Goal: Task Accomplishment & Management: Manage account settings

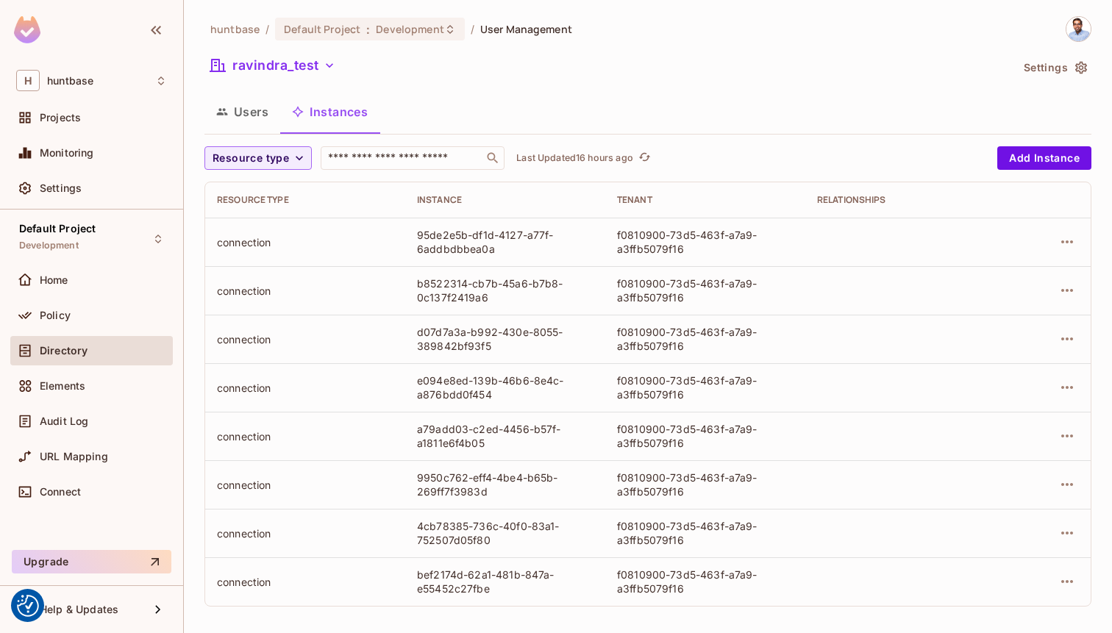
click at [78, 349] on span "Directory" at bounding box center [64, 351] width 48 height 12
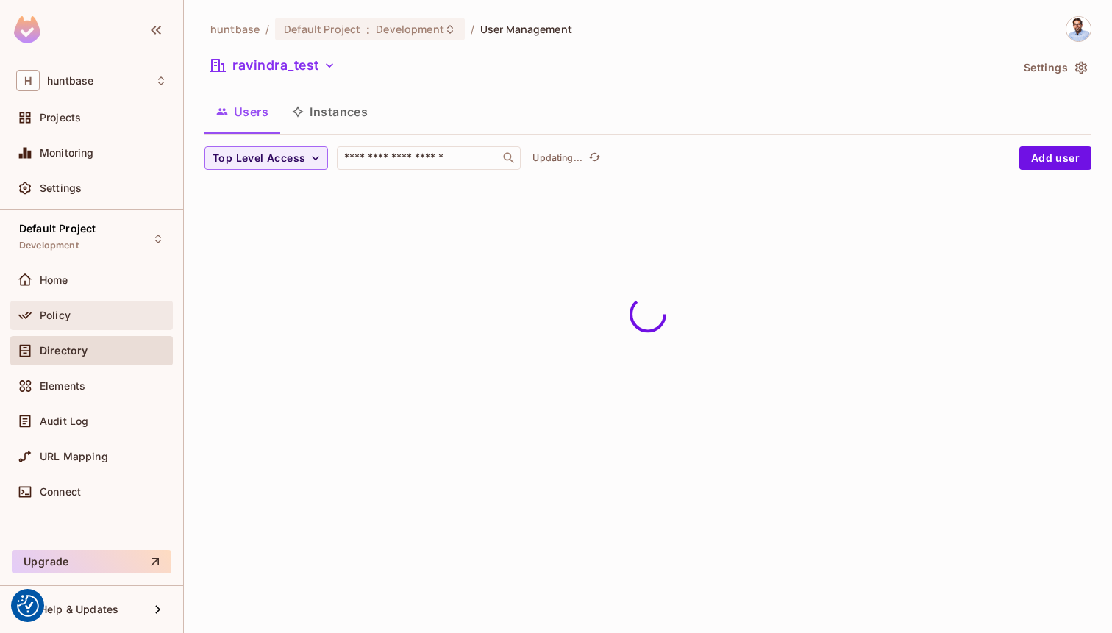
click at [62, 310] on span "Policy" at bounding box center [55, 316] width 31 height 12
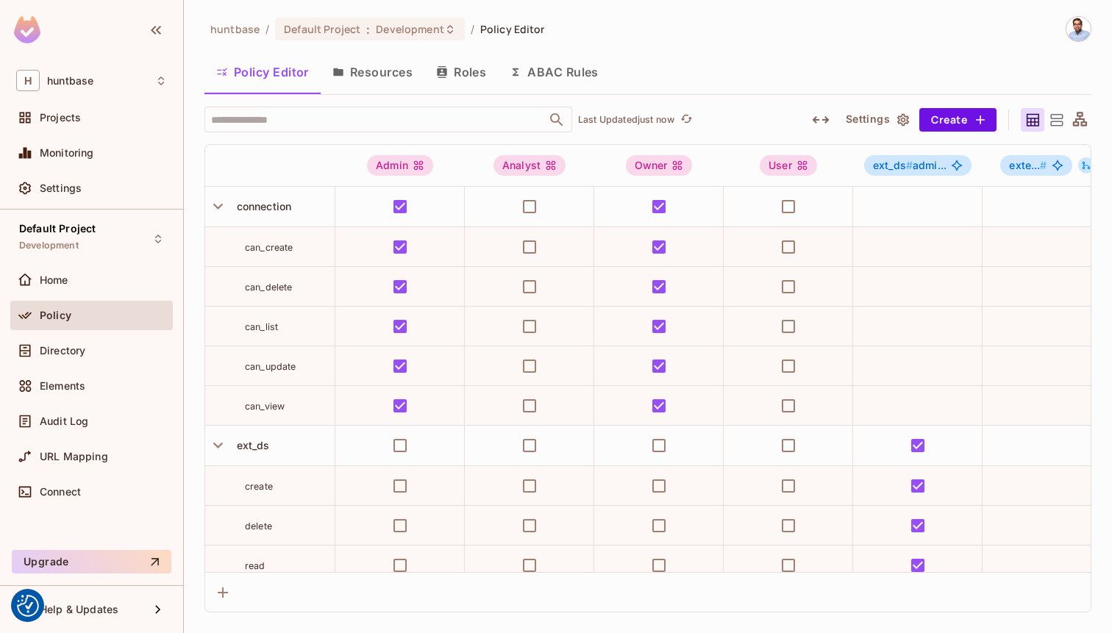
click at [358, 76] on button "Resources" at bounding box center [373, 72] width 104 height 37
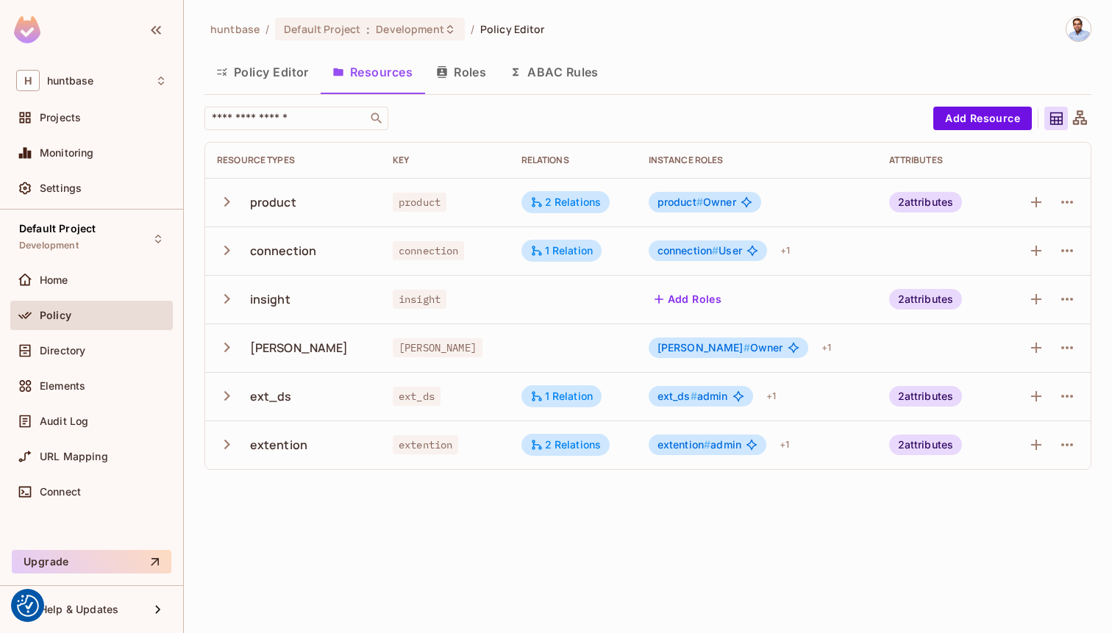
click at [228, 248] on icon "button" at bounding box center [227, 250] width 20 height 20
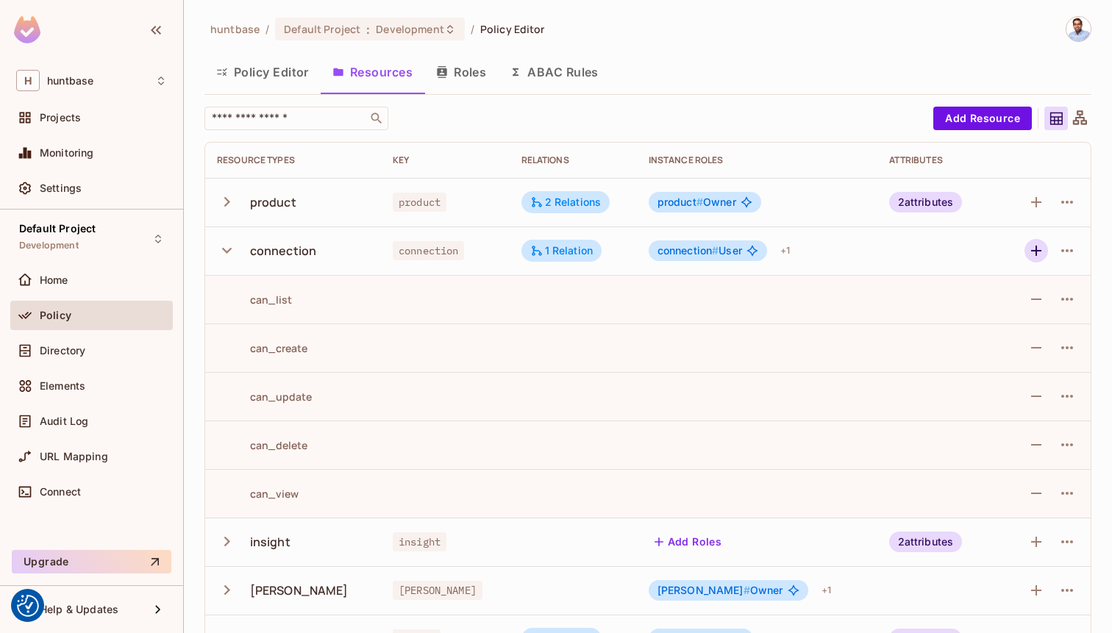
click at [1038, 248] on icon "button" at bounding box center [1036, 251] width 18 height 18
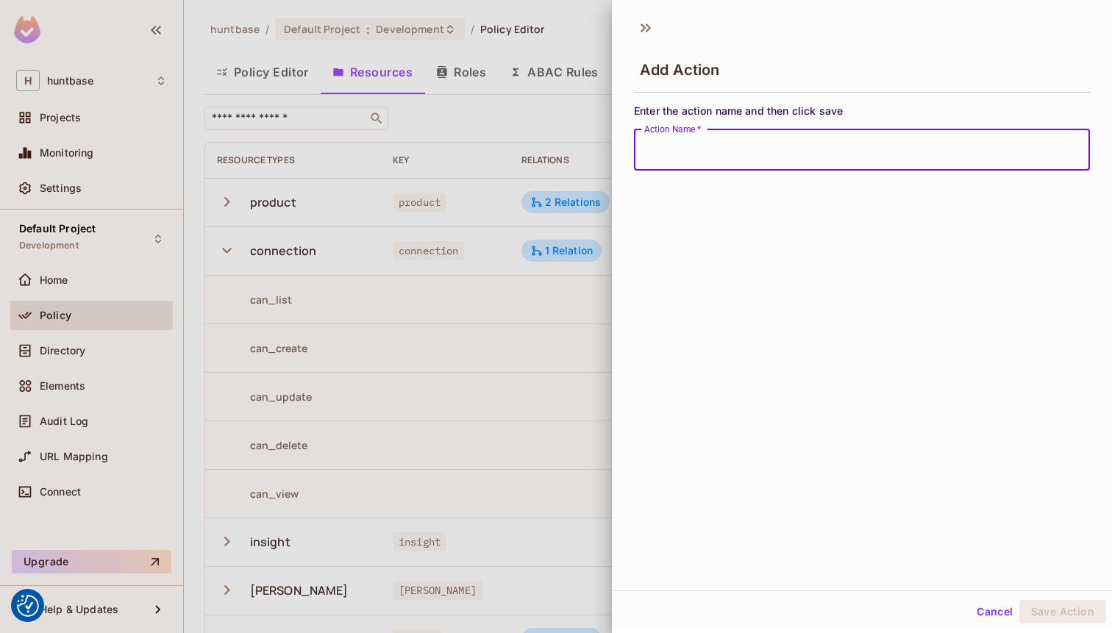
click at [773, 147] on input "Action Name   *" at bounding box center [862, 149] width 456 height 41
click at [586, 29] on div at bounding box center [556, 316] width 1112 height 633
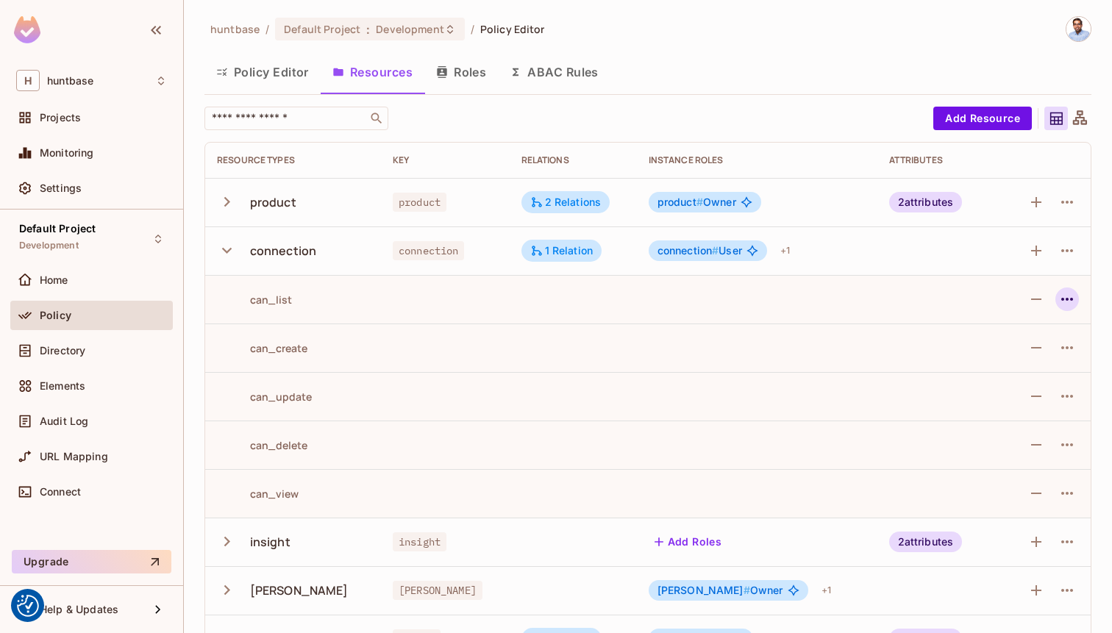
click at [1063, 295] on icon "button" at bounding box center [1067, 299] width 18 height 18
click at [1058, 251] on div at bounding box center [556, 316] width 1112 height 633
click at [1064, 248] on icon "button" at bounding box center [1067, 251] width 18 height 18
click at [1011, 304] on div "Edit Resource" at bounding box center [1003, 309] width 69 height 15
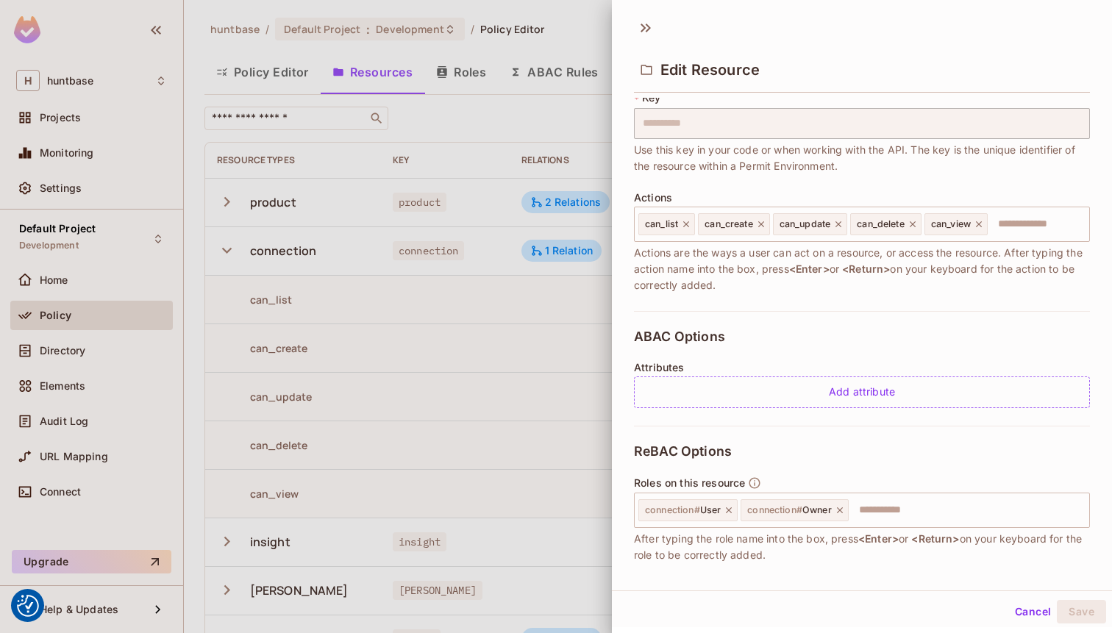
scroll to position [105, 0]
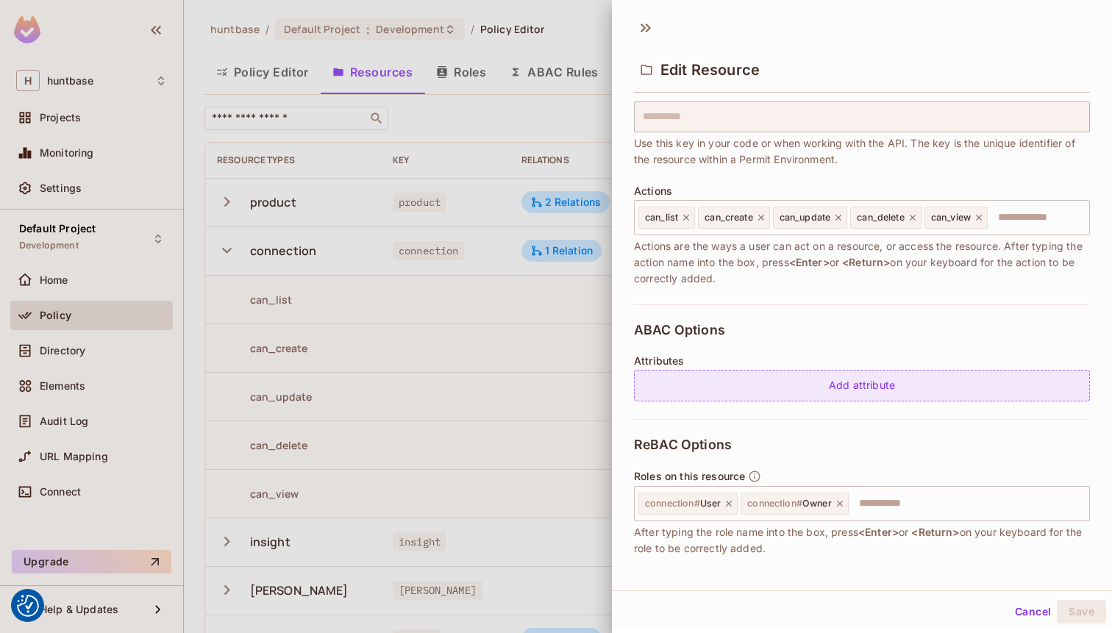
click at [753, 390] on div "Add attribute" at bounding box center [862, 386] width 456 height 32
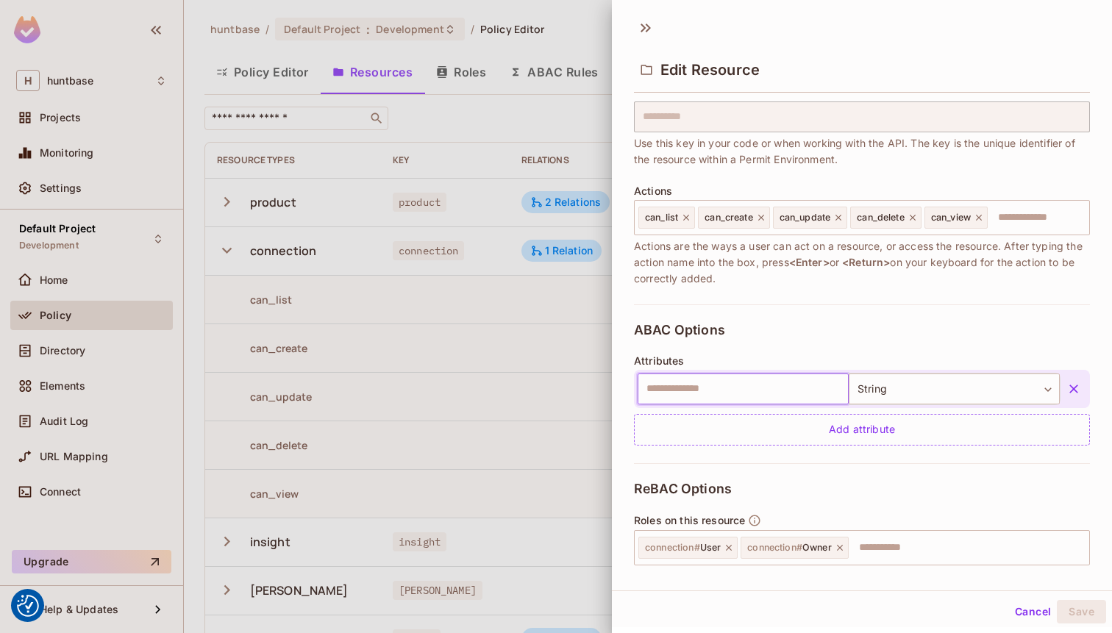
click at [746, 388] on input "text" at bounding box center [743, 389] width 211 height 31
type input "********"
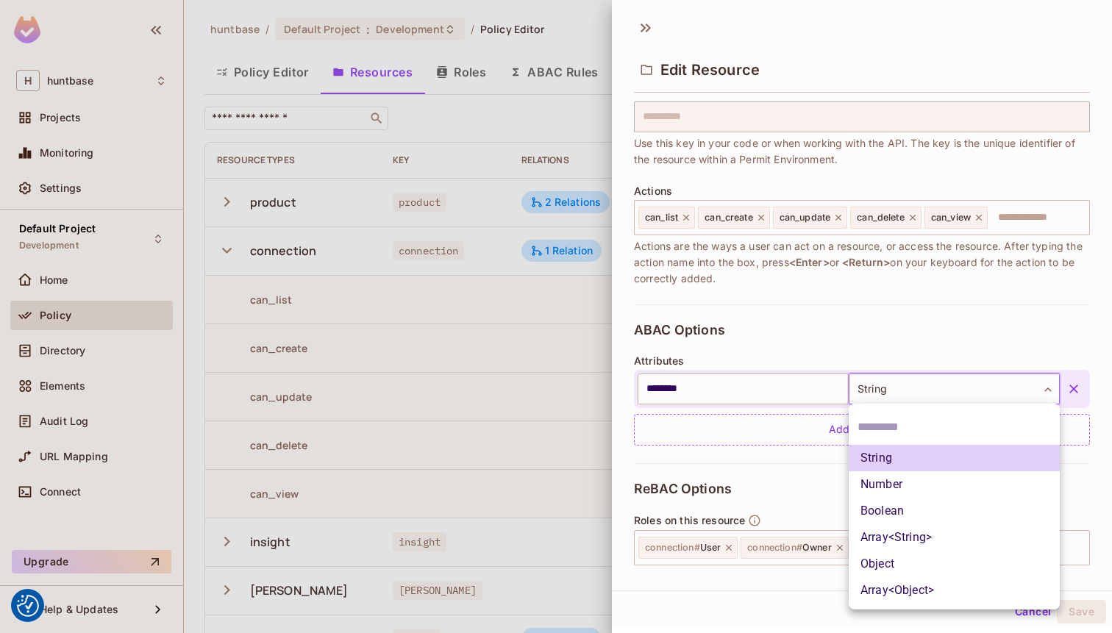
click at [897, 379] on body "We use cookies to enhance your browsing experience, serve personalized ads or c…" at bounding box center [556, 316] width 1112 height 633
click at [902, 456] on li "String" at bounding box center [954, 458] width 211 height 26
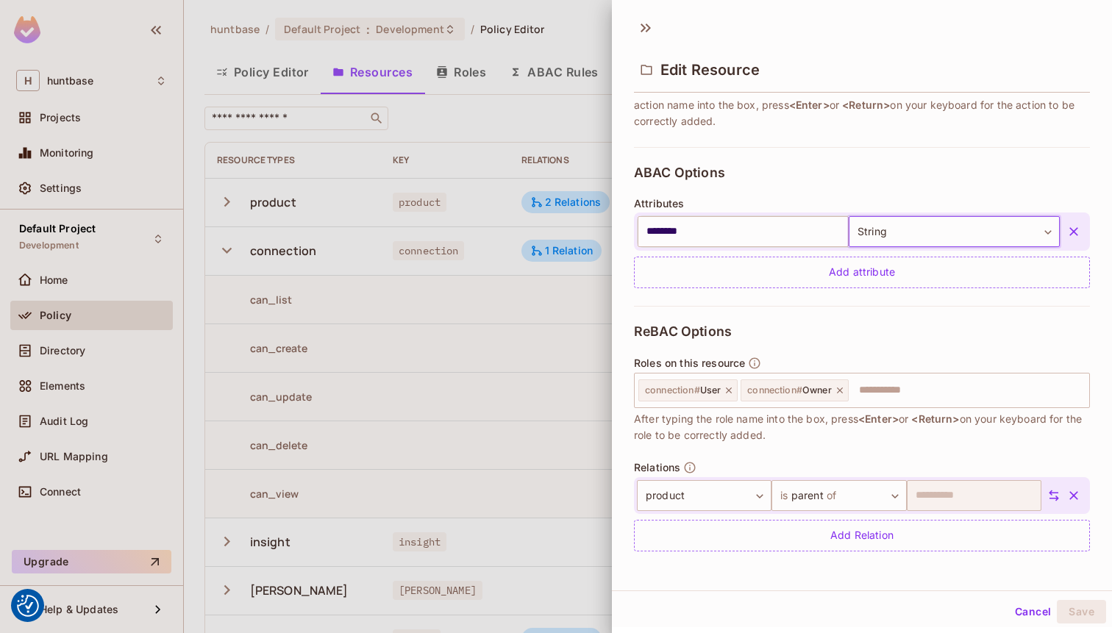
scroll to position [2, 0]
click at [965, 324] on div "ReBAC Options Roles on this resource connection # User connection # Owner ​ Aft…" at bounding box center [862, 435] width 456 height 263
click at [944, 157] on div "ABAC Options Attributes ******** ​ String ****** ​ Add attribute" at bounding box center [862, 224] width 456 height 159
click at [831, 311] on div "ReBAC Options Roles on this resource connection # User connection # Owner ​ Aft…" at bounding box center [862, 435] width 456 height 263
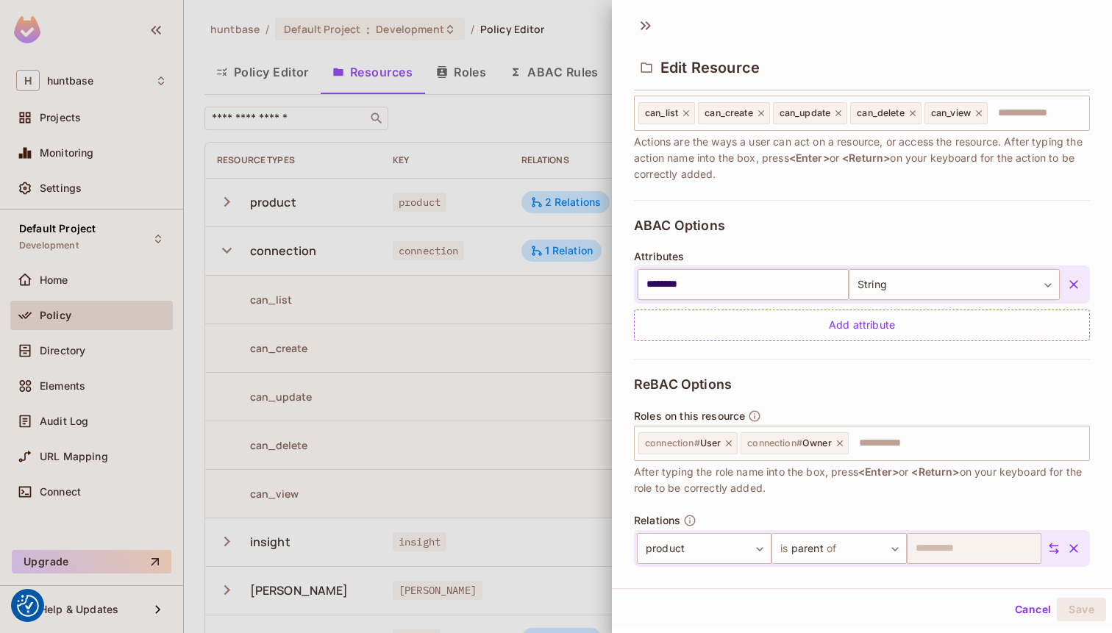
scroll to position [263, 0]
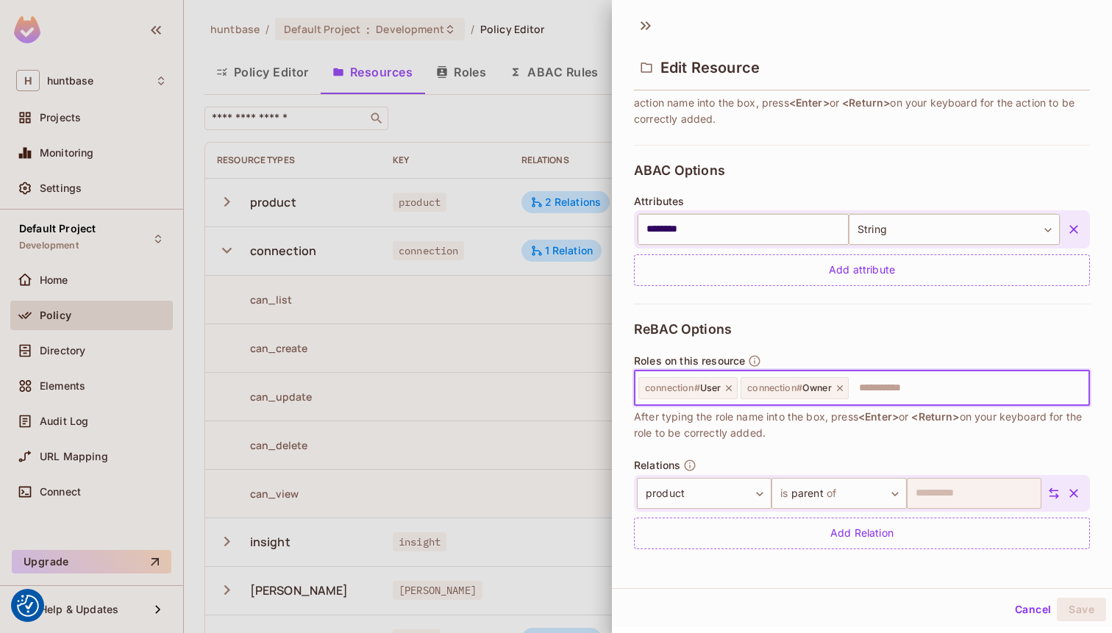
click at [913, 382] on input "text" at bounding box center [966, 388] width 233 height 29
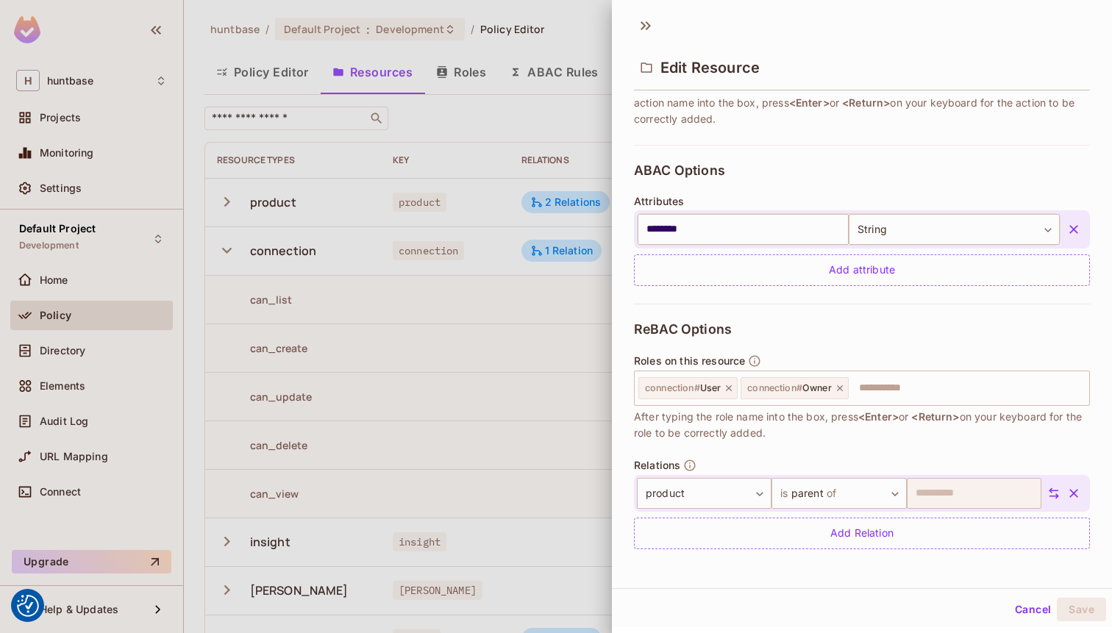
click at [843, 343] on div "ReBAC Options Roles on this resource connection # User connection # Owner ​ Aft…" at bounding box center [862, 435] width 456 height 263
click at [863, 164] on div "ABAC Options Attributes ******** ​ String ****** ​ Add attribute" at bounding box center [862, 224] width 456 height 159
click at [944, 146] on div "ABAC Options Attributes ******** ​ String ****** ​ Add attribute" at bounding box center [862, 224] width 456 height 159
click at [942, 146] on div "ABAC Options Attributes ******** ​ String ****** ​ Add attribute" at bounding box center [862, 224] width 456 height 159
click at [1038, 616] on button "Cancel" at bounding box center [1033, 610] width 48 height 24
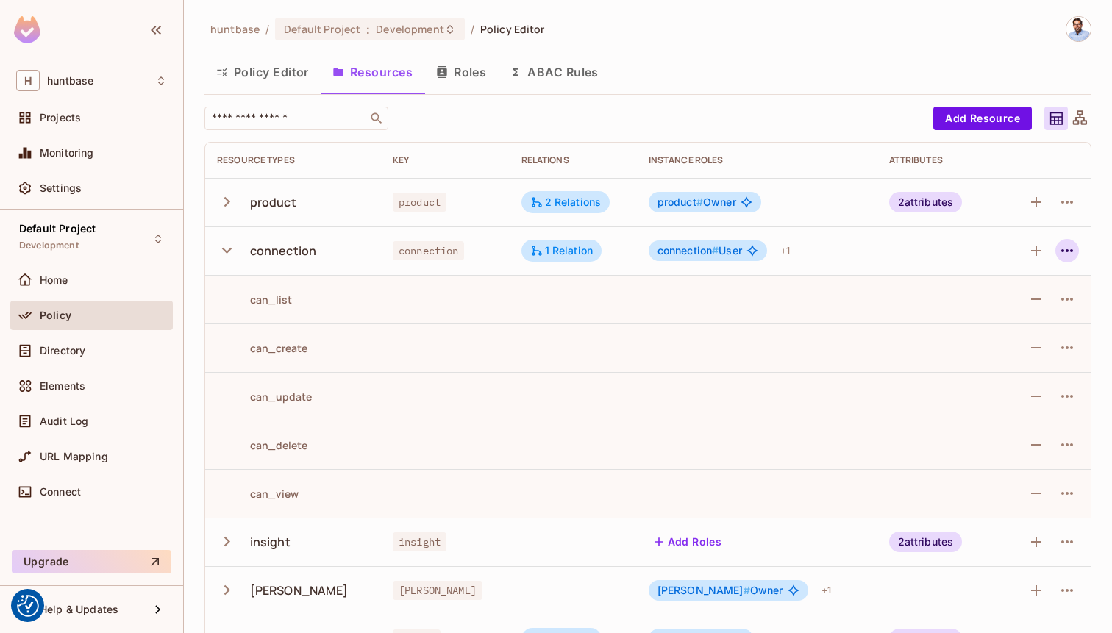
click at [1063, 252] on icon "button" at bounding box center [1067, 251] width 18 height 18
click at [986, 302] on div "Edit Resource" at bounding box center [1003, 309] width 69 height 15
click at [1066, 247] on icon "button" at bounding box center [1067, 251] width 18 height 18
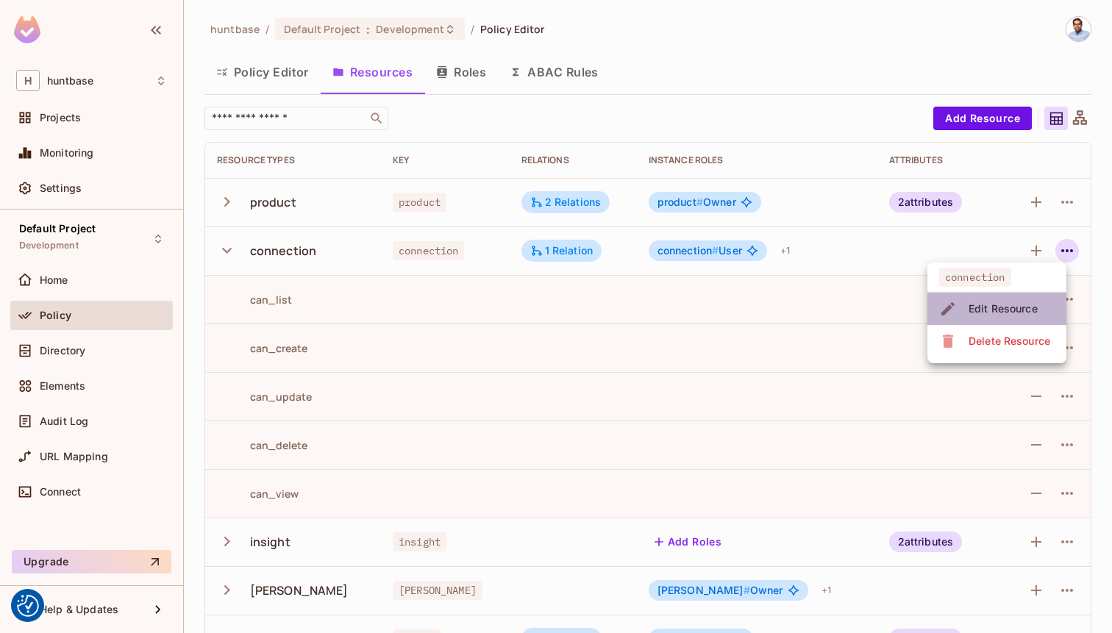
click at [998, 308] on div "Edit Resource" at bounding box center [1003, 309] width 69 height 15
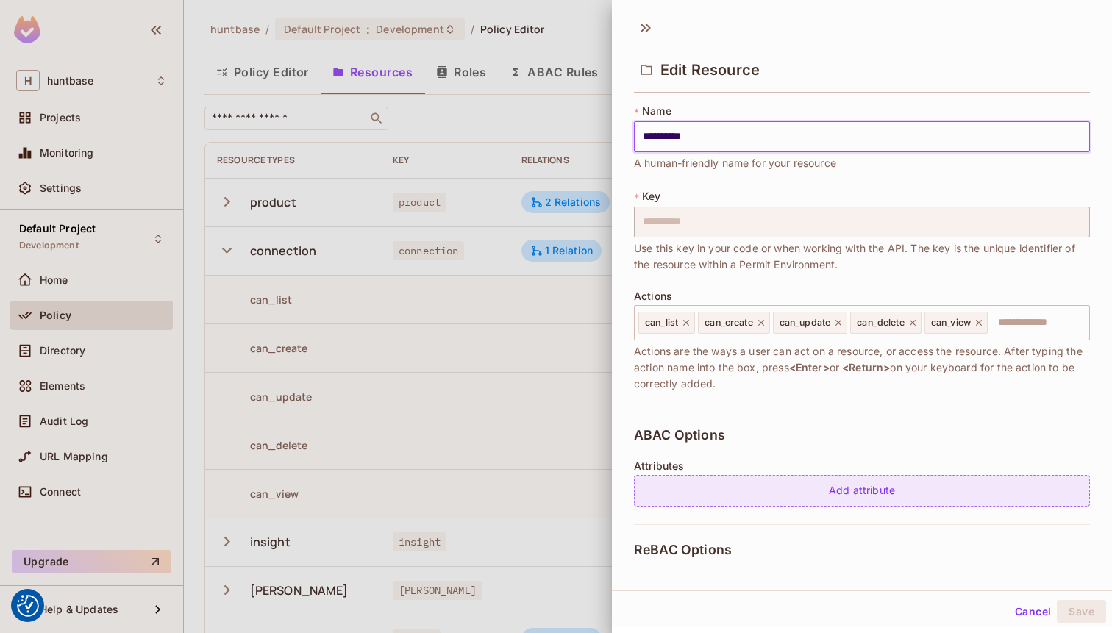
click at [808, 484] on div "Add attribute" at bounding box center [862, 491] width 456 height 32
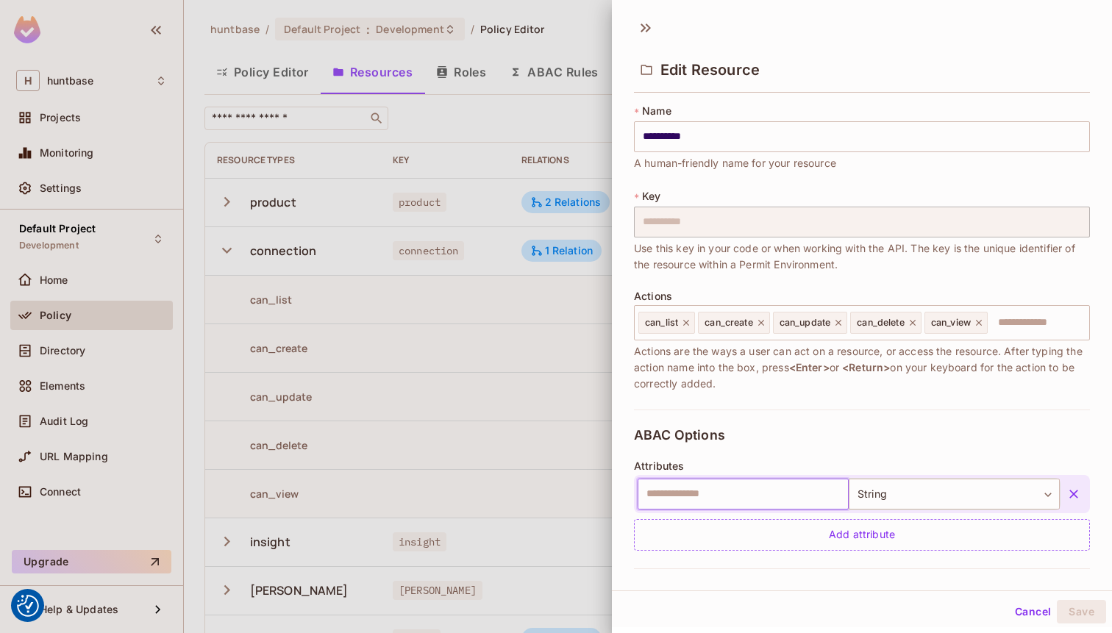
click at [761, 484] on input "text" at bounding box center [743, 494] width 211 height 31
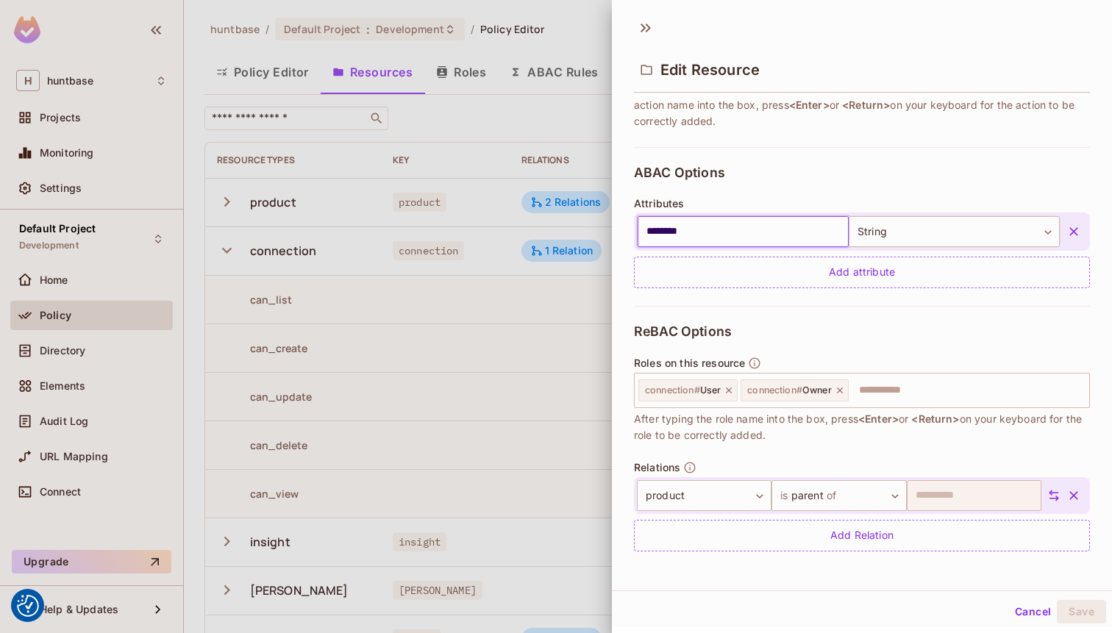
type input "********"
click at [939, 307] on div "ReBAC Options Roles on this resource connection # User connection # Owner ​ Aft…" at bounding box center [862, 437] width 456 height 263
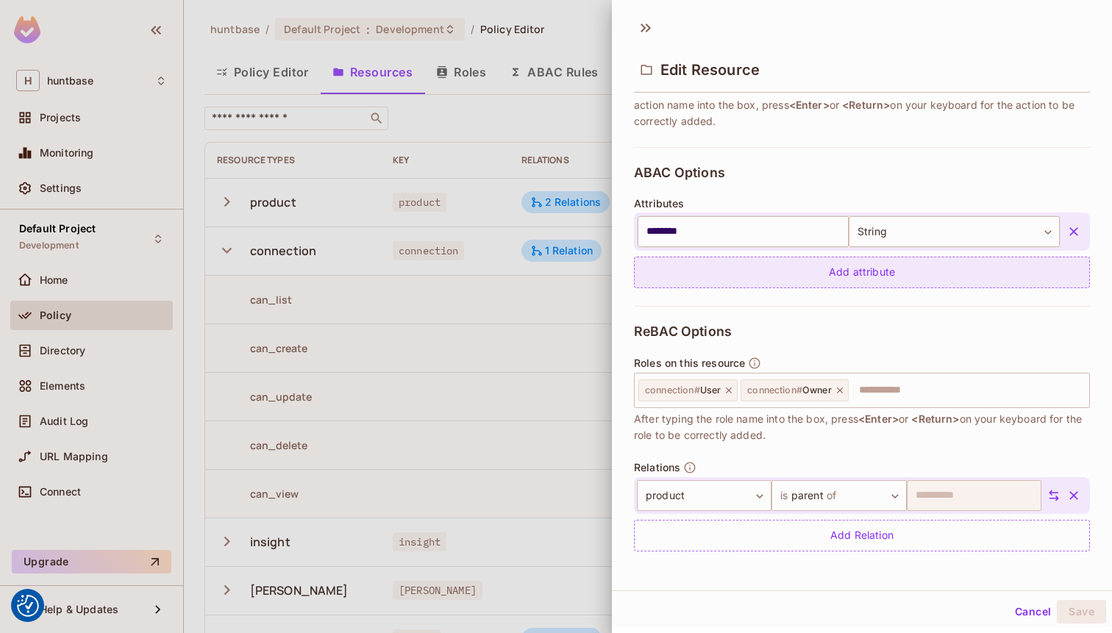
click at [938, 277] on div "Add attribute" at bounding box center [862, 273] width 456 height 32
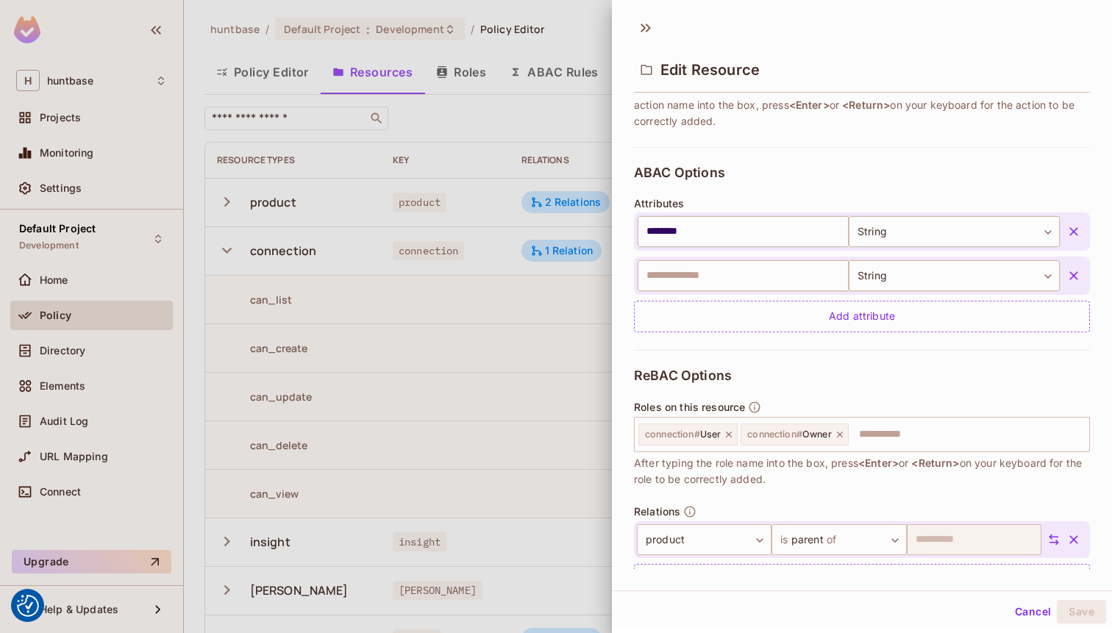
click at [1072, 278] on icon "button" at bounding box center [1073, 275] width 9 height 9
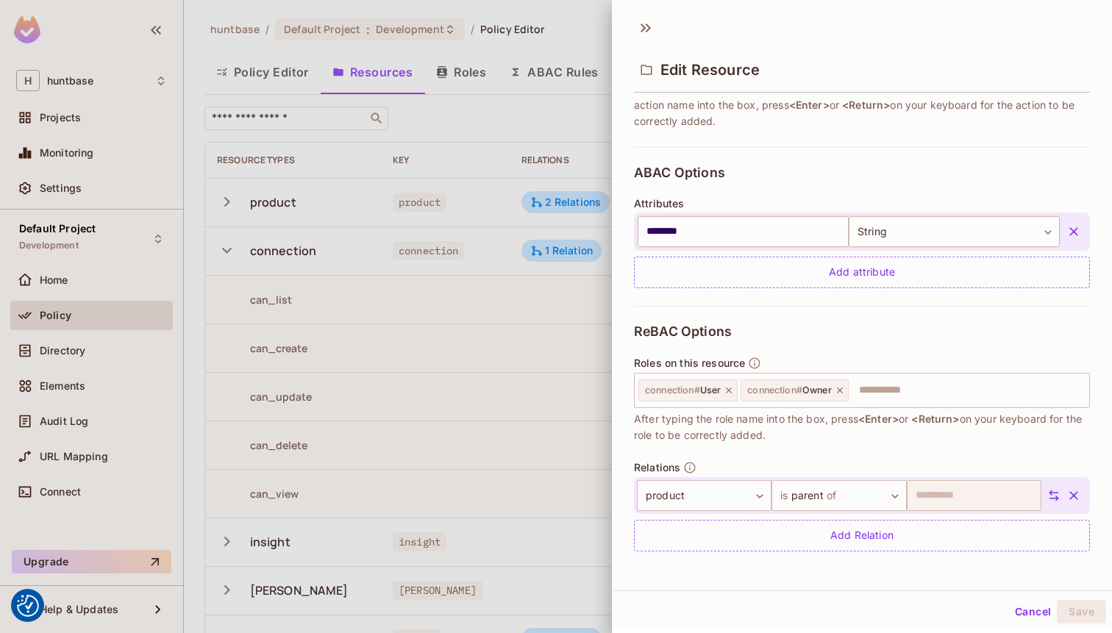
click at [998, 291] on div "ABAC Options Attributes ******** ​ String ****** ​ Add attribute" at bounding box center [862, 226] width 456 height 159
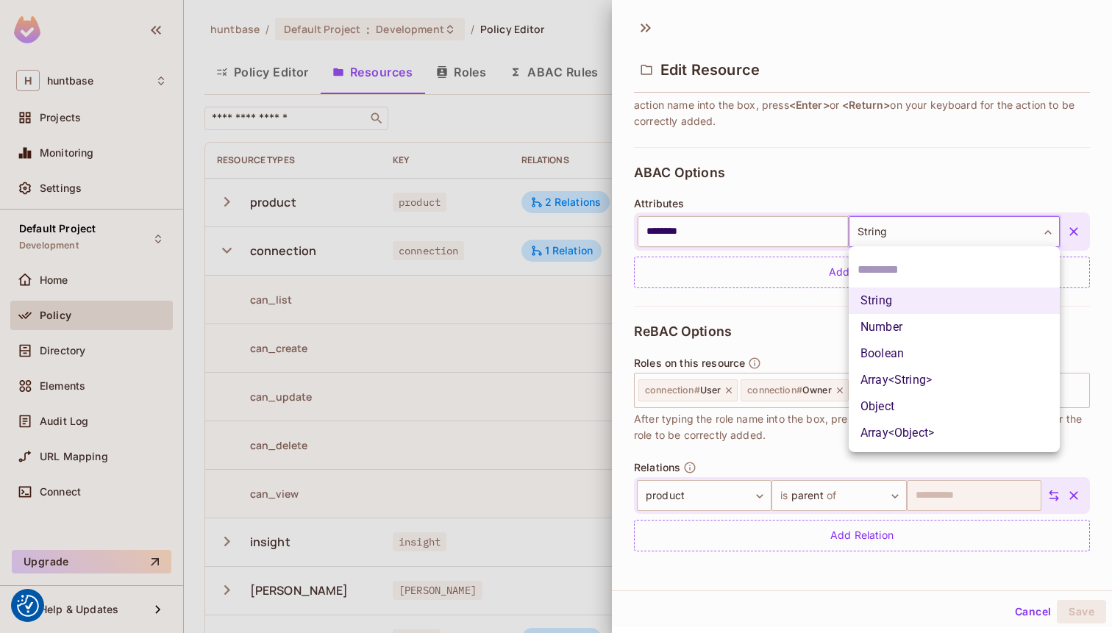
click at [1019, 237] on body "We use cookies to enhance your browsing experience, serve personalized ads or c…" at bounding box center [556, 316] width 1112 height 633
click at [902, 304] on li "String" at bounding box center [954, 301] width 211 height 26
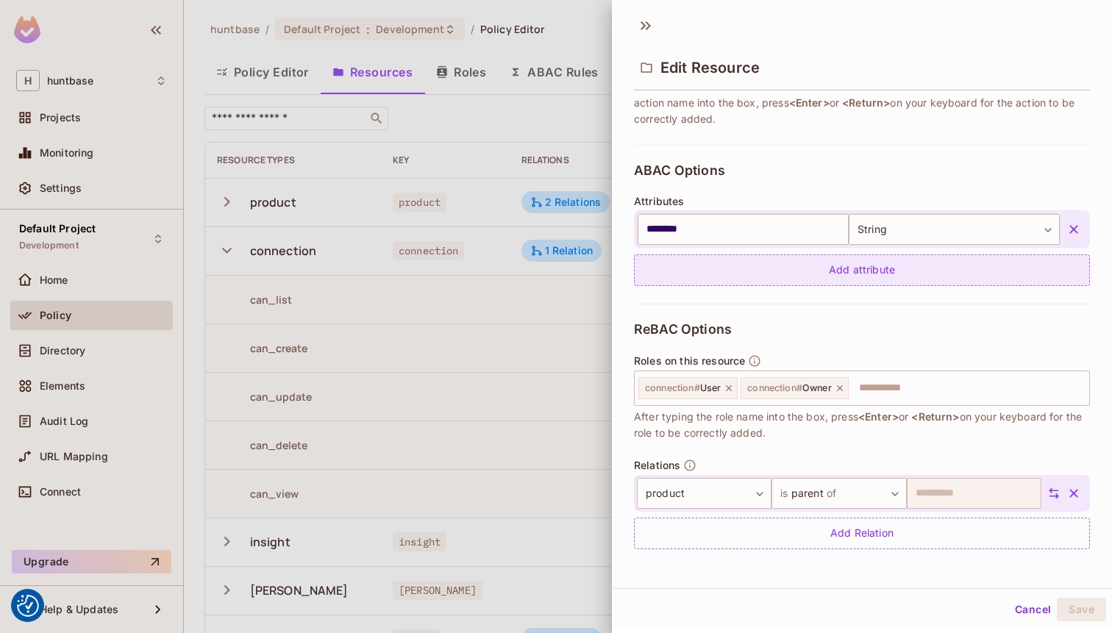
click at [838, 265] on div "Add attribute" at bounding box center [862, 270] width 456 height 32
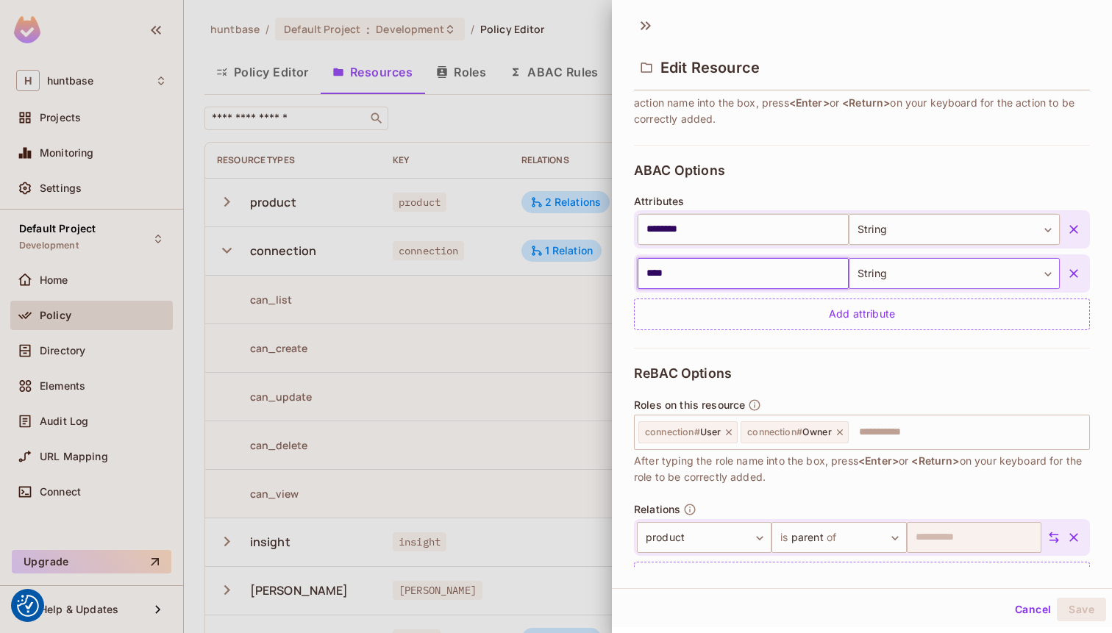
type input "****"
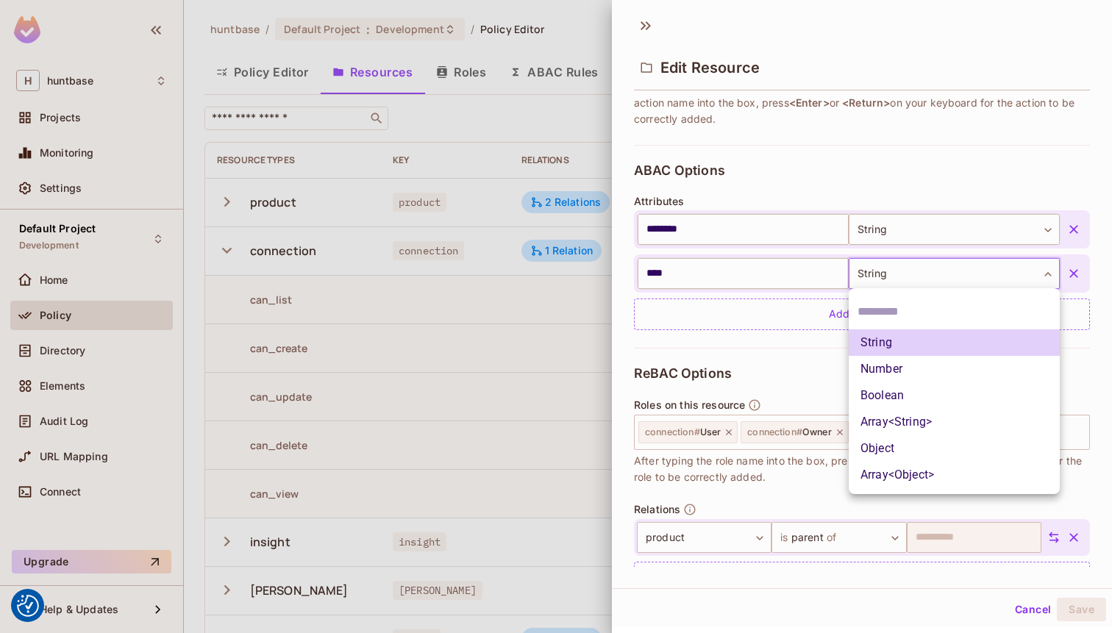
click at [921, 260] on body "We use cookies to enhance your browsing experience, serve personalized ads or c…" at bounding box center [556, 316] width 1112 height 633
click at [881, 341] on li "String" at bounding box center [954, 342] width 211 height 26
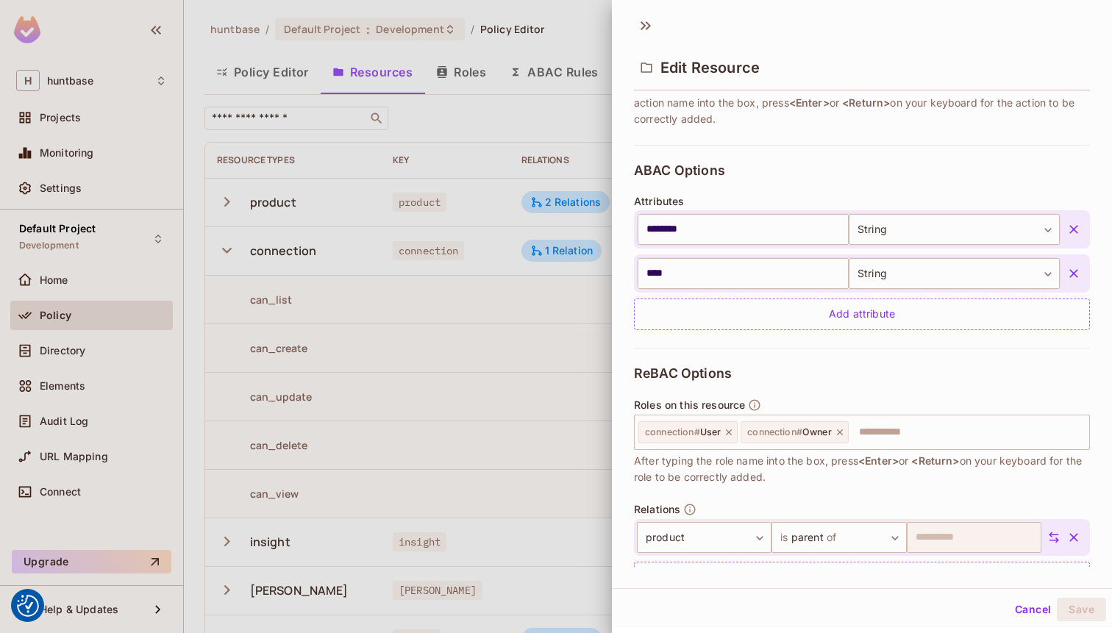
click at [941, 343] on div "ABAC Options Attributes ******** ​ String ****** ​ **** ​ String ****** ​ Add a…" at bounding box center [862, 246] width 456 height 203
click at [1081, 275] on button "button" at bounding box center [1073, 273] width 26 height 26
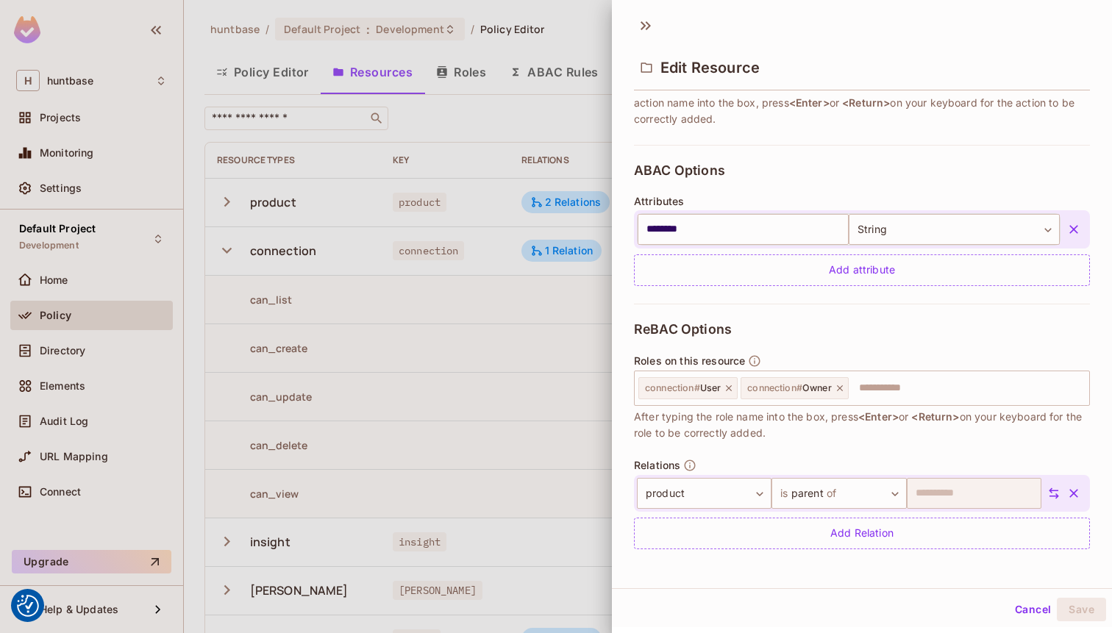
click at [949, 308] on div "ReBAC Options Roles on this resource connection # User connection # Owner ​ Aft…" at bounding box center [862, 435] width 456 height 263
click at [598, 38] on div at bounding box center [556, 316] width 1112 height 633
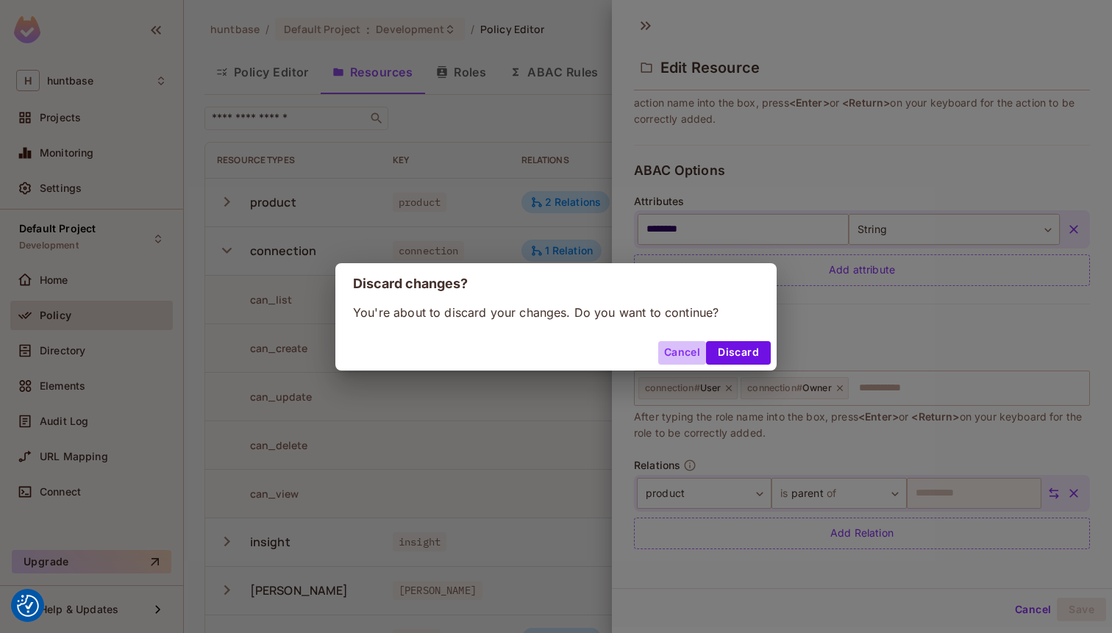
click at [687, 349] on button "Cancel" at bounding box center [682, 353] width 48 height 24
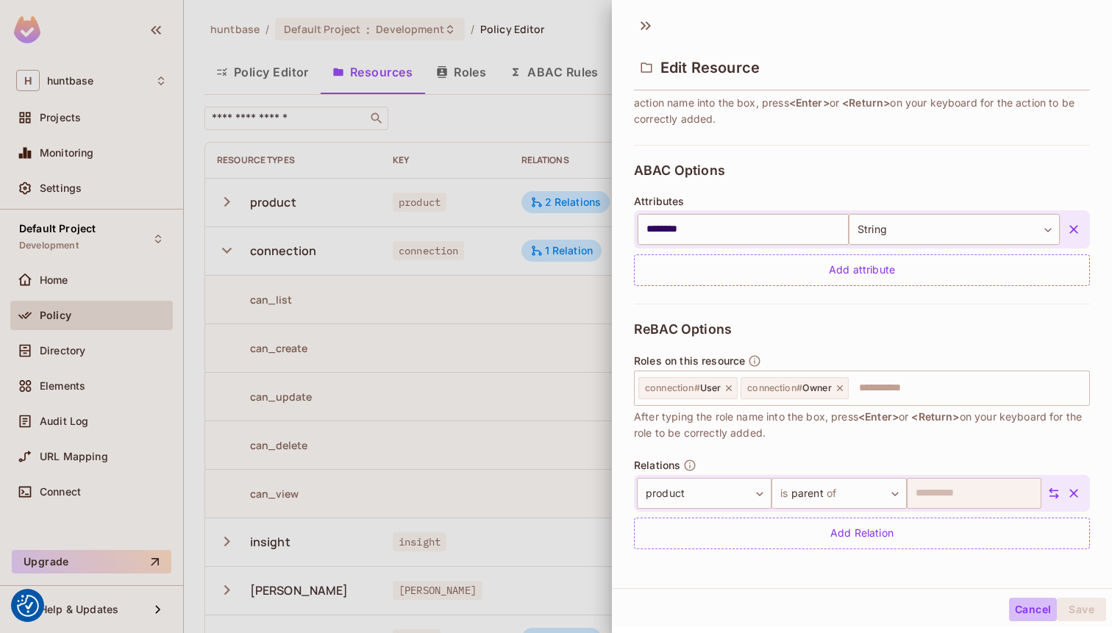
click at [1024, 605] on button "Cancel" at bounding box center [1033, 610] width 48 height 24
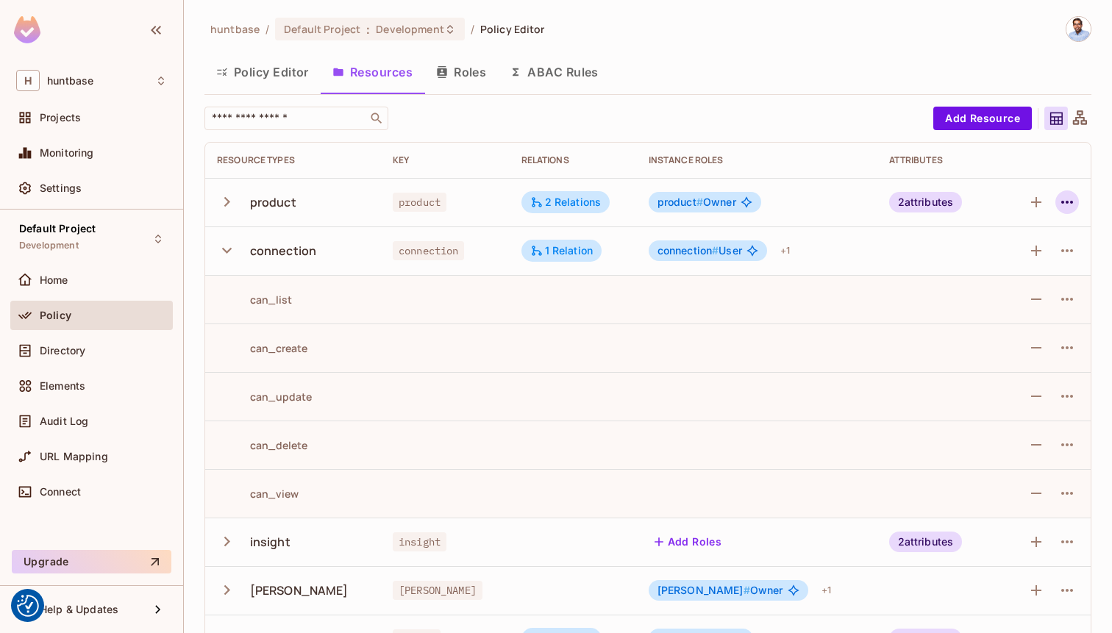
click at [1068, 204] on icon "button" at bounding box center [1067, 202] width 18 height 18
click at [1008, 257] on div "Edit Resource" at bounding box center [1003, 260] width 69 height 15
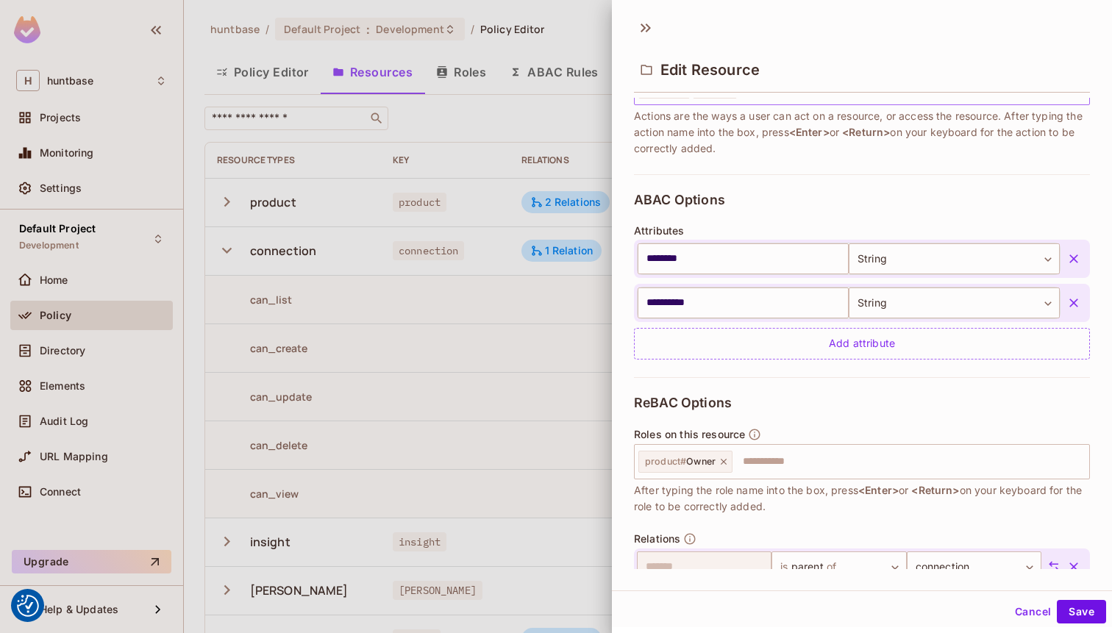
scroll to position [243, 0]
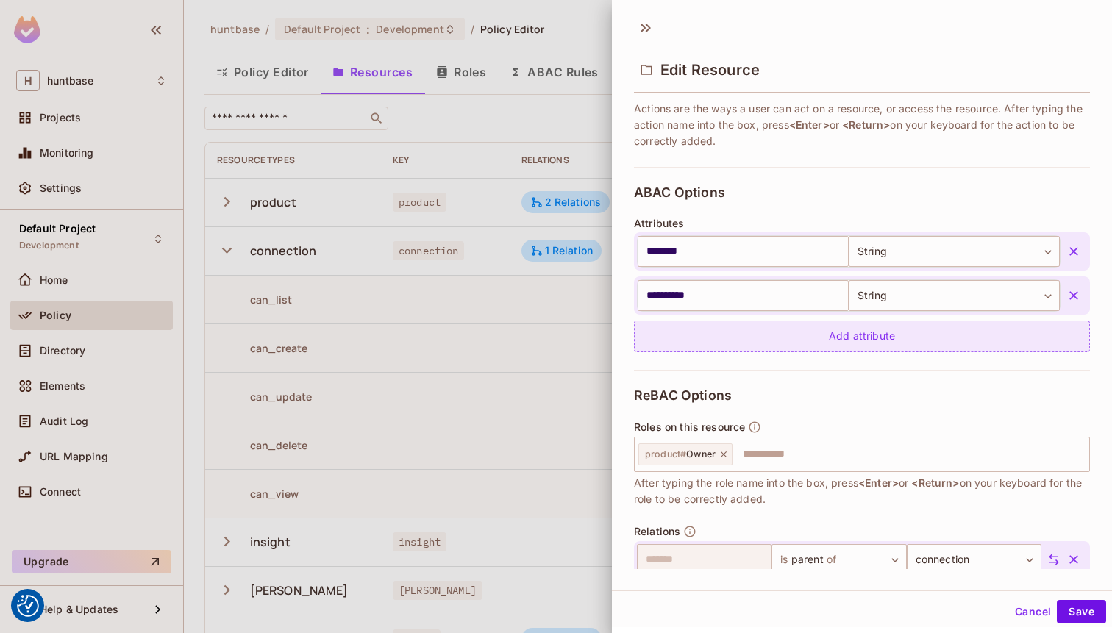
click at [857, 335] on div "Add attribute" at bounding box center [862, 337] width 456 height 32
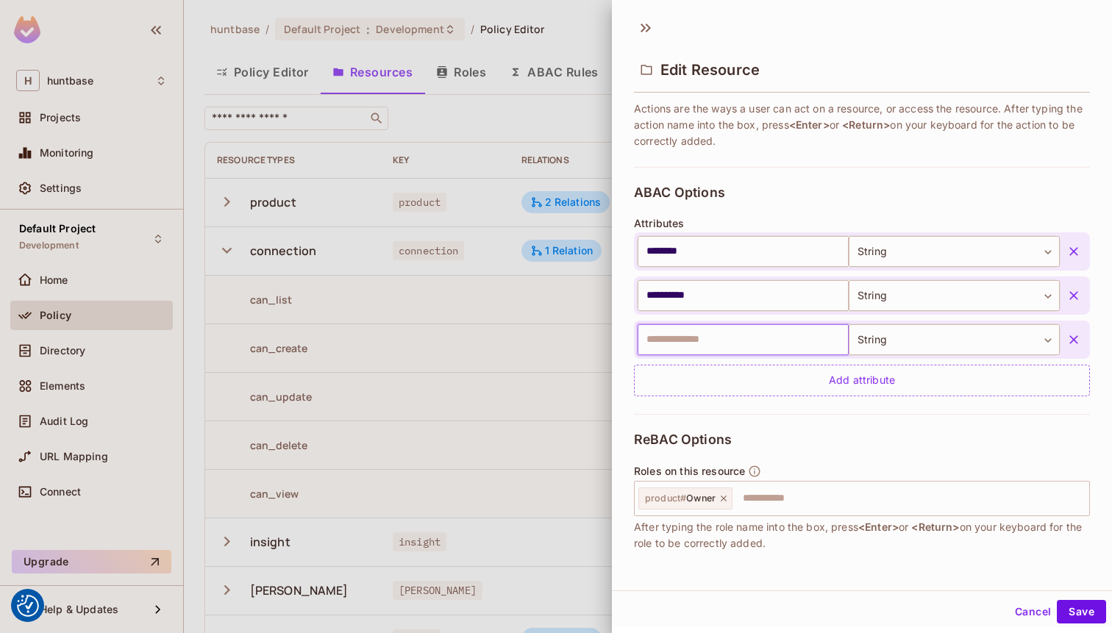
click at [774, 338] on input "text" at bounding box center [743, 339] width 211 height 31
type input "******"
click at [1033, 609] on button "Cancel" at bounding box center [1033, 612] width 48 height 24
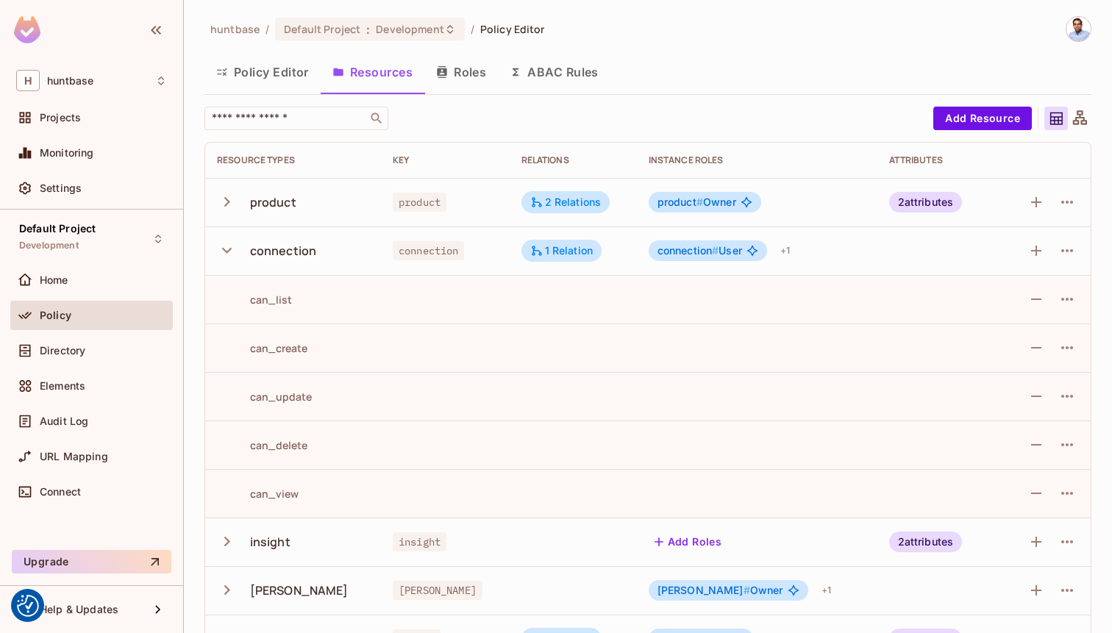
click at [462, 73] on button "Roles" at bounding box center [461, 72] width 74 height 37
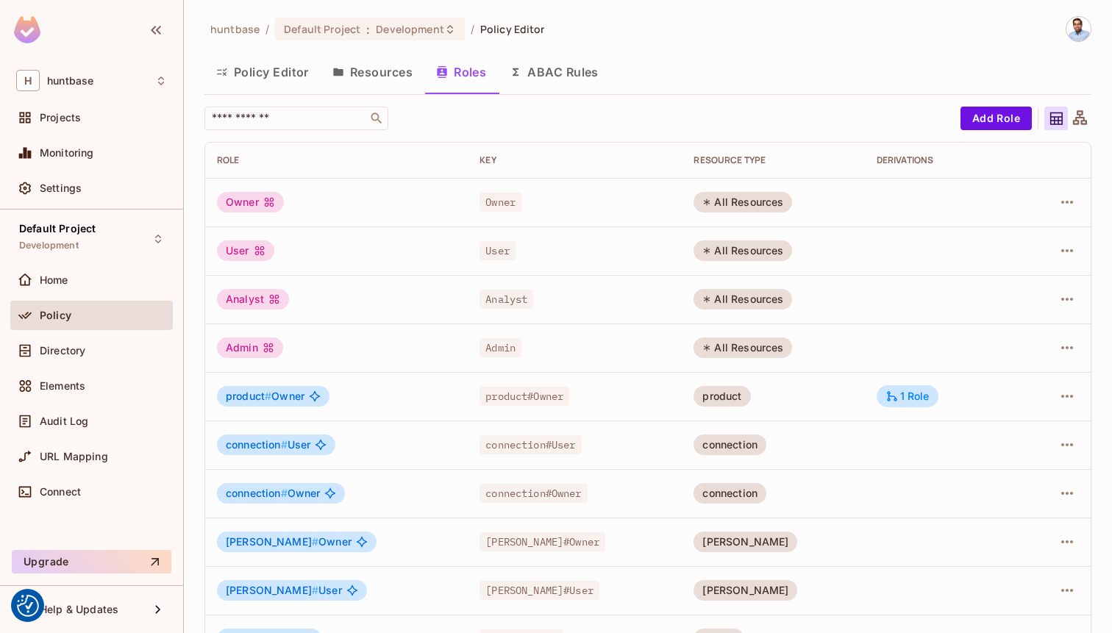
click at [558, 66] on button "ABAC Rules" at bounding box center [554, 72] width 113 height 37
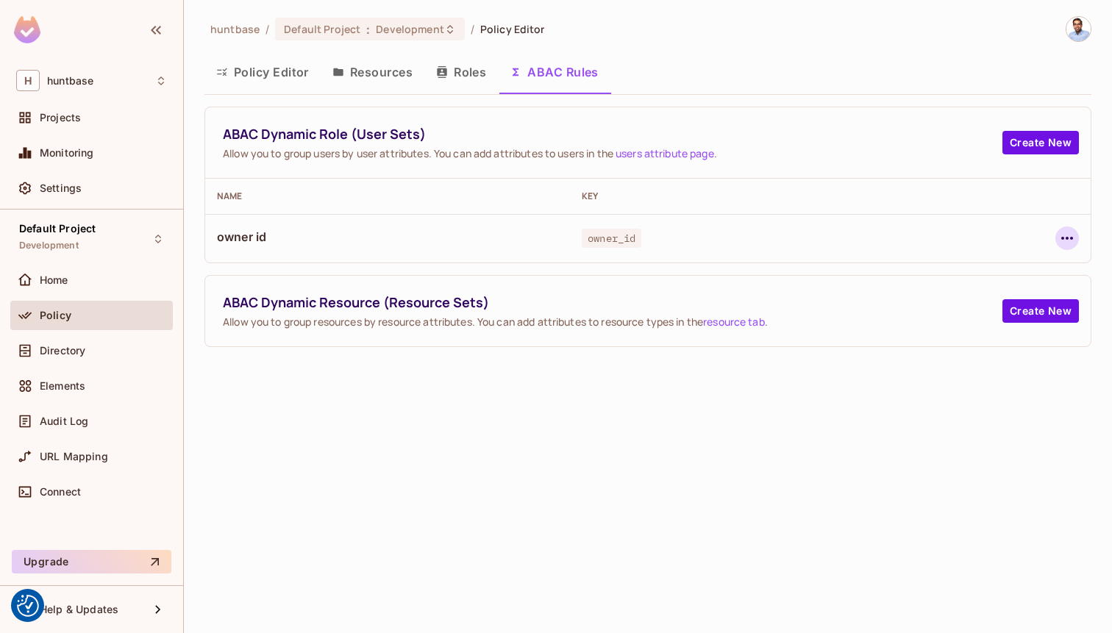
click at [1061, 243] on icon "button" at bounding box center [1067, 238] width 18 height 18
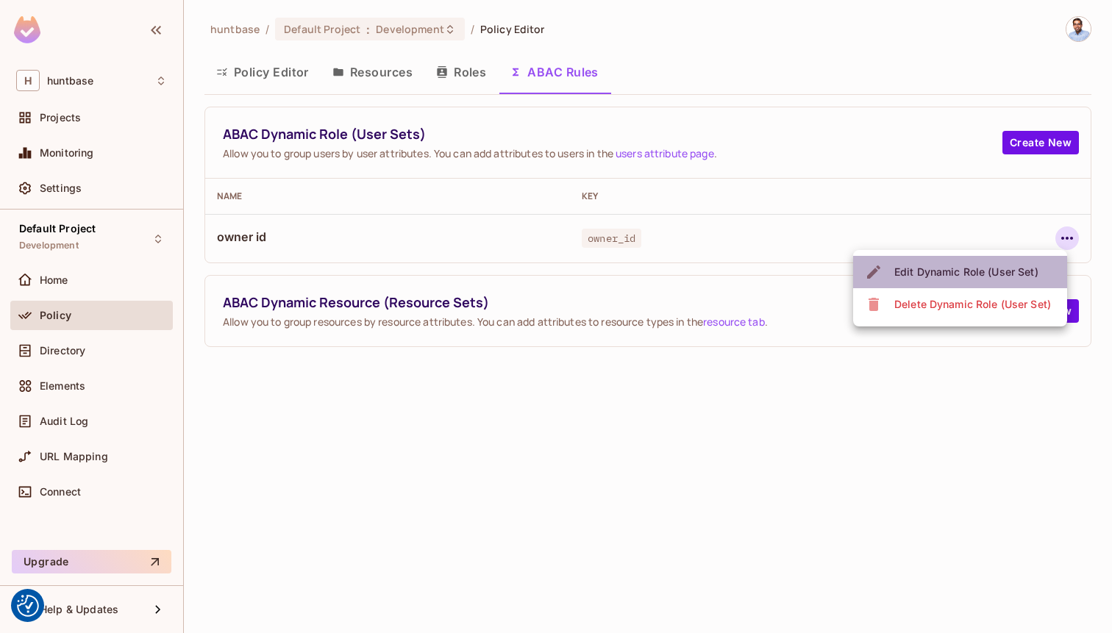
click at [969, 282] on span "Edit Dynamic Role (User Set)" at bounding box center [966, 272] width 153 height 24
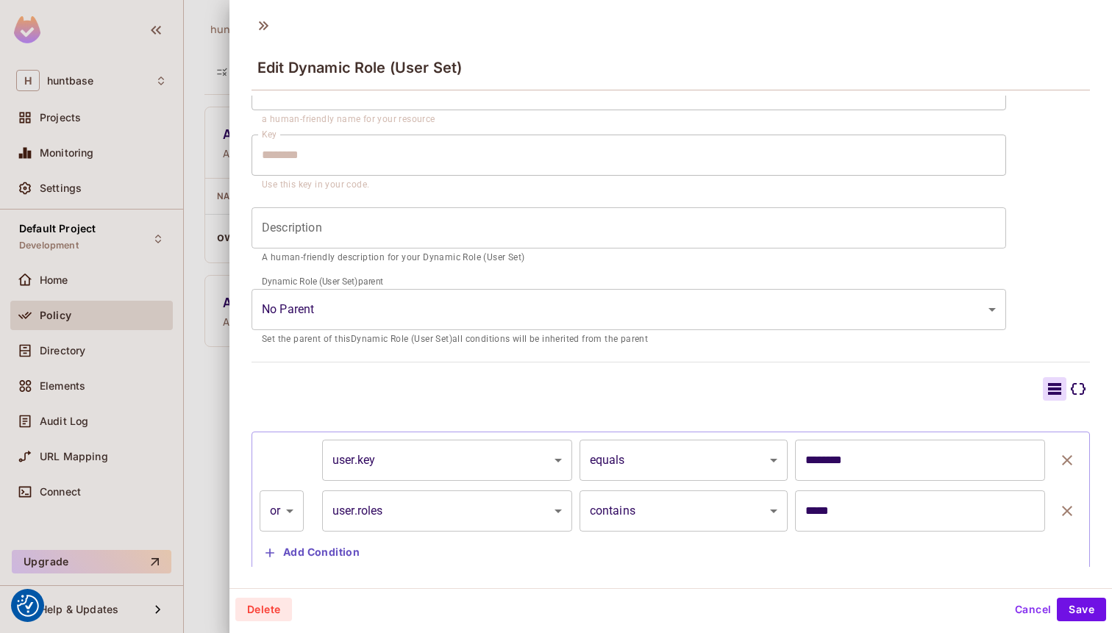
scroll to position [112, 0]
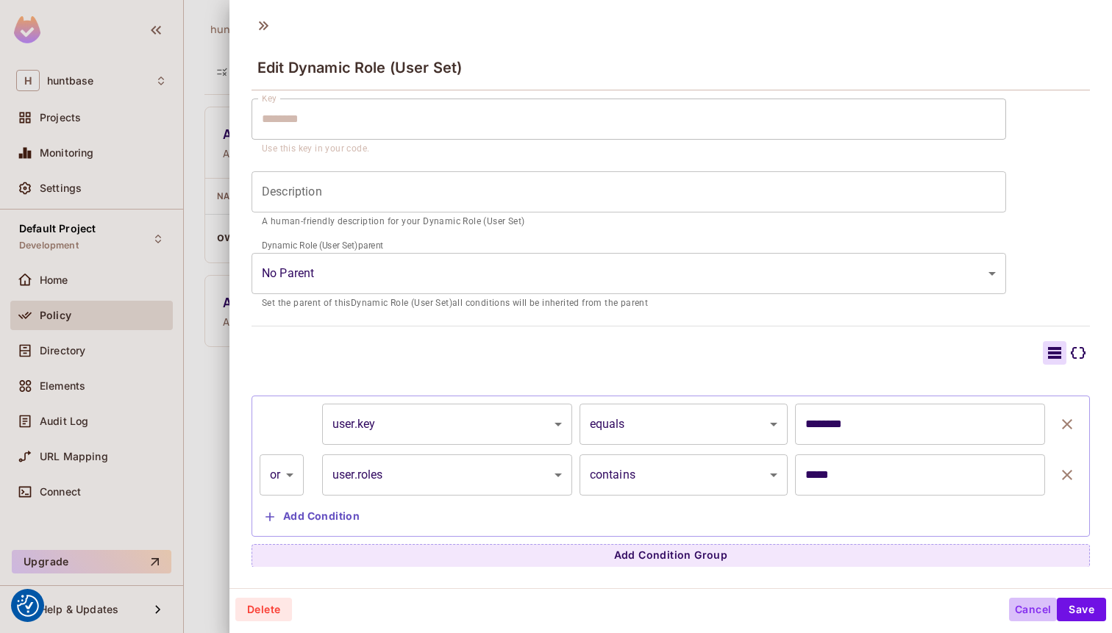
click at [1032, 607] on button "Cancel" at bounding box center [1033, 610] width 48 height 24
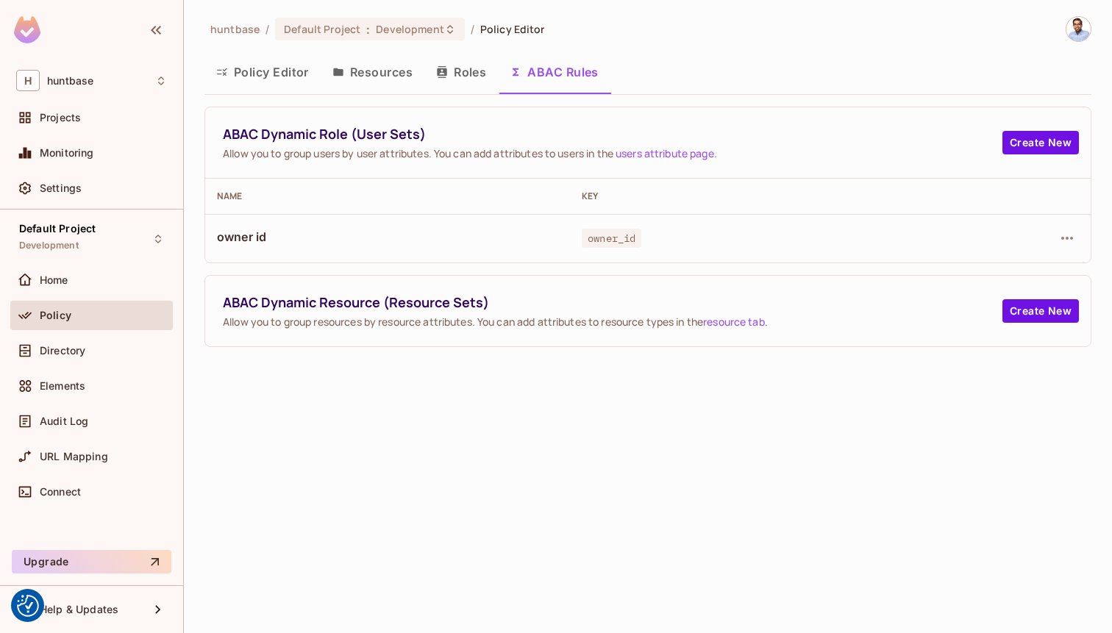
click at [360, 63] on button "Resources" at bounding box center [373, 72] width 104 height 37
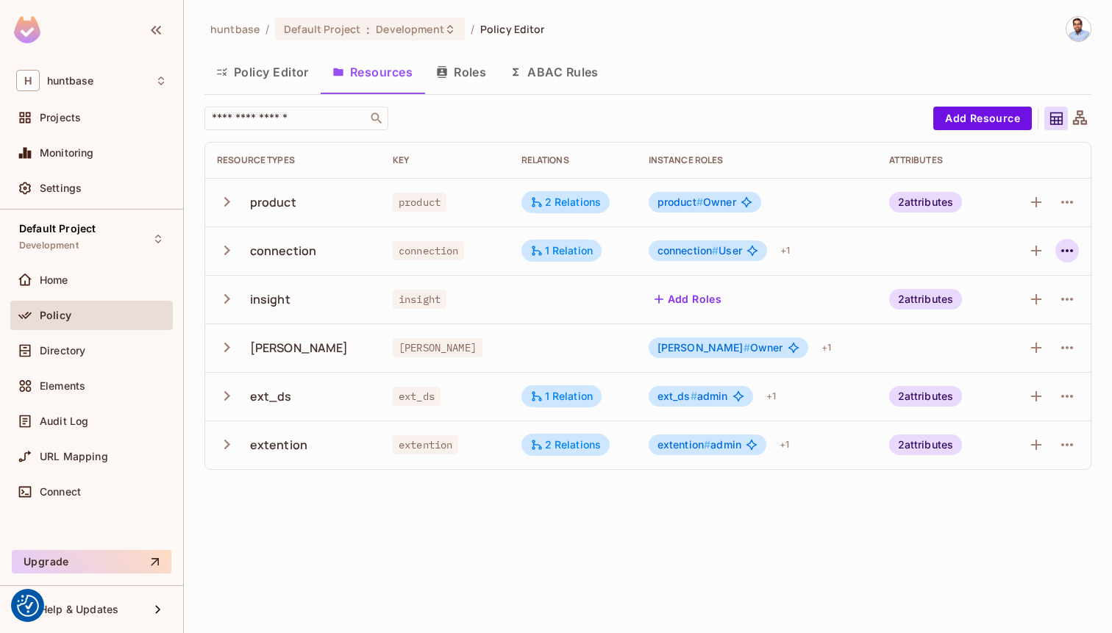
click at [1067, 249] on icon "button" at bounding box center [1067, 250] width 12 height 3
click at [821, 97] on div at bounding box center [556, 316] width 1112 height 633
click at [1071, 302] on icon "button" at bounding box center [1067, 299] width 18 height 18
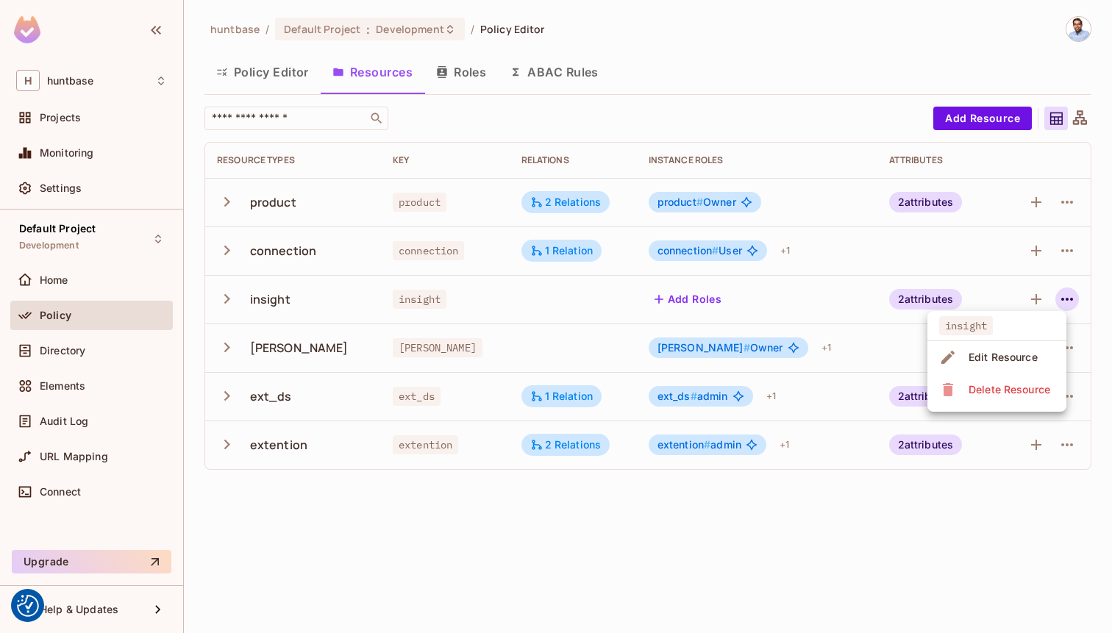
click at [898, 302] on div at bounding box center [556, 316] width 1112 height 633
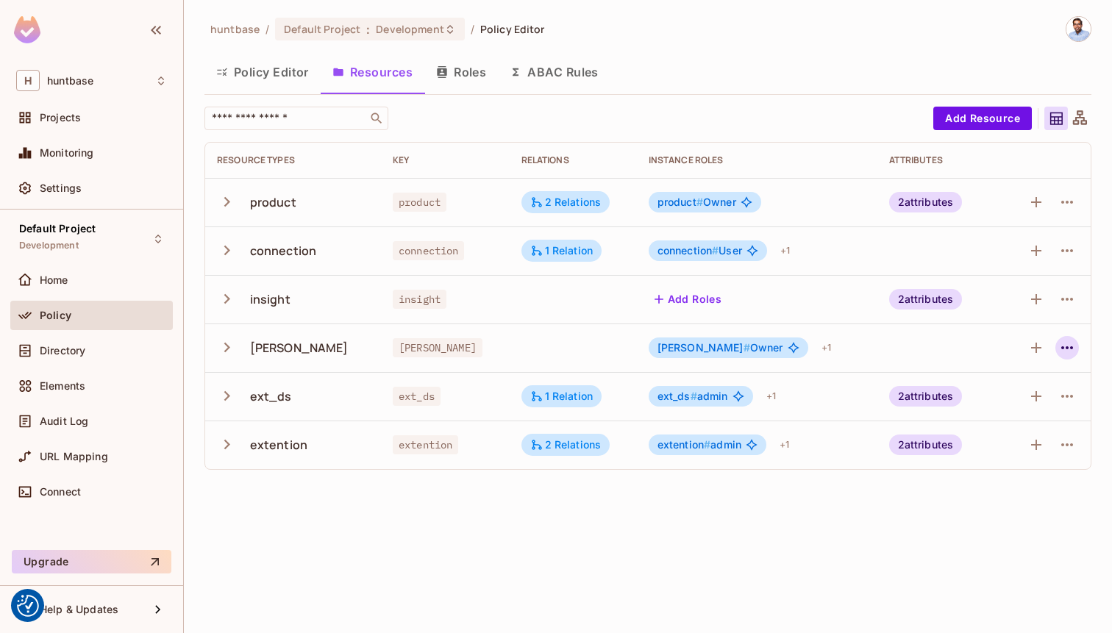
click at [1060, 343] on icon "button" at bounding box center [1067, 348] width 18 height 18
click at [974, 410] on div "Edit Resource" at bounding box center [1003, 406] width 69 height 15
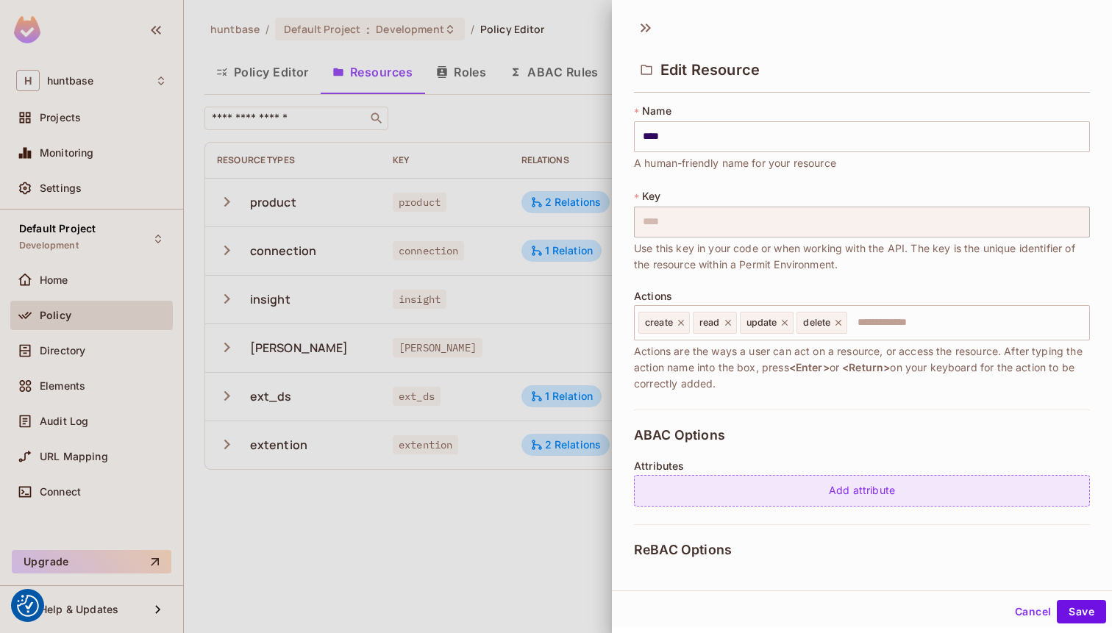
click at [739, 476] on div "Add attribute" at bounding box center [862, 491] width 456 height 32
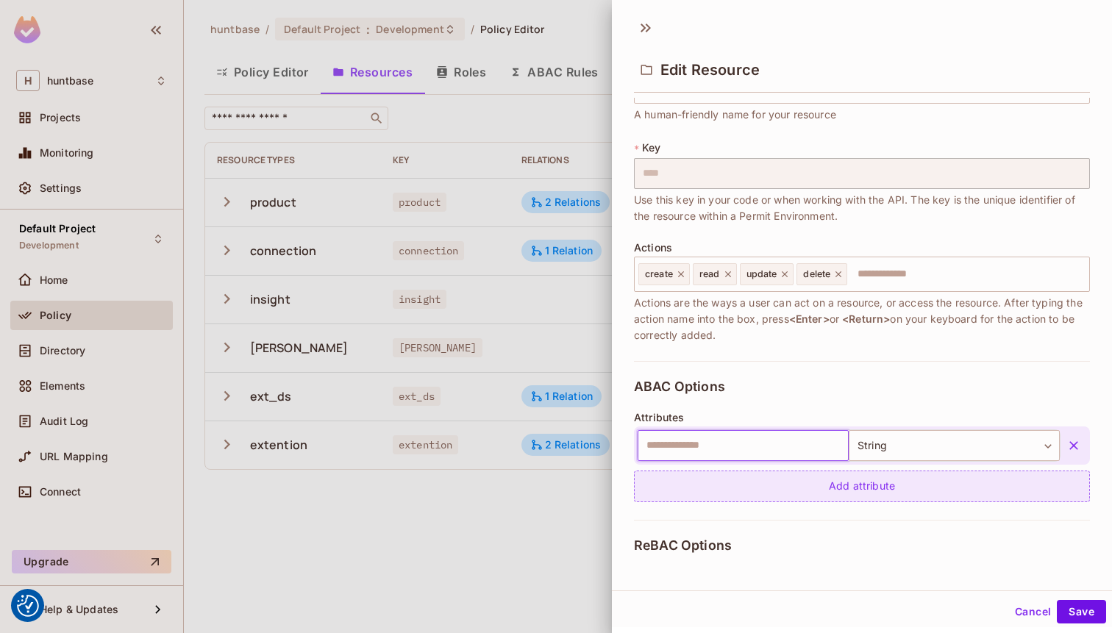
scroll to position [45, 0]
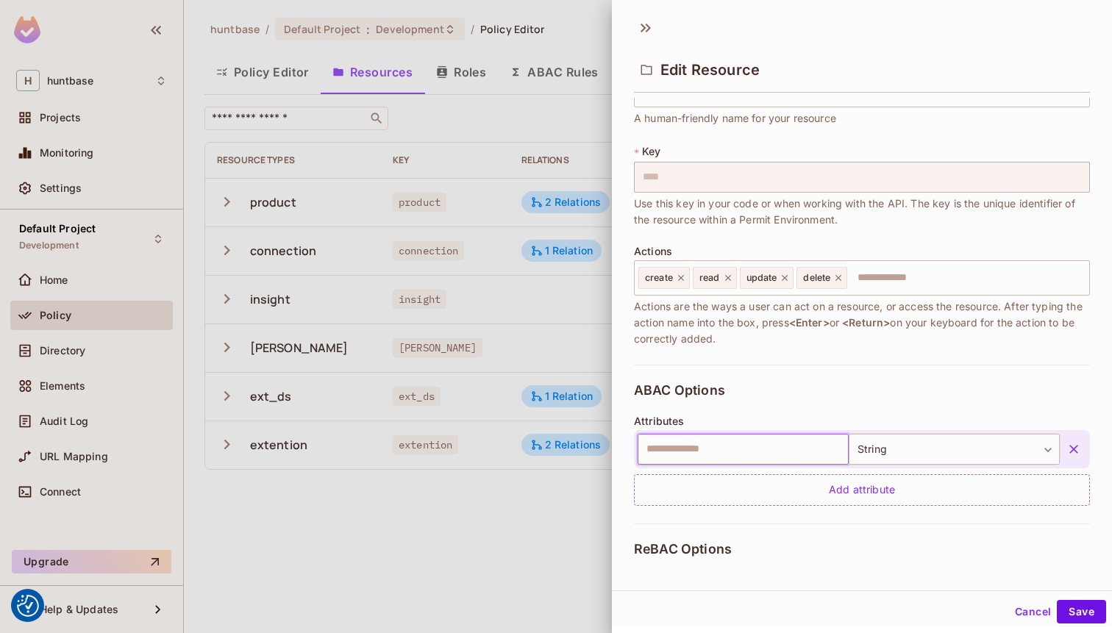
click at [720, 446] on input "text" at bounding box center [743, 449] width 211 height 31
type input "********"
click at [1010, 547] on div "ReBAC Options Roles on this resource [PERSON_NAME] # Owner [PERSON_NAME] # User…" at bounding box center [862, 634] width 456 height 221
click at [1029, 602] on button "Cancel" at bounding box center [1033, 612] width 48 height 24
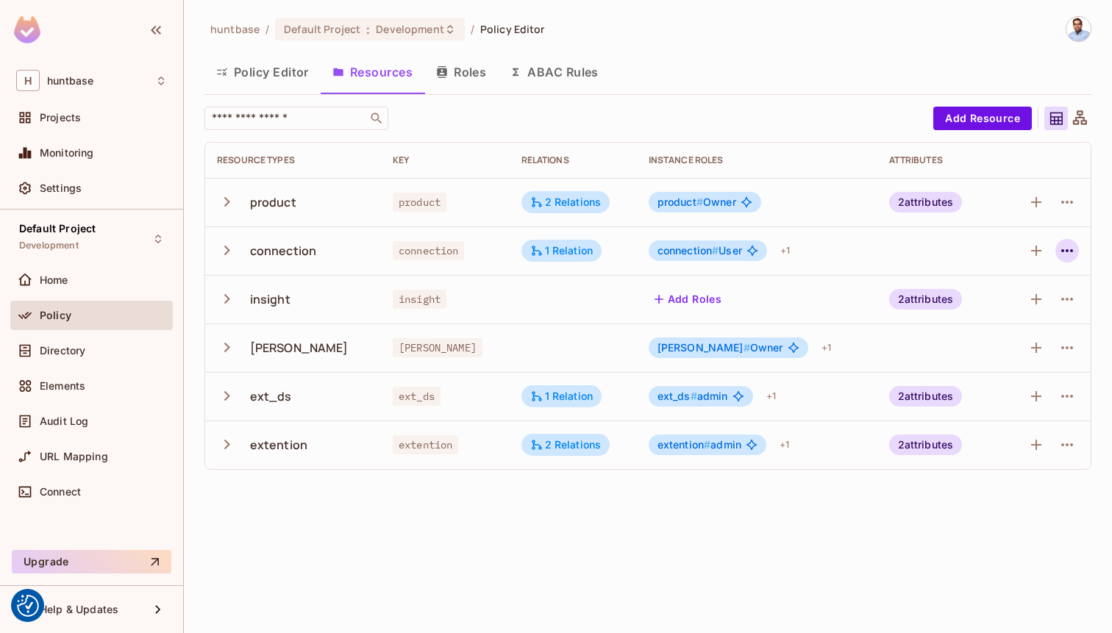
click at [1058, 248] on icon "button" at bounding box center [1067, 251] width 18 height 18
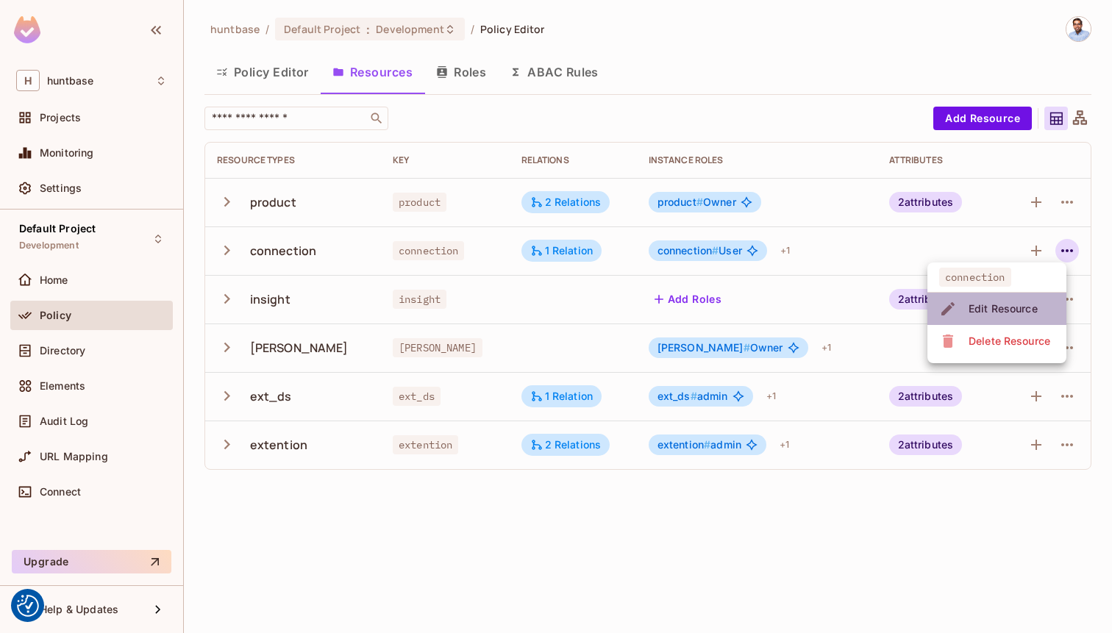
click at [999, 307] on div "Edit Resource" at bounding box center [1003, 309] width 69 height 15
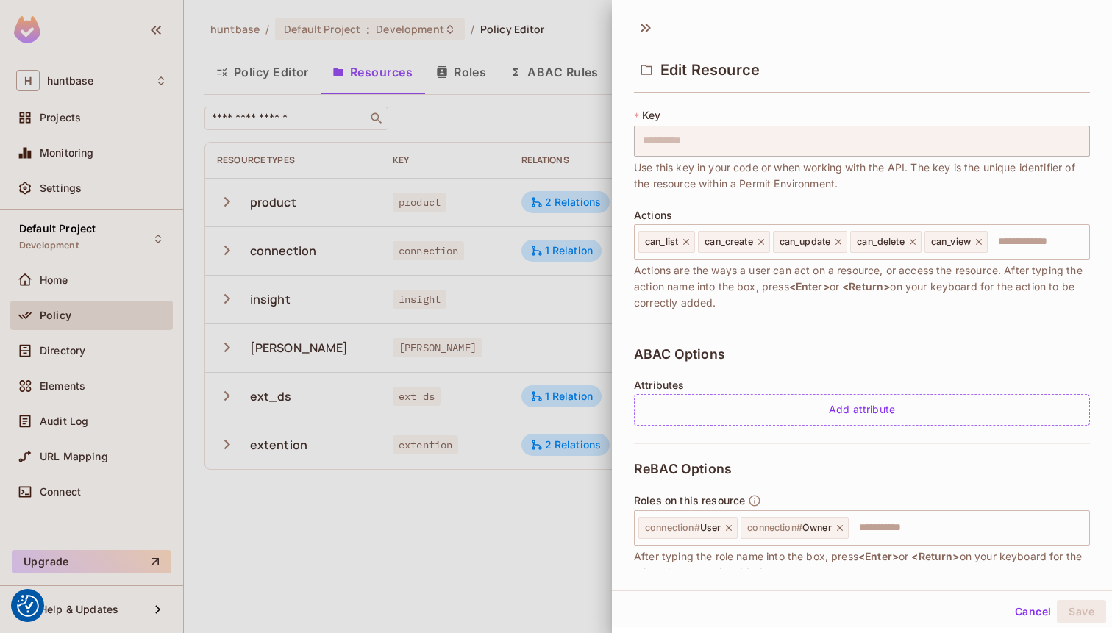
scroll to position [89, 0]
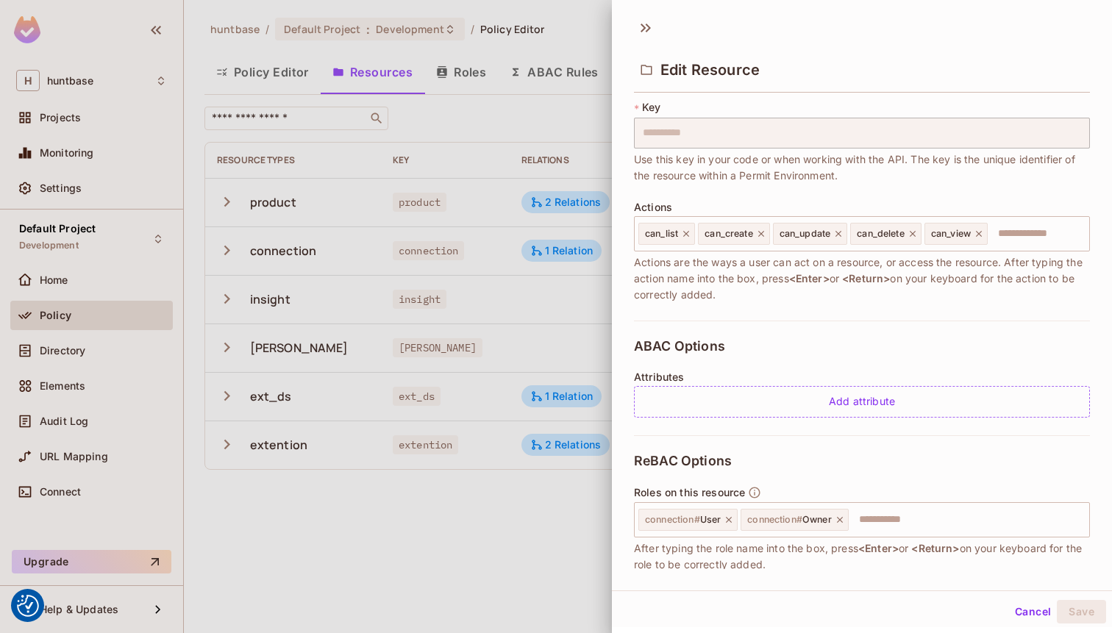
click at [791, 419] on div "ABAC Options Attributes Add attribute" at bounding box center [862, 378] width 456 height 115
click at [795, 378] on div "Attributes Add attribute" at bounding box center [862, 394] width 456 height 46
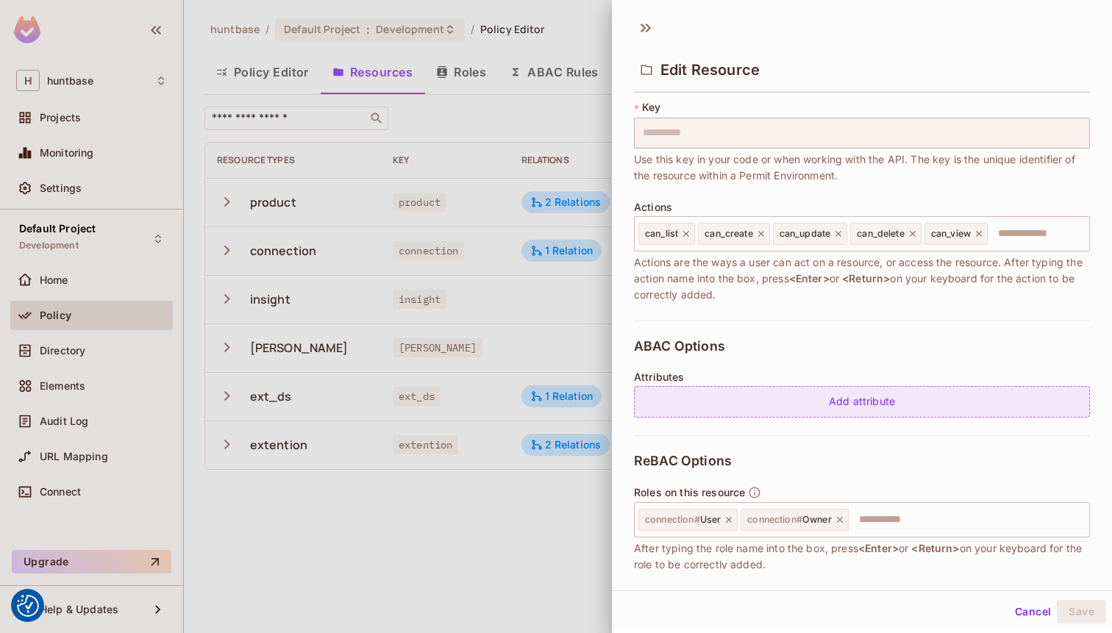
click at [794, 407] on div "Add attribute" at bounding box center [862, 402] width 456 height 32
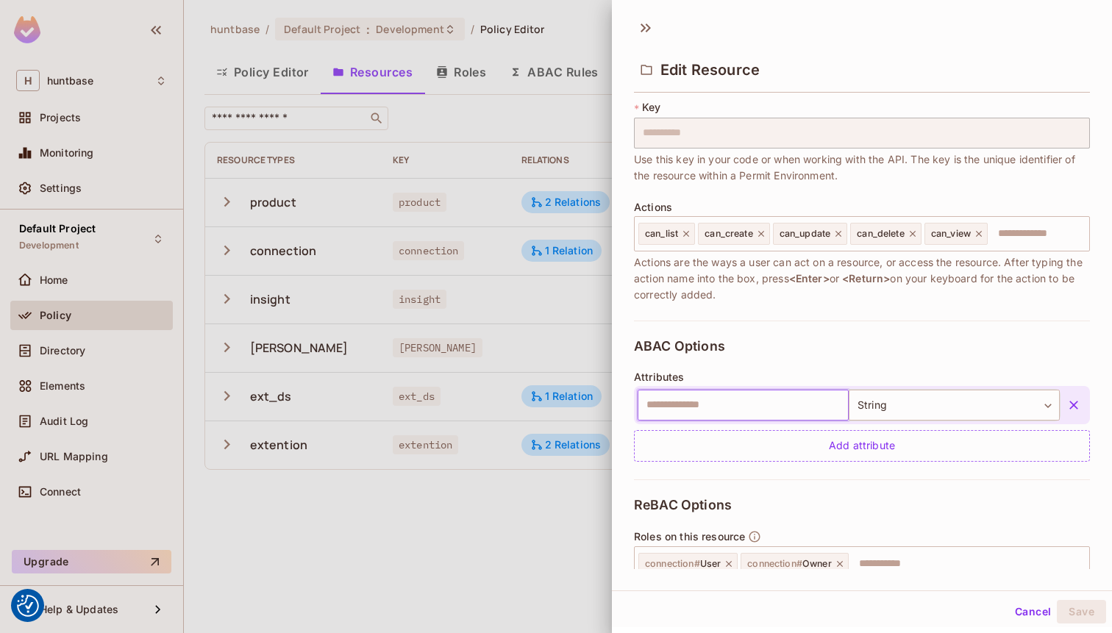
click at [767, 400] on input "text" at bounding box center [743, 405] width 211 height 31
type input "*****"
click at [1037, 613] on button "Cancel" at bounding box center [1033, 612] width 48 height 24
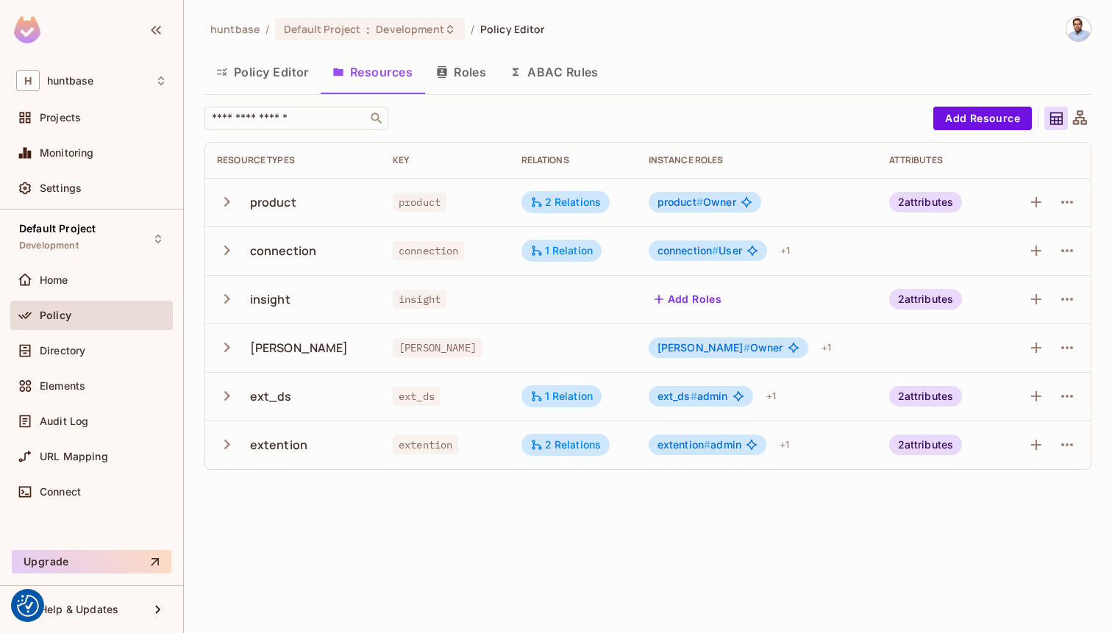
click at [225, 248] on icon "button" at bounding box center [227, 251] width 6 height 10
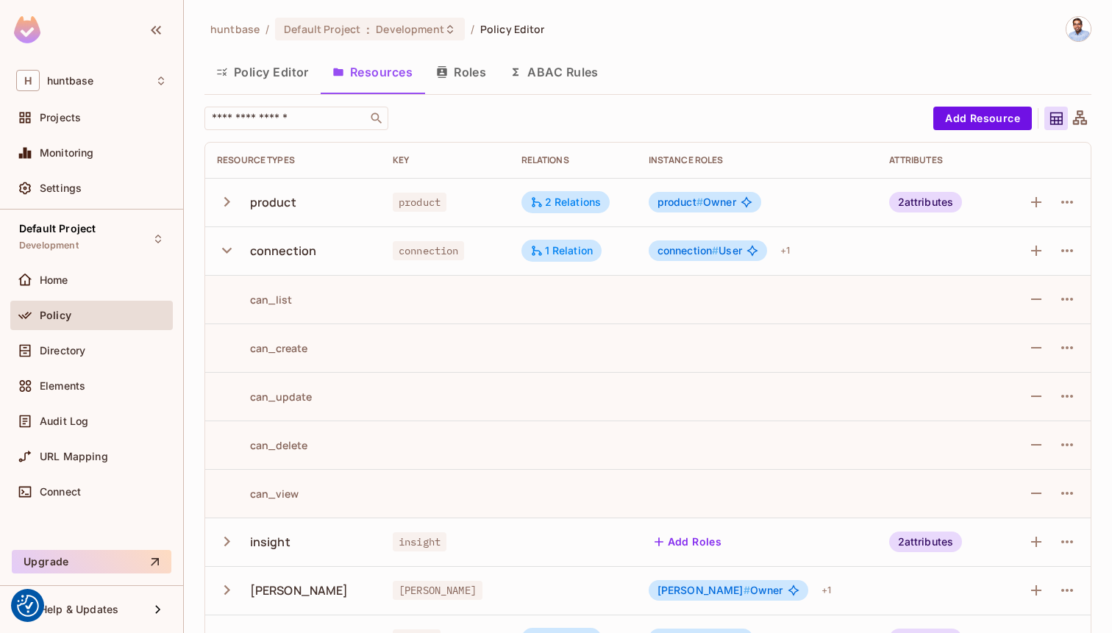
click at [225, 248] on icon "button" at bounding box center [227, 250] width 20 height 20
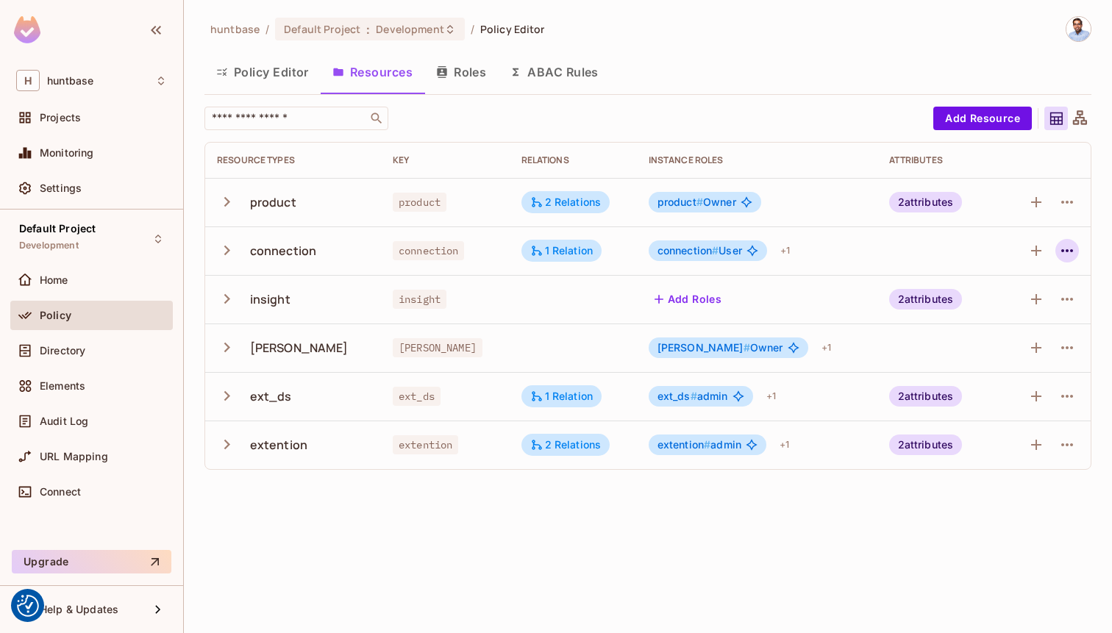
click at [1072, 245] on icon "button" at bounding box center [1067, 251] width 18 height 18
click at [996, 311] on div "Edit Resource" at bounding box center [1003, 309] width 69 height 15
click at [1069, 248] on icon "button" at bounding box center [1067, 251] width 18 height 18
click at [962, 306] on div "Edit Resource" at bounding box center [990, 309] width 103 height 24
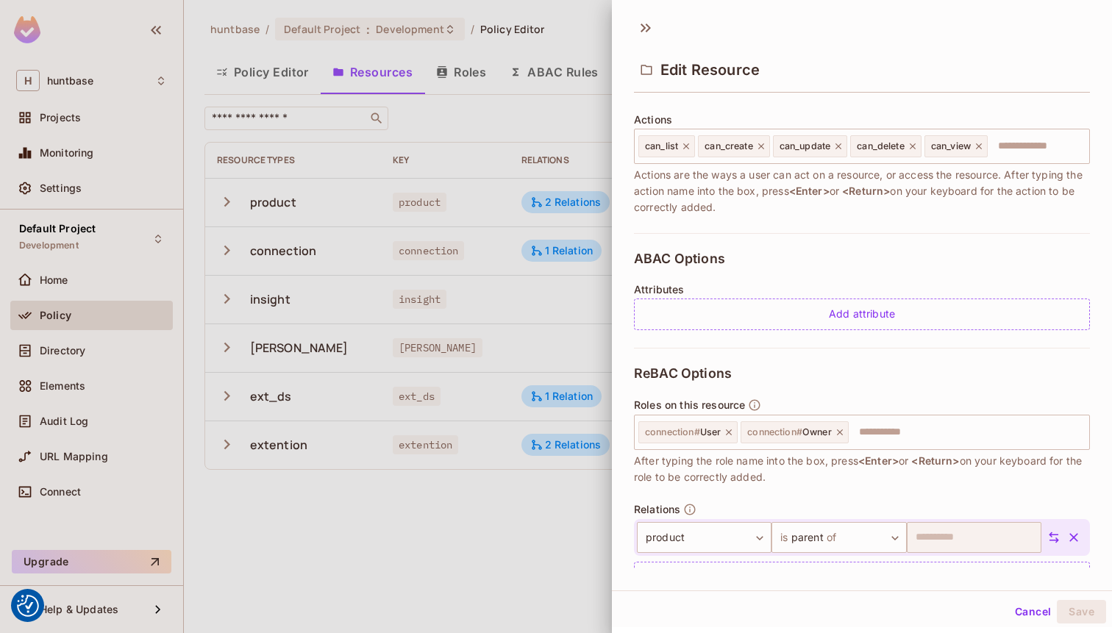
scroll to position [218, 0]
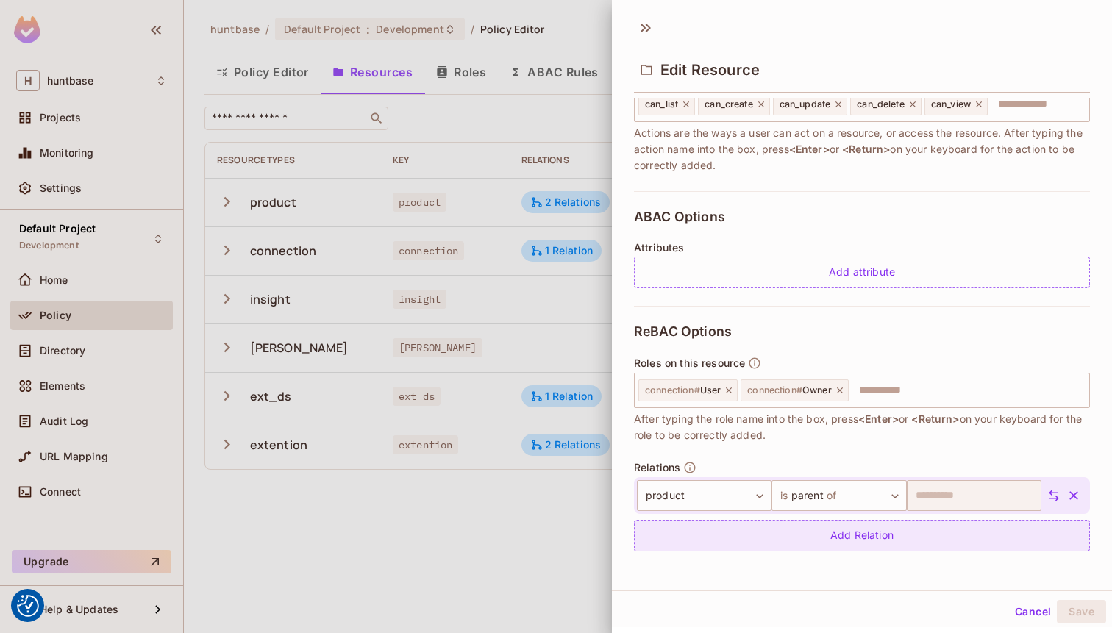
click at [742, 533] on div "Add Relation" at bounding box center [862, 536] width 456 height 32
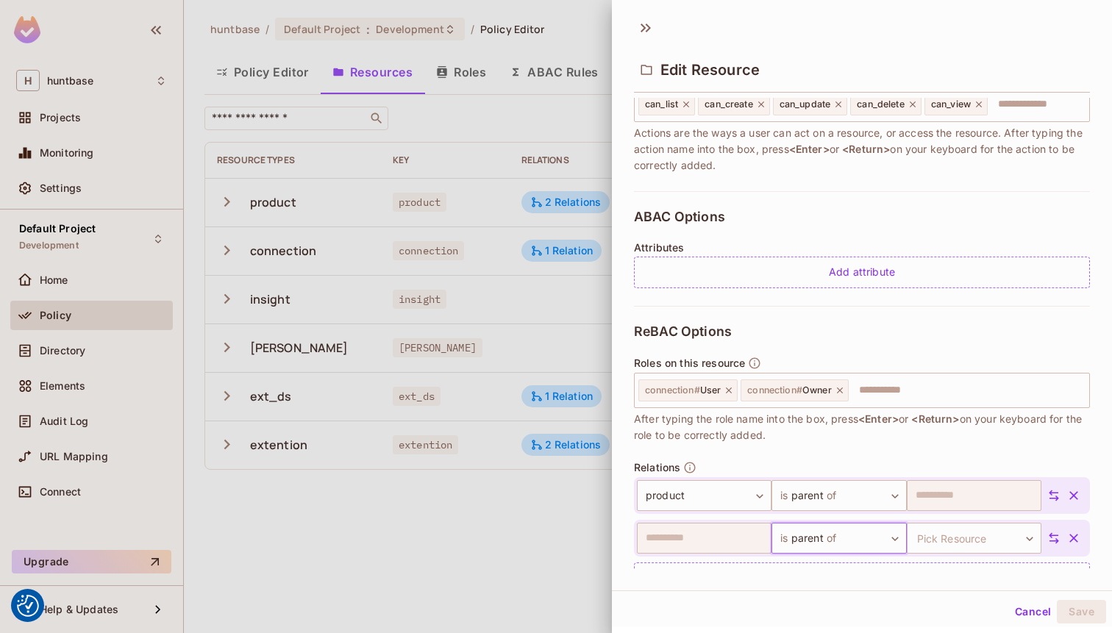
scroll to position [261, 0]
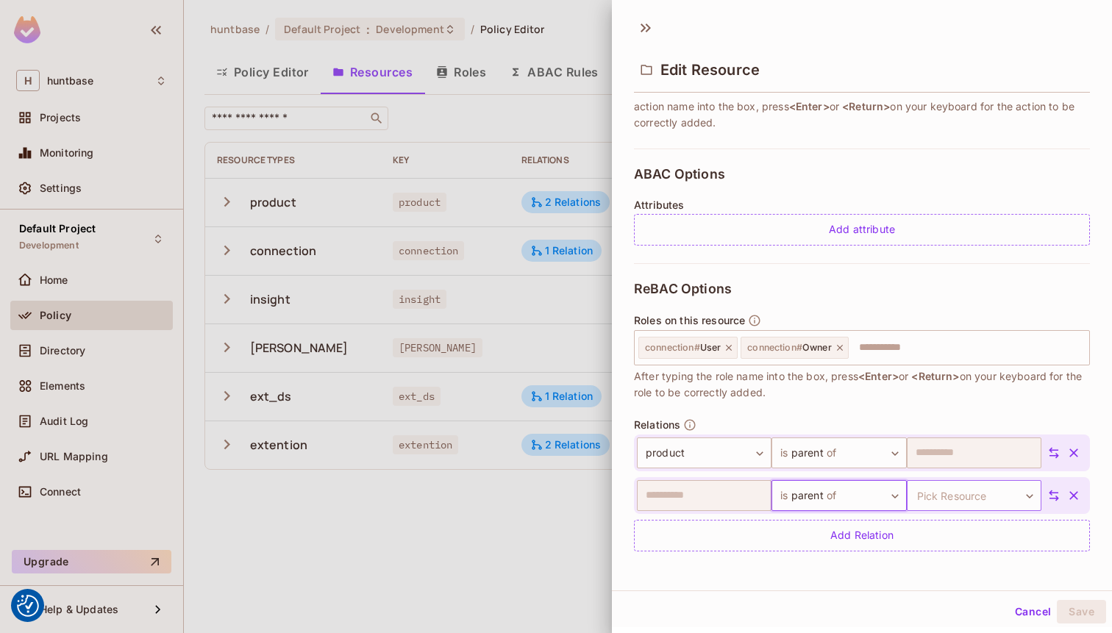
click at [952, 491] on body "We use cookies to enhance your browsing experience, serve personalized ads or c…" at bounding box center [556, 316] width 1112 height 633
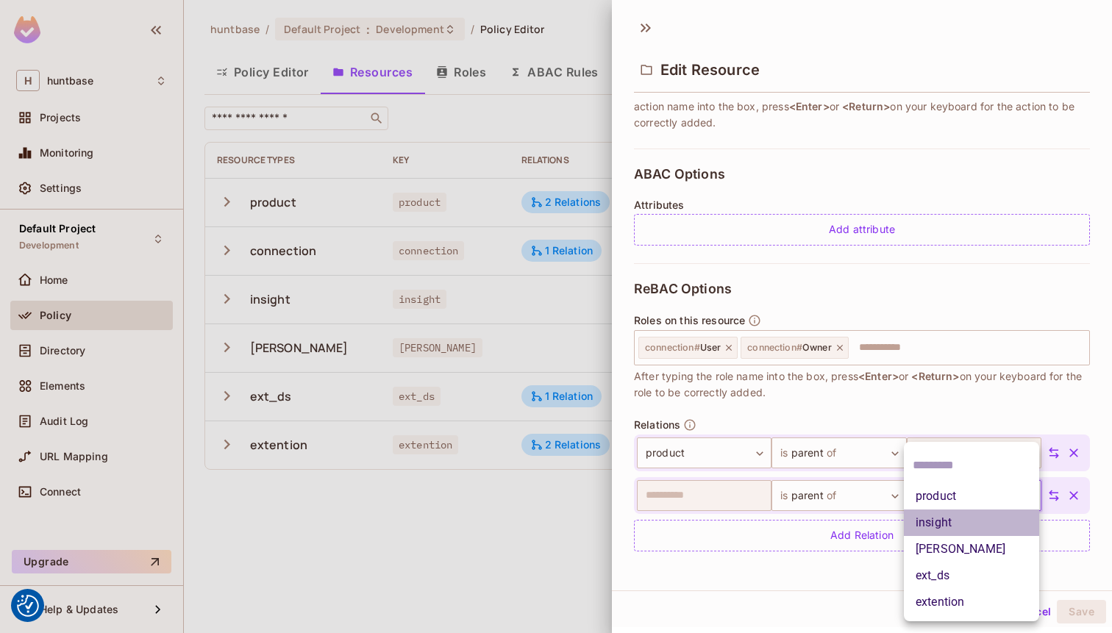
click at [946, 524] on li "insight" at bounding box center [971, 523] width 135 height 26
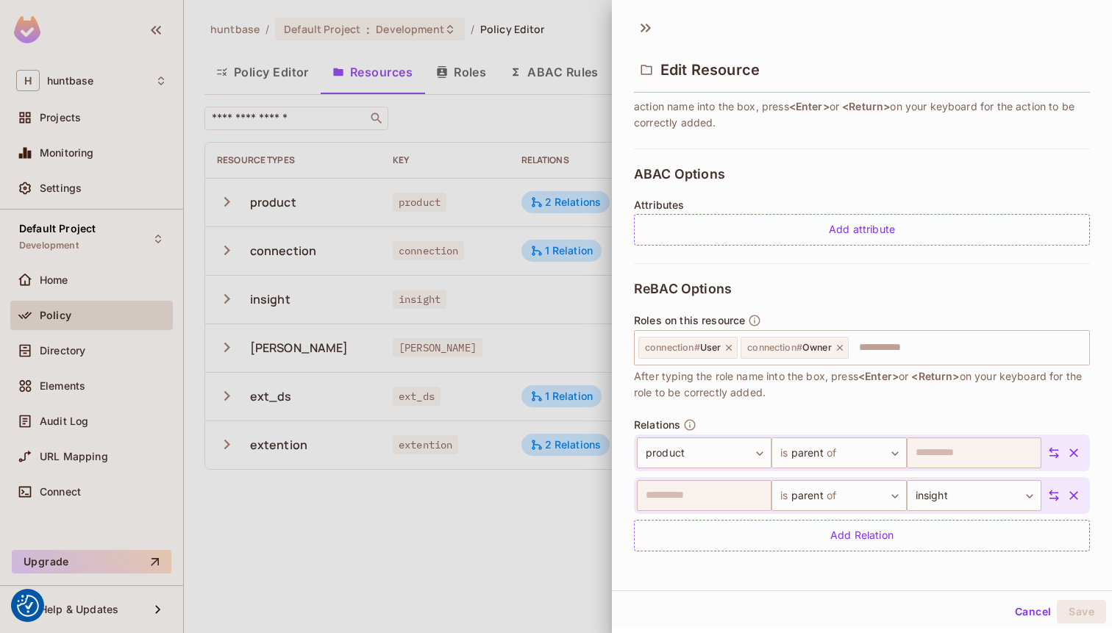
scroll to position [2, 0]
click at [1075, 489] on icon "button" at bounding box center [1073, 493] width 15 height 15
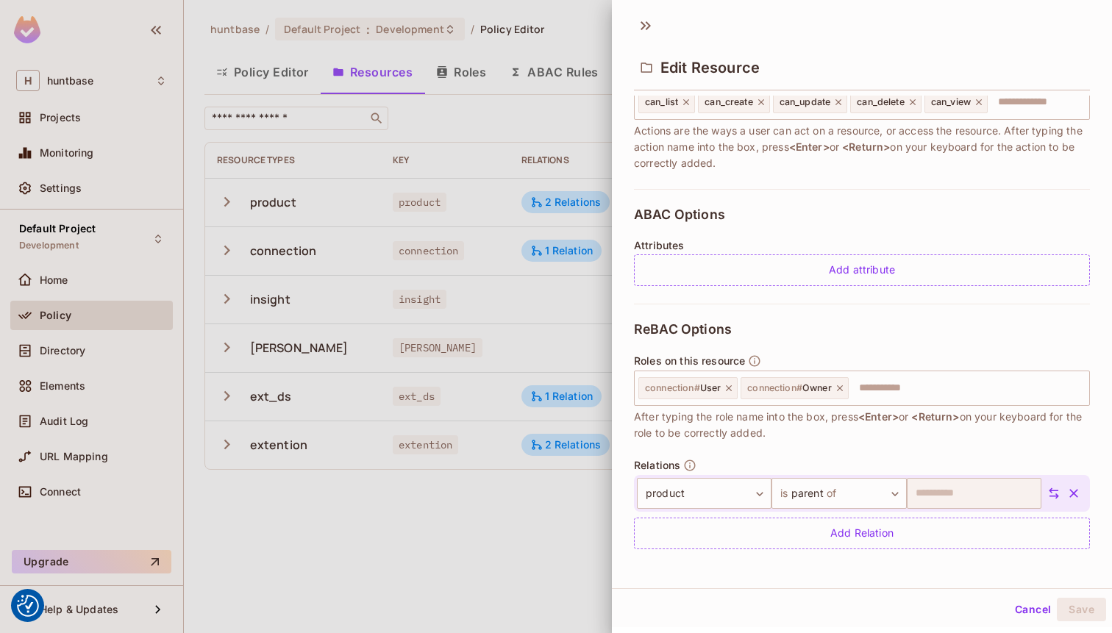
click at [1070, 490] on icon "button" at bounding box center [1073, 493] width 9 height 9
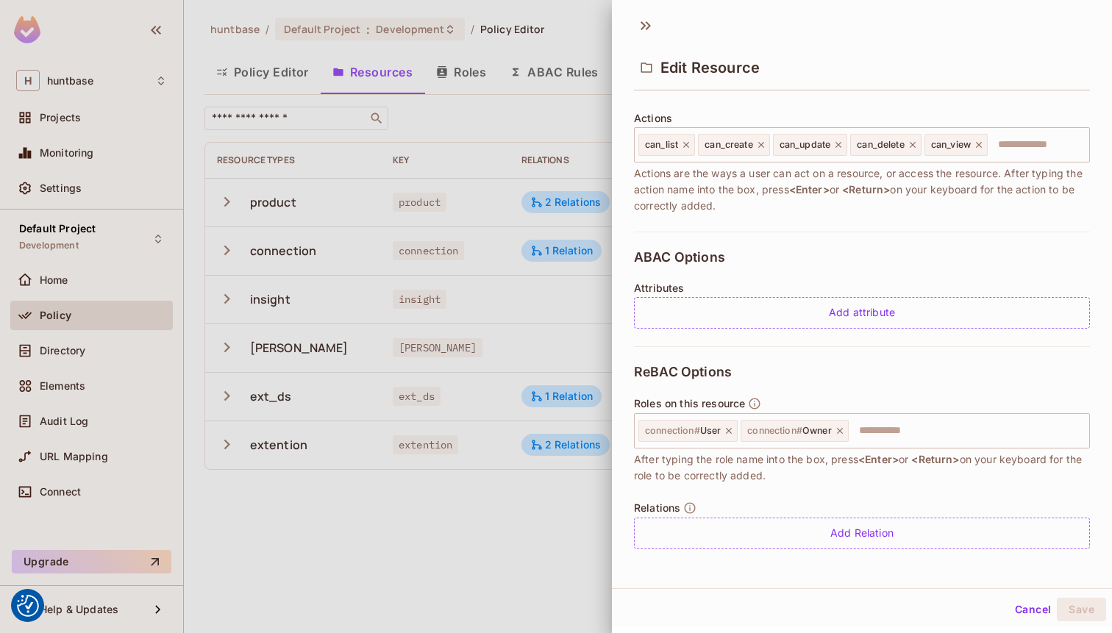
click at [1036, 605] on button "Cancel" at bounding box center [1033, 610] width 48 height 24
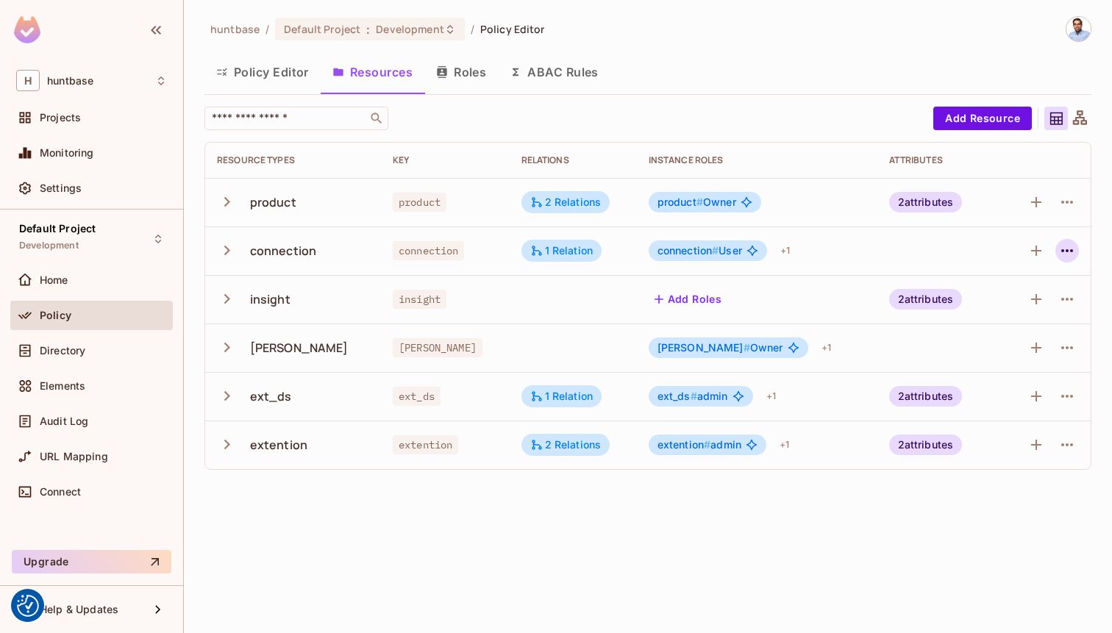
click at [1060, 243] on icon "button" at bounding box center [1067, 251] width 18 height 18
click at [983, 307] on div "Edit Resource" at bounding box center [1003, 309] width 69 height 15
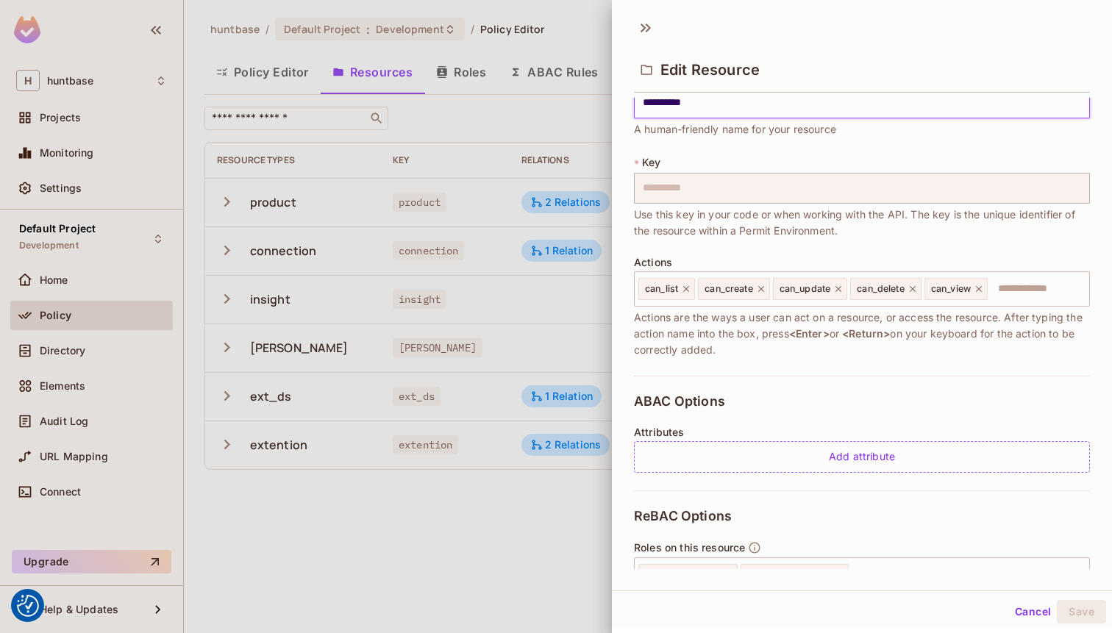
scroll to position [0, 0]
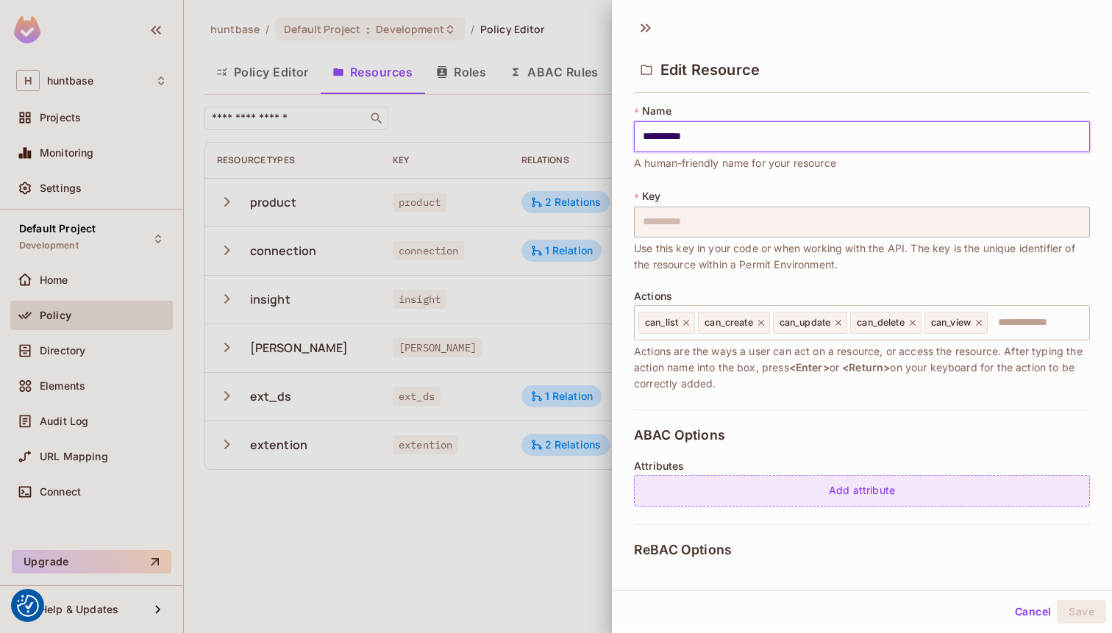
click at [778, 487] on div "Add attribute" at bounding box center [862, 491] width 456 height 32
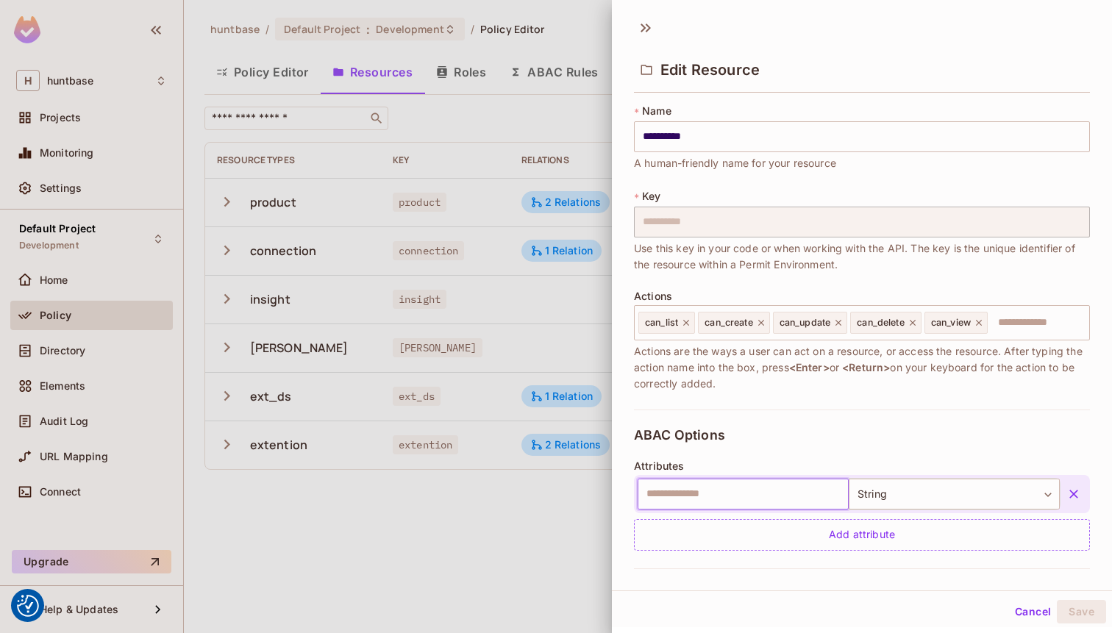
click at [756, 491] on input "text" at bounding box center [743, 494] width 211 height 31
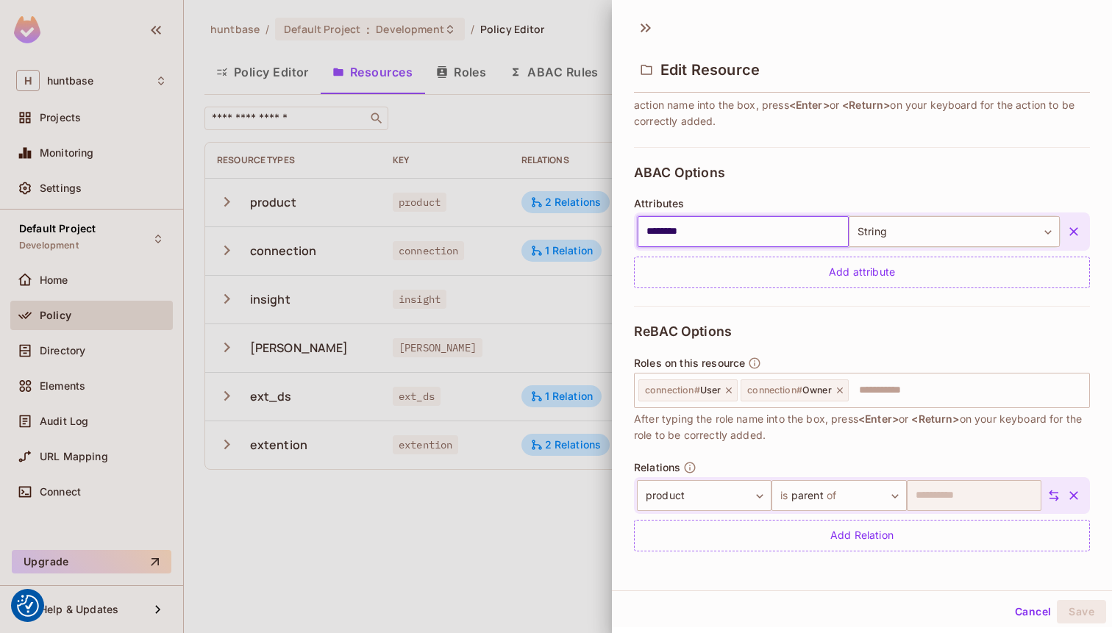
scroll to position [2, 0]
type input "********"
click at [935, 319] on div "ReBAC Options Roles on this resource connection # User connection # Owner ​ Aft…" at bounding box center [862, 435] width 456 height 263
click at [899, 177] on div "ABAC Options Attributes ******** ​ String ****** ​ Add attribute" at bounding box center [862, 224] width 456 height 159
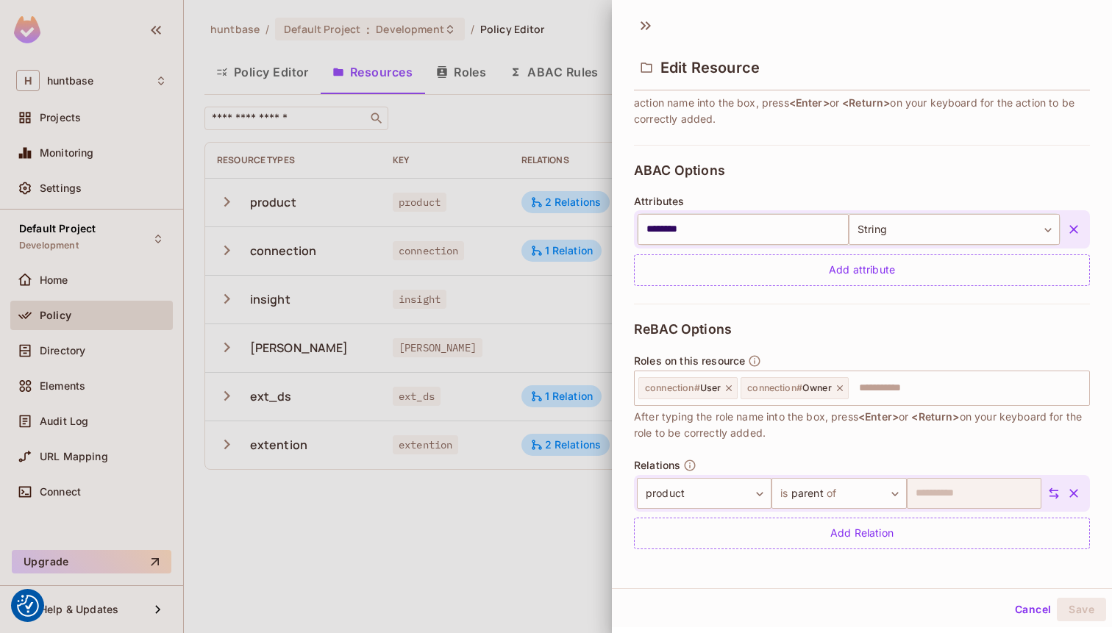
click at [899, 177] on div "ABAC Options Attributes ******** ​ String ****** ​ Add attribute" at bounding box center [862, 224] width 456 height 159
click at [1020, 187] on div "ABAC Options Attributes ******** ​ String ****** ​ Add attribute" at bounding box center [862, 224] width 456 height 159
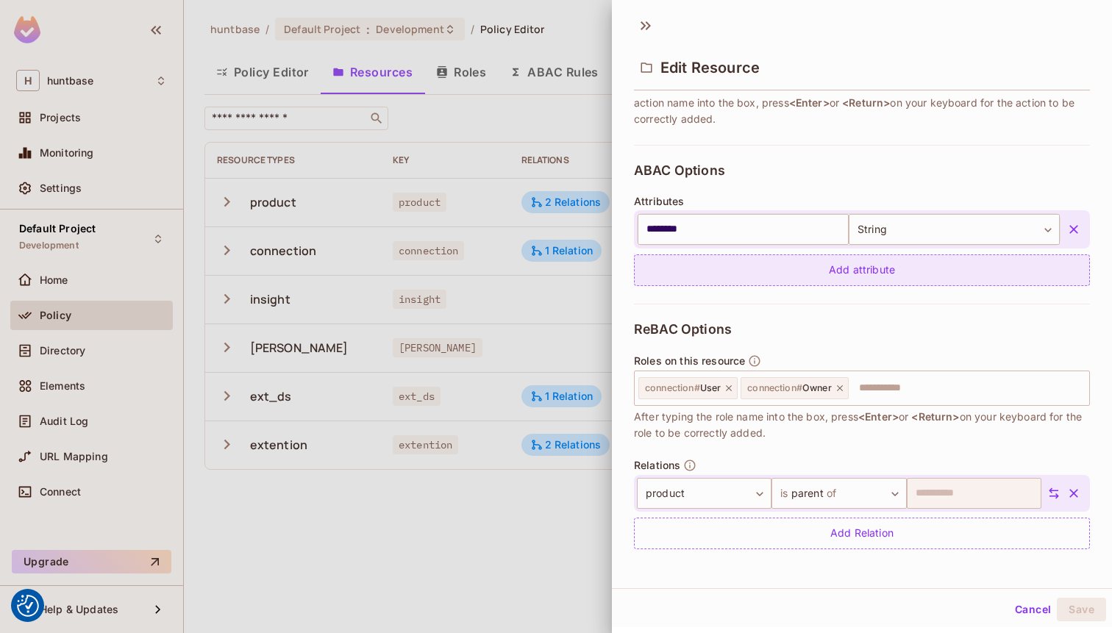
click at [817, 274] on div "Add attribute" at bounding box center [862, 270] width 456 height 32
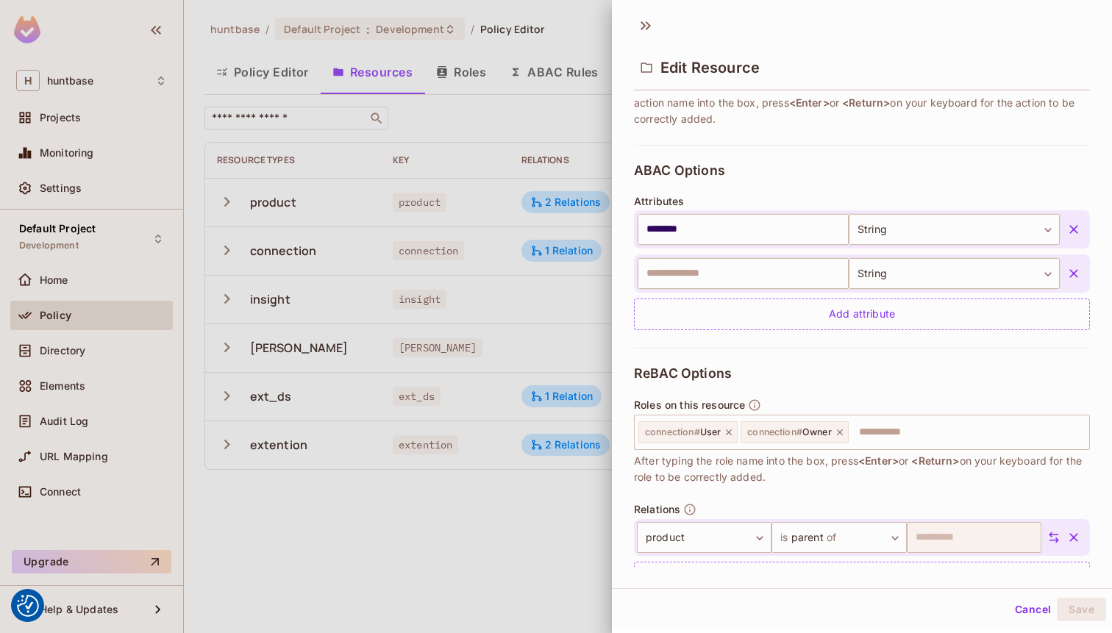
click at [1073, 266] on icon "button" at bounding box center [1073, 273] width 15 height 15
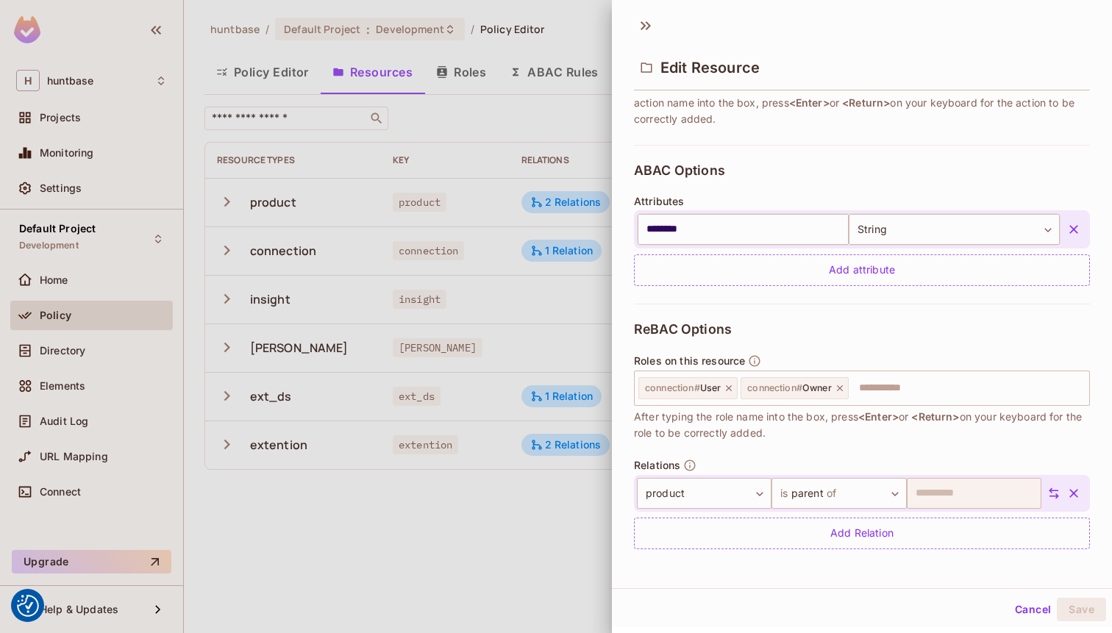
click at [902, 293] on div "ABAC Options Attributes ******** ​ String ****** ​ Add attribute" at bounding box center [862, 224] width 456 height 159
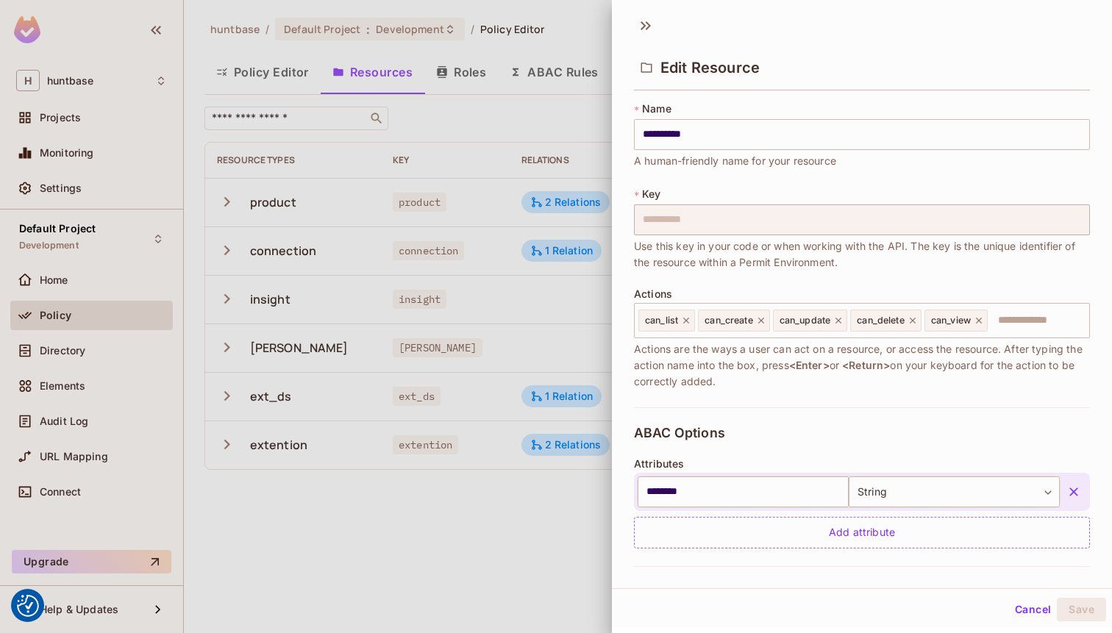
scroll to position [0, 0]
click at [573, 31] on div at bounding box center [556, 316] width 1112 height 633
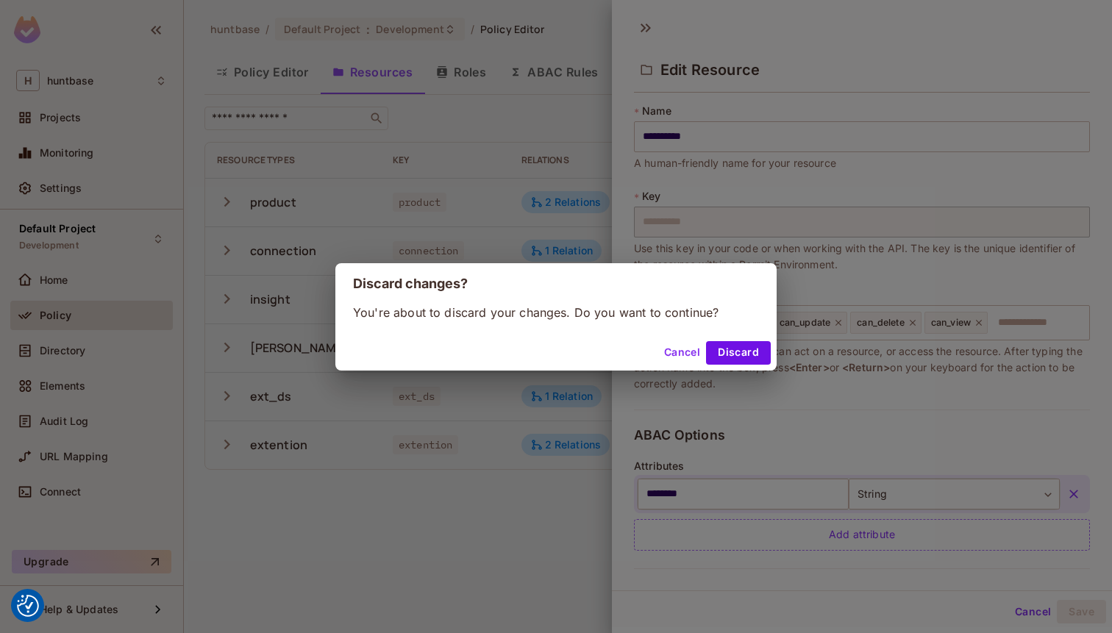
click at [683, 349] on button "Cancel" at bounding box center [682, 353] width 48 height 24
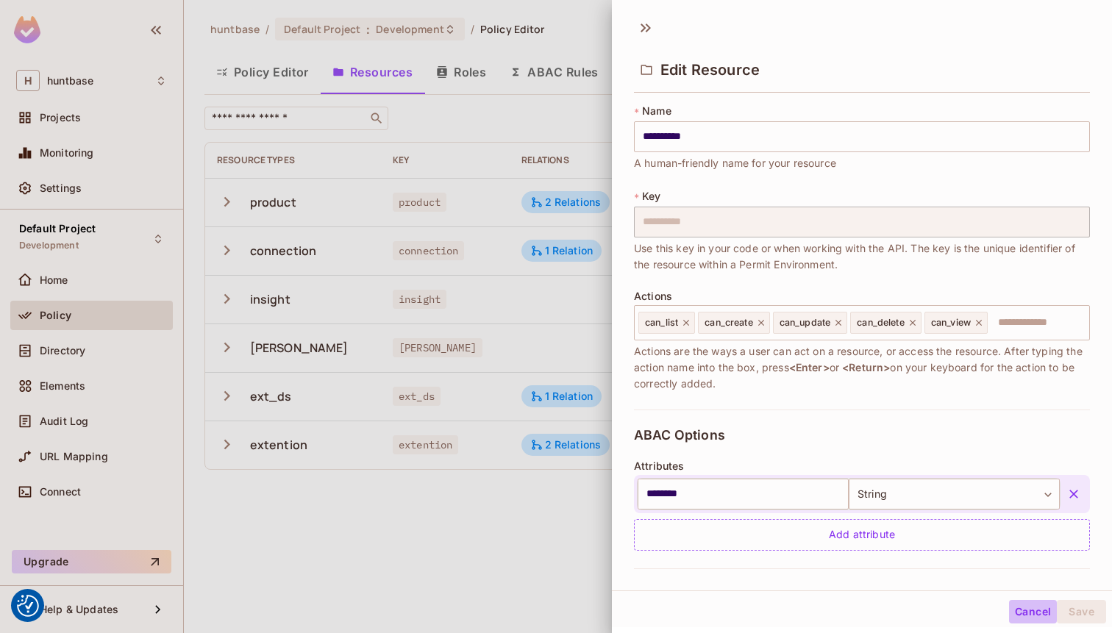
click at [1033, 612] on button "Cancel" at bounding box center [1033, 612] width 48 height 24
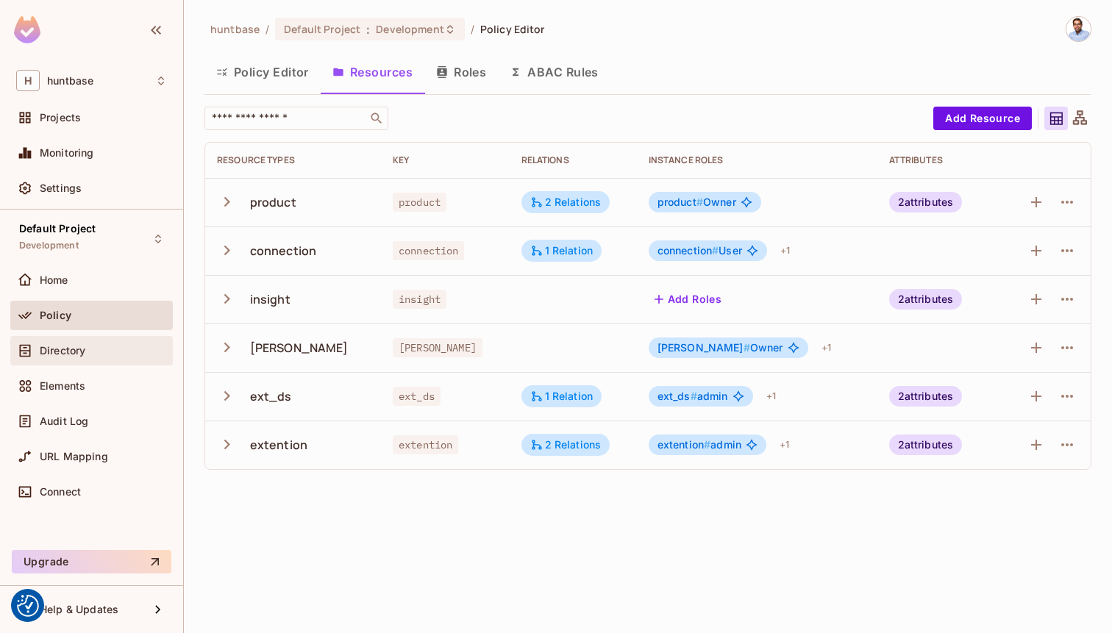
click at [61, 356] on span "Directory" at bounding box center [63, 351] width 46 height 12
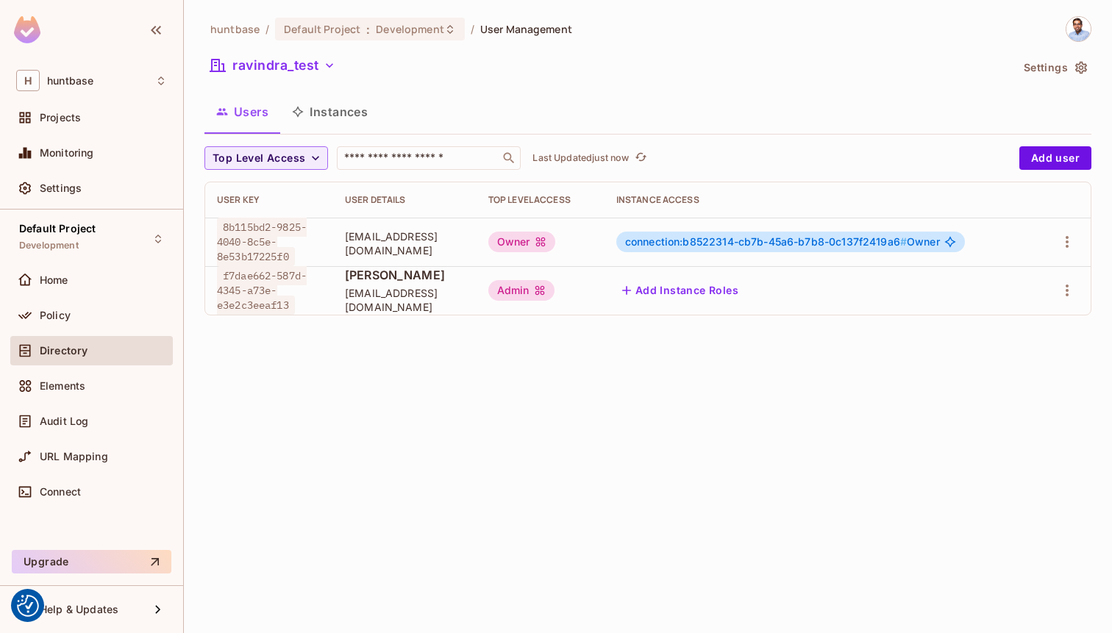
click at [349, 112] on button "Instances" at bounding box center [329, 111] width 99 height 37
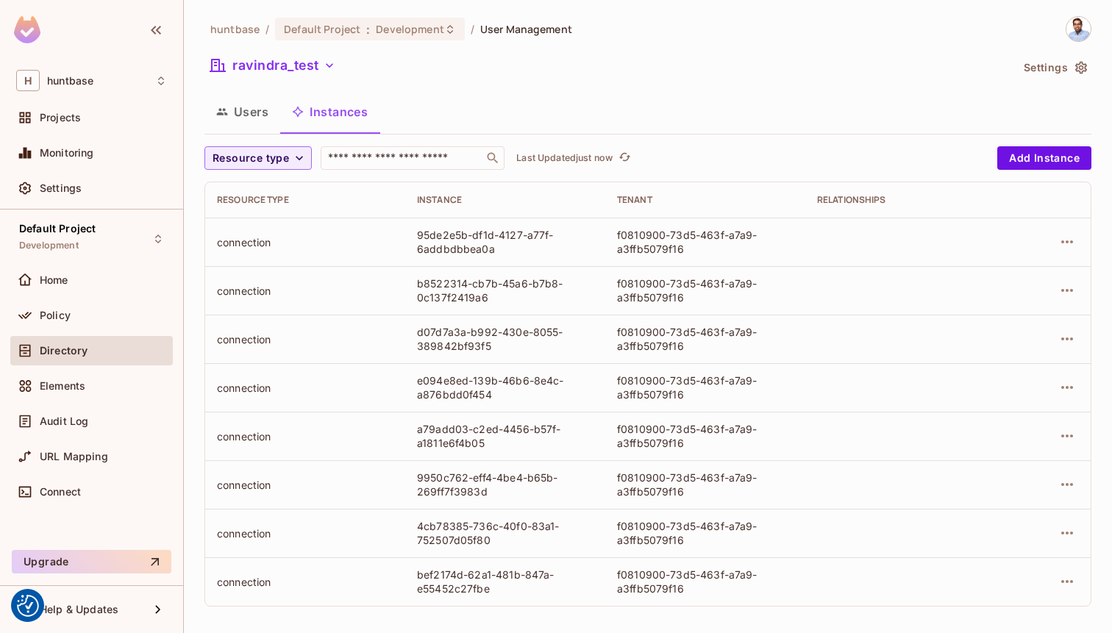
scroll to position [6, 0]
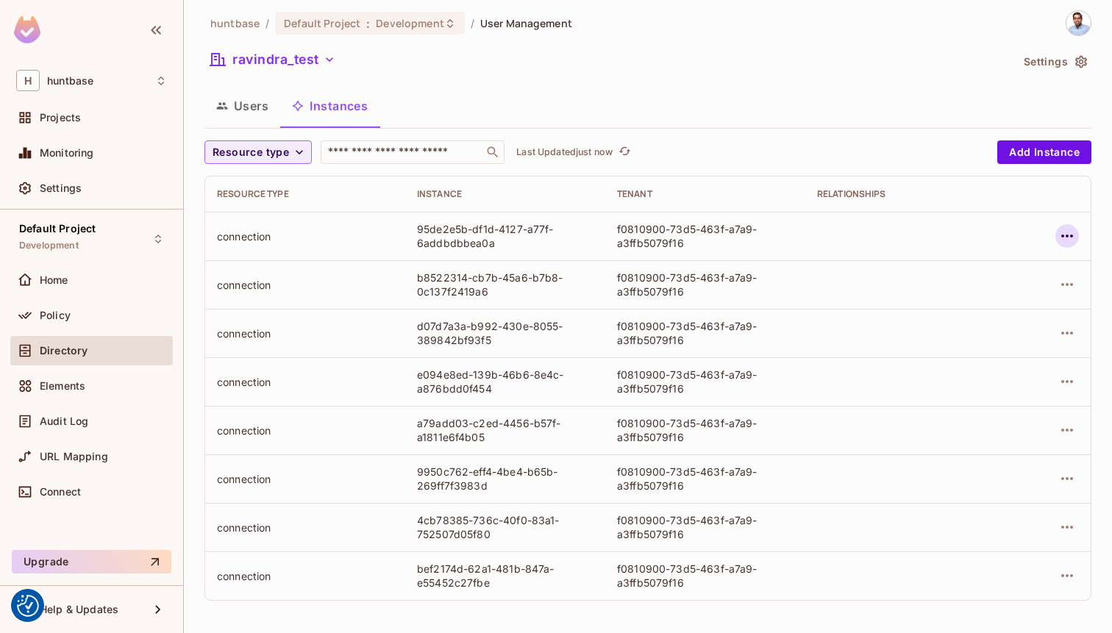
click at [1074, 231] on icon "button" at bounding box center [1067, 236] width 18 height 18
drag, startPoint x: 971, startPoint y: 343, endPoint x: 981, endPoint y: 274, distance: 69.2
click at [981, 274] on ul "Edit Resource Instance Edit Attributes Delete Resource Instance" at bounding box center [974, 302] width 185 height 109
click at [981, 274] on div "Edit Resource Instance" at bounding box center [980, 270] width 115 height 15
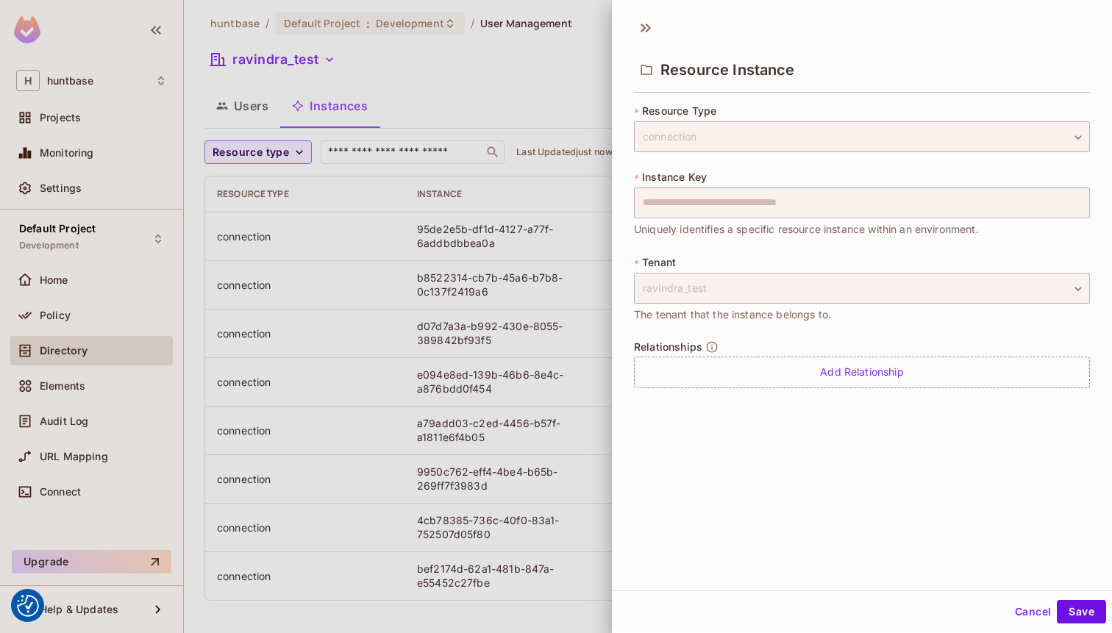
click at [1028, 612] on button "Cancel" at bounding box center [1033, 612] width 48 height 24
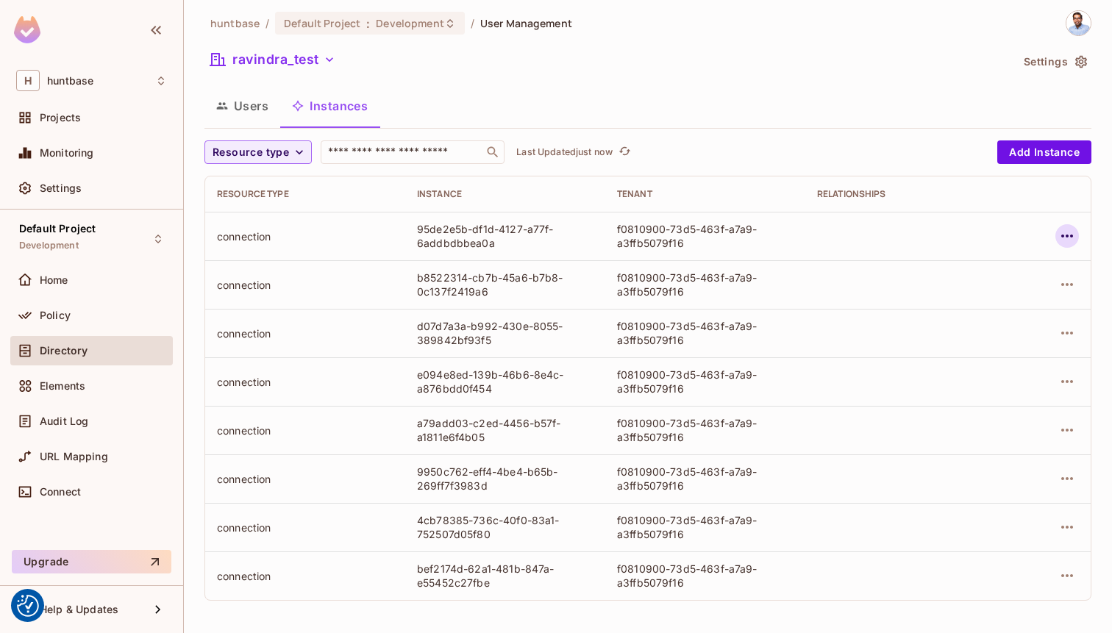
click at [1067, 241] on icon "button" at bounding box center [1067, 236] width 18 height 18
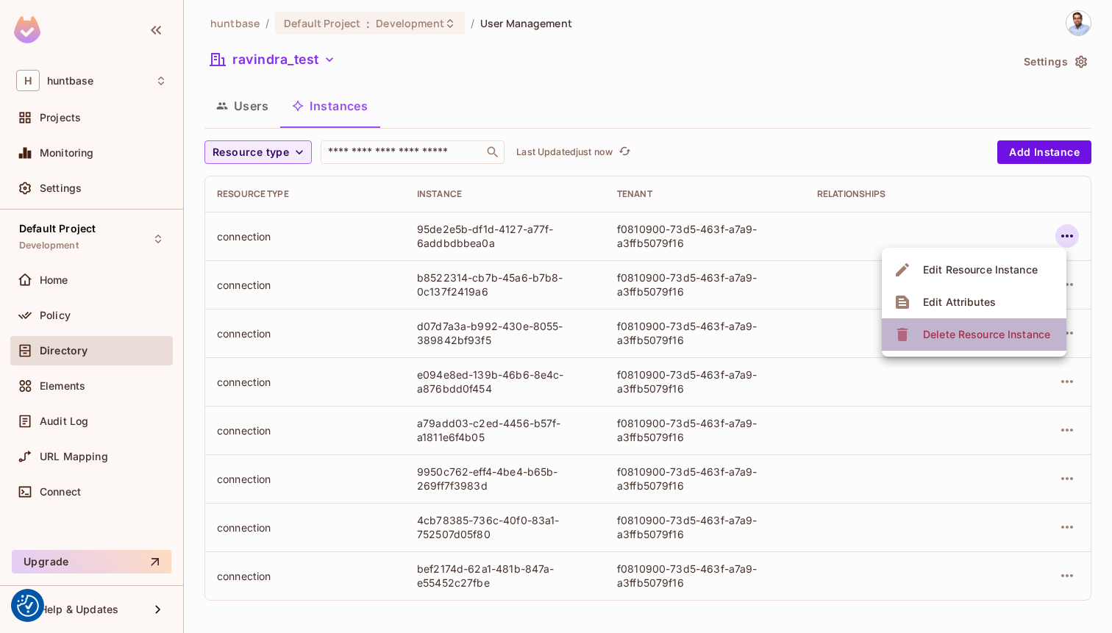
click at [974, 330] on div "Delete Resource Instance" at bounding box center [986, 334] width 127 height 15
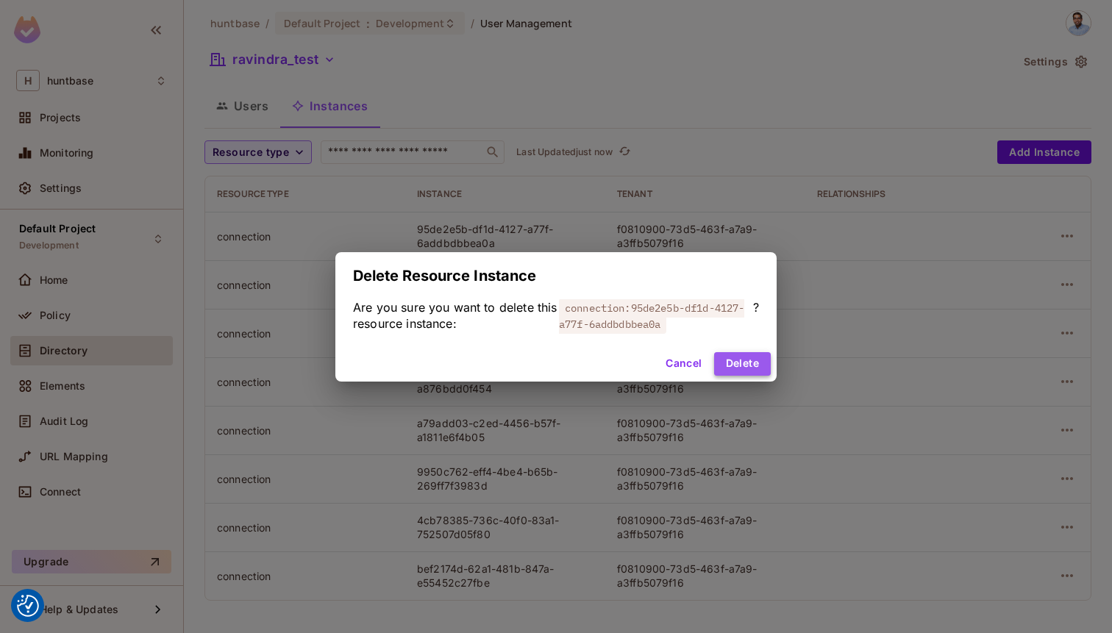
click at [744, 366] on button "Delete" at bounding box center [742, 364] width 57 height 24
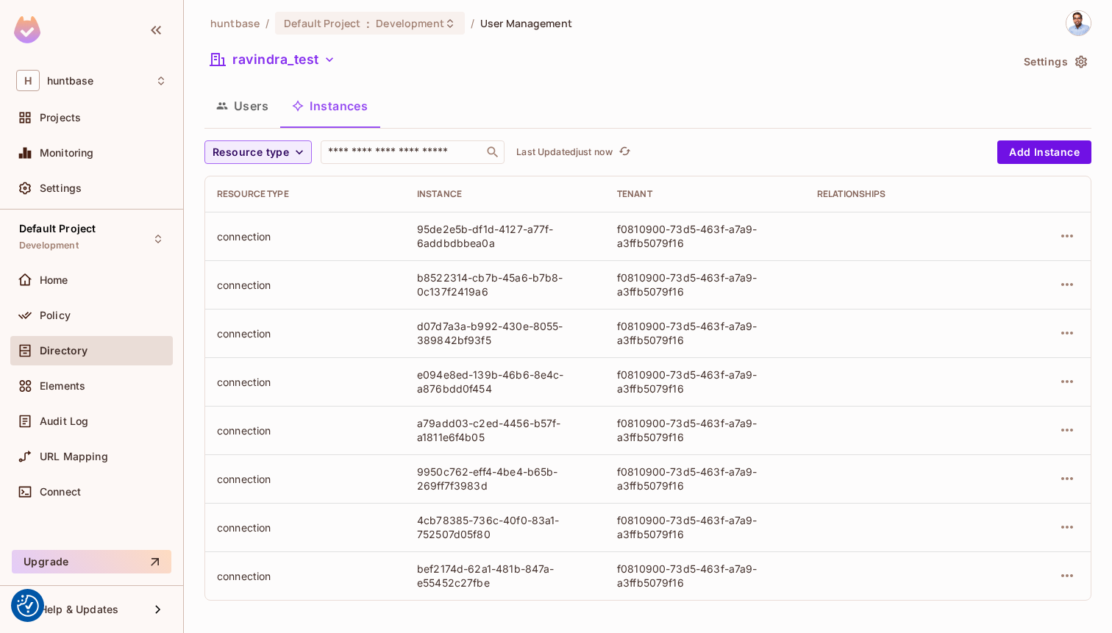
click at [1080, 236] on td at bounding box center [1047, 236] width 85 height 49
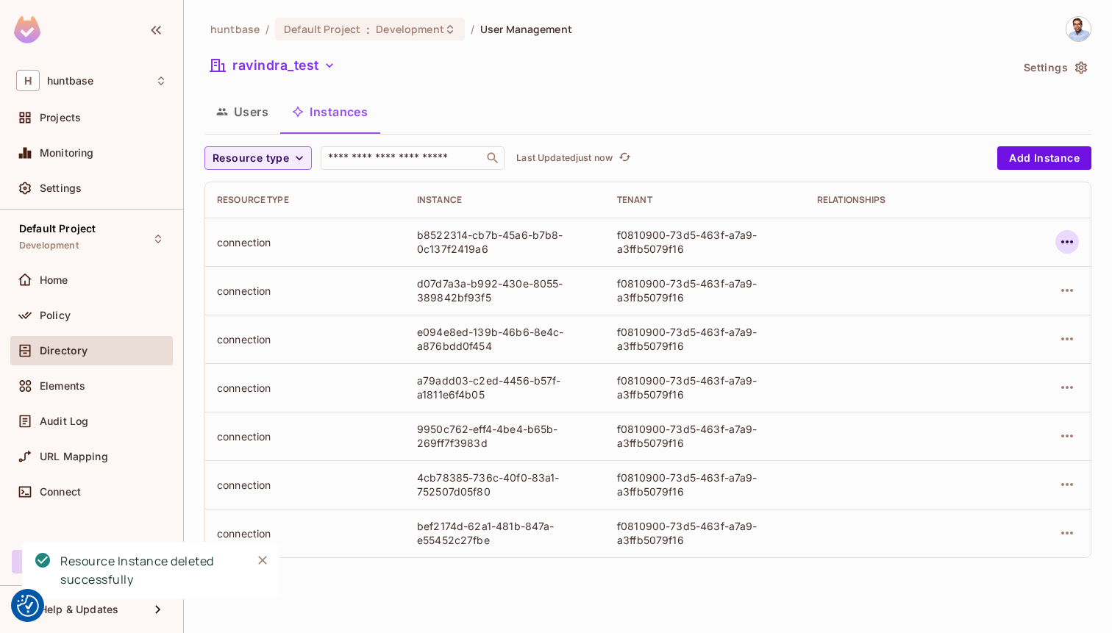
scroll to position [0, 0]
click at [1072, 236] on icon "button" at bounding box center [1067, 242] width 18 height 18
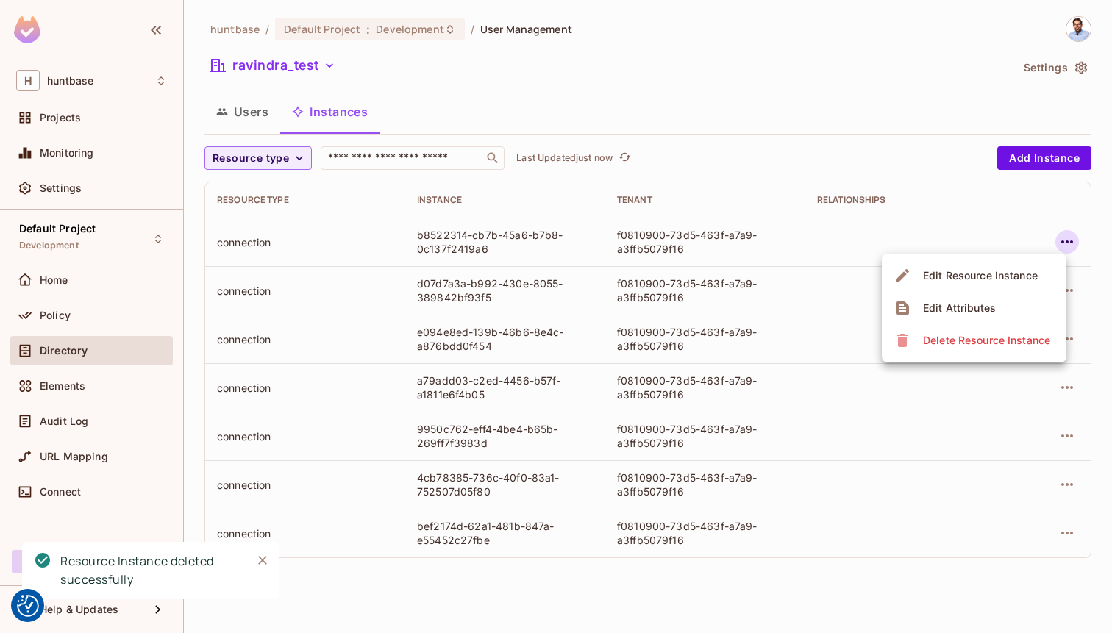
click at [972, 343] on div "Delete Resource Instance" at bounding box center [986, 340] width 127 height 15
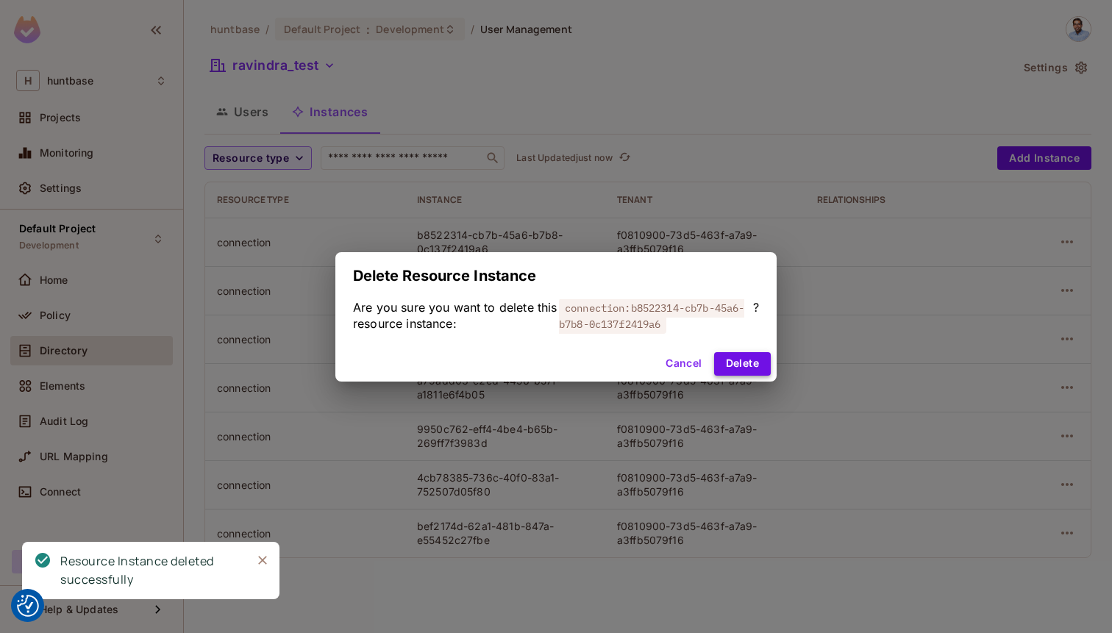
click at [742, 364] on button "Delete" at bounding box center [742, 364] width 57 height 24
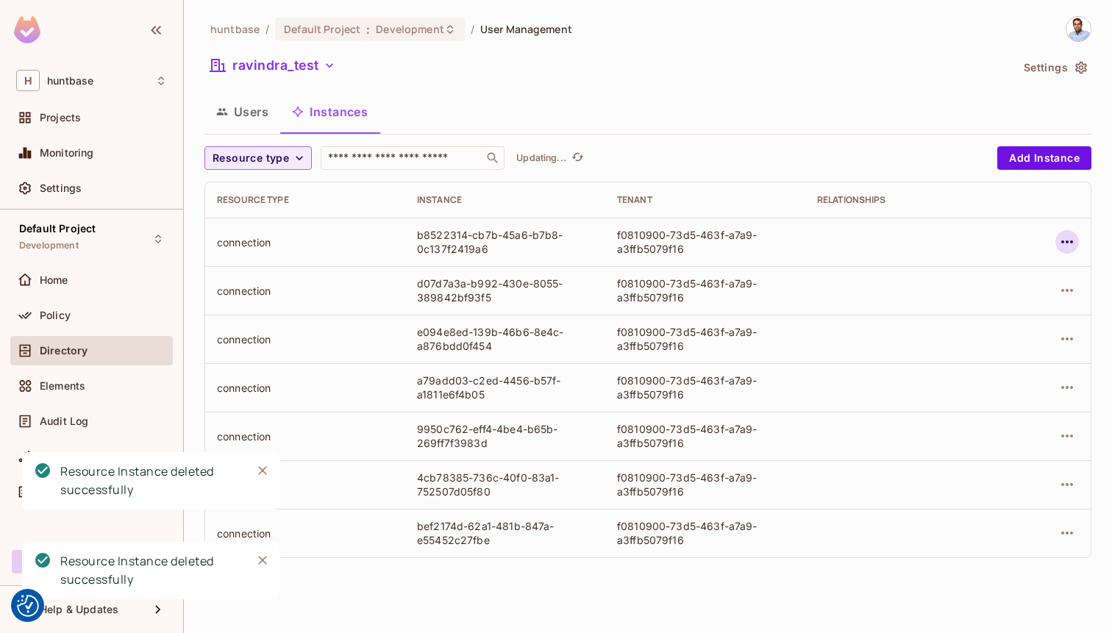
click at [1066, 235] on icon "button" at bounding box center [1067, 242] width 18 height 18
click at [1060, 238] on icon "button" at bounding box center [1067, 242] width 18 height 18
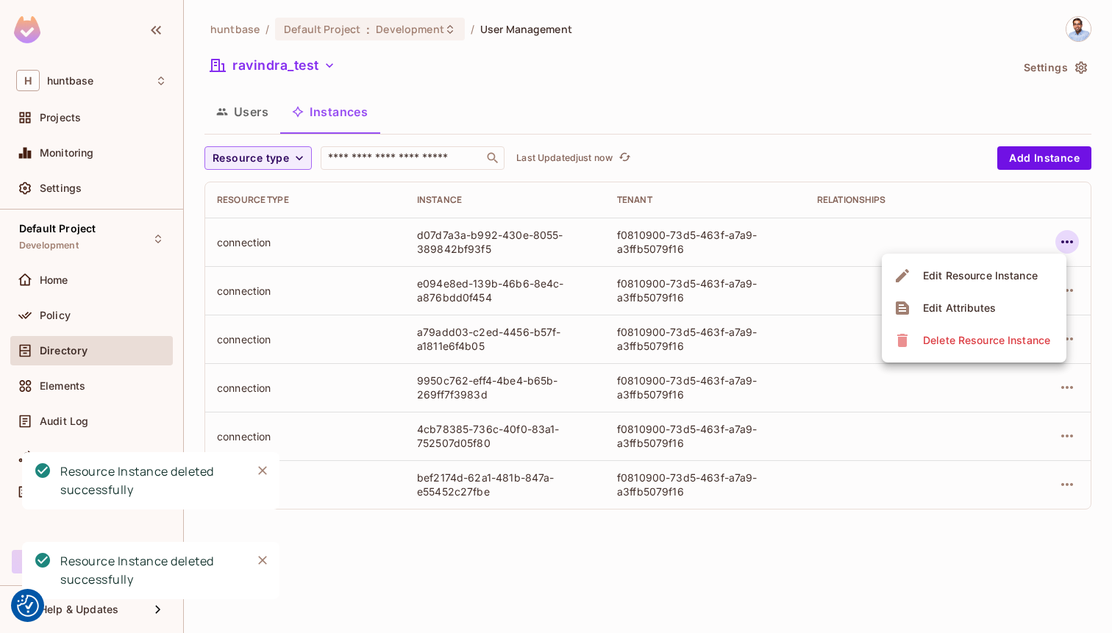
click at [966, 341] on div "Delete Resource Instance" at bounding box center [986, 340] width 127 height 15
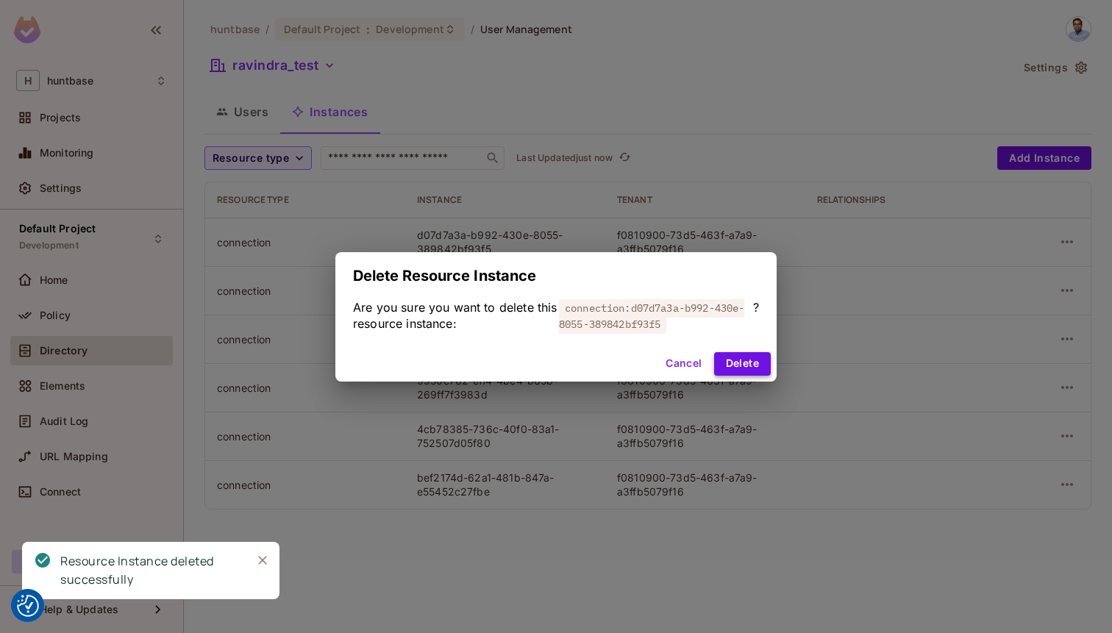
click at [750, 361] on button "Delete" at bounding box center [742, 364] width 57 height 24
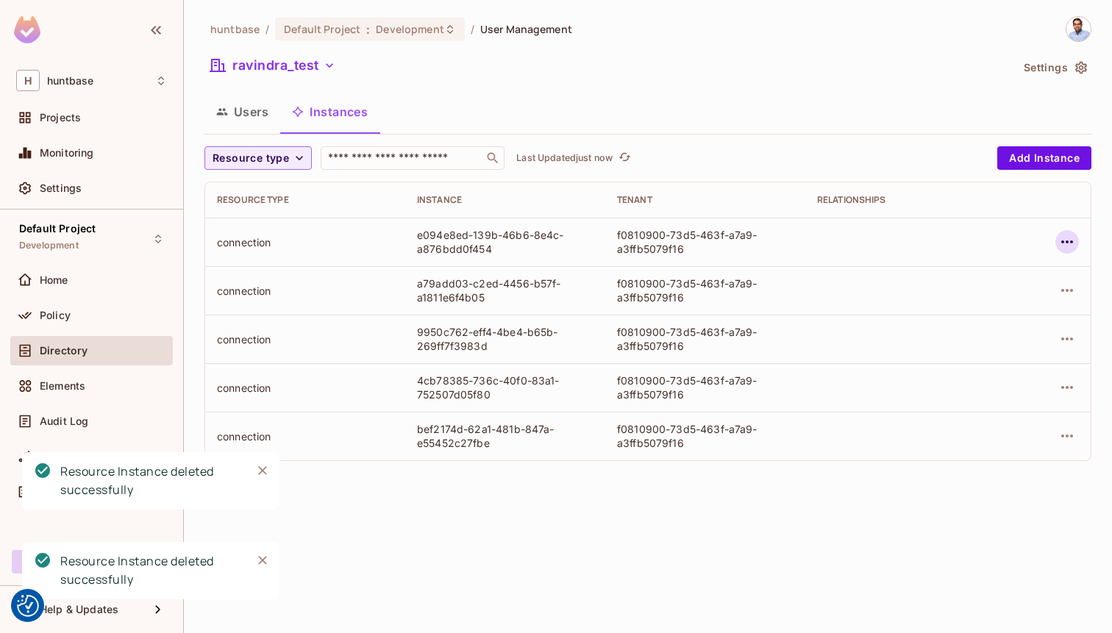
click at [1069, 239] on icon "button" at bounding box center [1067, 242] width 18 height 18
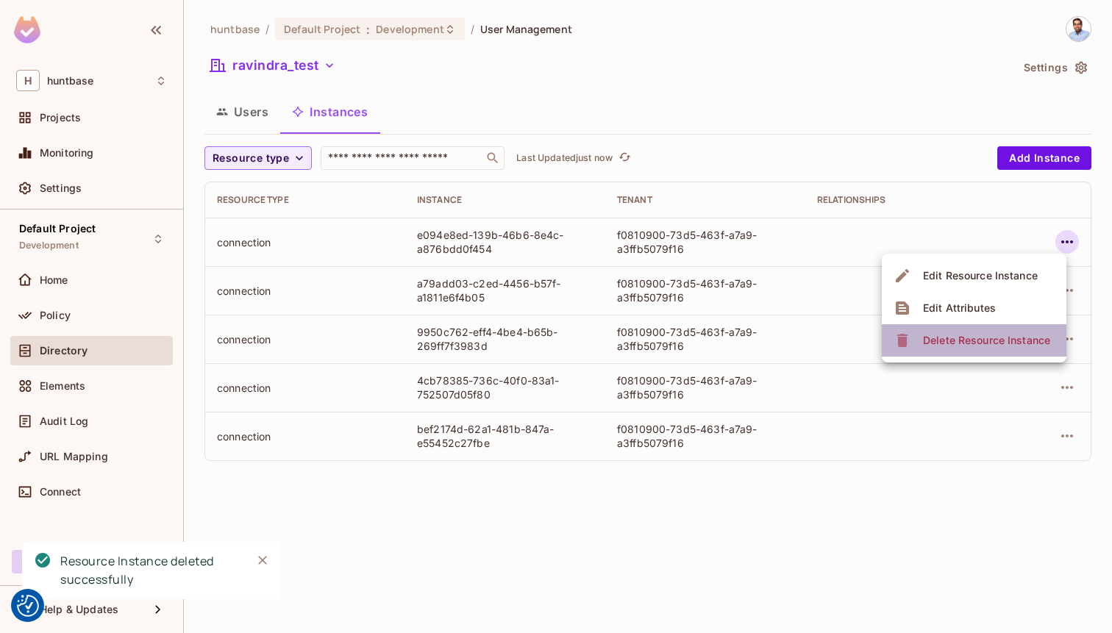
click at [964, 333] on div "Delete Resource Instance" at bounding box center [986, 340] width 127 height 15
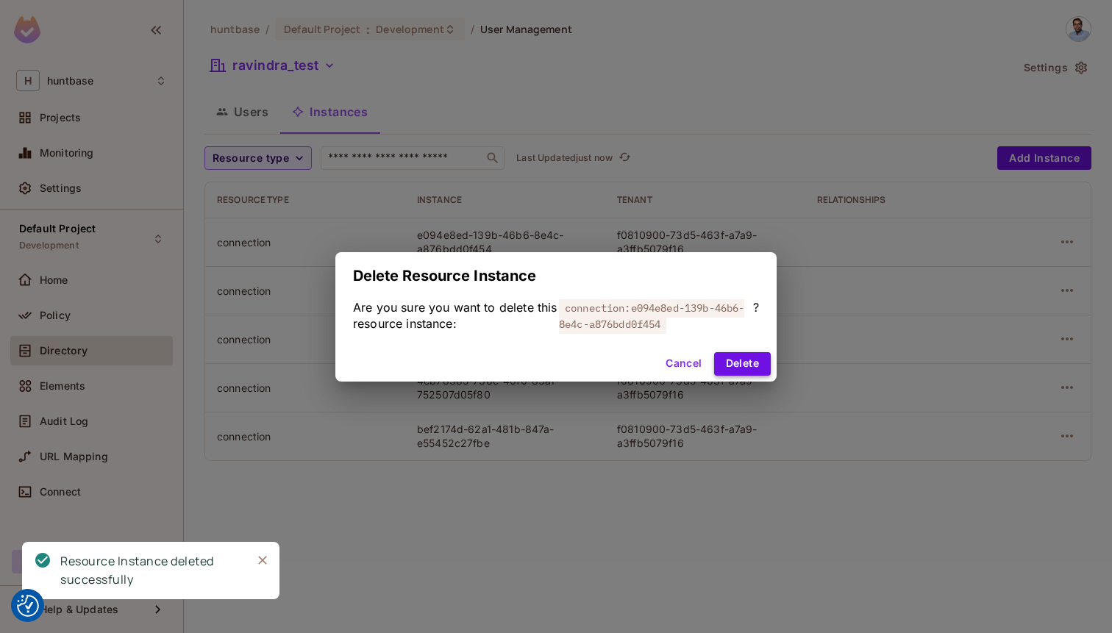
click at [754, 356] on button "Delete" at bounding box center [742, 364] width 57 height 24
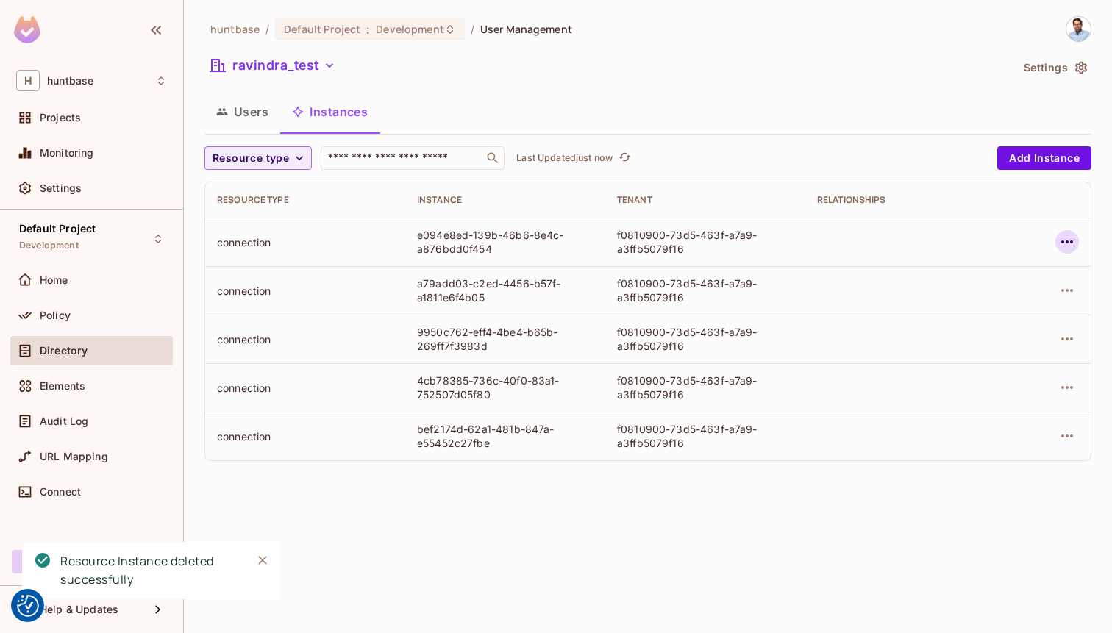
click at [1066, 235] on icon "button" at bounding box center [1067, 242] width 18 height 18
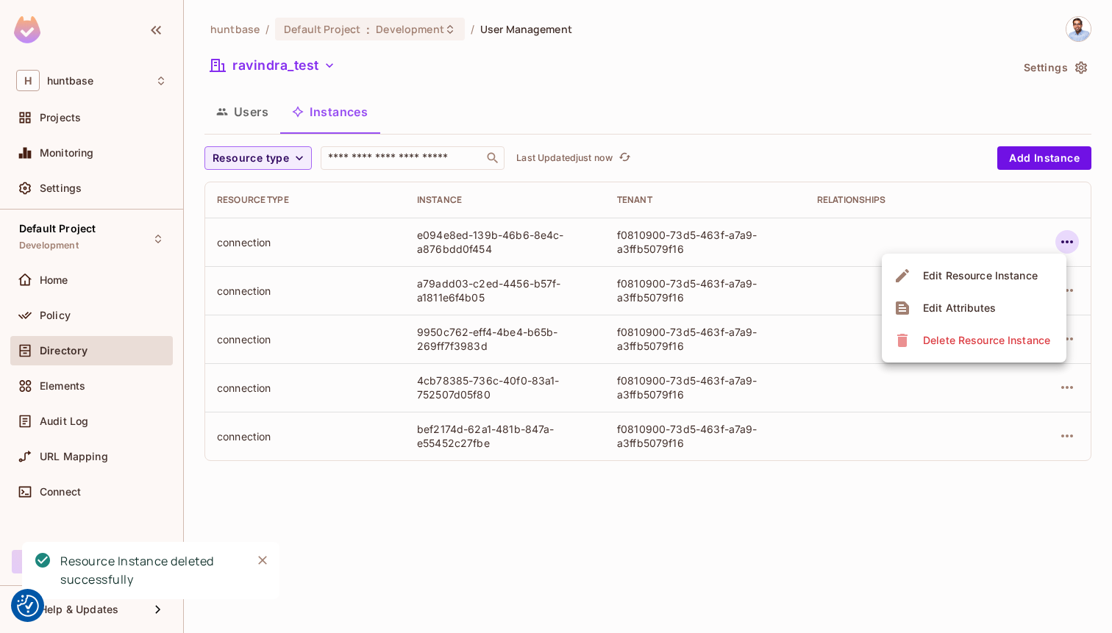
click at [938, 355] on li "Delete Resource Instance" at bounding box center [974, 340] width 185 height 32
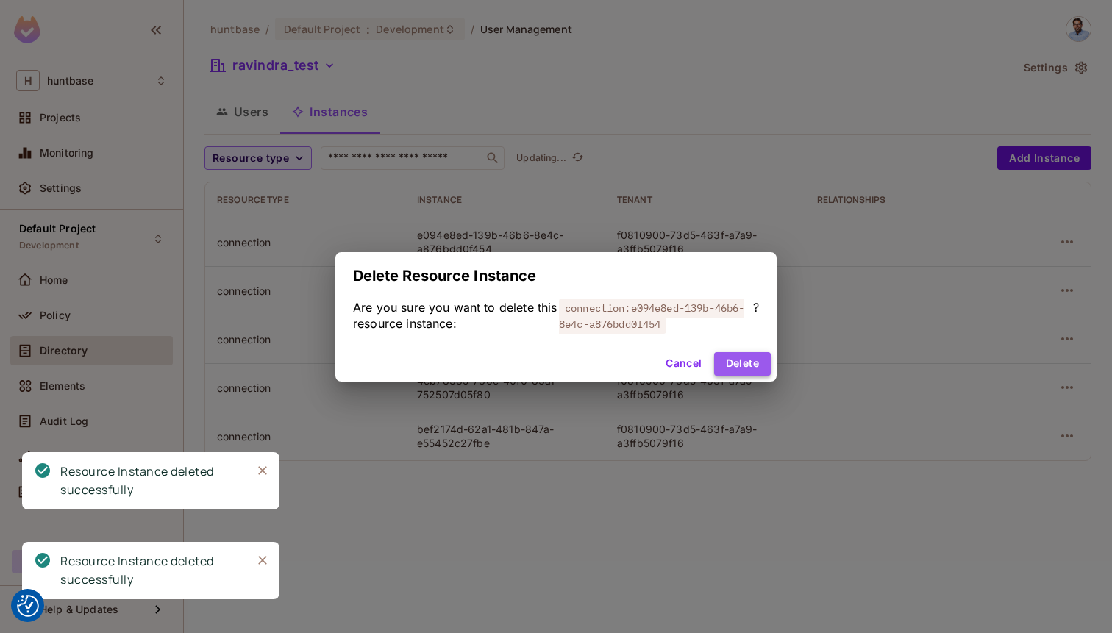
click at [743, 360] on button "Delete" at bounding box center [742, 364] width 57 height 24
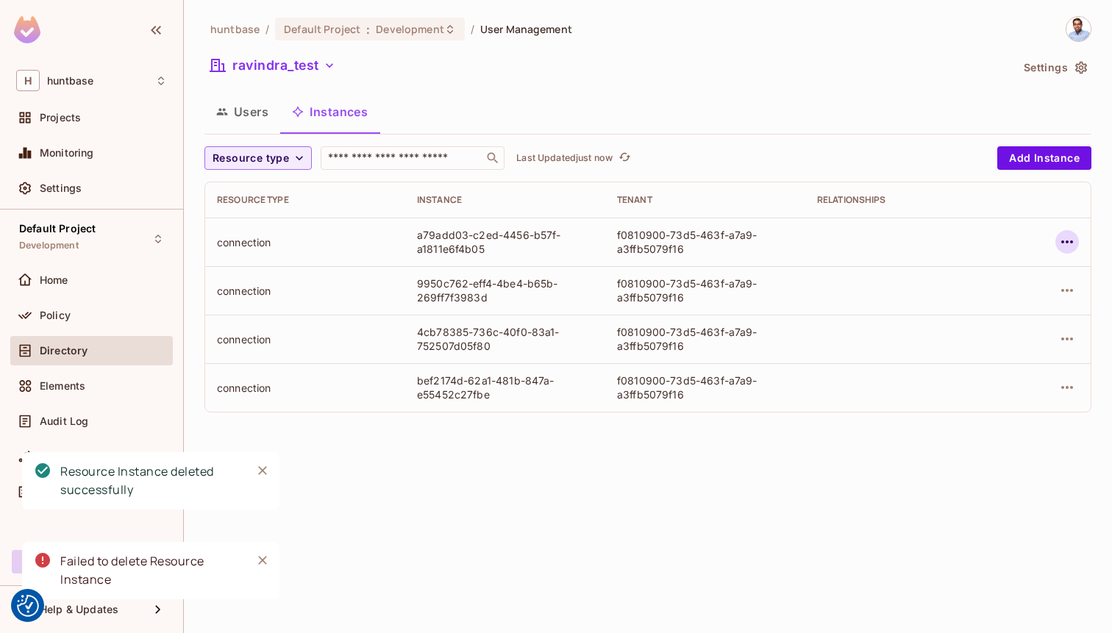
click at [1065, 235] on icon "button" at bounding box center [1067, 242] width 18 height 18
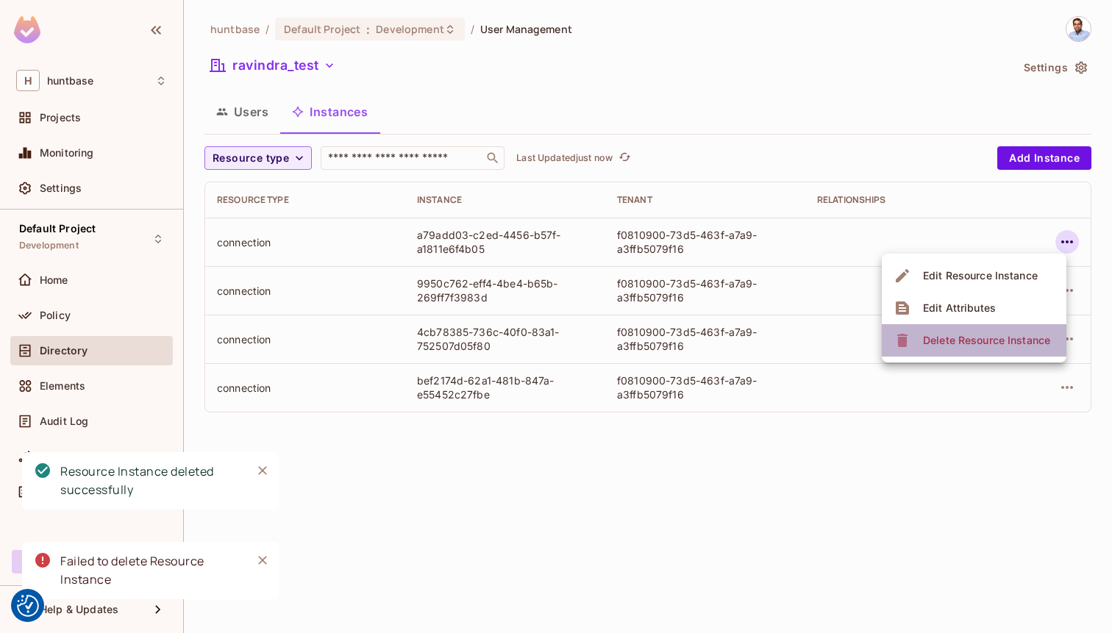
click at [967, 333] on div "Delete Resource Instance" at bounding box center [986, 340] width 127 height 15
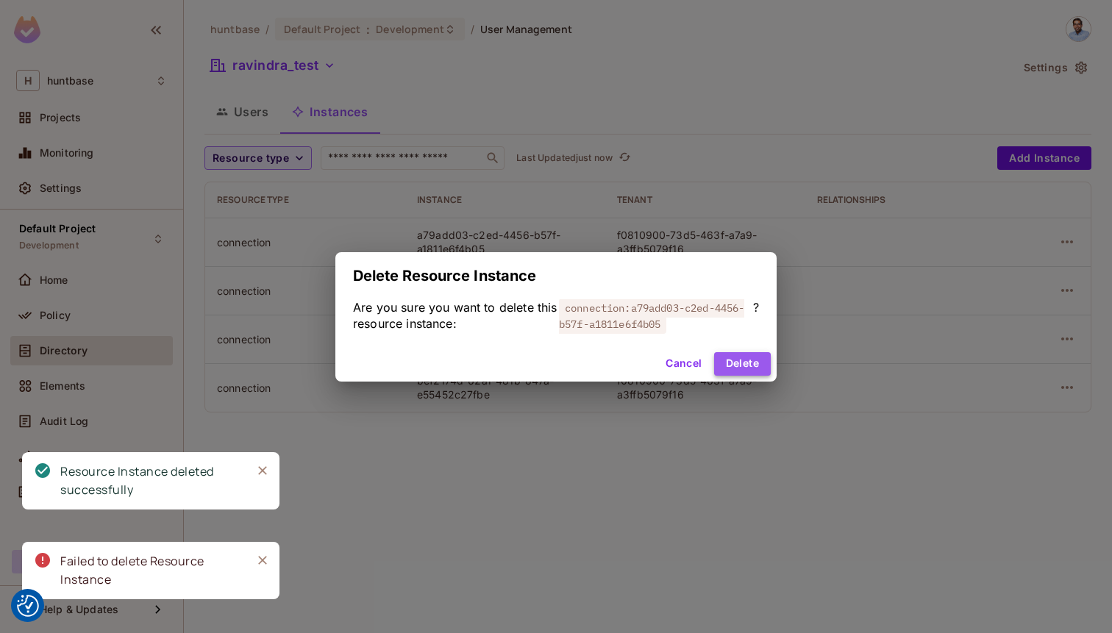
click at [755, 357] on button "Delete" at bounding box center [742, 364] width 57 height 24
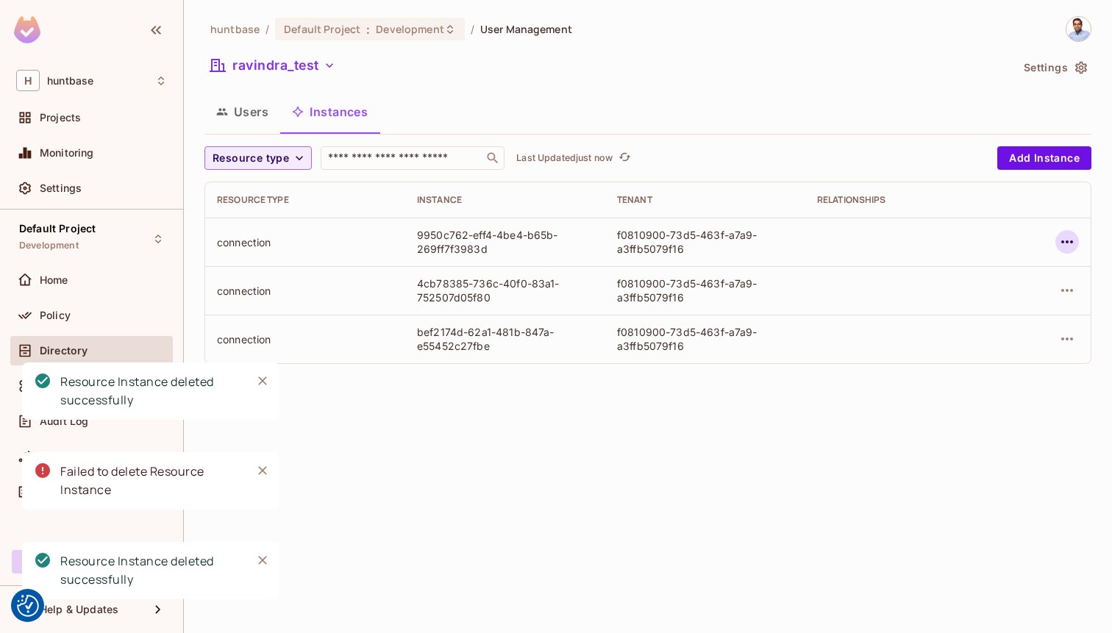
click at [1066, 240] on icon "button" at bounding box center [1067, 242] width 18 height 18
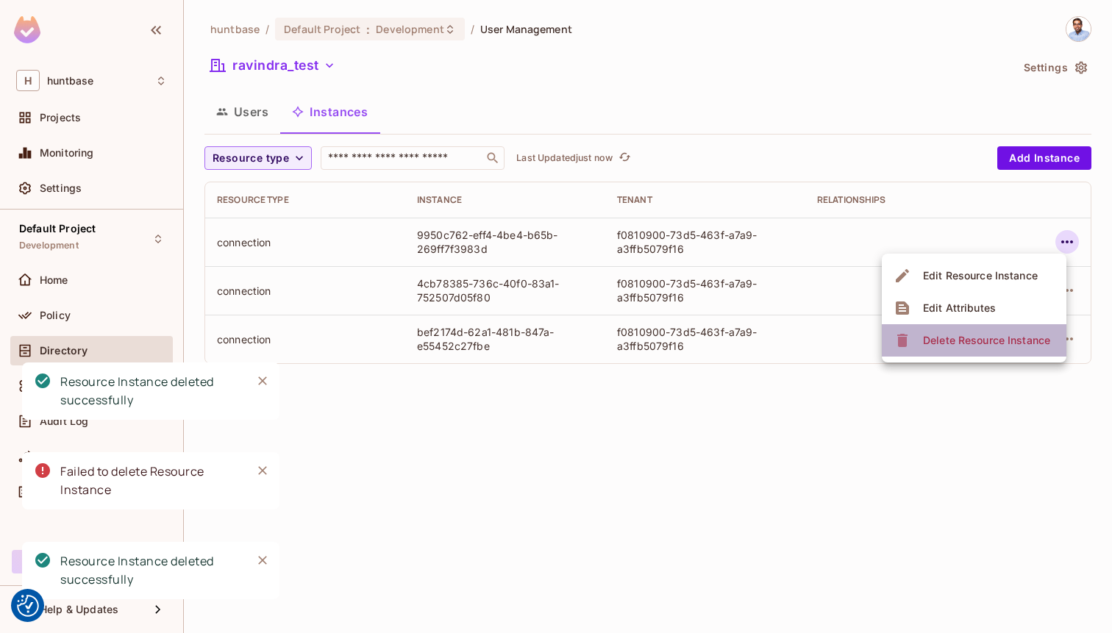
click at [955, 335] on div "Delete Resource Instance" at bounding box center [986, 340] width 127 height 15
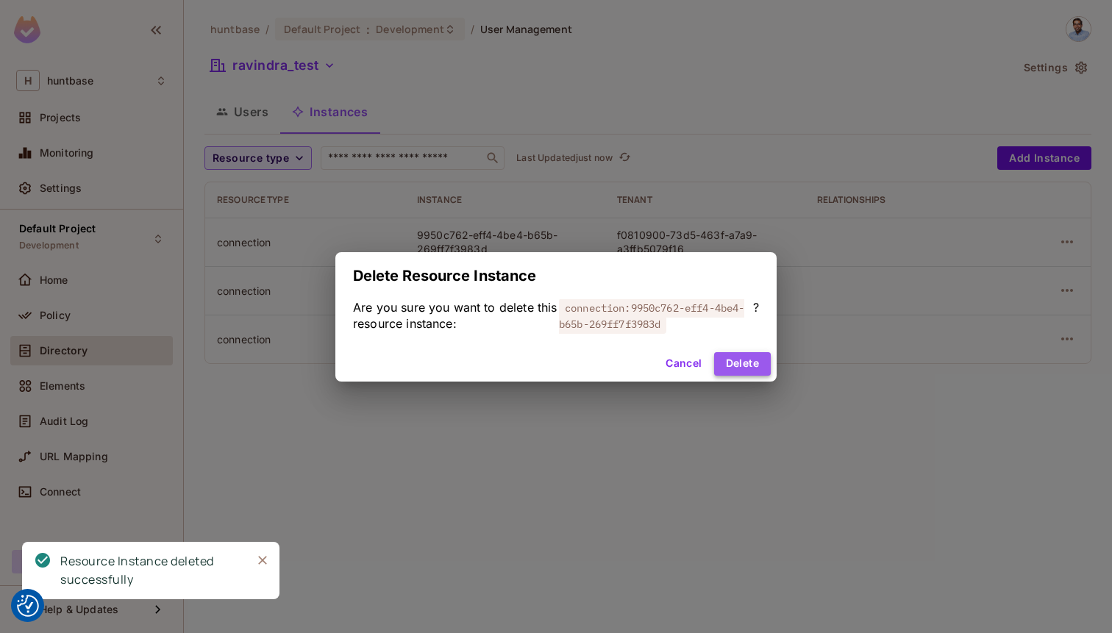
click at [740, 366] on button "Delete" at bounding box center [742, 364] width 57 height 24
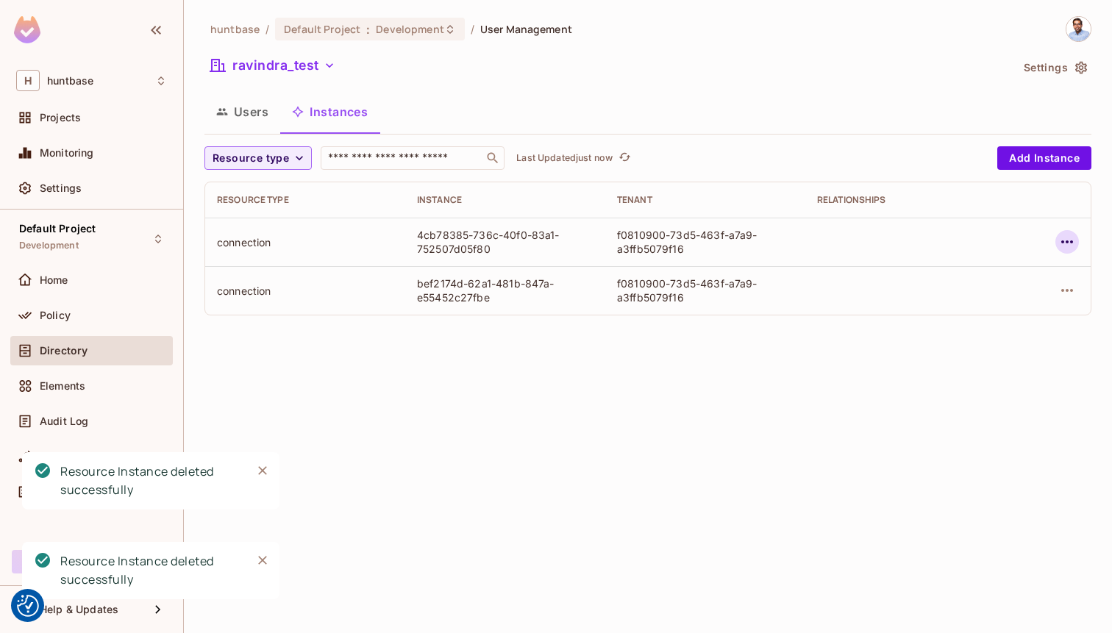
click at [1059, 242] on icon "button" at bounding box center [1067, 242] width 18 height 18
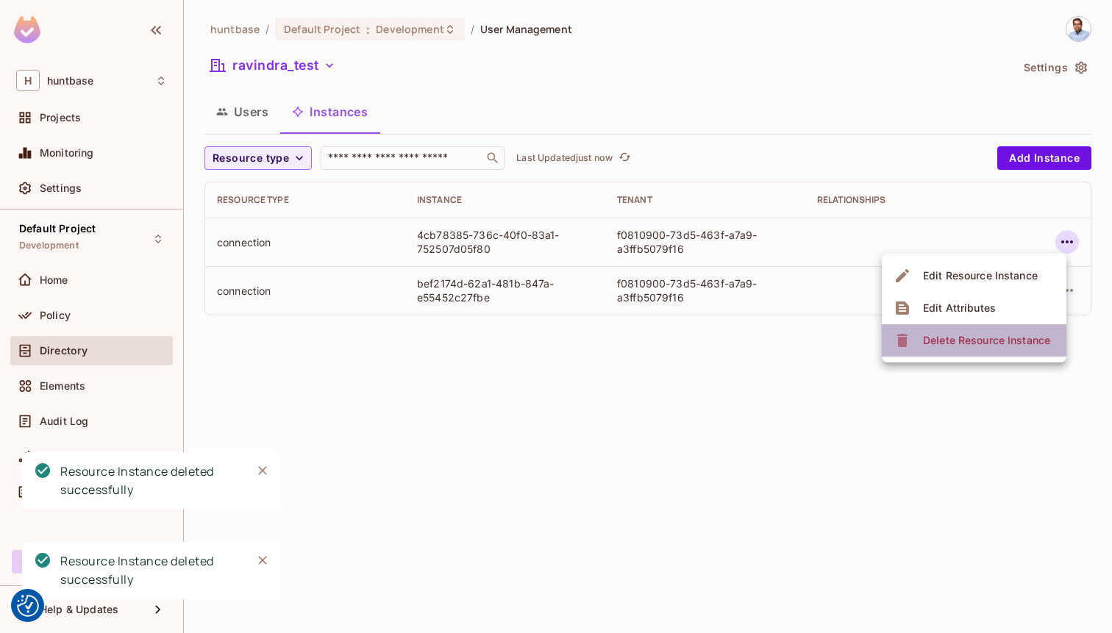
click at [949, 332] on span "Delete Resource Instance" at bounding box center [987, 341] width 136 height 24
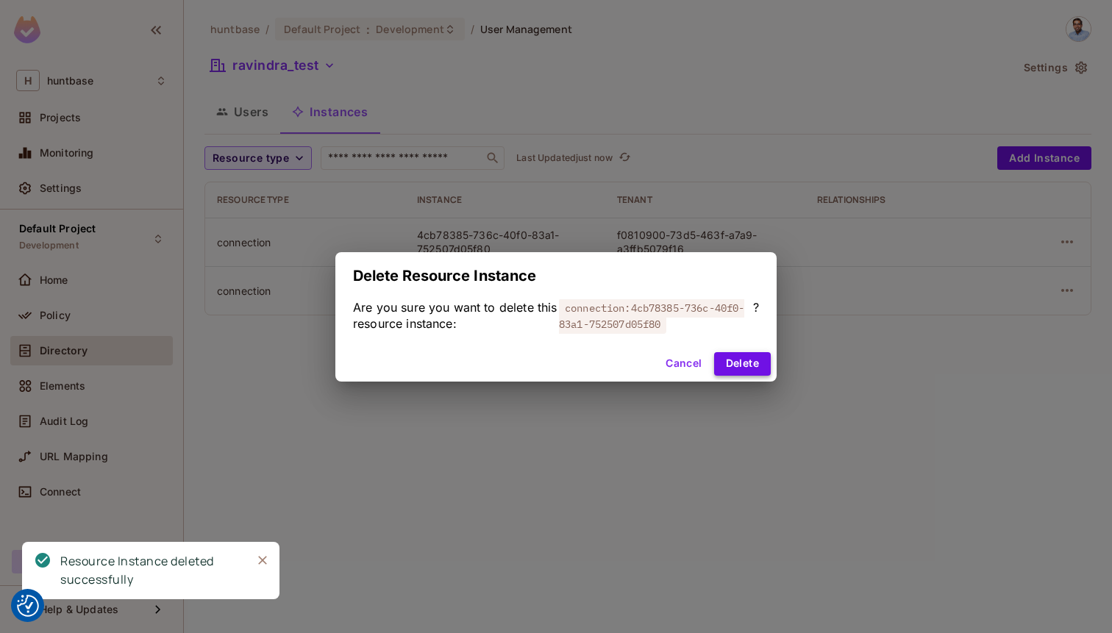
click at [738, 360] on button "Delete" at bounding box center [742, 364] width 57 height 24
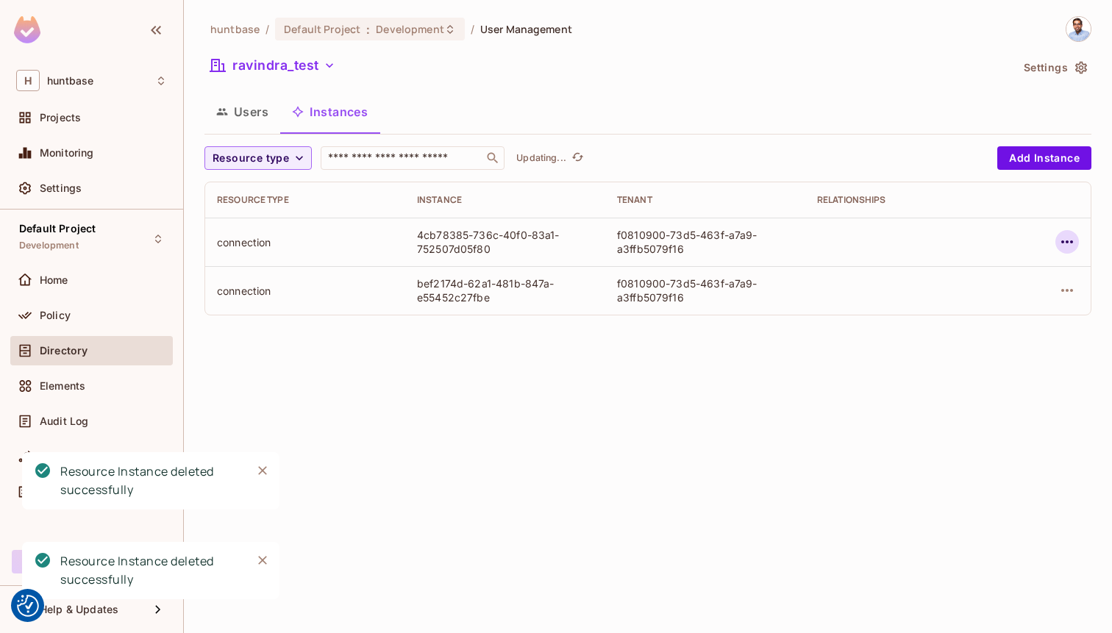
click at [1072, 240] on icon "button" at bounding box center [1067, 241] width 12 height 3
click at [1069, 229] on td at bounding box center [1047, 242] width 85 height 49
click at [1067, 235] on icon "button" at bounding box center [1067, 242] width 18 height 18
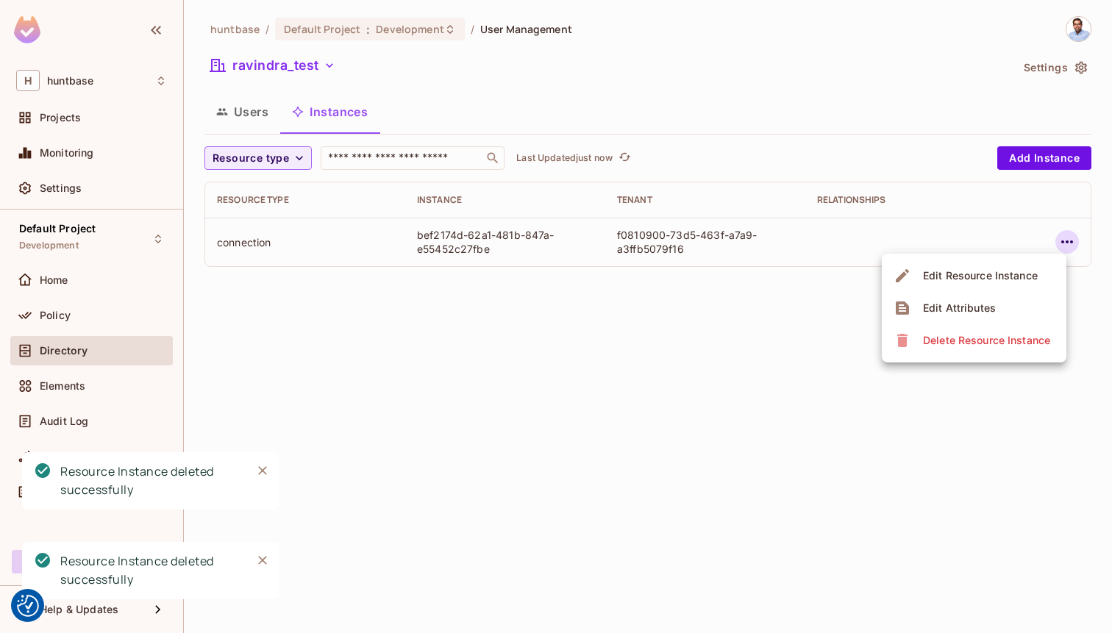
click at [963, 332] on span "Delete Resource Instance" at bounding box center [987, 341] width 136 height 24
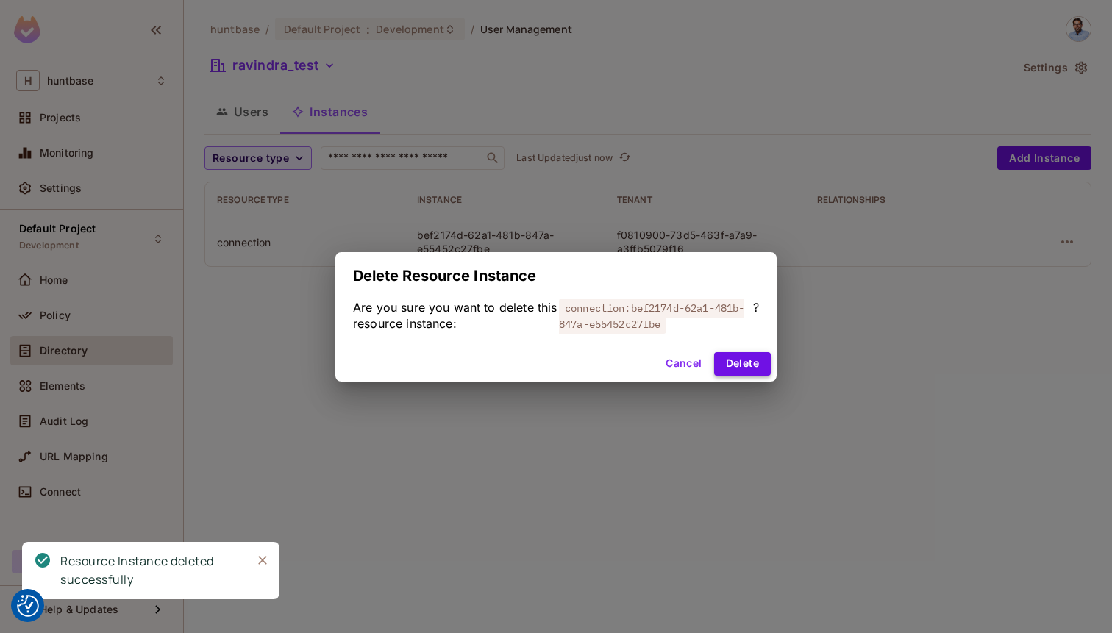
click at [744, 360] on button "Delete" at bounding box center [742, 364] width 57 height 24
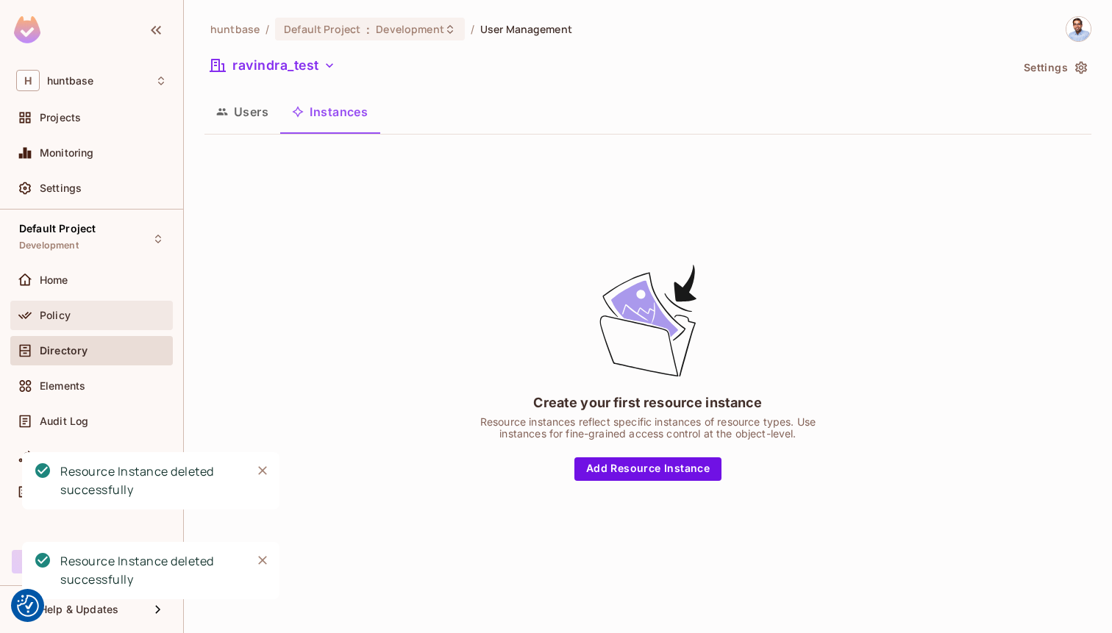
click at [73, 324] on div "Policy" at bounding box center [91, 315] width 163 height 29
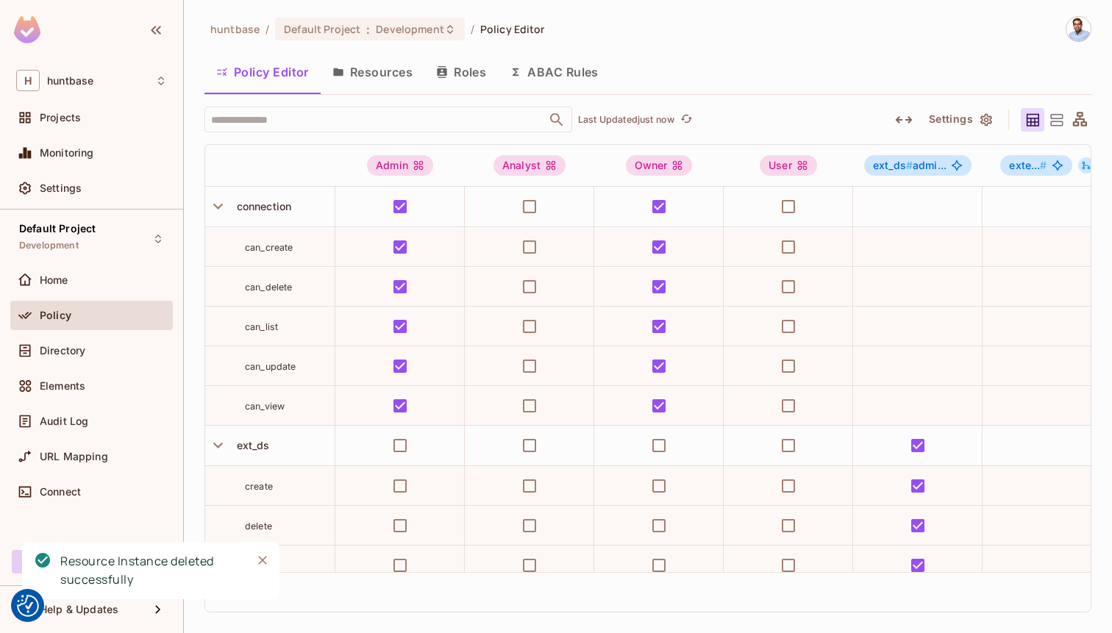
click at [361, 71] on button "Resources" at bounding box center [373, 72] width 104 height 37
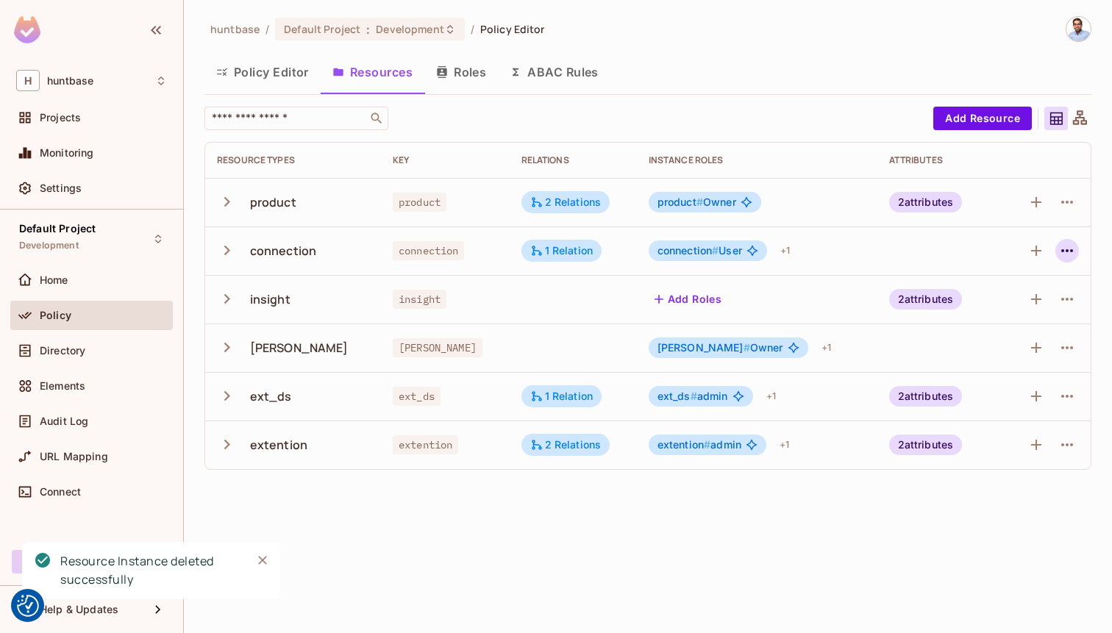
click at [1071, 248] on icon "button" at bounding box center [1067, 251] width 18 height 18
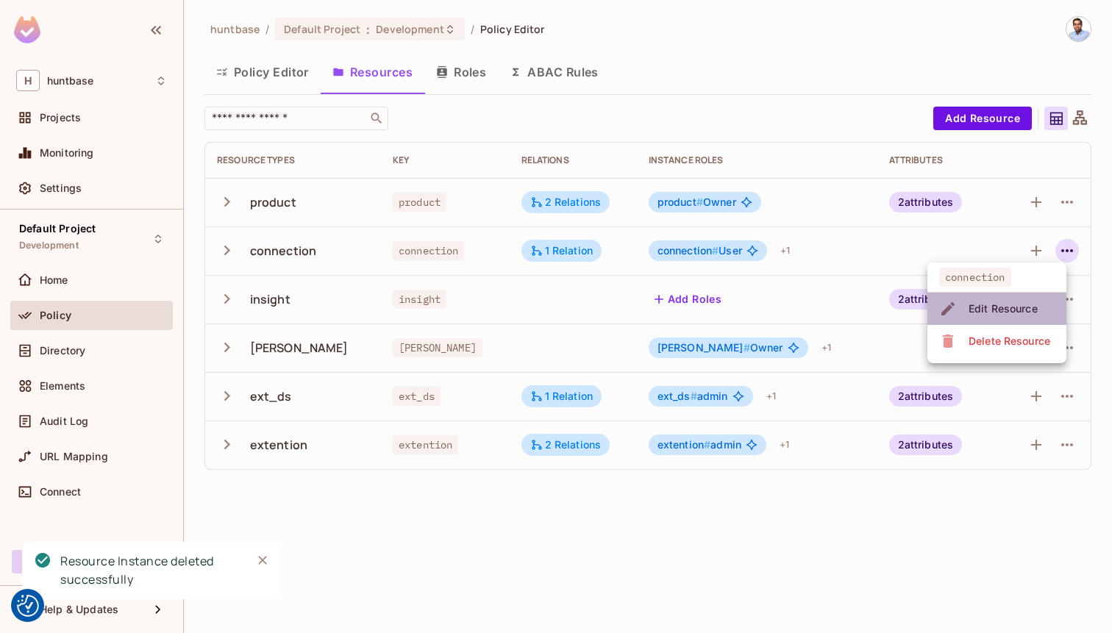
click at [1012, 307] on div "Edit Resource" at bounding box center [1003, 309] width 69 height 15
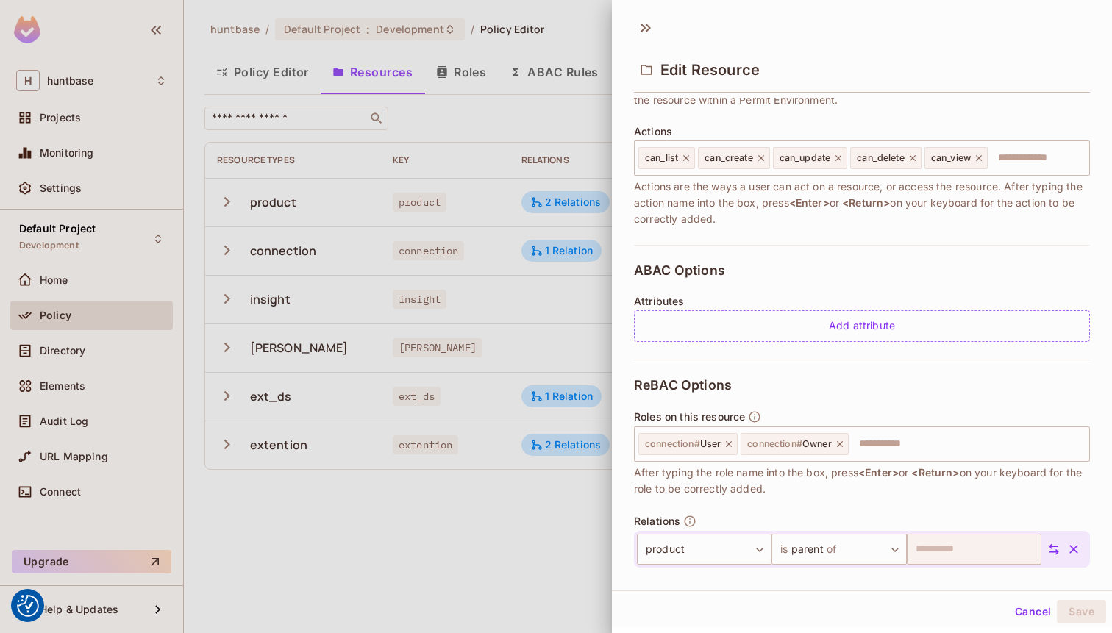
scroll to position [169, 0]
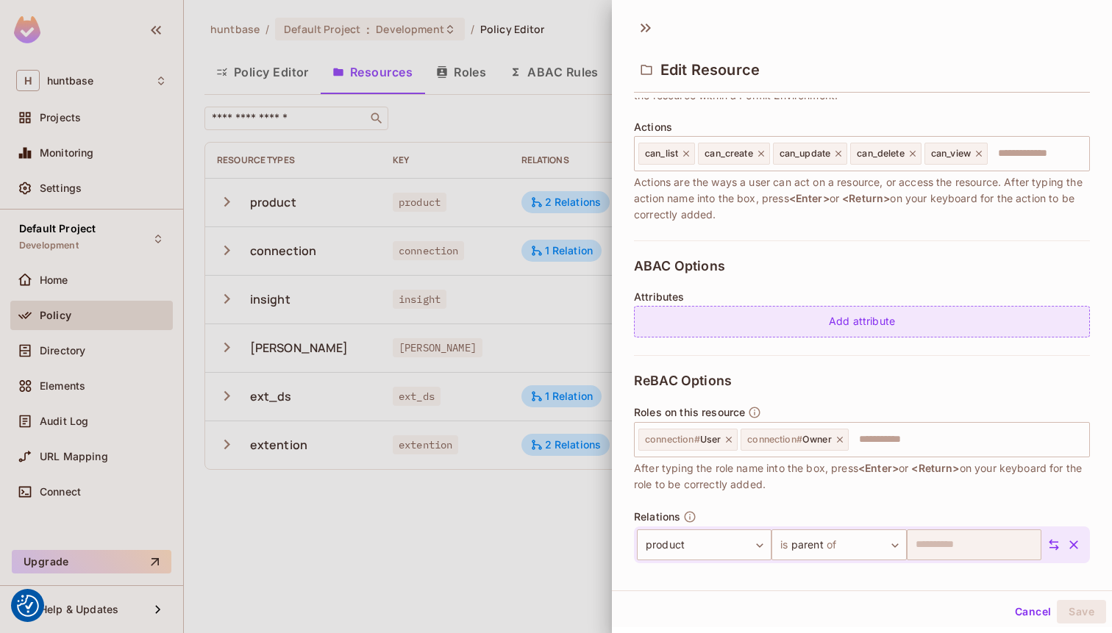
click at [700, 319] on div "Add attribute" at bounding box center [862, 322] width 456 height 32
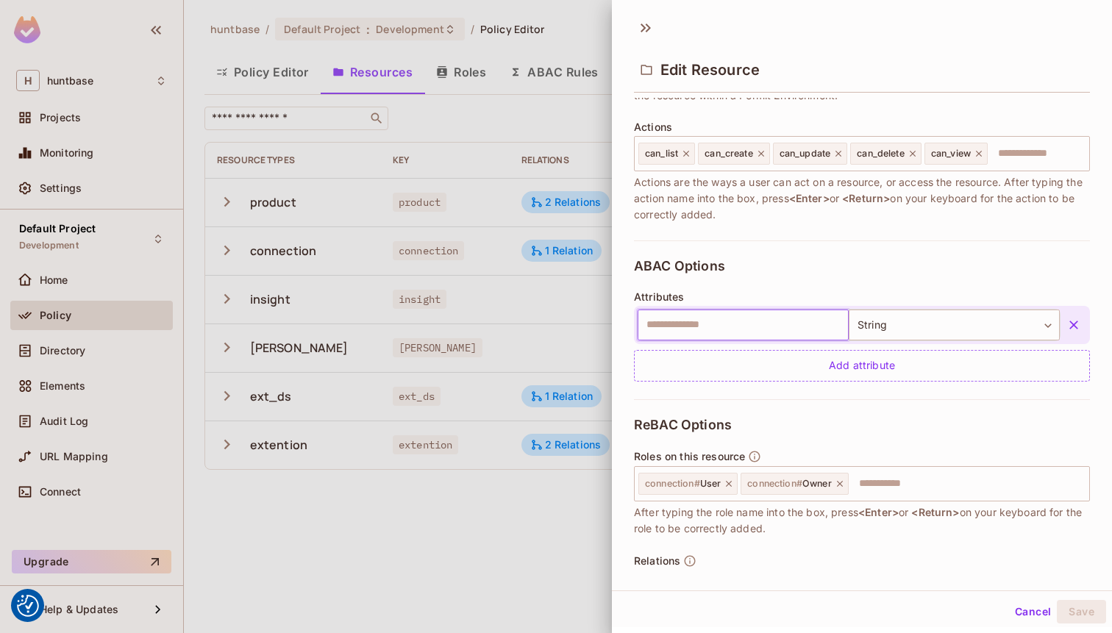
click at [691, 322] on input "text" at bounding box center [743, 325] width 211 height 31
type input "********"
click at [905, 402] on div "ReBAC Options Roles on this resource connection # User connection # Owner ​ Aft…" at bounding box center [862, 530] width 456 height 263
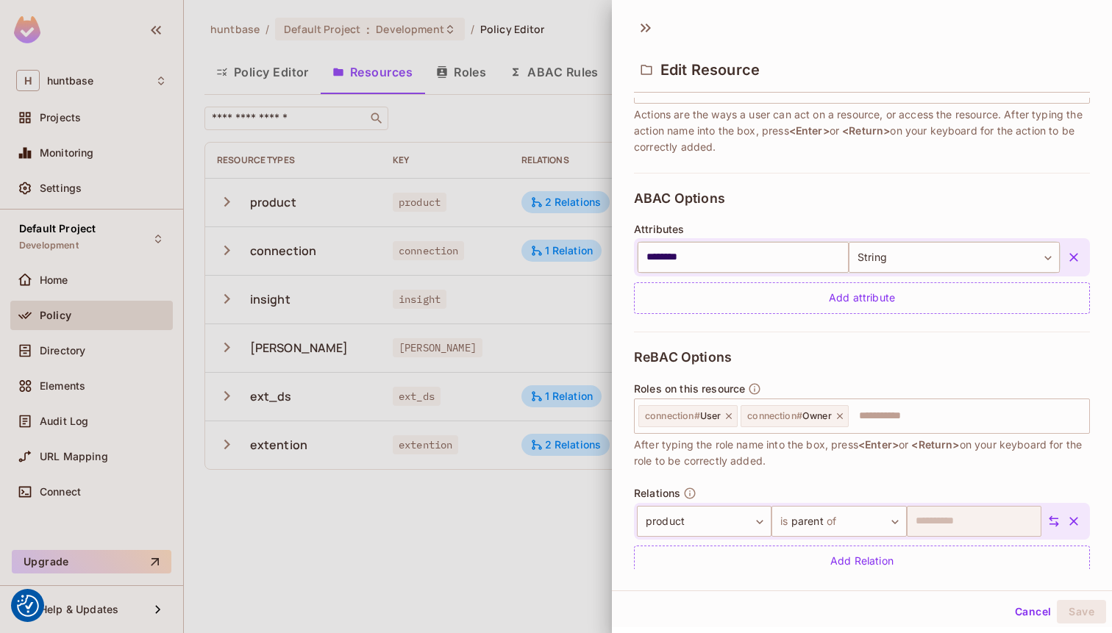
scroll to position [263, 0]
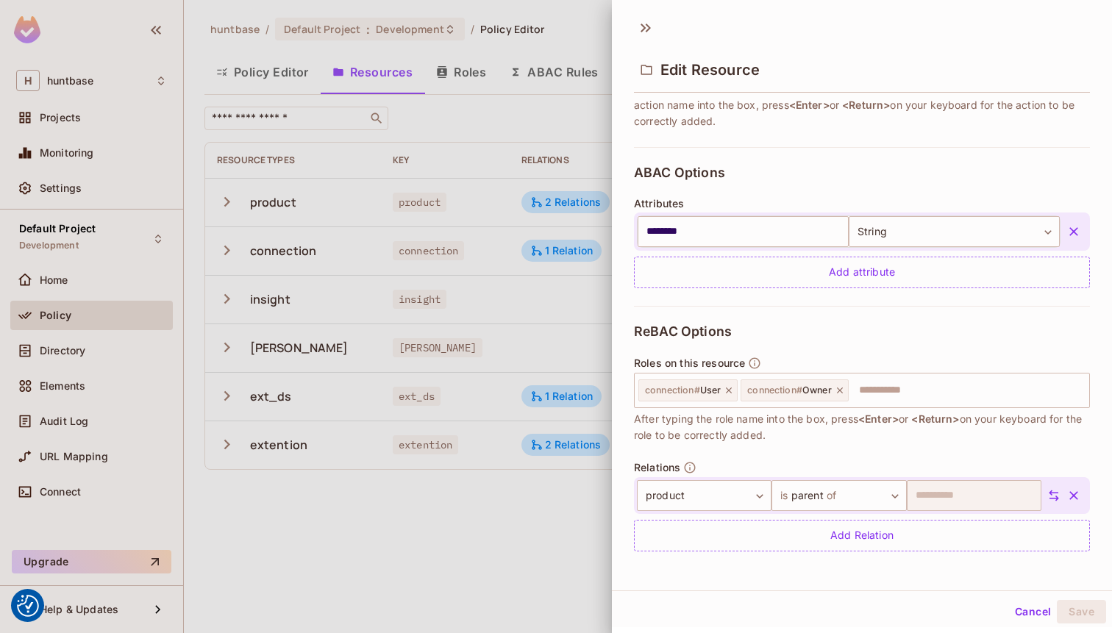
click at [894, 315] on div "ReBAC Options Roles on this resource connection # User connection # Owner ​ Aft…" at bounding box center [862, 437] width 456 height 263
click at [1027, 605] on button "Cancel" at bounding box center [1033, 610] width 48 height 24
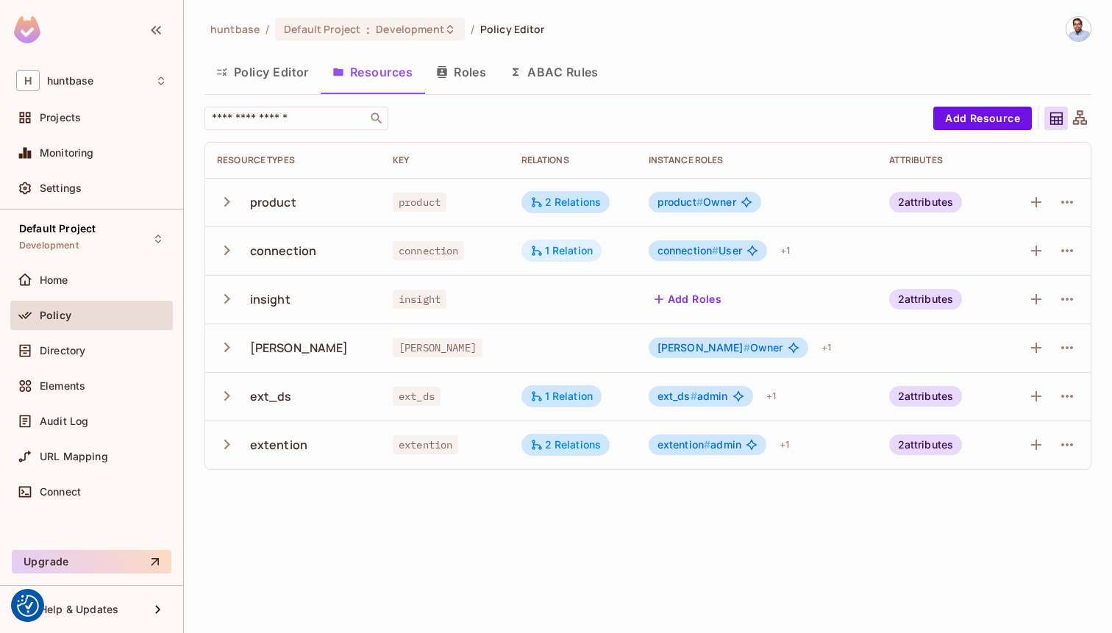
click at [559, 256] on div "1 Relation" at bounding box center [561, 250] width 63 height 13
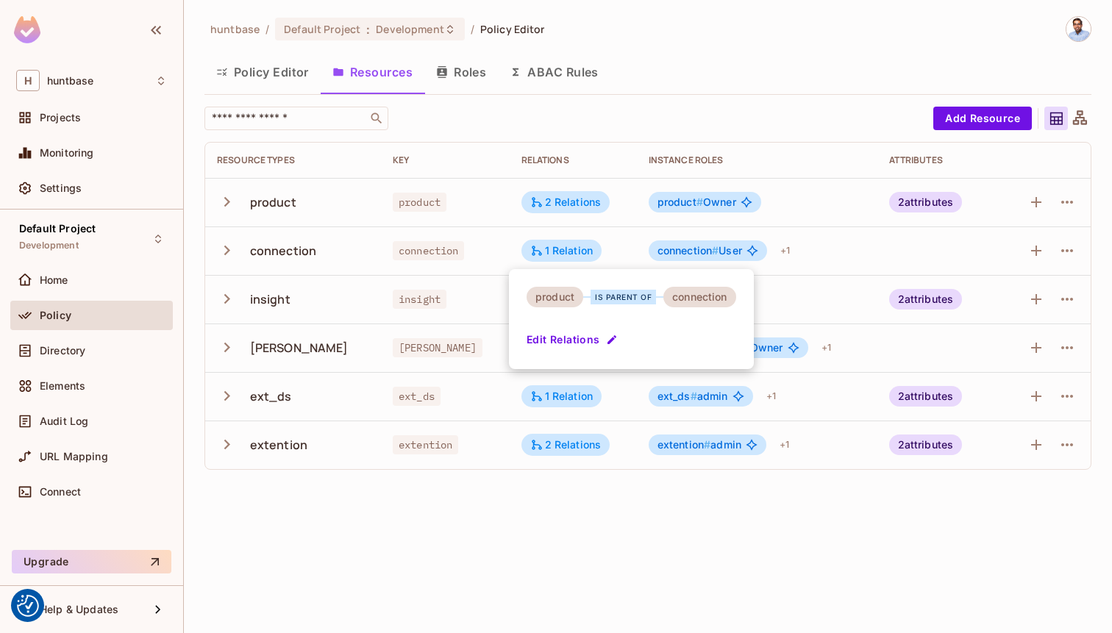
click at [588, 344] on button "Edit Relations" at bounding box center [574, 340] width 94 height 24
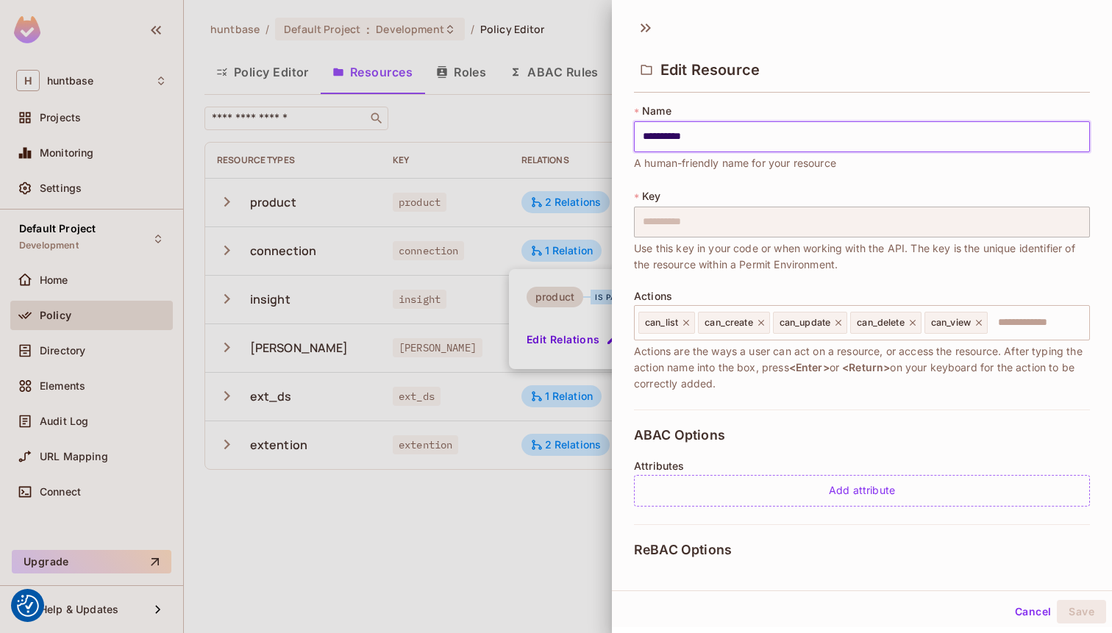
click at [527, 515] on div at bounding box center [556, 316] width 1112 height 633
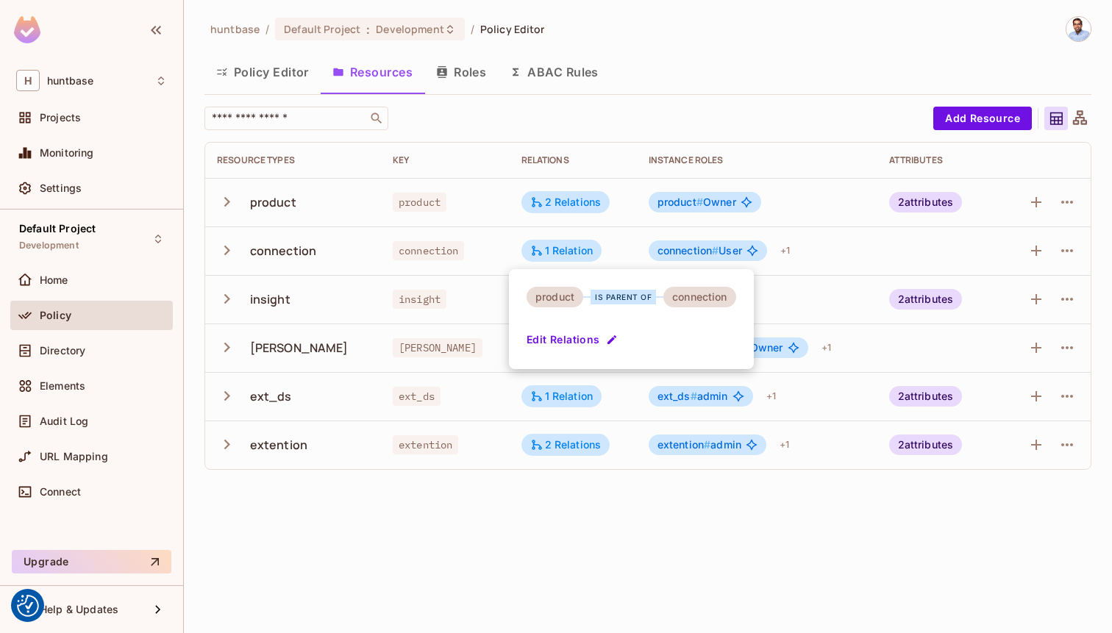
click at [700, 592] on div at bounding box center [556, 316] width 1112 height 633
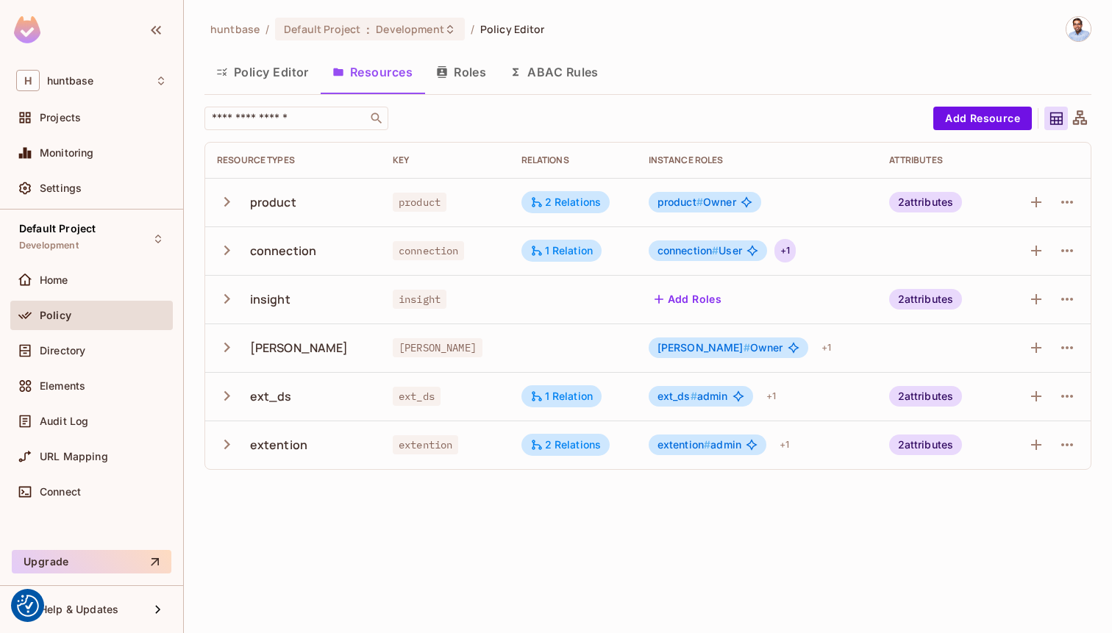
click at [784, 256] on div "+ 1" at bounding box center [784, 251] width 21 height 24
click at [785, 80] on div at bounding box center [556, 316] width 1112 height 633
click at [232, 252] on icon "button" at bounding box center [227, 250] width 20 height 20
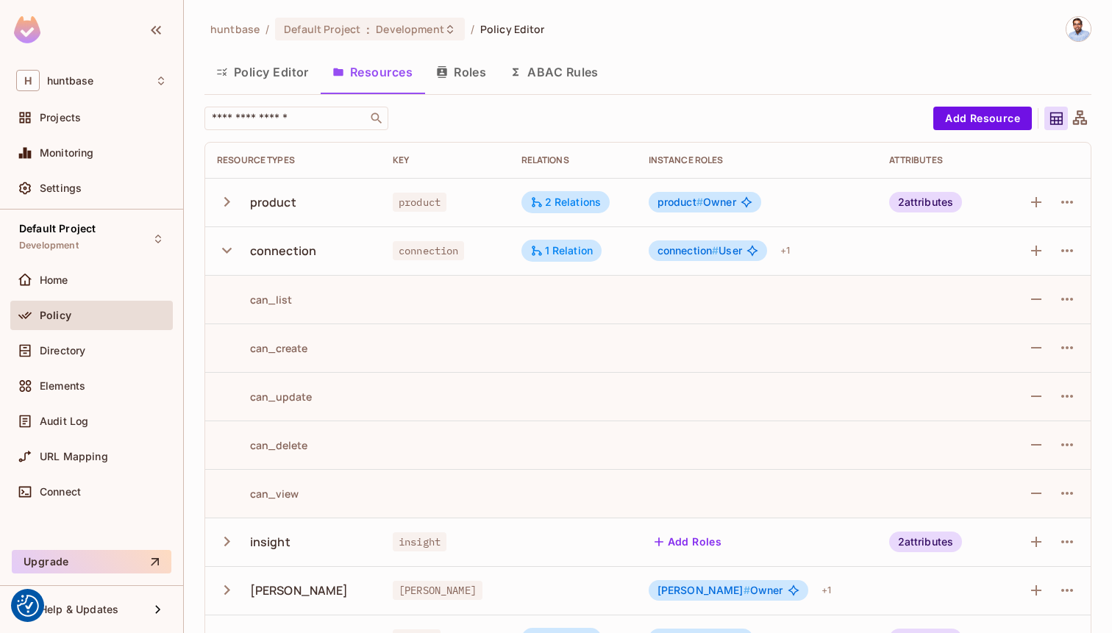
click at [232, 252] on icon "button" at bounding box center [227, 250] width 20 height 20
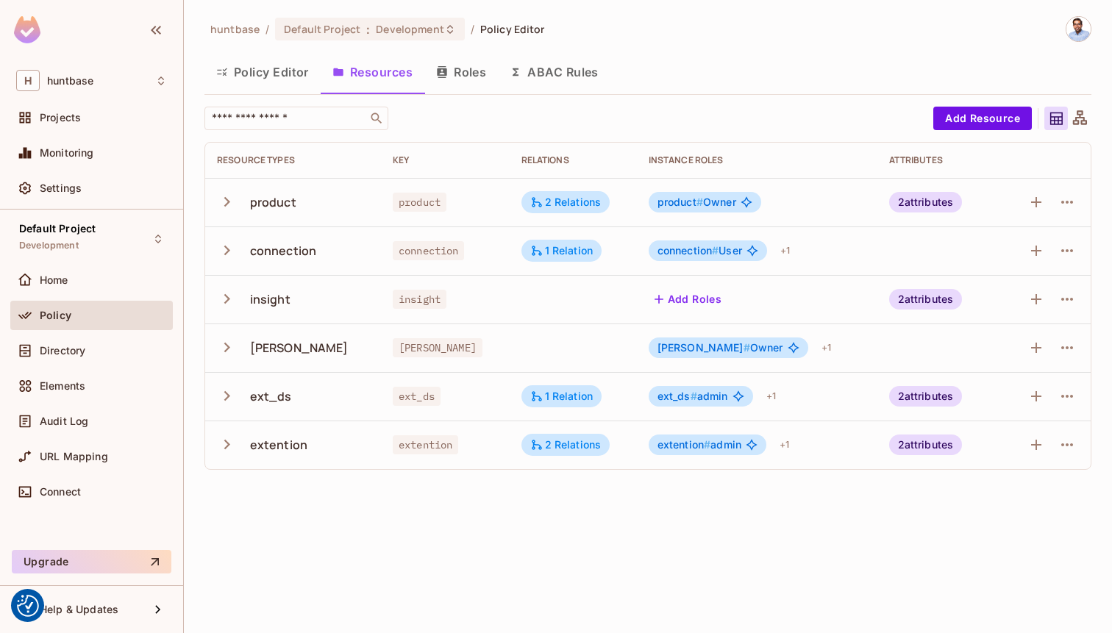
click at [224, 254] on icon "button" at bounding box center [227, 251] width 6 height 10
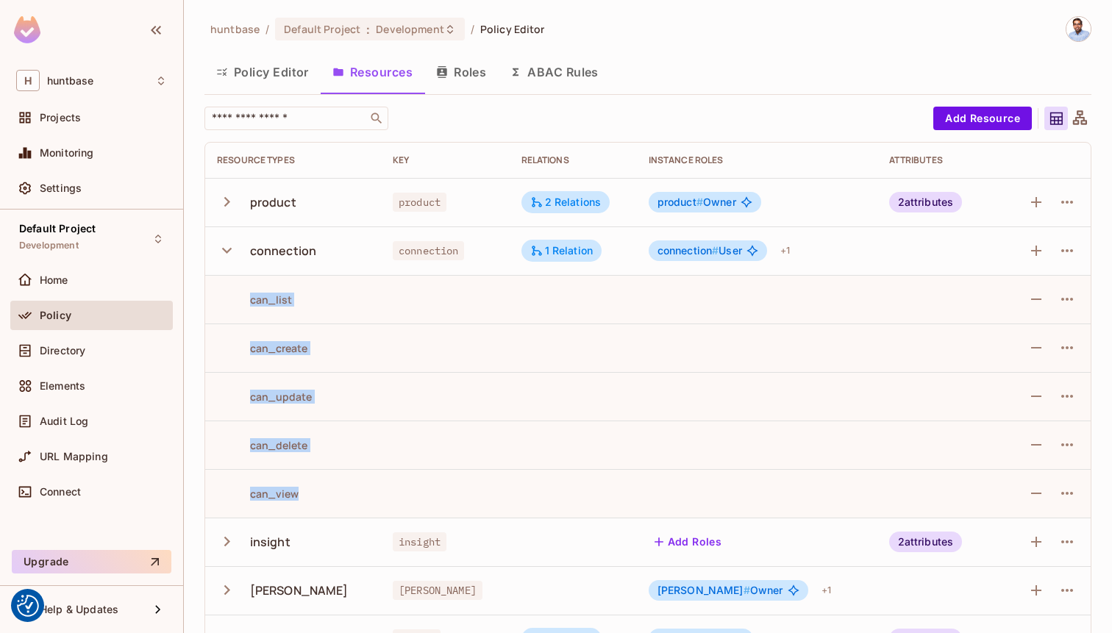
copy tbody "can_list can_create can_update can_delete can_view"
drag, startPoint x: 315, startPoint y: 493, endPoint x: 243, endPoint y: 295, distance: 210.6
click at [243, 295] on tbody "product product 2 Relations product # Owner 2 attributes connection connection …" at bounding box center [647, 445] width 885 height 534
click at [1069, 249] on icon "button" at bounding box center [1067, 251] width 18 height 18
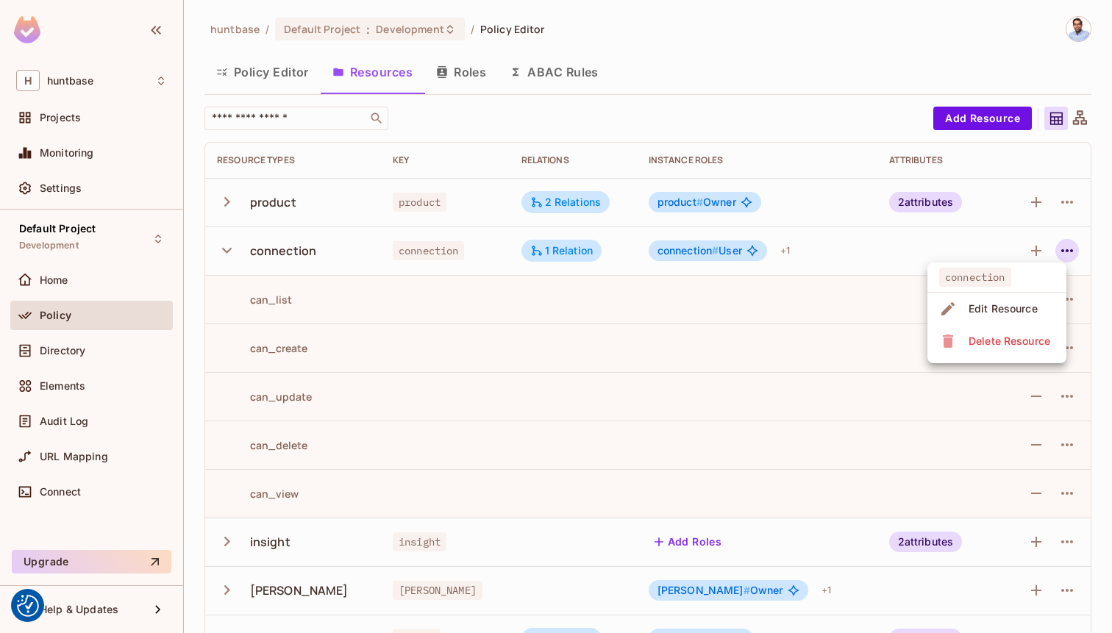
click at [257, 62] on div at bounding box center [556, 316] width 1112 height 633
click at [256, 69] on button "Policy Editor" at bounding box center [262, 72] width 116 height 37
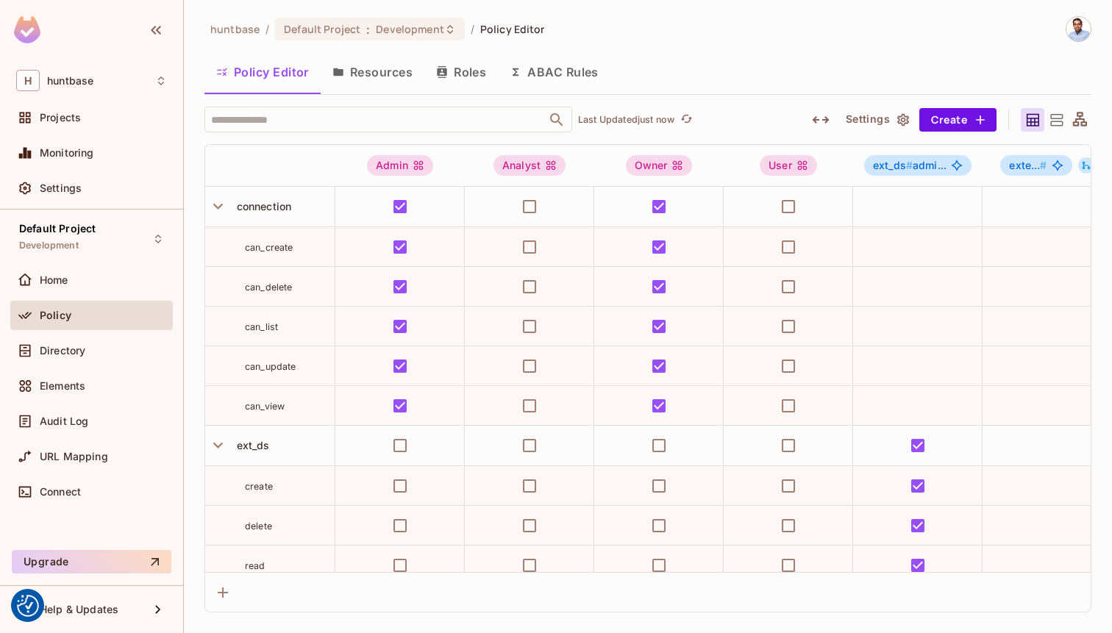
click at [362, 71] on button "Resources" at bounding box center [373, 72] width 104 height 37
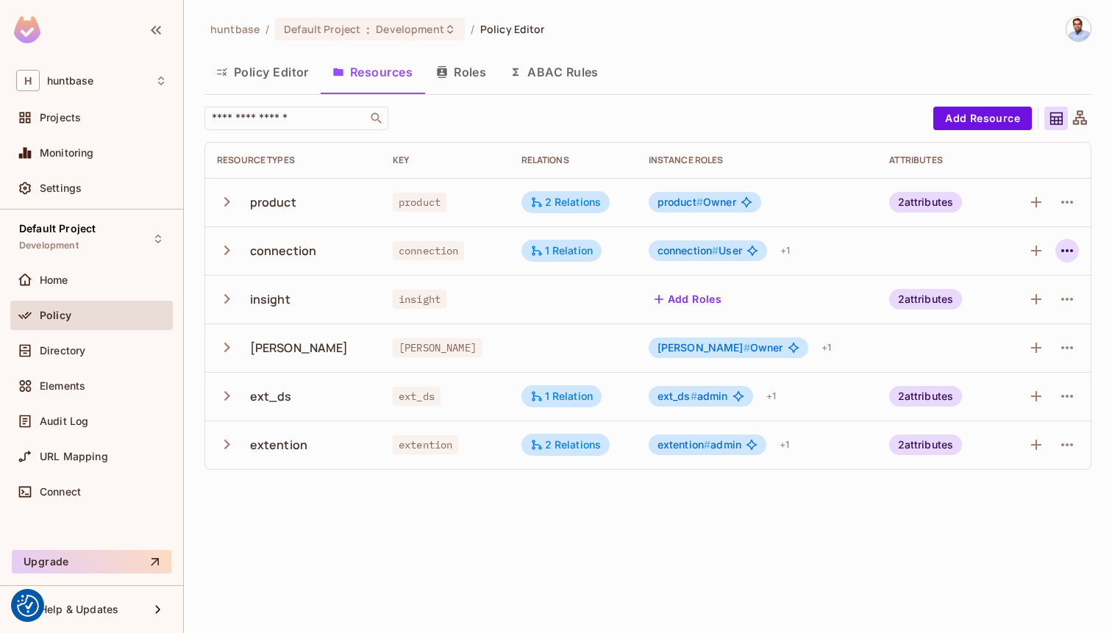
click at [1071, 249] on icon "button" at bounding box center [1067, 250] width 12 height 3
click at [976, 338] on div "Delete Resource" at bounding box center [1010, 341] width 82 height 15
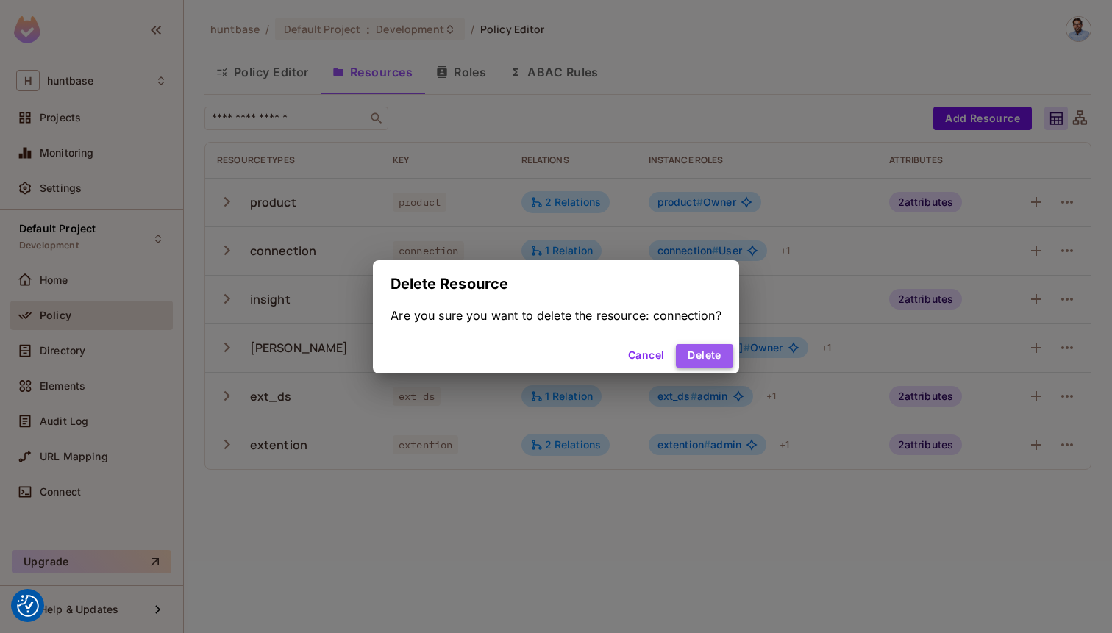
click at [702, 353] on button "Delete" at bounding box center [704, 356] width 57 height 24
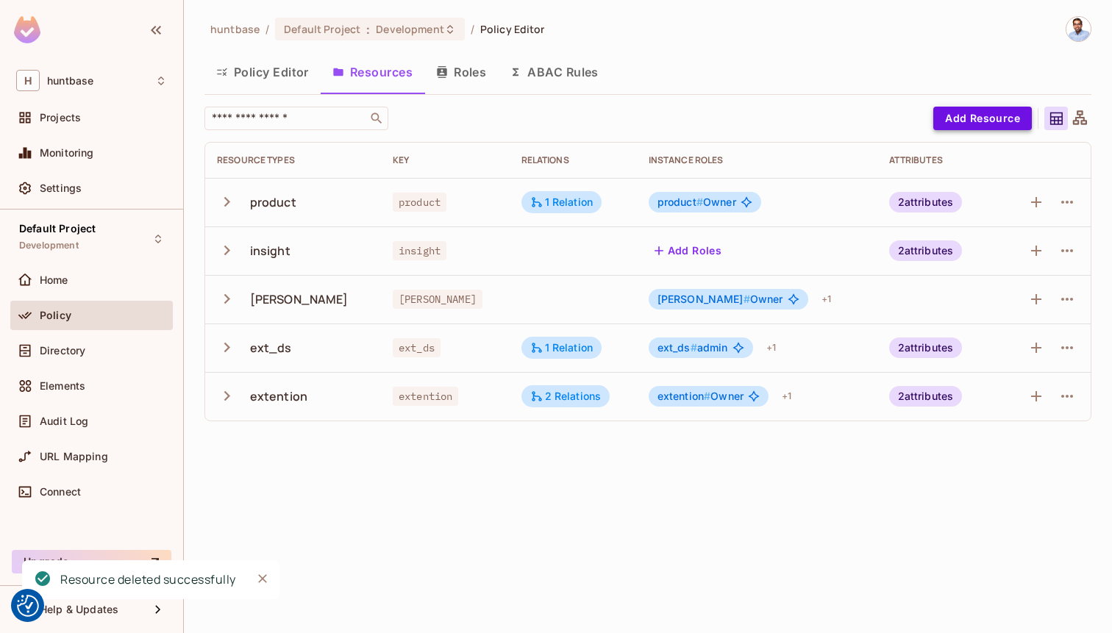
click at [988, 110] on button "Add Resource" at bounding box center [982, 119] width 99 height 24
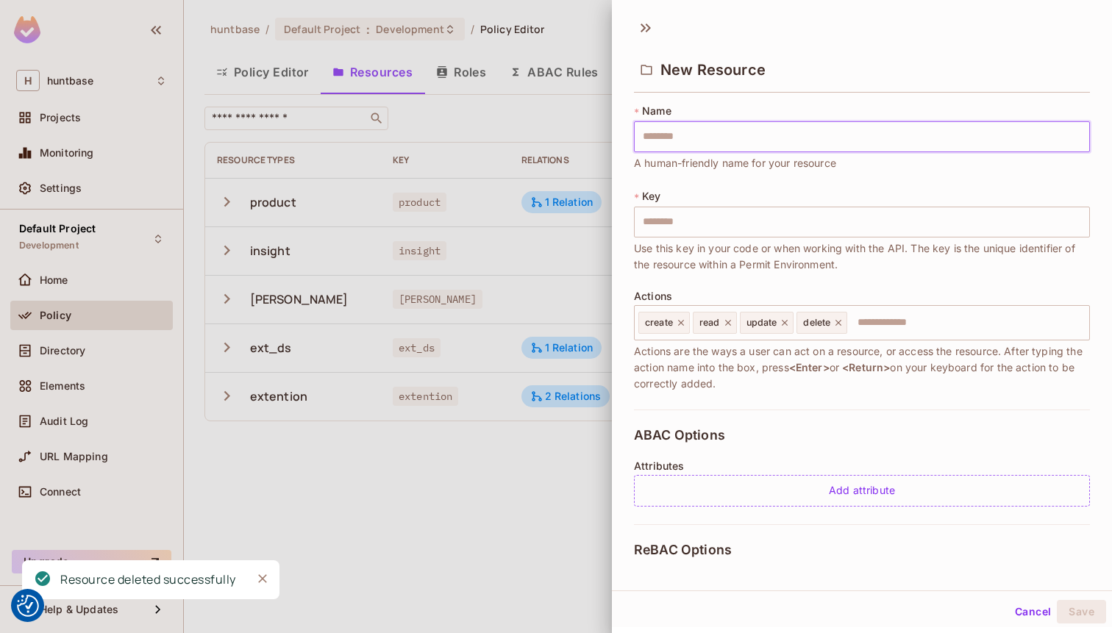
type input "*"
type input "**"
type input "***"
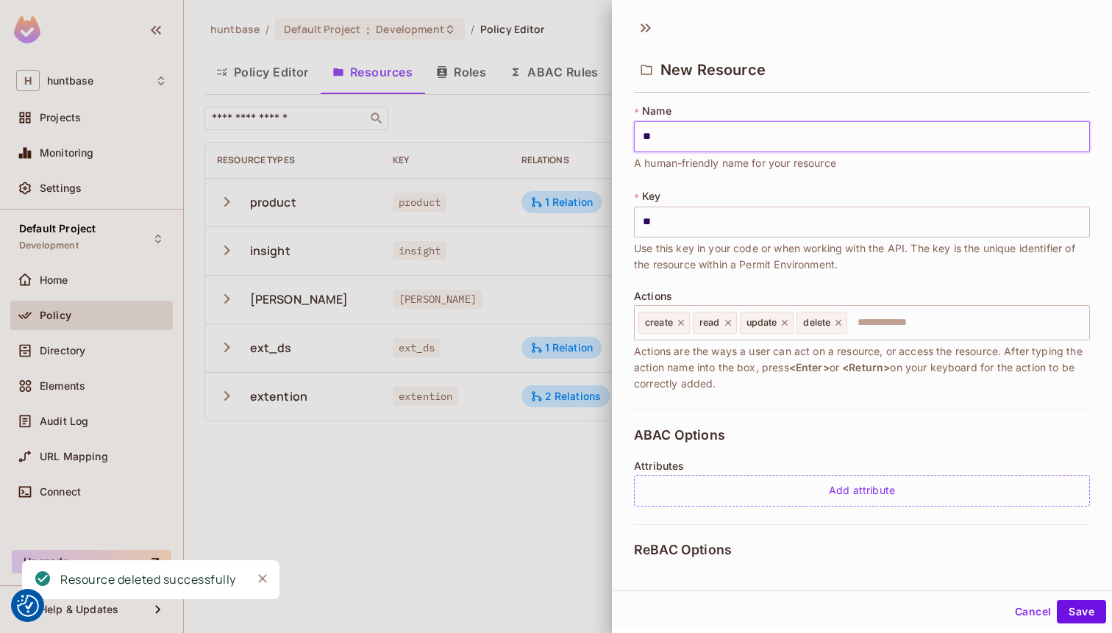
type input "***"
type input "****"
type input "*****"
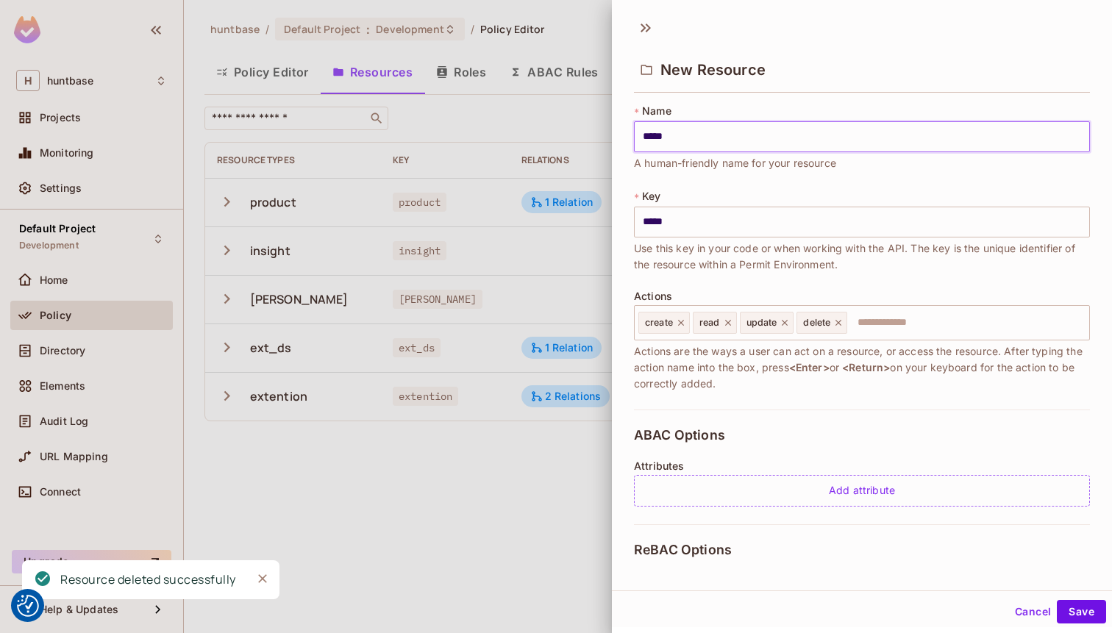
type input "******"
type input "*******"
type input "********"
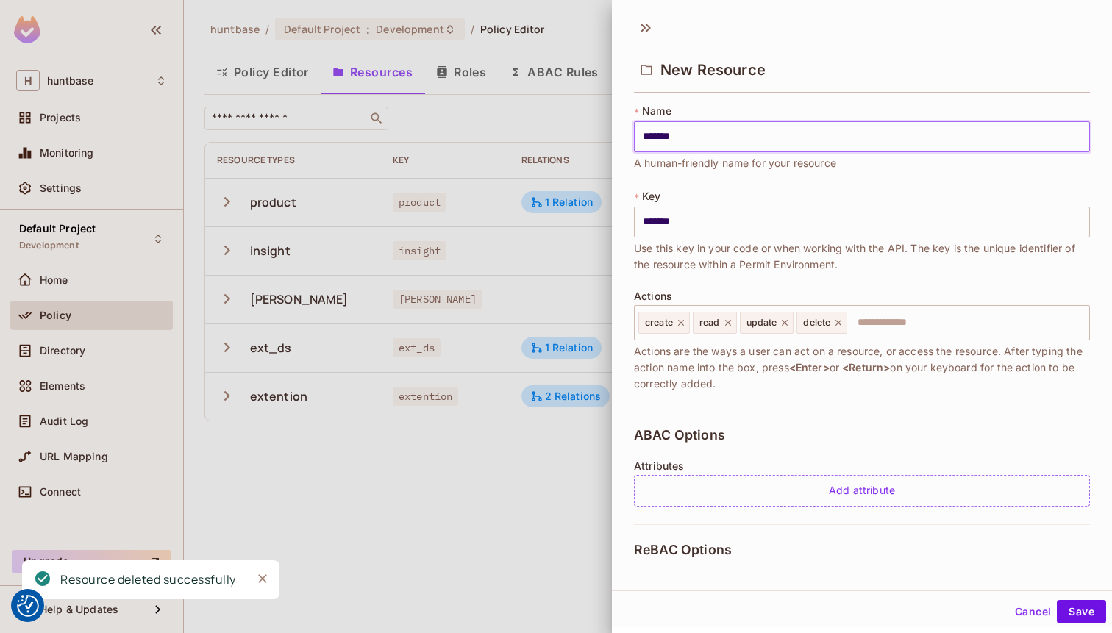
type input "********"
type input "*********"
type input "**********"
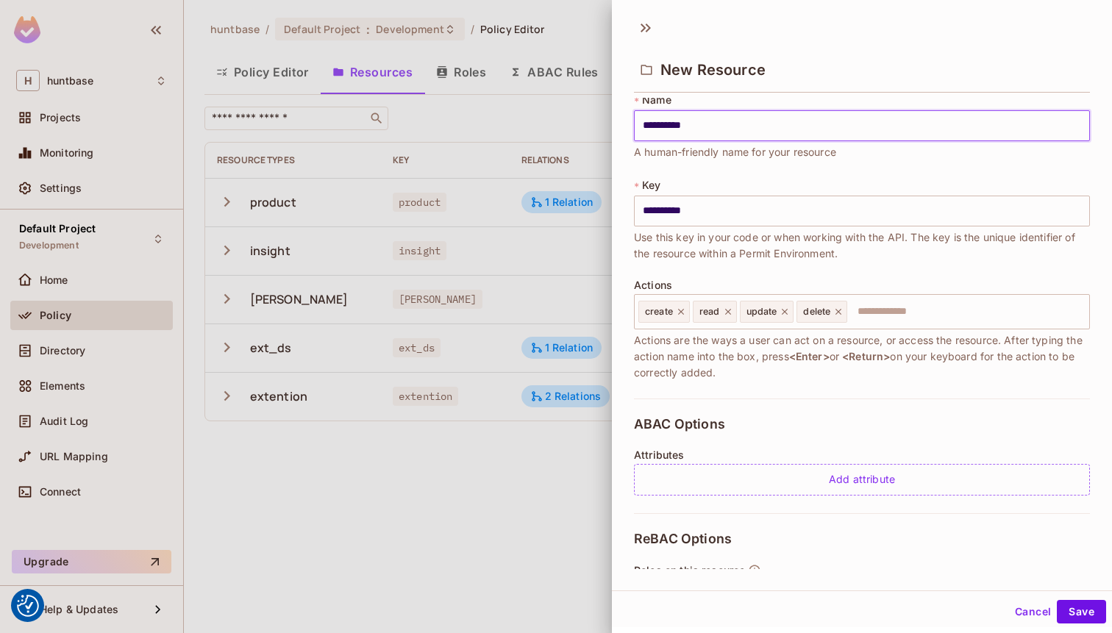
scroll to position [13, 0]
click at [680, 307] on icon at bounding box center [681, 309] width 10 height 10
click at [674, 310] on icon at bounding box center [674, 310] width 6 height 6
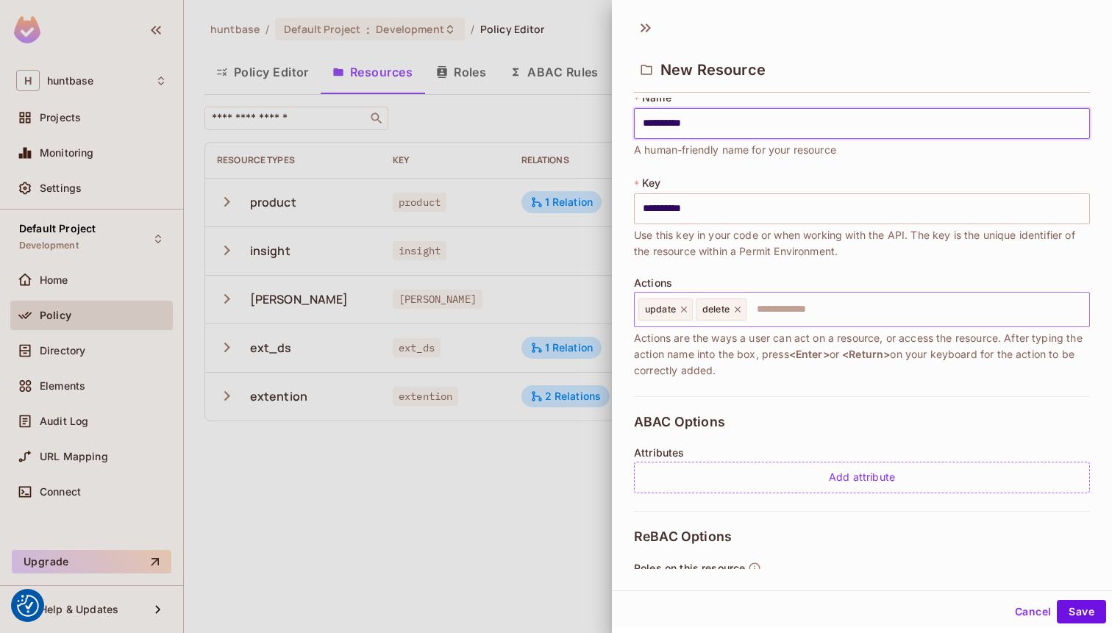
click at [688, 308] on icon at bounding box center [684, 309] width 10 height 10
click at [681, 306] on icon at bounding box center [680, 309] width 10 height 10
type input "**********"
click at [686, 306] on input "text" at bounding box center [860, 309] width 446 height 29
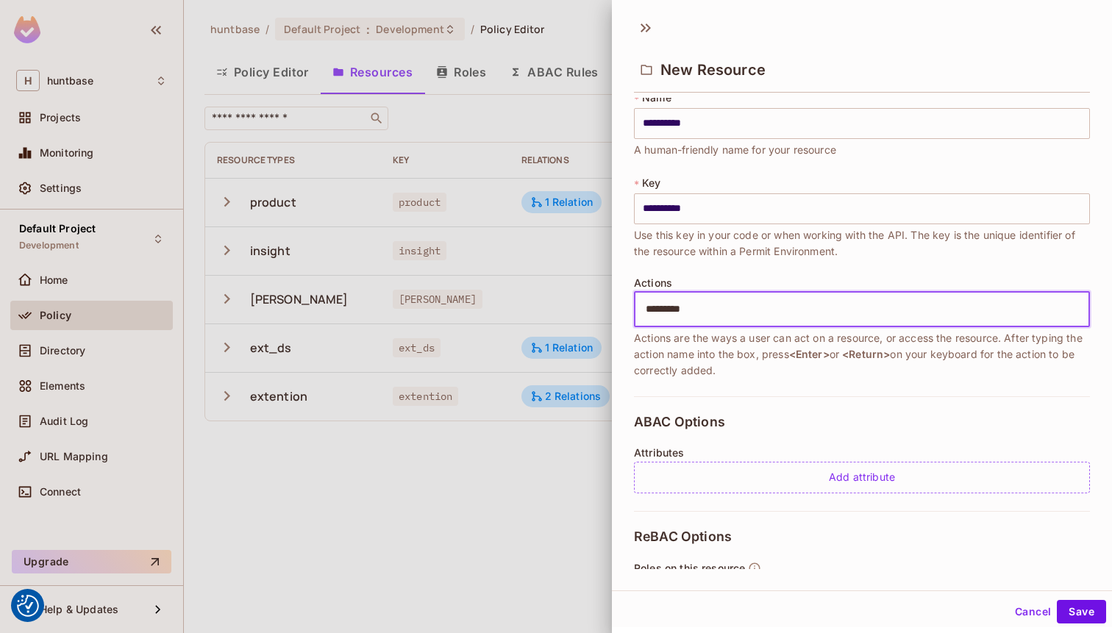
type input "********"
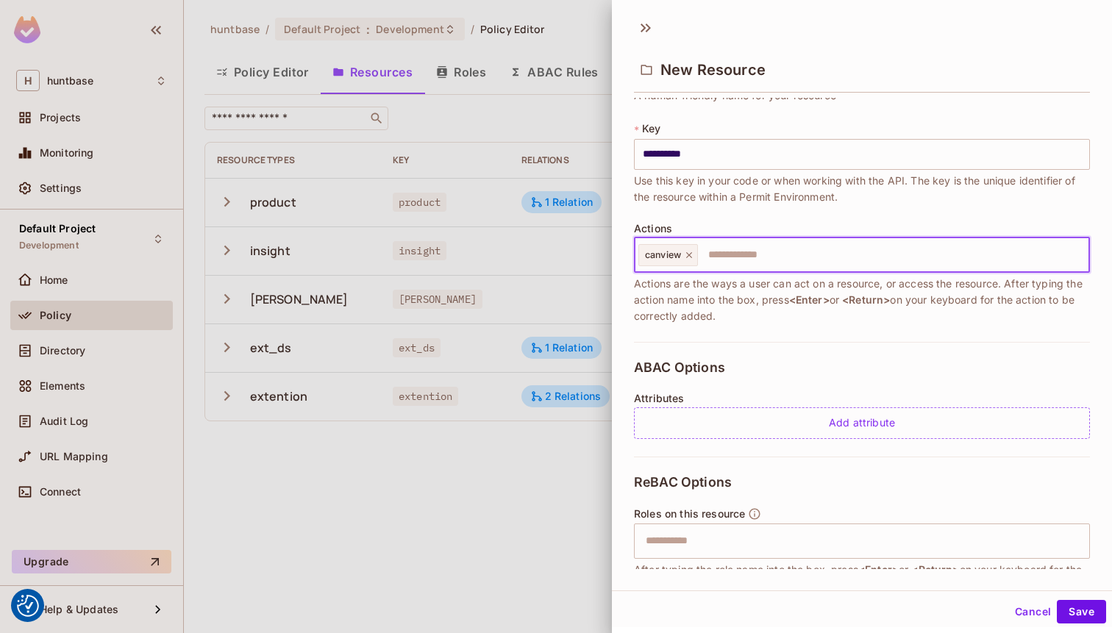
scroll to position [74, 0]
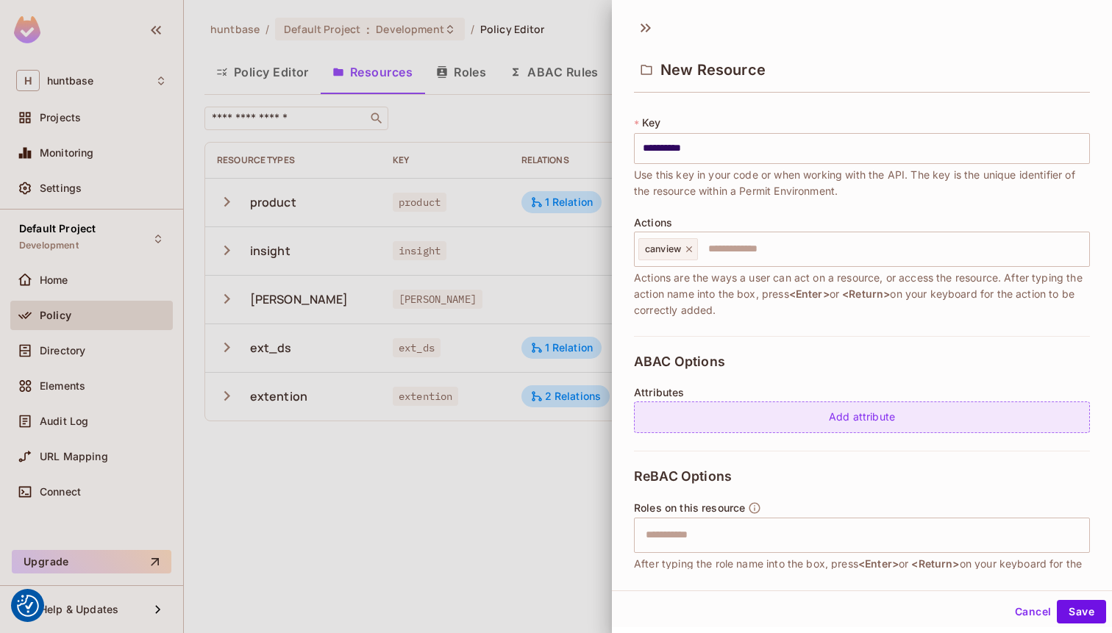
click at [691, 416] on div "Add attribute" at bounding box center [862, 418] width 456 height 32
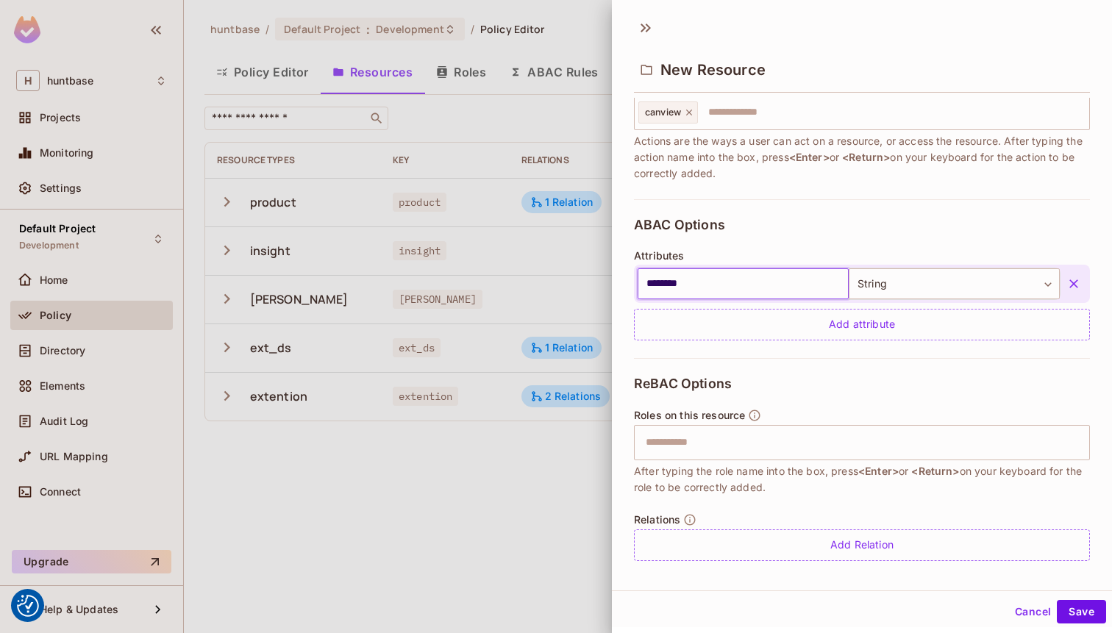
scroll to position [220, 0]
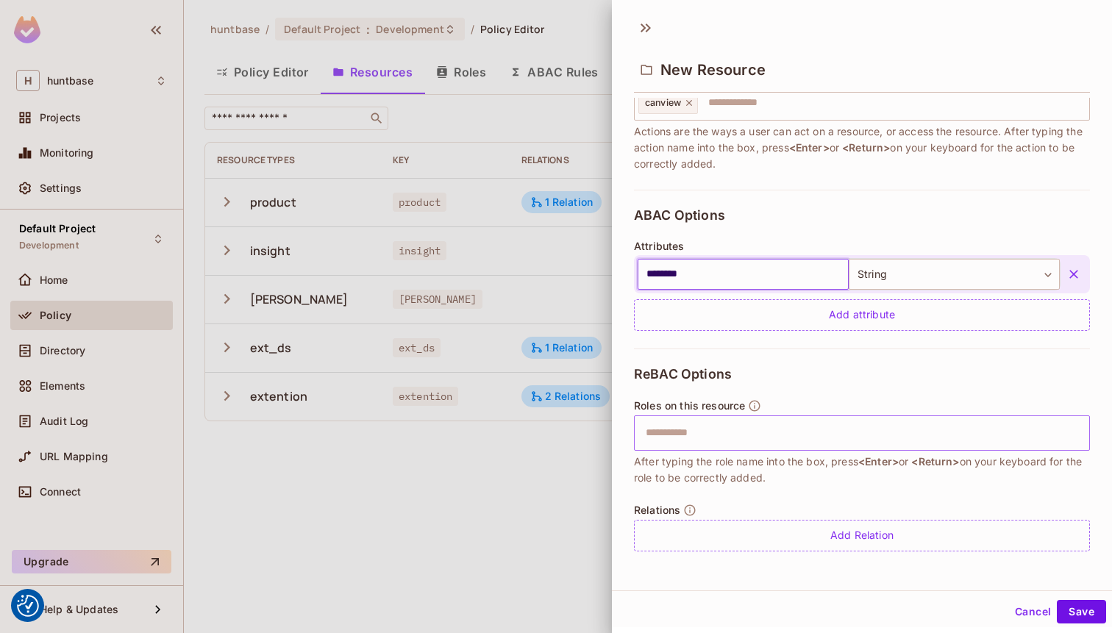
type input "********"
click at [758, 431] on input "text" at bounding box center [860, 432] width 446 height 29
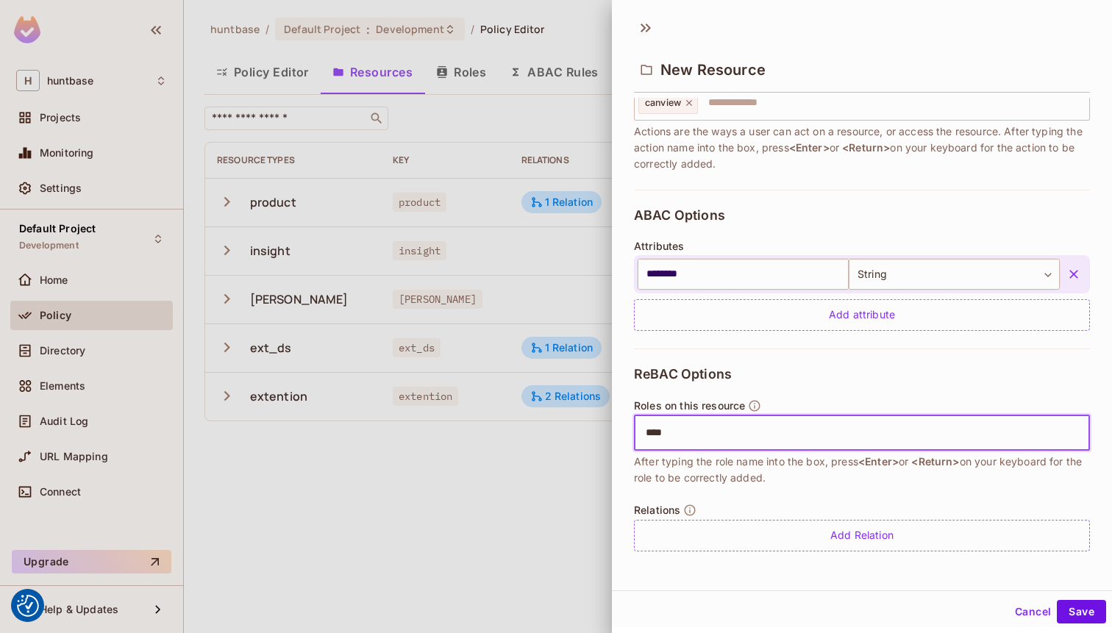
type input "*****"
click at [841, 433] on input "text" at bounding box center [915, 432] width 338 height 29
type input "*****"
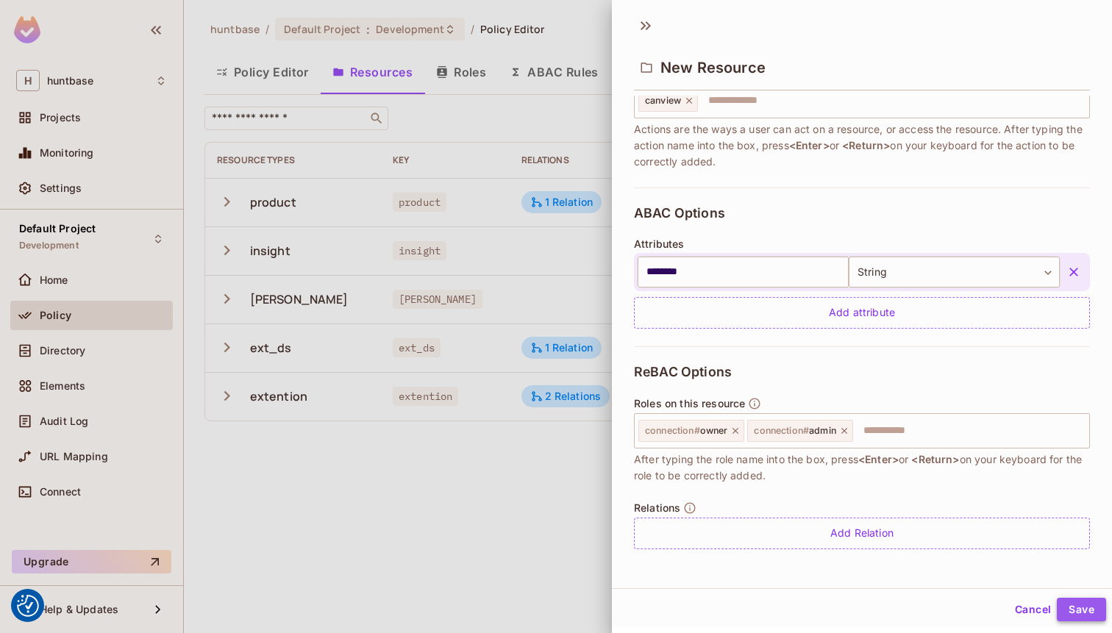
click at [1085, 608] on button "Save" at bounding box center [1081, 610] width 49 height 24
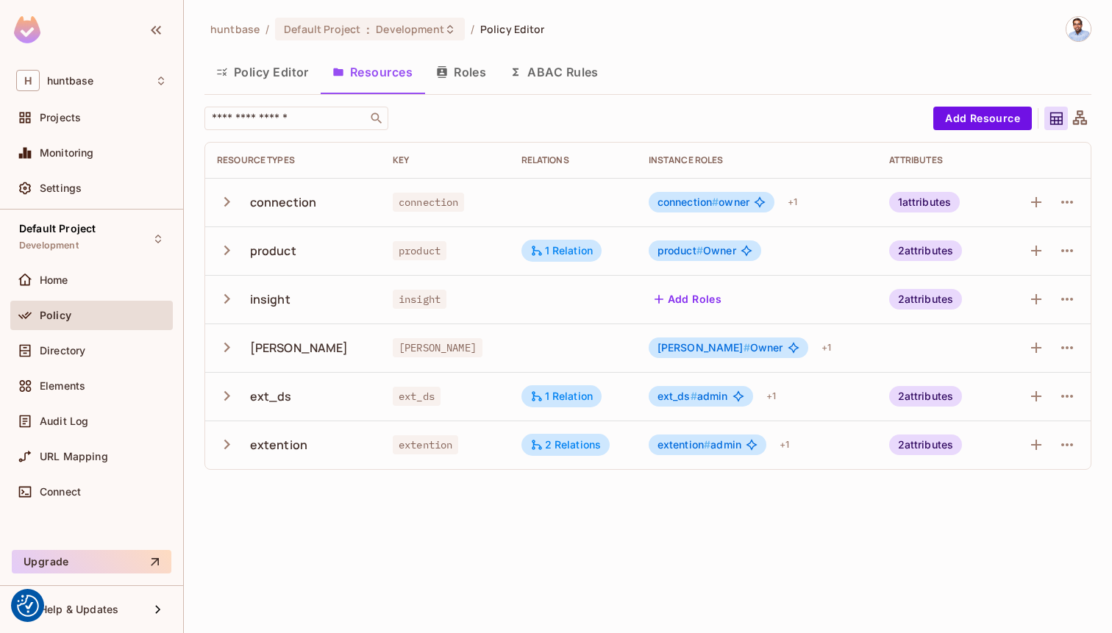
click at [224, 204] on icon "button" at bounding box center [227, 202] width 20 height 20
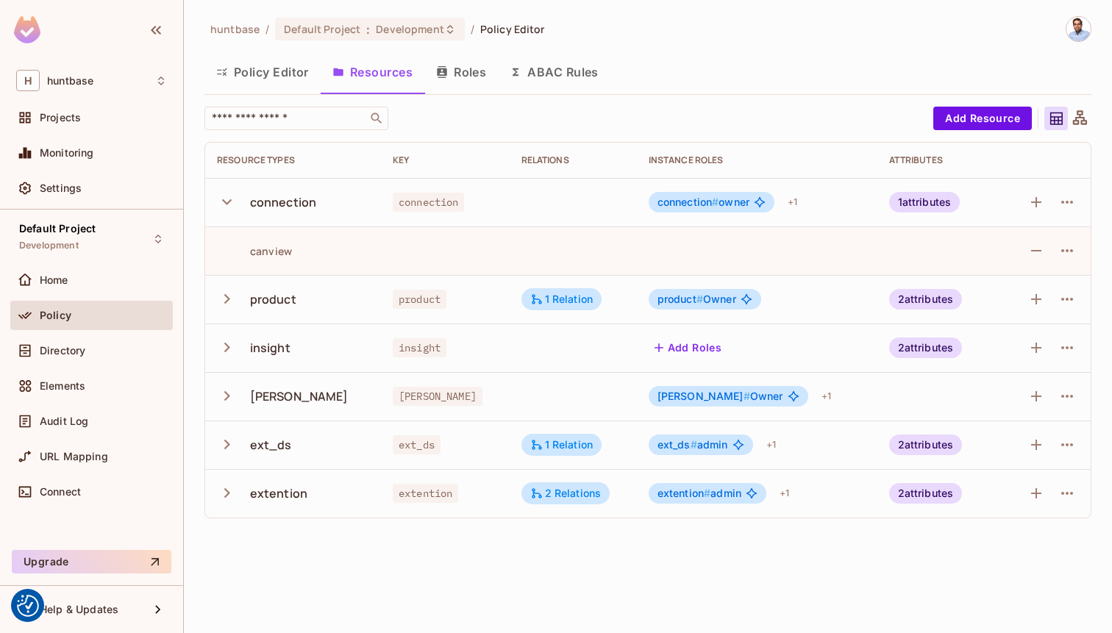
click at [278, 250] on div "canview" at bounding box center [254, 251] width 75 height 14
click at [1058, 247] on icon "button" at bounding box center [1067, 251] width 18 height 18
click at [1008, 284] on div "Edit Action" at bounding box center [1011, 284] width 54 height 15
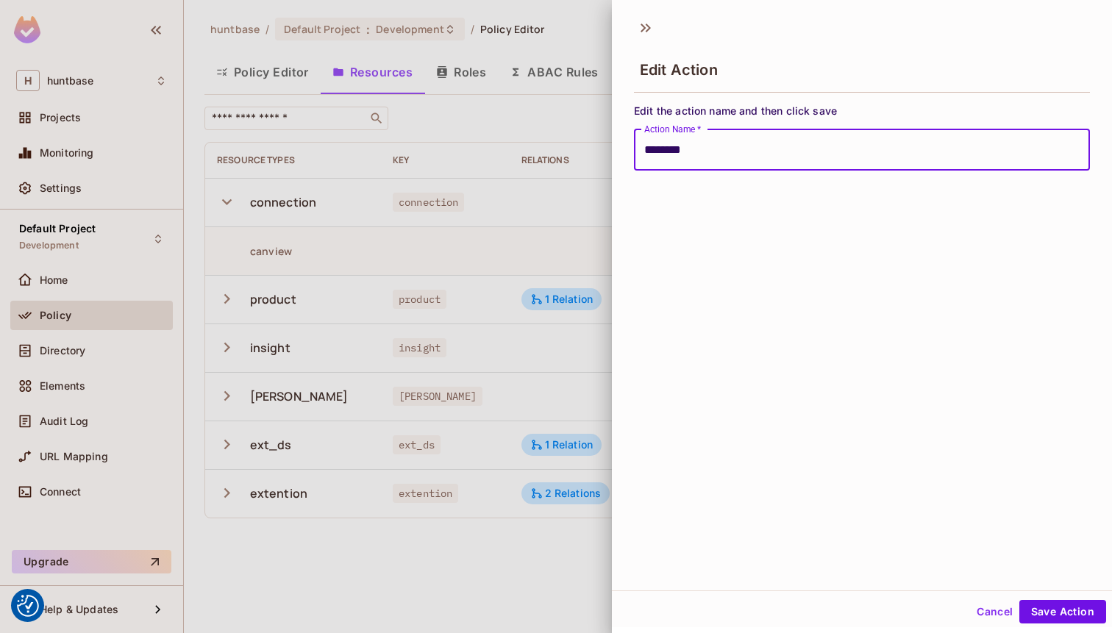
click at [1019, 600] on button "Save Action" at bounding box center [1062, 612] width 87 height 24
type input "*******"
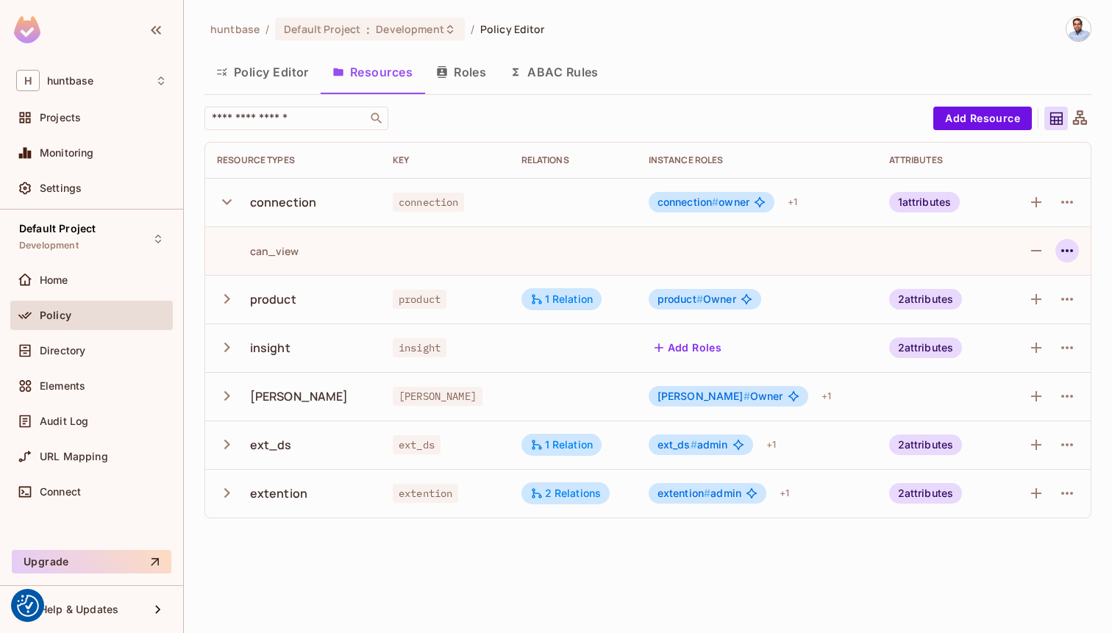
click at [1069, 249] on icon "button" at bounding box center [1067, 251] width 18 height 18
click at [954, 252] on div at bounding box center [556, 316] width 1112 height 633
click at [484, 240] on td at bounding box center [445, 251] width 129 height 49
click at [1040, 197] on icon "button" at bounding box center [1036, 202] width 18 height 18
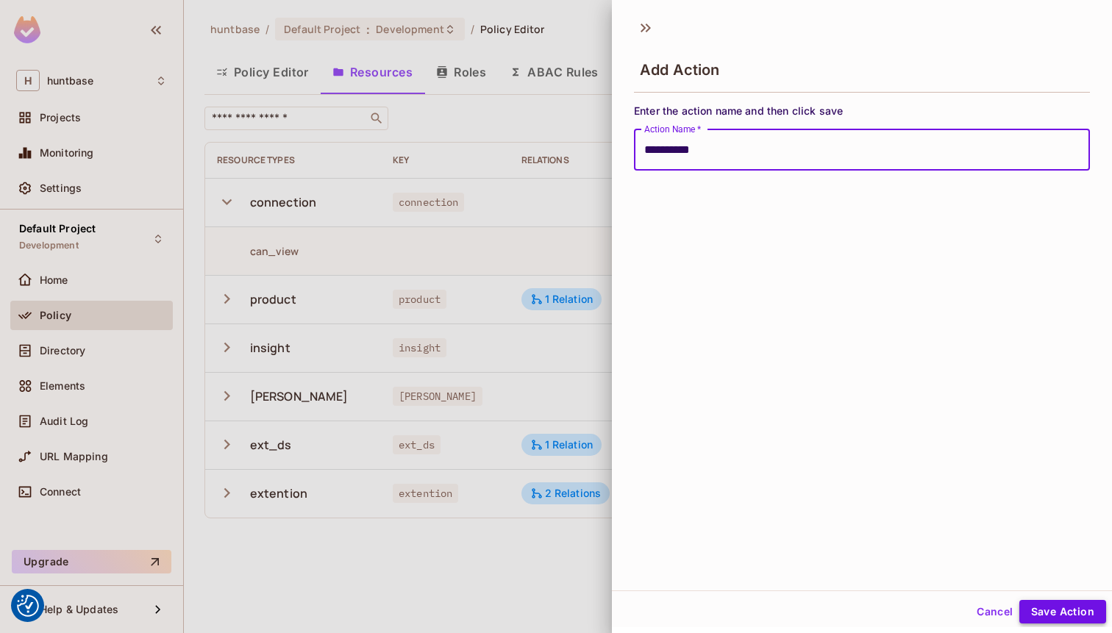
type input "**********"
click at [1069, 611] on button "Save Action" at bounding box center [1062, 612] width 87 height 24
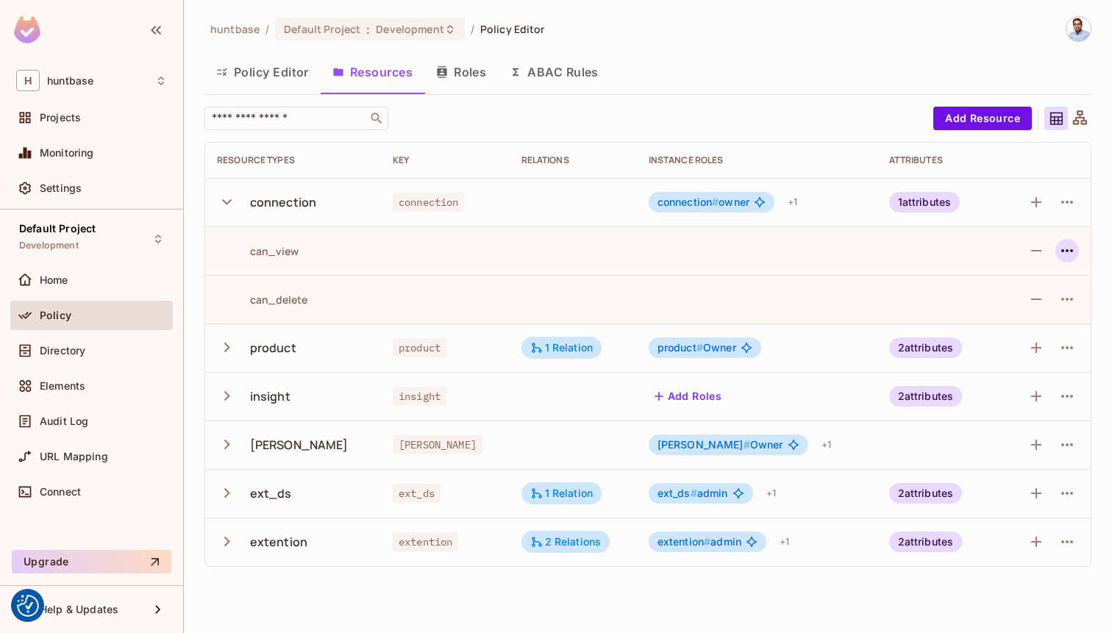
click at [1063, 245] on icon "button" at bounding box center [1067, 251] width 18 height 18
click at [1002, 273] on span "Edit Action" at bounding box center [1011, 285] width 63 height 24
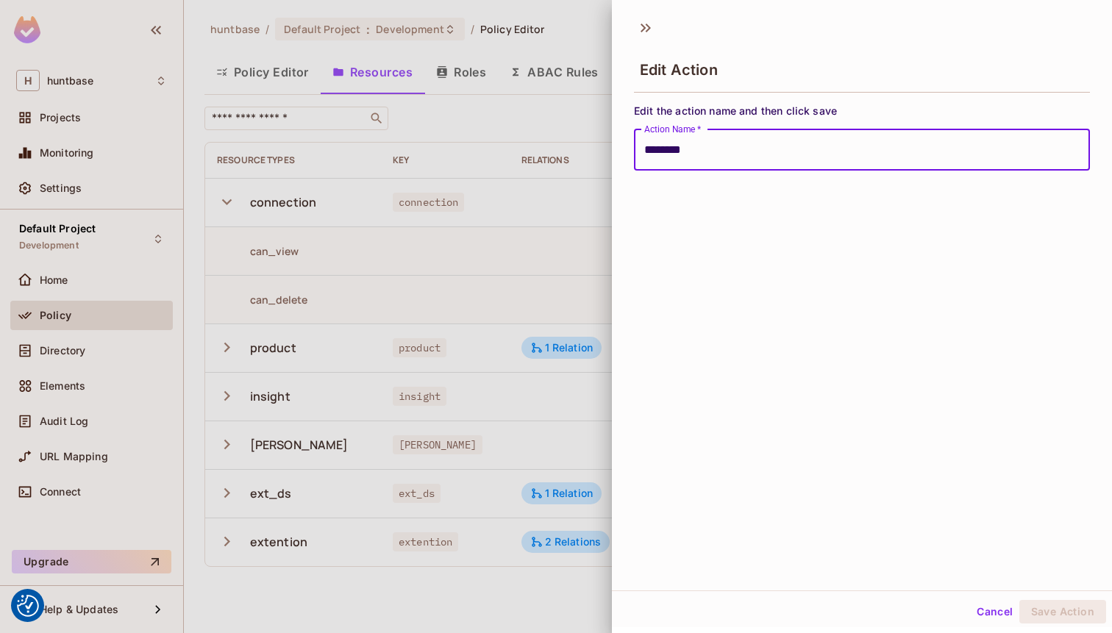
click at [994, 613] on button "Cancel" at bounding box center [995, 612] width 48 height 24
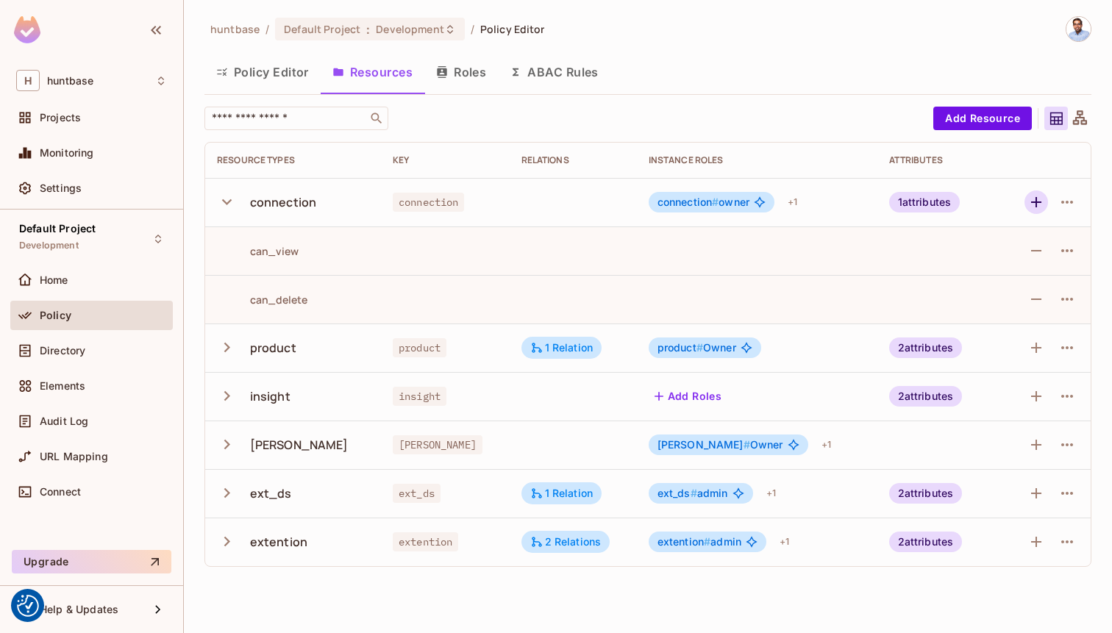
click at [1038, 204] on icon "button" at bounding box center [1036, 202] width 18 height 18
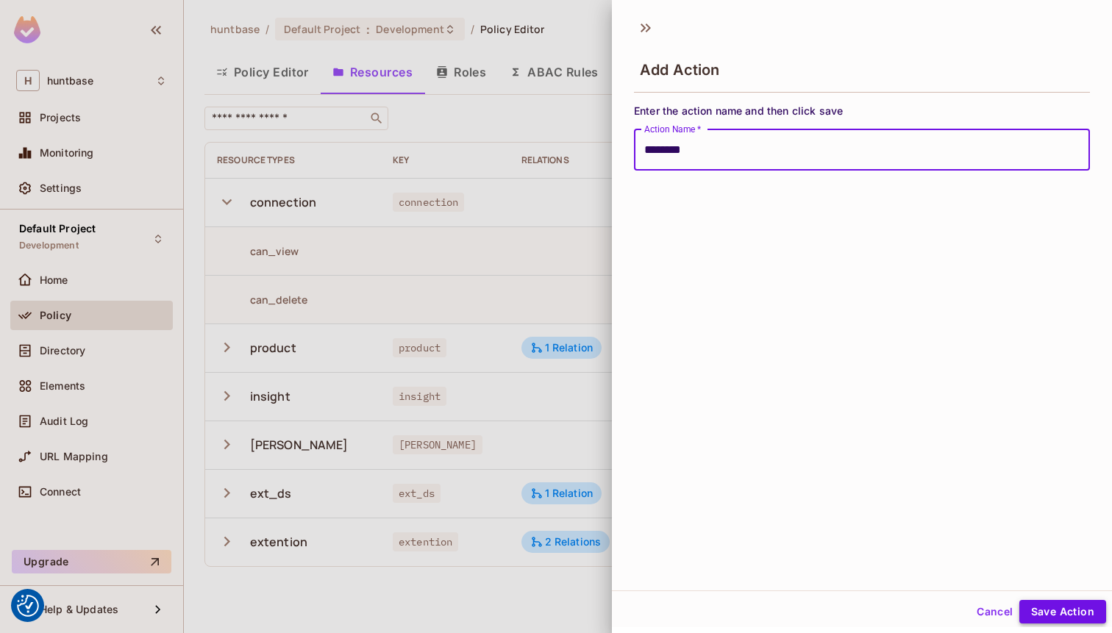
type input "********"
click at [1047, 616] on button "Save Action" at bounding box center [1062, 612] width 87 height 24
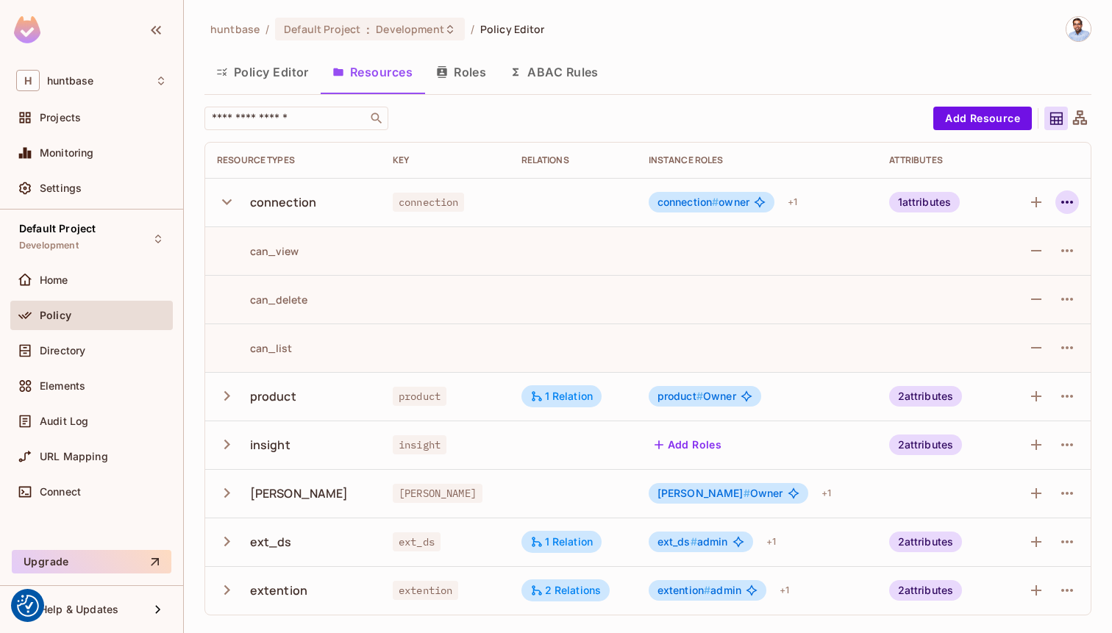
click at [1065, 201] on icon "button" at bounding box center [1067, 202] width 18 height 18
click at [1037, 197] on div at bounding box center [556, 316] width 1112 height 633
click at [1043, 199] on icon "button" at bounding box center [1036, 202] width 18 height 18
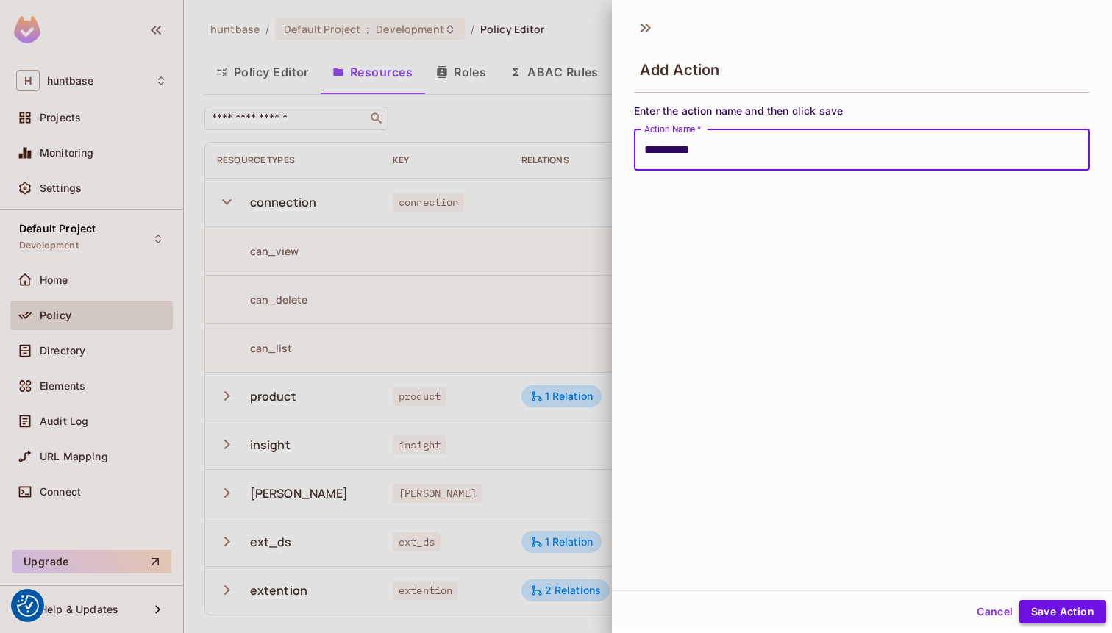
type input "**********"
click at [1063, 603] on button "Save Action" at bounding box center [1062, 612] width 87 height 24
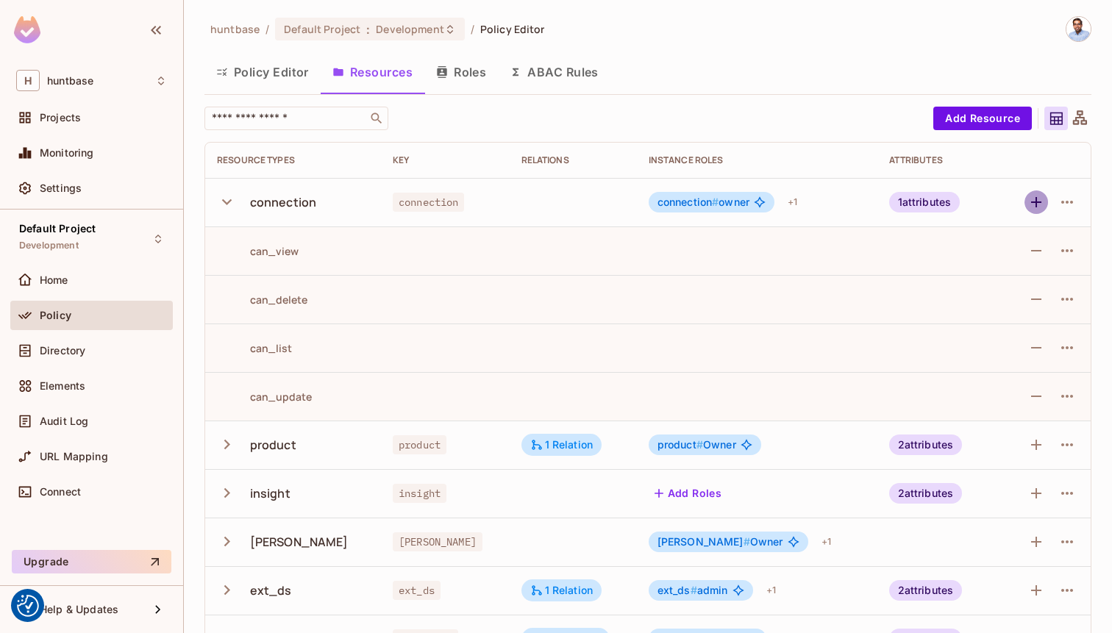
click at [1035, 205] on icon "button" at bounding box center [1036, 202] width 10 height 10
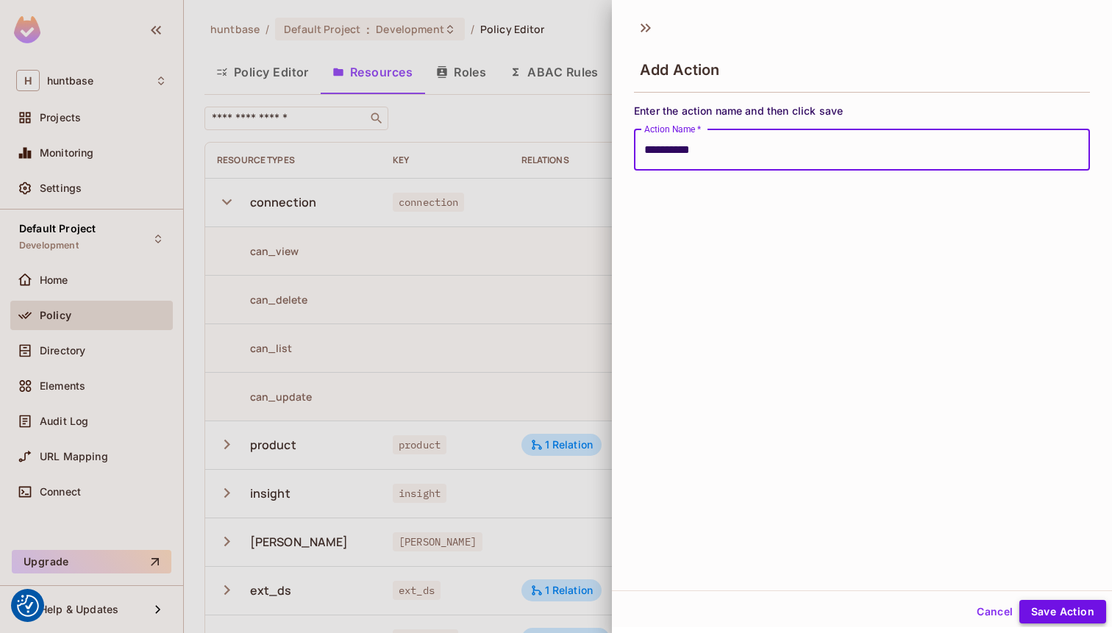
type input "**********"
click at [1056, 610] on button "Save Action" at bounding box center [1062, 612] width 87 height 24
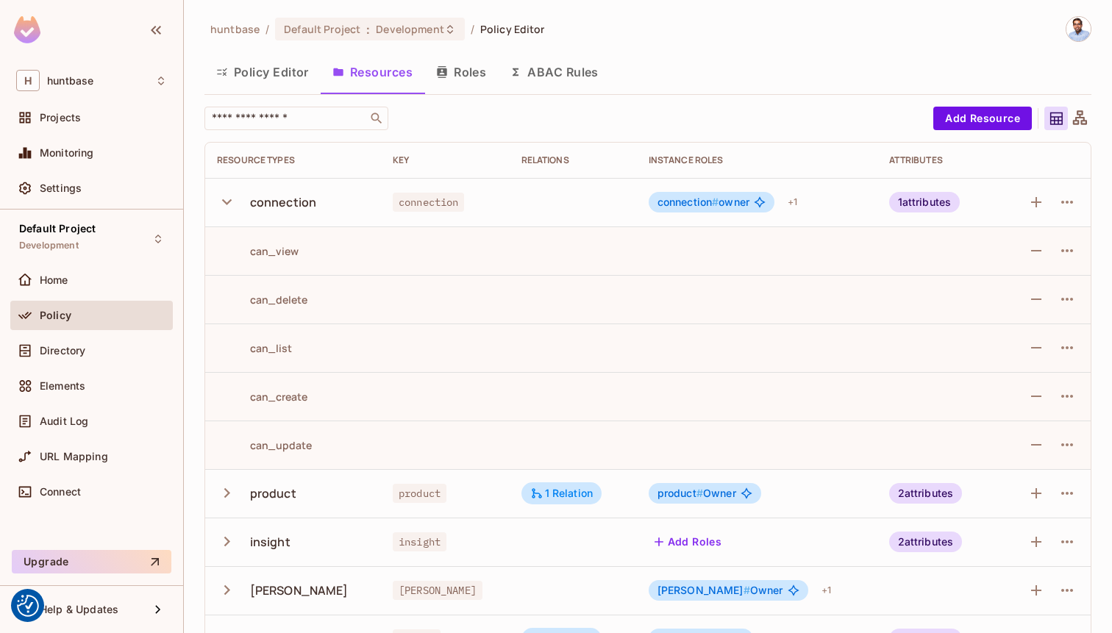
click at [76, 320] on div "Policy" at bounding box center [103, 316] width 127 height 12
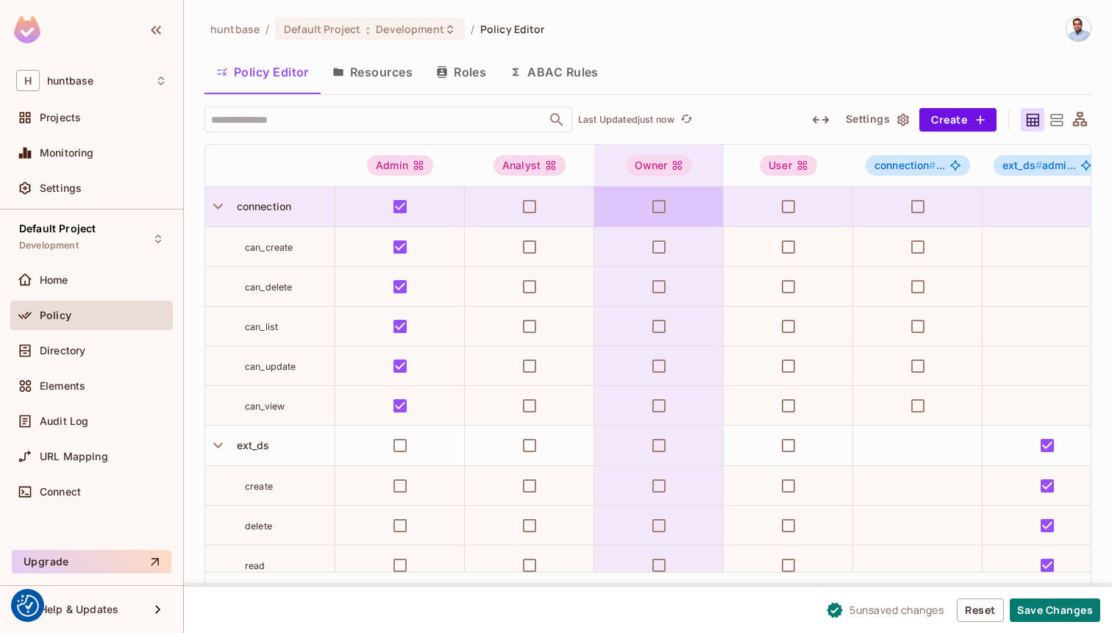
click at [641, 199] on td at bounding box center [658, 207] width 129 height 40
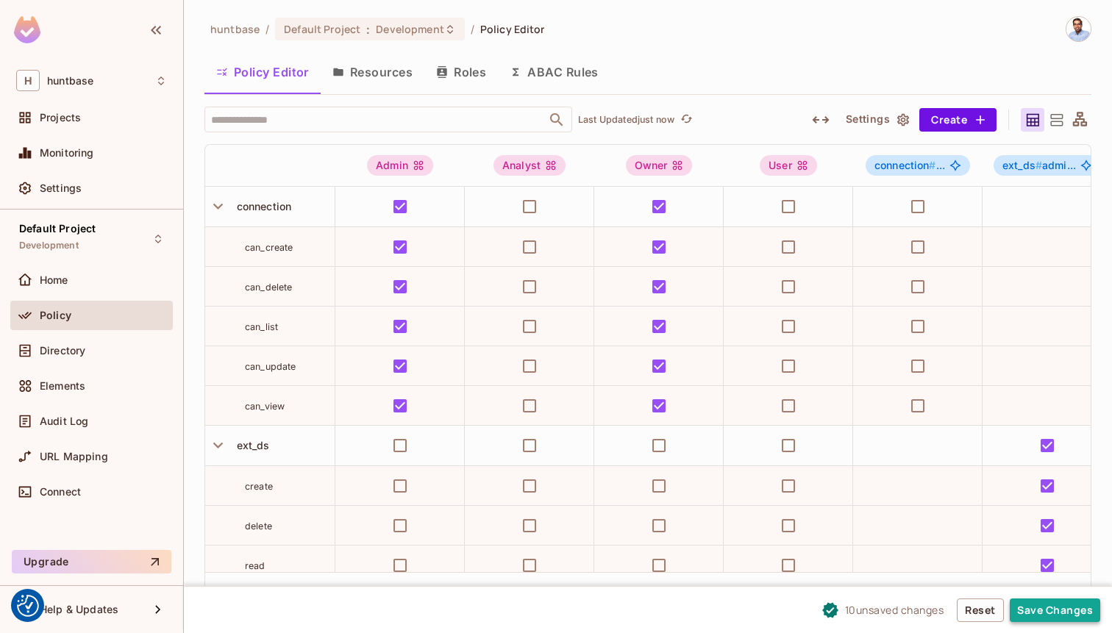
click at [1036, 605] on button "Save Changes" at bounding box center [1055, 611] width 90 height 24
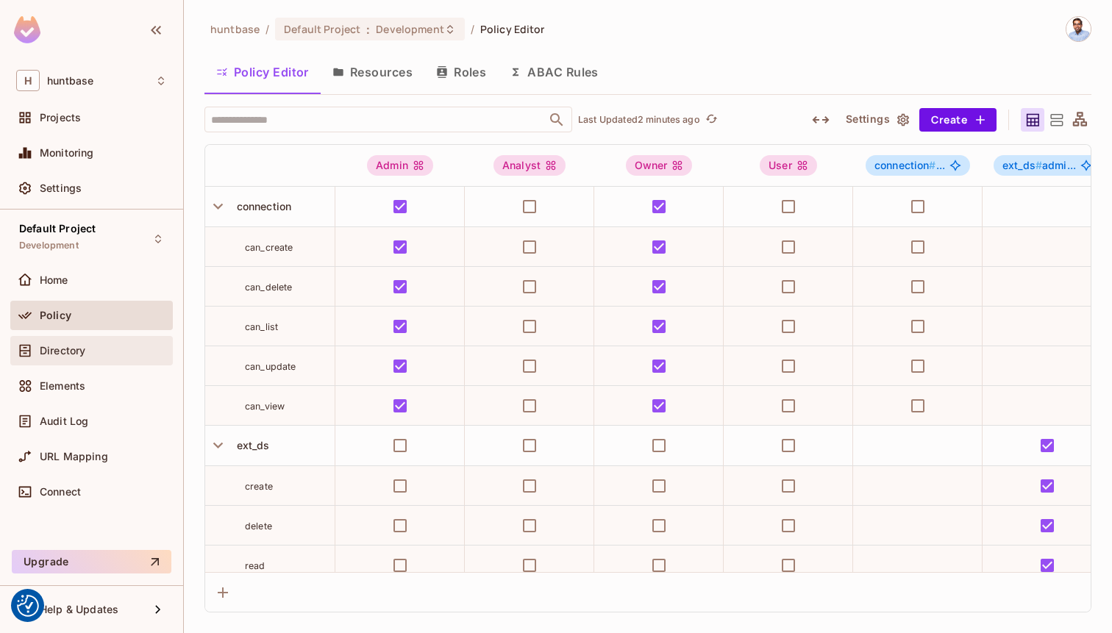
click at [77, 357] on div "Directory" at bounding box center [91, 351] width 151 height 18
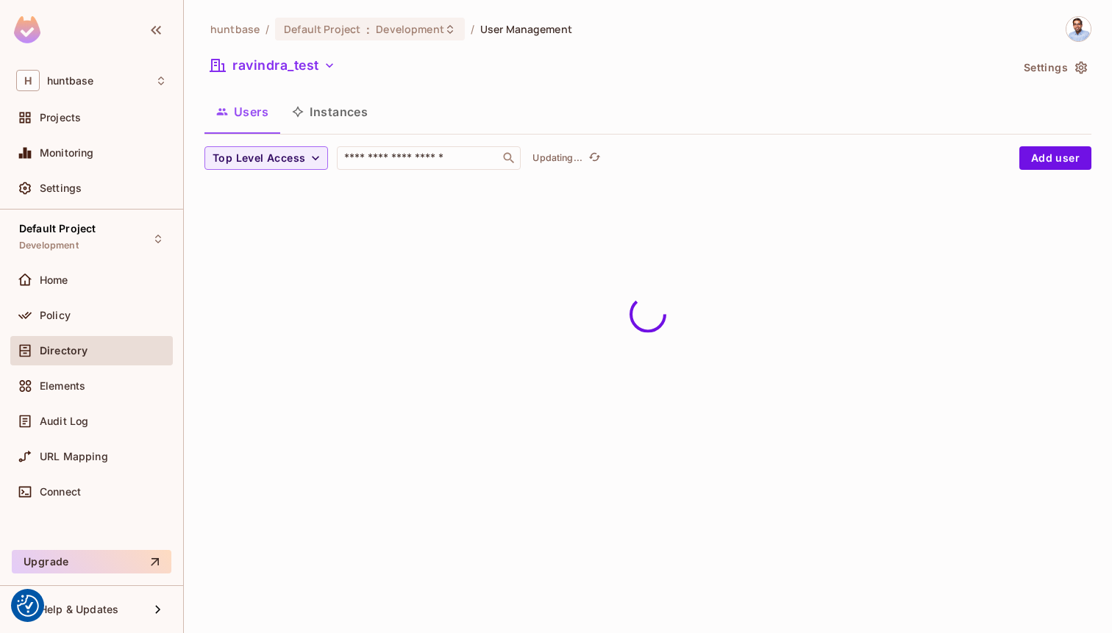
click at [330, 110] on button "Instances" at bounding box center [329, 111] width 99 height 37
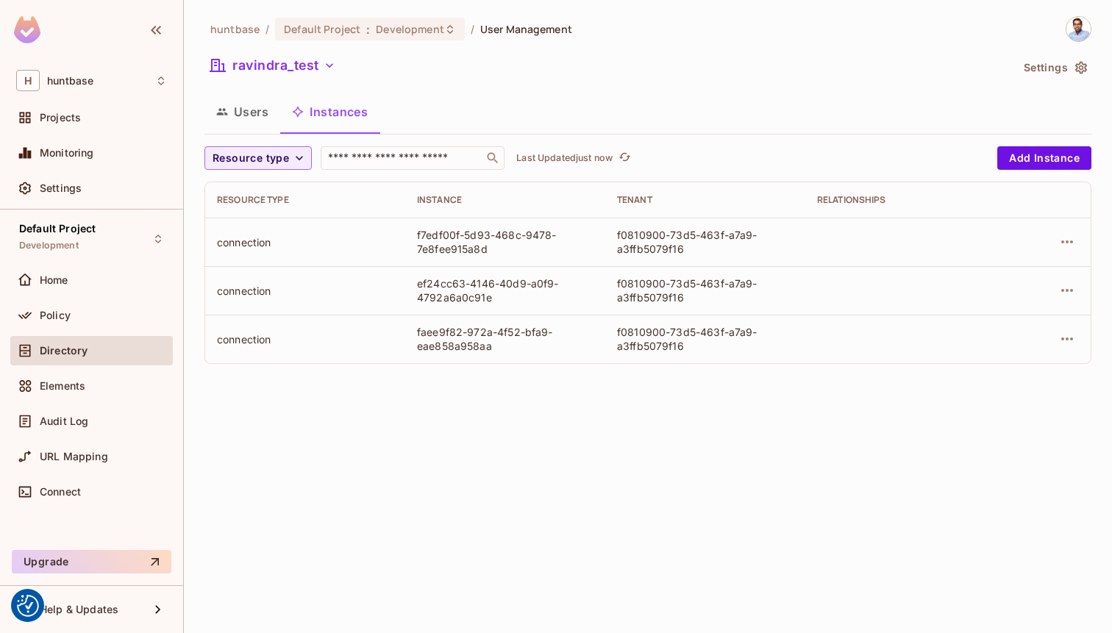
click at [486, 241] on div "f7edf00f-5d93-468c-9478-7e8fee915a8d" at bounding box center [505, 242] width 177 height 28
click at [366, 243] on div "connection" at bounding box center [305, 242] width 177 height 14
click at [1062, 232] on button "button" at bounding box center [1067, 242] width 24 height 24
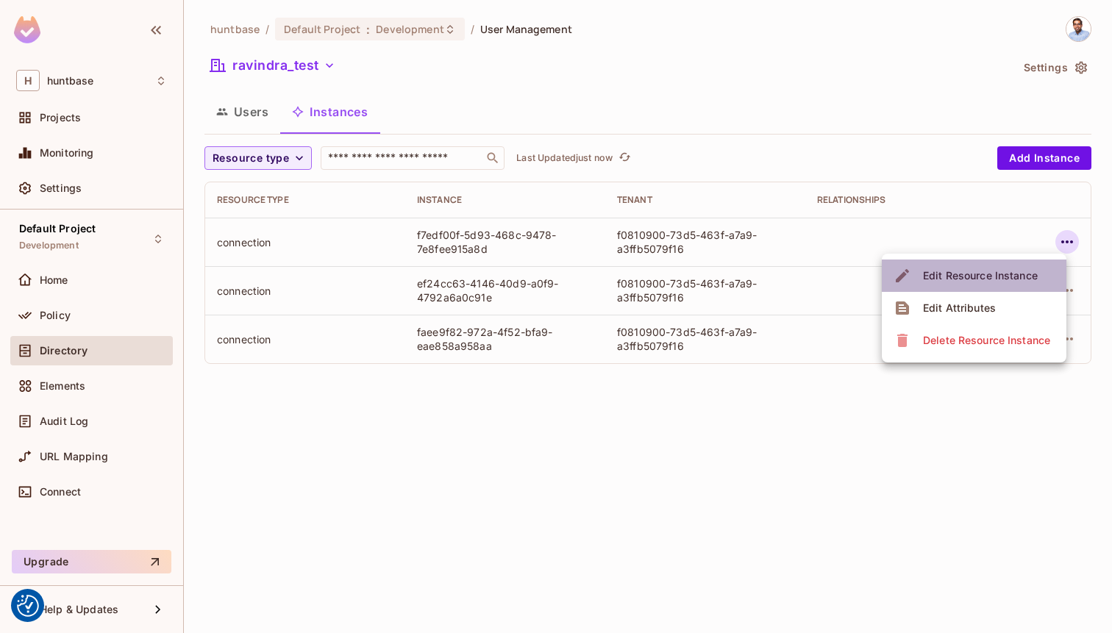
click at [1032, 269] on div "Edit Resource Instance" at bounding box center [980, 275] width 115 height 15
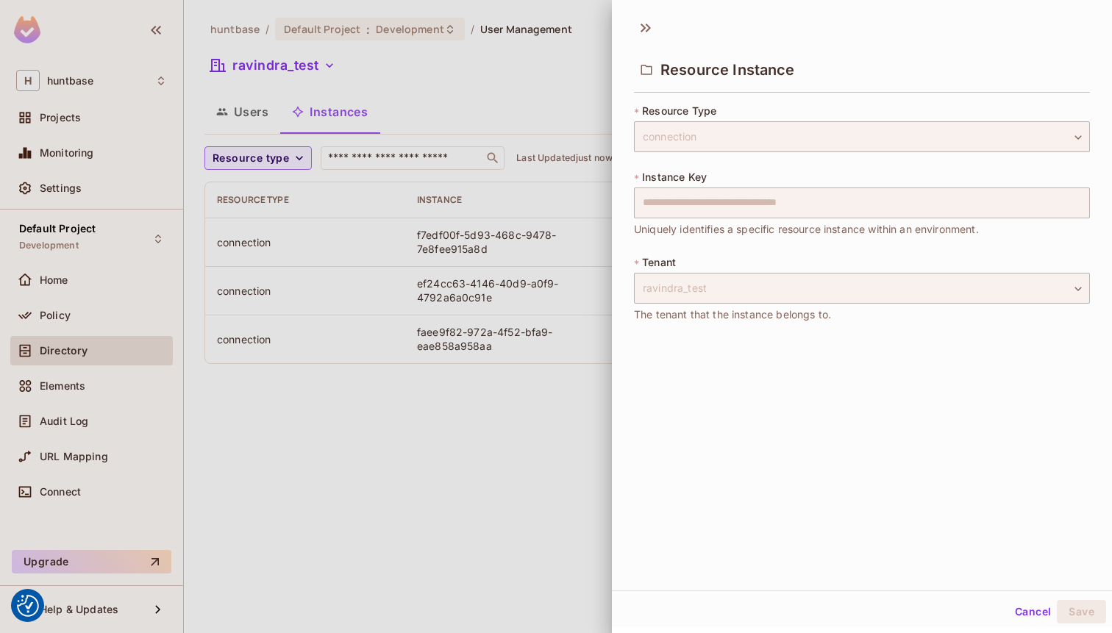
scroll to position [2, 0]
click at [1030, 613] on button "Cancel" at bounding box center [1033, 610] width 48 height 24
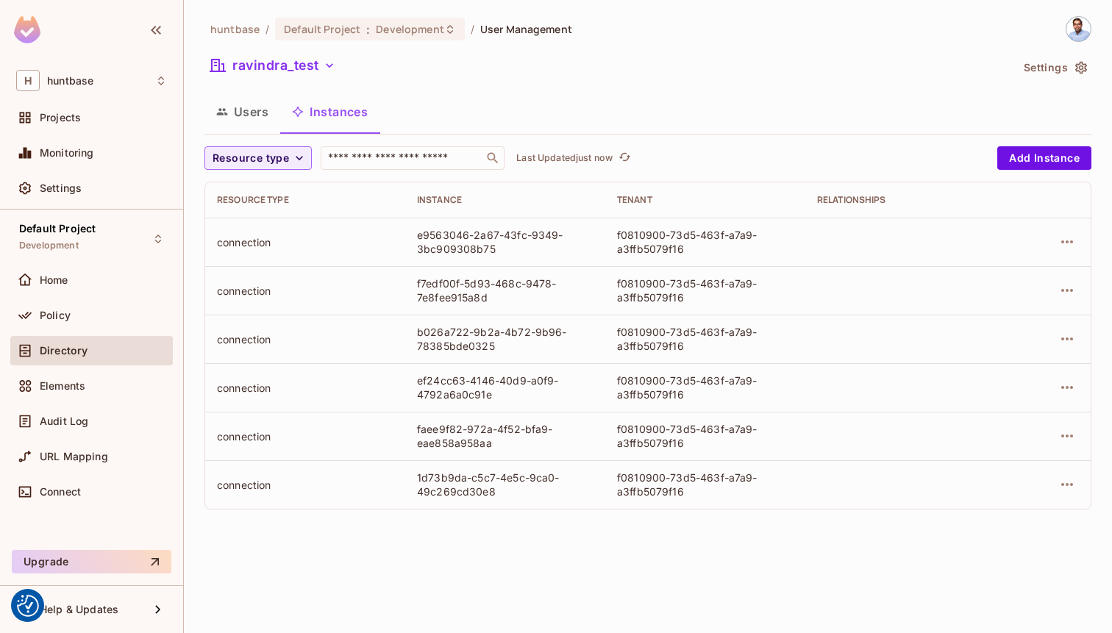
click at [1081, 488] on td at bounding box center [1047, 484] width 85 height 49
click at [1069, 483] on icon "button" at bounding box center [1067, 485] width 18 height 18
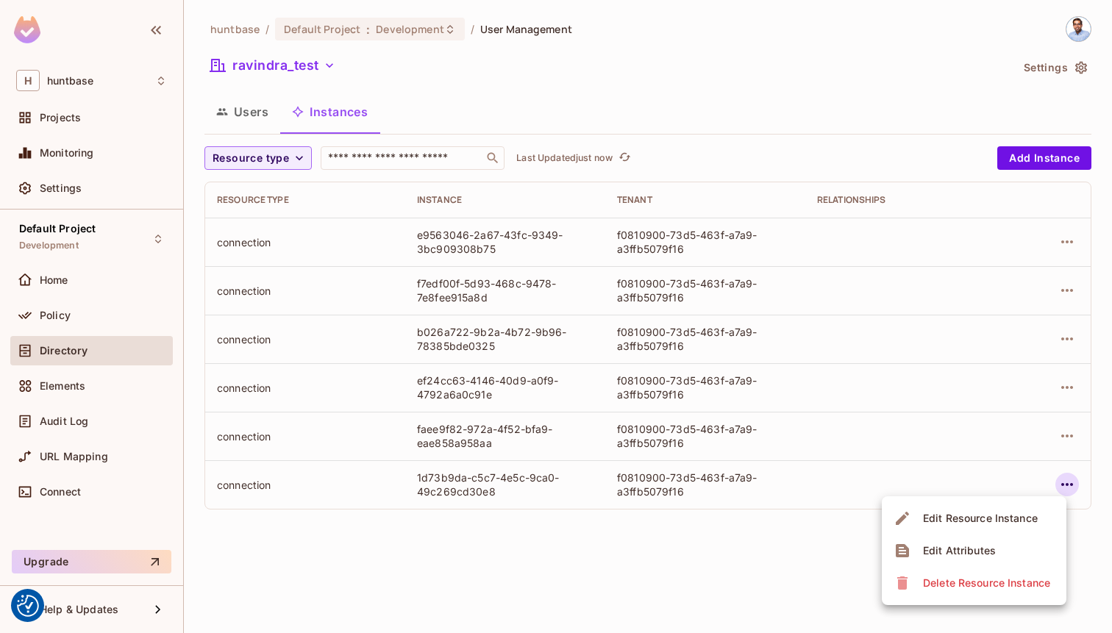
click at [963, 516] on div "Edit Resource Instance" at bounding box center [980, 518] width 115 height 15
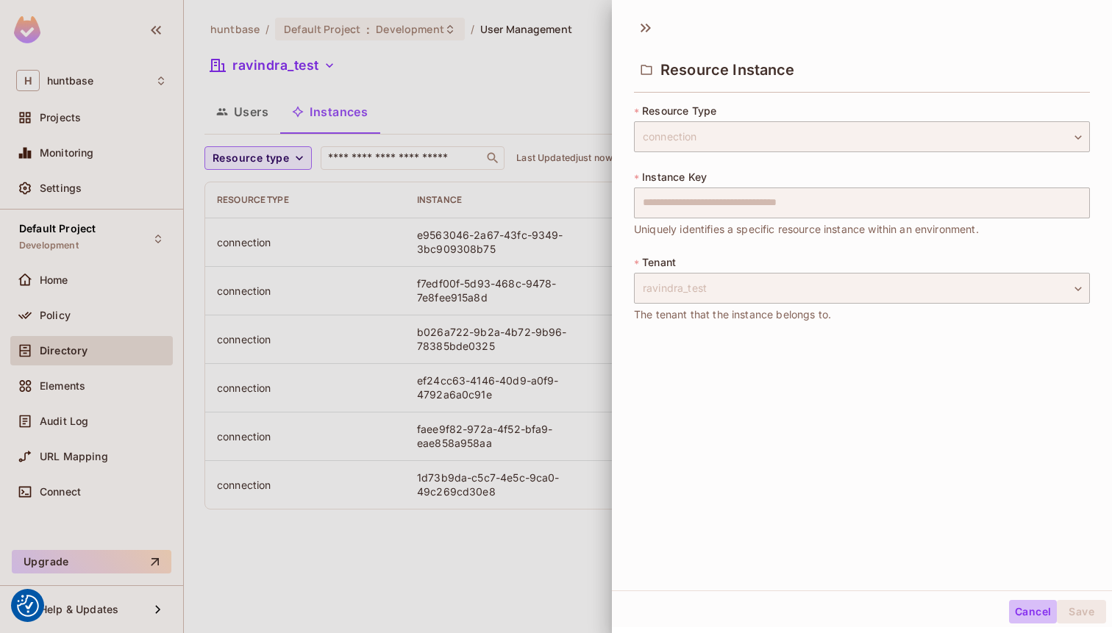
click at [1027, 611] on button "Cancel" at bounding box center [1033, 612] width 48 height 24
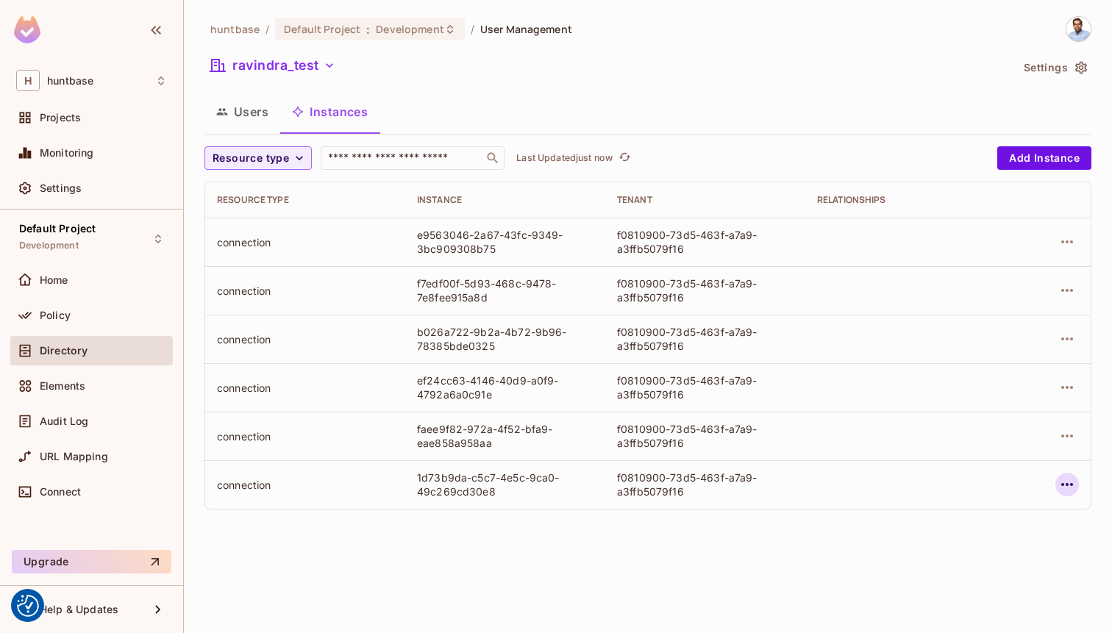
click at [1069, 488] on icon "button" at bounding box center [1067, 485] width 18 height 18
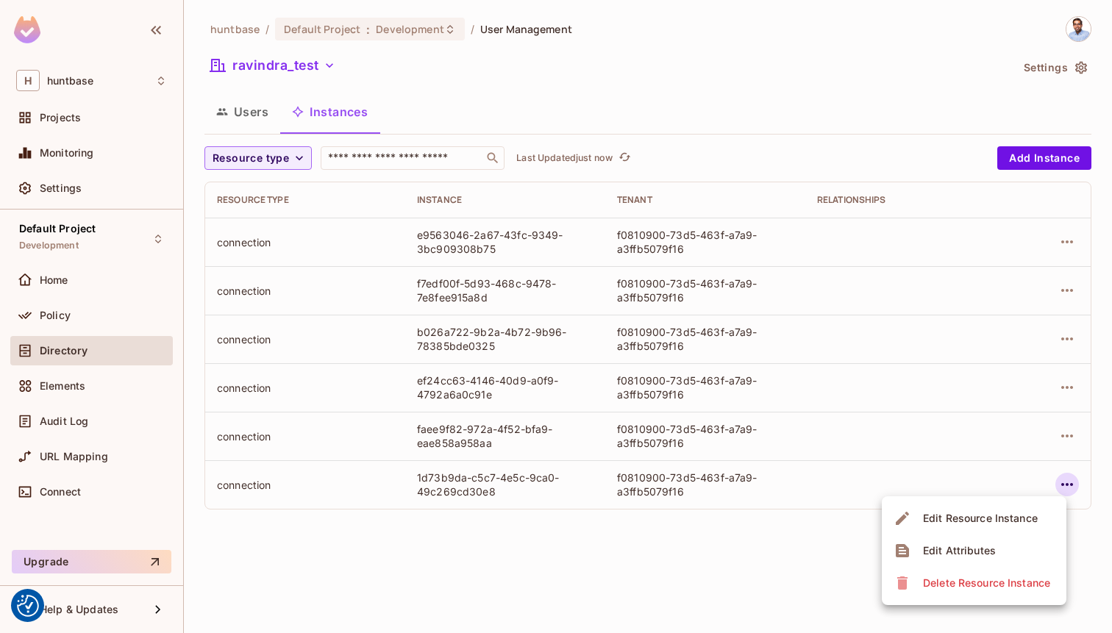
click at [996, 552] on span "Edit Attributes" at bounding box center [960, 551] width 82 height 24
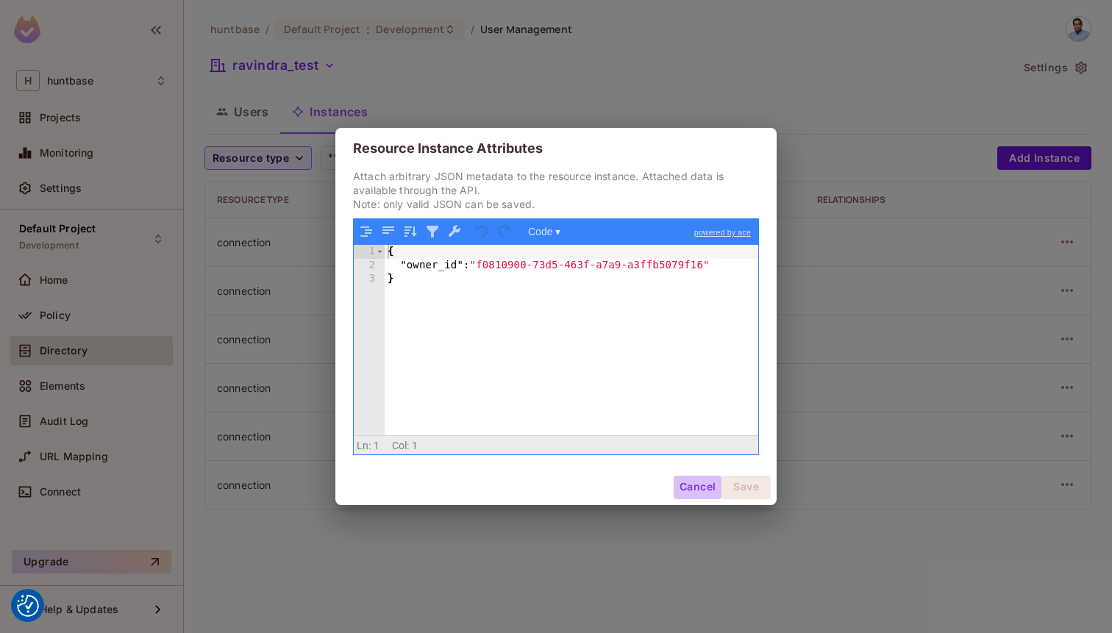
click at [697, 483] on button "Cancel" at bounding box center [698, 488] width 48 height 24
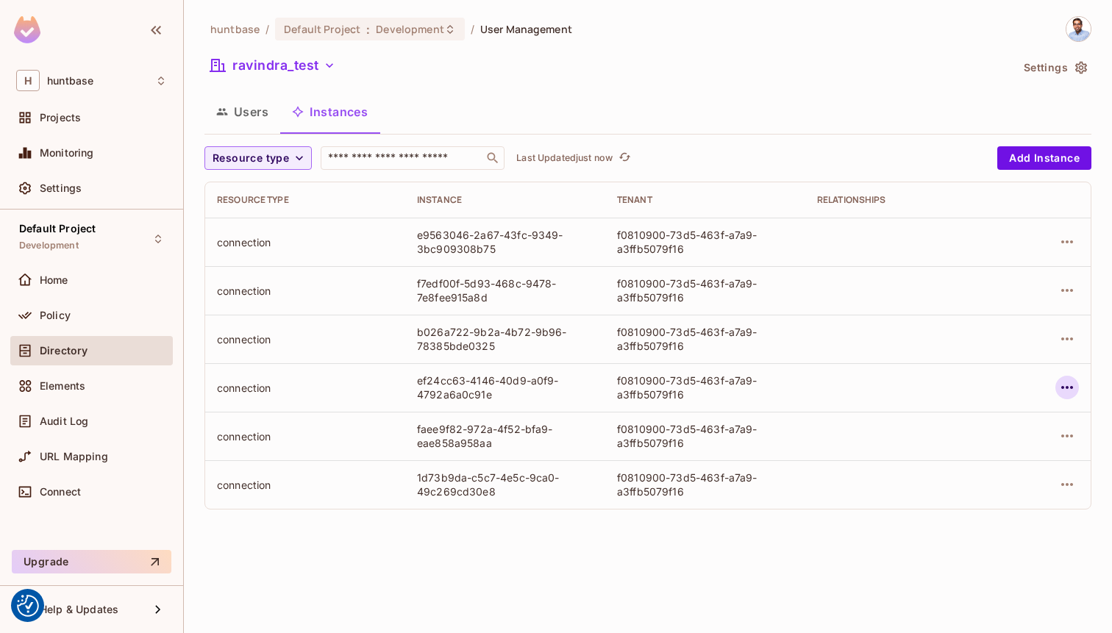
click at [1059, 387] on icon "button" at bounding box center [1067, 388] width 18 height 18
click at [947, 454] on div "Edit Attributes" at bounding box center [959, 453] width 73 height 15
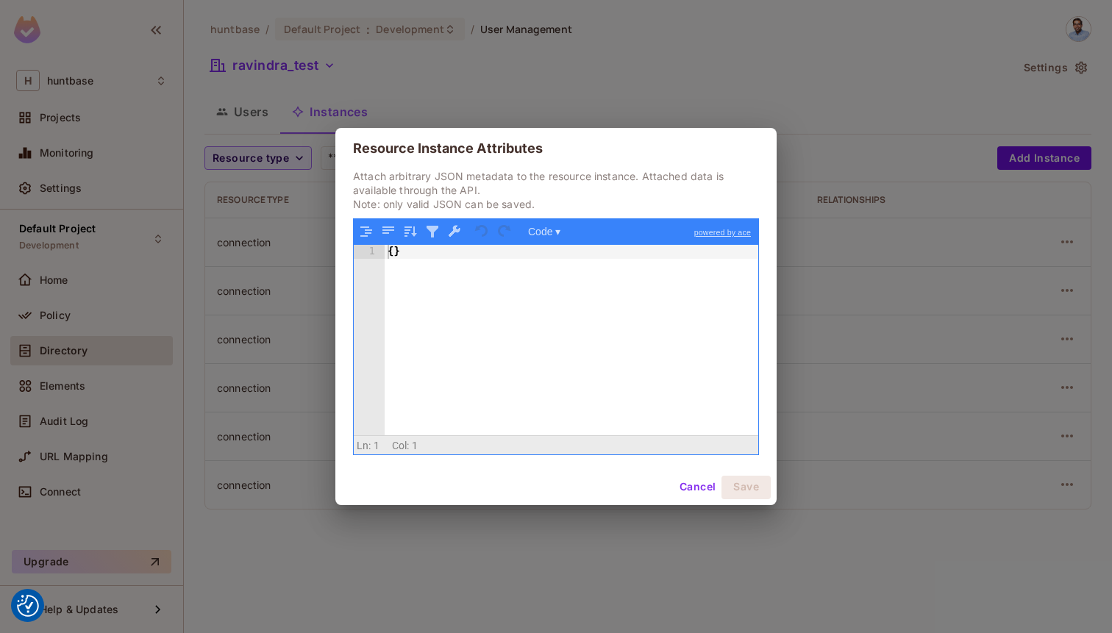
click at [694, 488] on button "Cancel" at bounding box center [698, 488] width 48 height 24
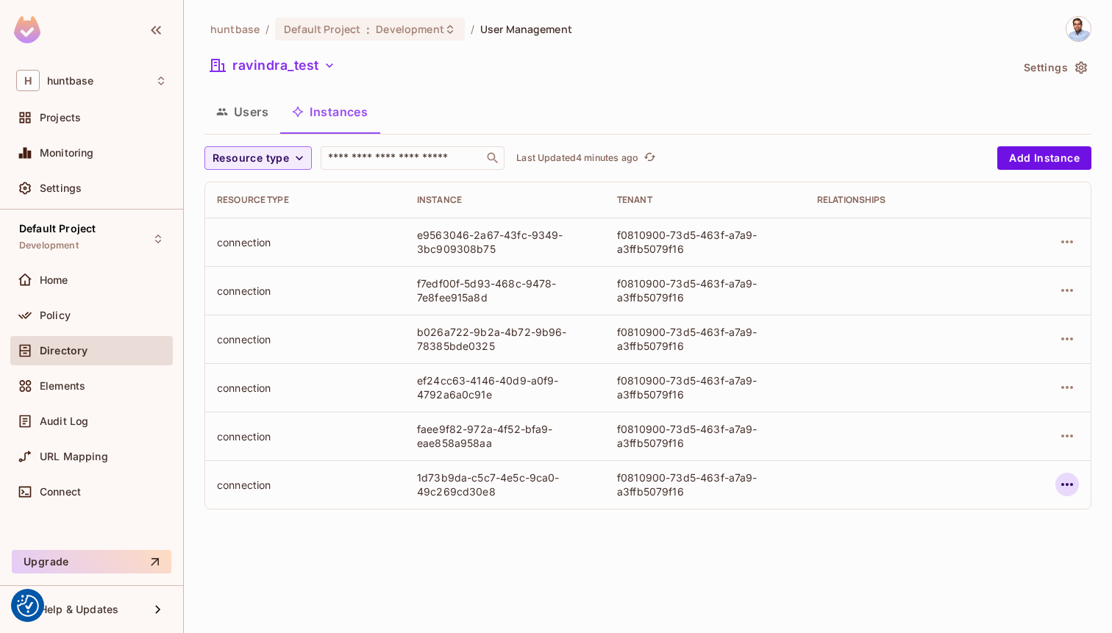
click at [1066, 475] on button "button" at bounding box center [1067, 485] width 24 height 24
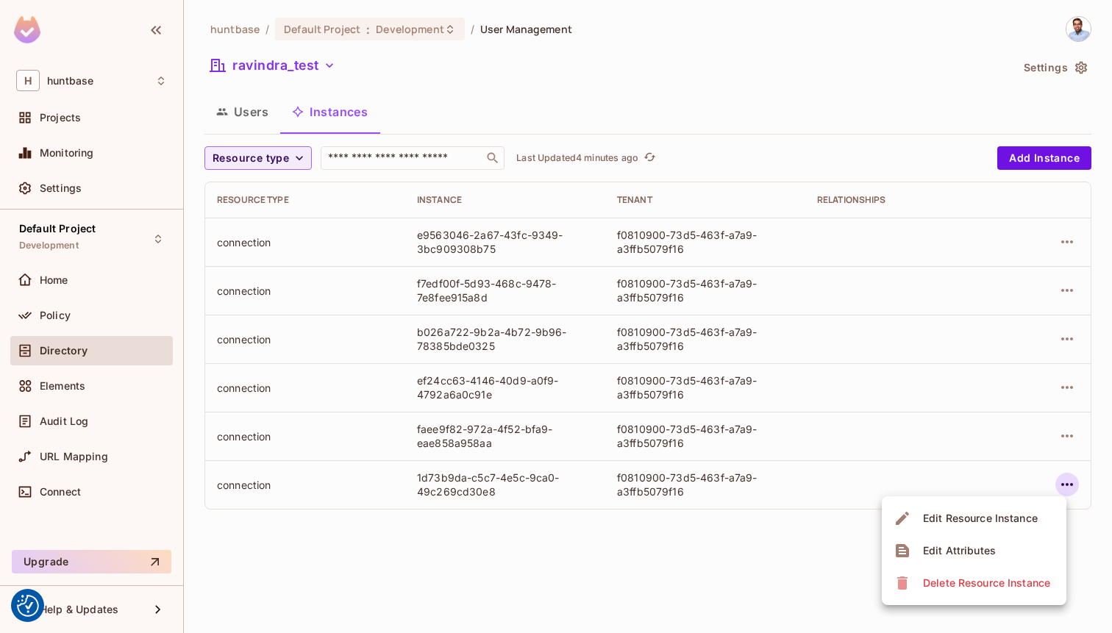
click at [949, 534] on li "Edit Resource Instance" at bounding box center [974, 518] width 185 height 32
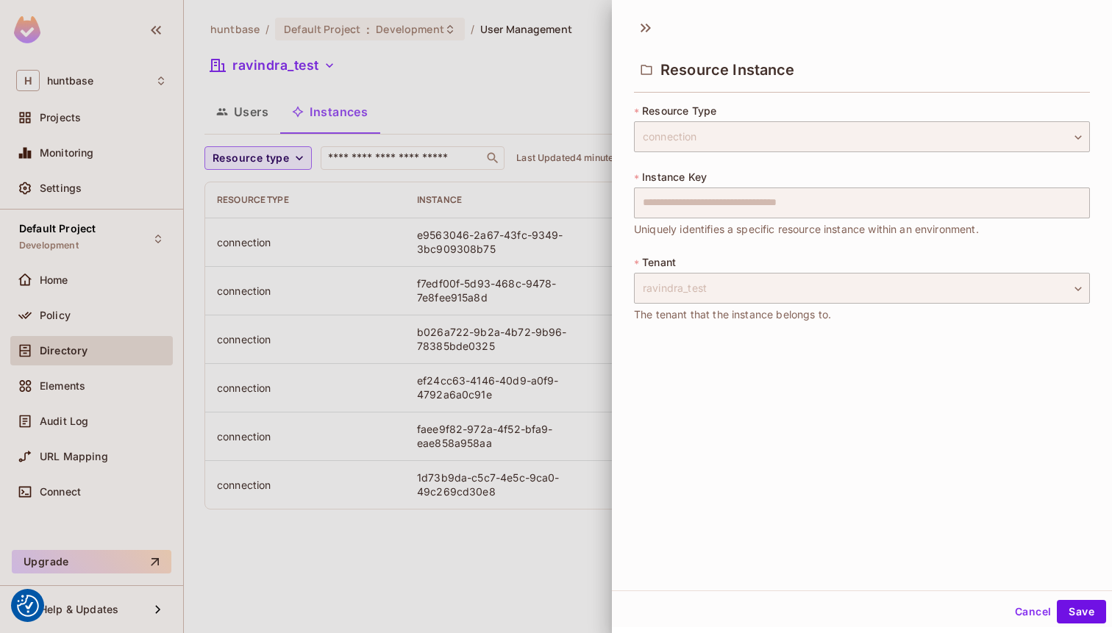
click at [1026, 607] on button "Cancel" at bounding box center [1033, 612] width 48 height 24
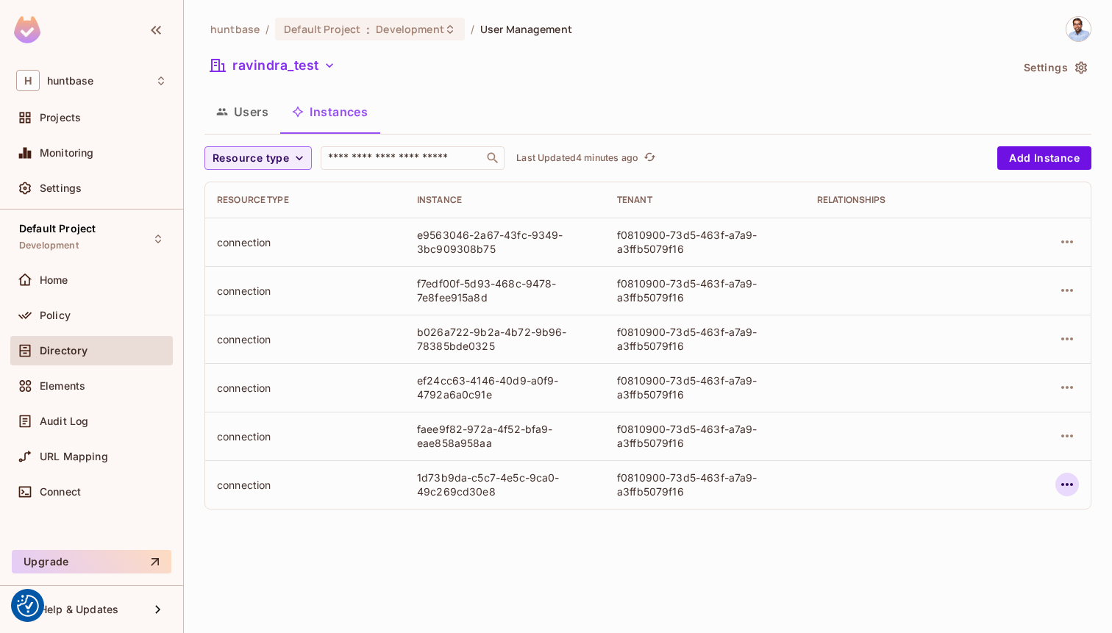
click at [1069, 483] on icon "button" at bounding box center [1067, 485] width 18 height 18
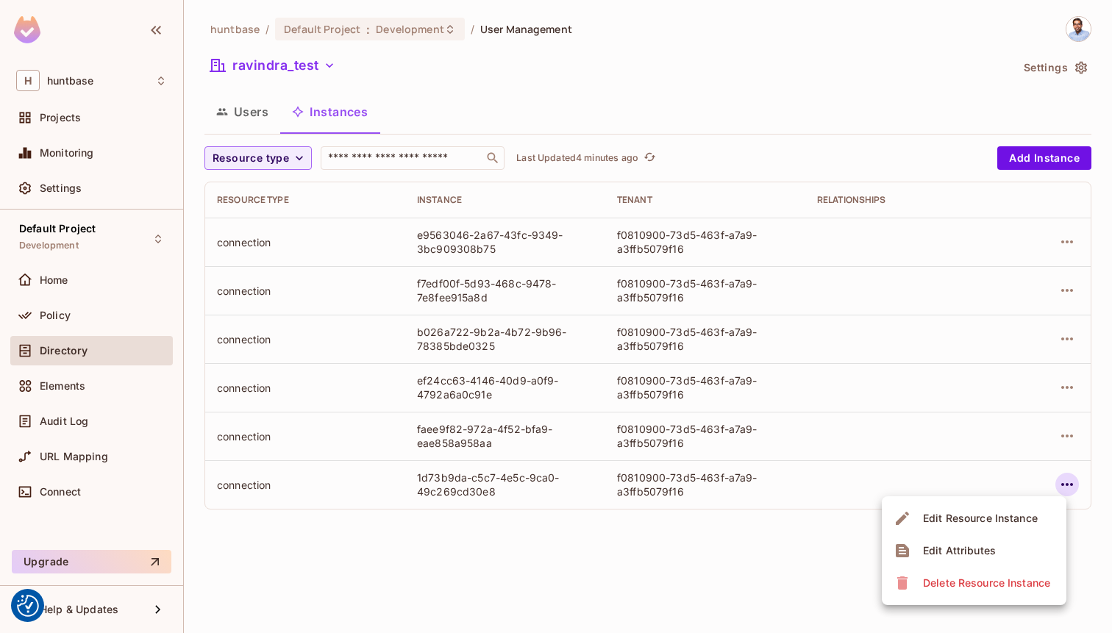
click at [941, 553] on div "Edit Attributes" at bounding box center [959, 550] width 73 height 15
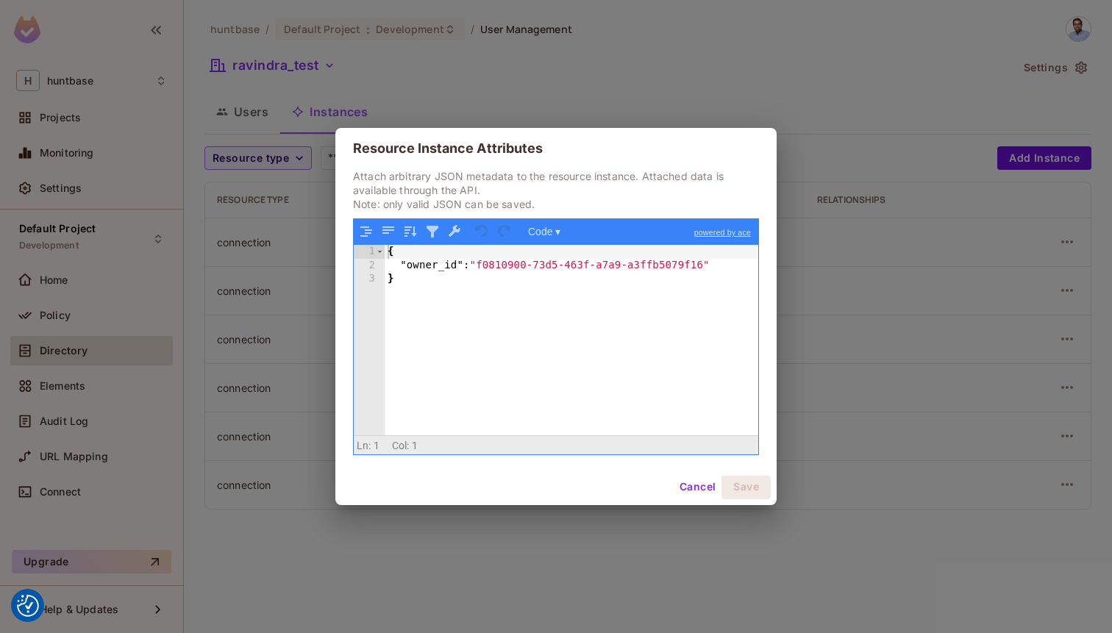
click at [481, 265] on div "{ "owner_id" : "f0810900-73d5-463f-a7a9-a3ffb5079f16" }" at bounding box center [572, 353] width 374 height 217
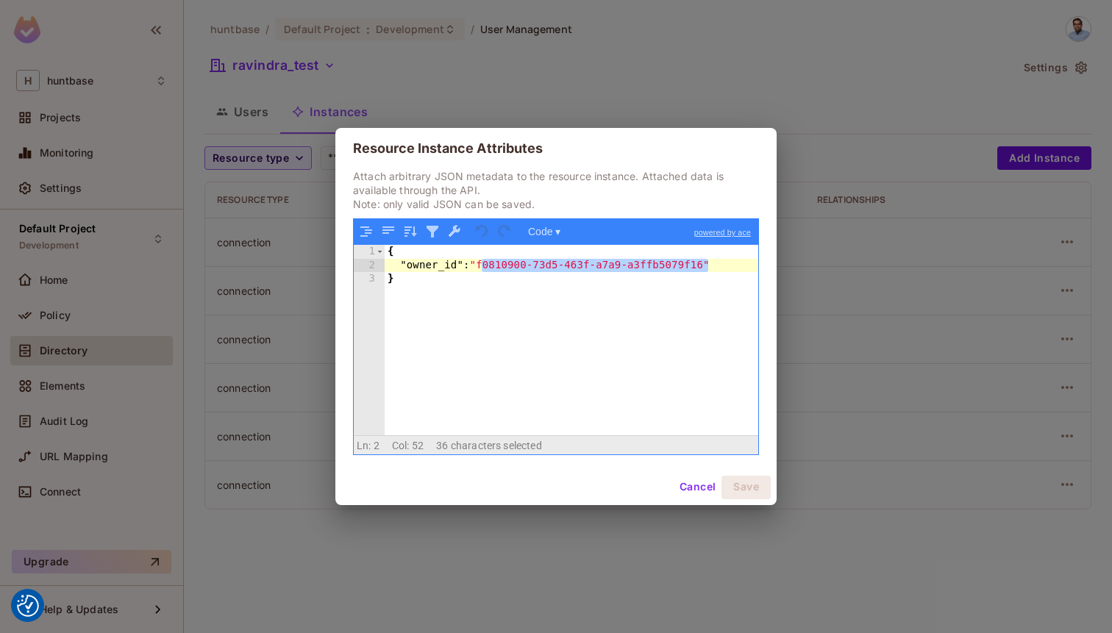
drag, startPoint x: 481, startPoint y: 265, endPoint x: 710, endPoint y: 264, distance: 228.7
click at [710, 264] on div "{ "owner_id" : "f0810900-73d5-463f-a7a9-a3ffb5079f16" }" at bounding box center [572, 353] width 374 height 217
click at [538, 269] on div "{ "owner_id" : "f0810900-73d5-463f-a7a9-a3ffb5079f16" }" at bounding box center [572, 353] width 374 height 217
click at [678, 302] on div "{ "owner_id" : "f0810900-73d5-463f-a7a9-a3ffb5079f16" }" at bounding box center [572, 353] width 374 height 217
drag, startPoint x: 710, startPoint y: 264, endPoint x: 479, endPoint y: 260, distance: 231.7
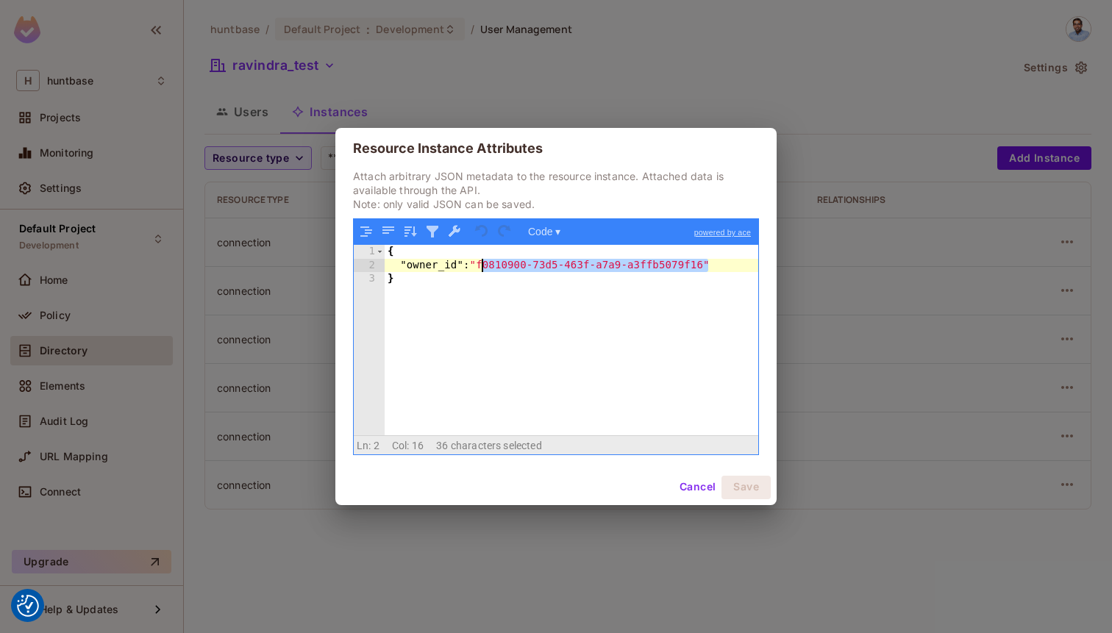
click at [479, 260] on div "{ "owner_id" : "f0810900-73d5-463f-a7a9-a3ffb5079f16" }" at bounding box center [572, 353] width 374 height 217
click at [657, 274] on div "{ "owner_id" : "f0810900-73d5-463f-a7a9-a3ffb5079f16" }" at bounding box center [572, 353] width 374 height 217
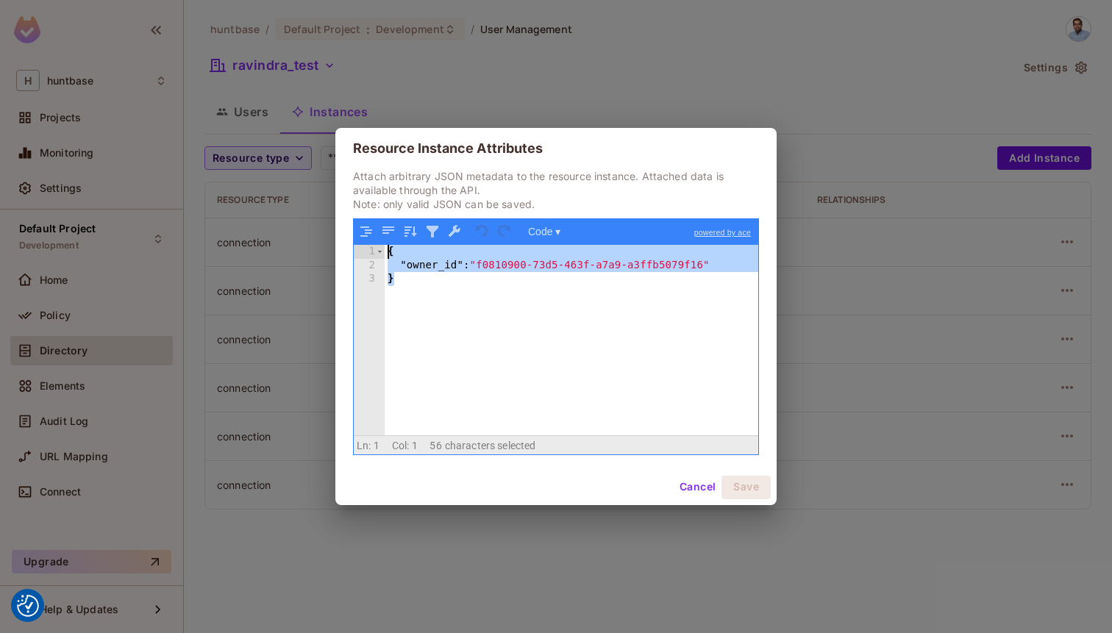
drag, startPoint x: 435, startPoint y: 311, endPoint x: 372, endPoint y: 250, distance: 87.4
click at [372, 250] on div "1 2 3 { "owner_id" : "f0810900-73d5-463f-a7a9-a3ffb5079f16" } XXXXXXXXXXXXXXXXX…" at bounding box center [556, 340] width 404 height 190
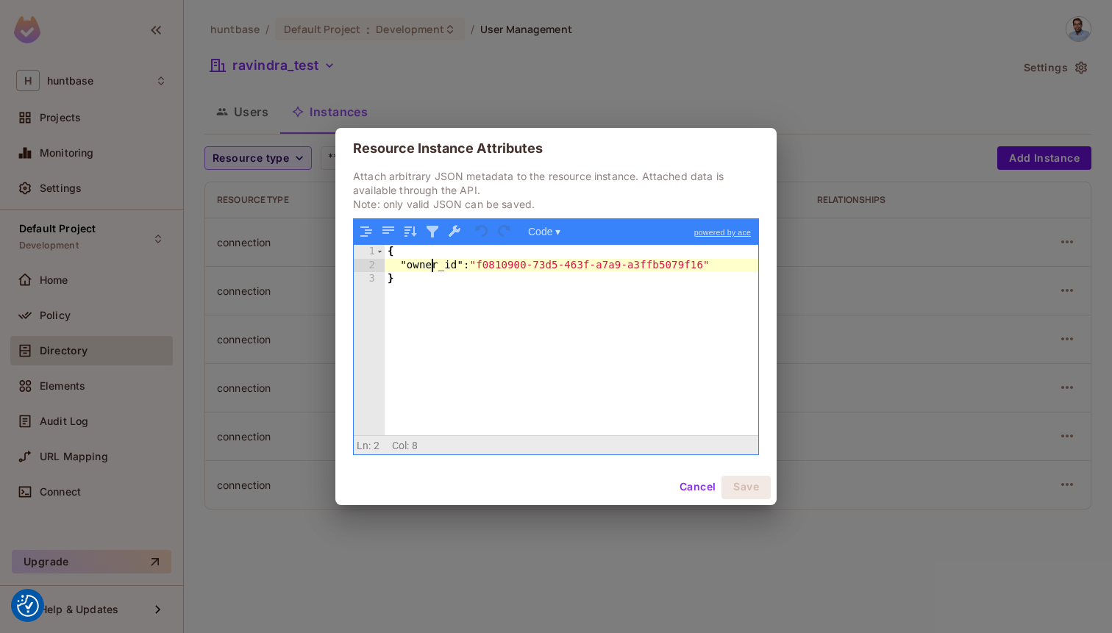
click at [429, 271] on div "{ "owner_id" : "f0810900-73d5-463f-a7a9-a3ffb5079f16" }" at bounding box center [572, 353] width 374 height 217
click at [395, 268] on div "{ "owner_id" : "f0810900-73d5-463f-a7a9-a3ffb5079f16" }" at bounding box center [572, 353] width 374 height 217
click at [396, 262] on div "{ "owner_id" : "f0810900-73d5-463f-a7a9-a3ffb5079f16" }" at bounding box center [572, 353] width 374 height 217
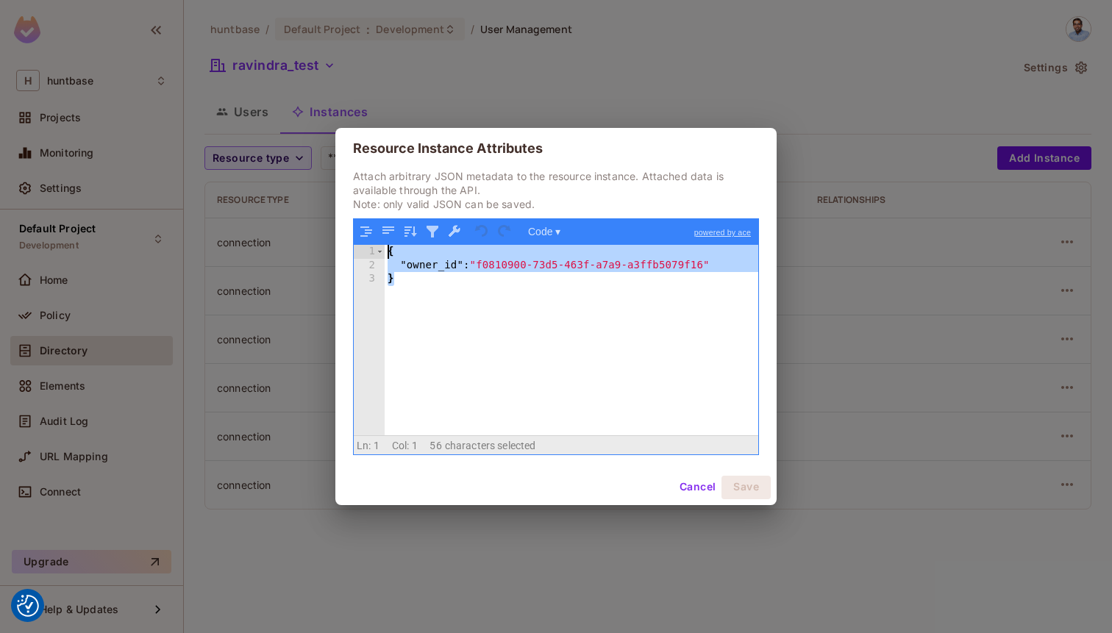
drag, startPoint x: 393, startPoint y: 279, endPoint x: 379, endPoint y: 243, distance: 38.0
click at [379, 243] on div "1 2 3 { "owner_id" : "f0810900-73d5-463f-a7a9-a3ffb5079f16" } XXXXXXXXXXXXXXXXX…" at bounding box center [556, 336] width 404 height 235
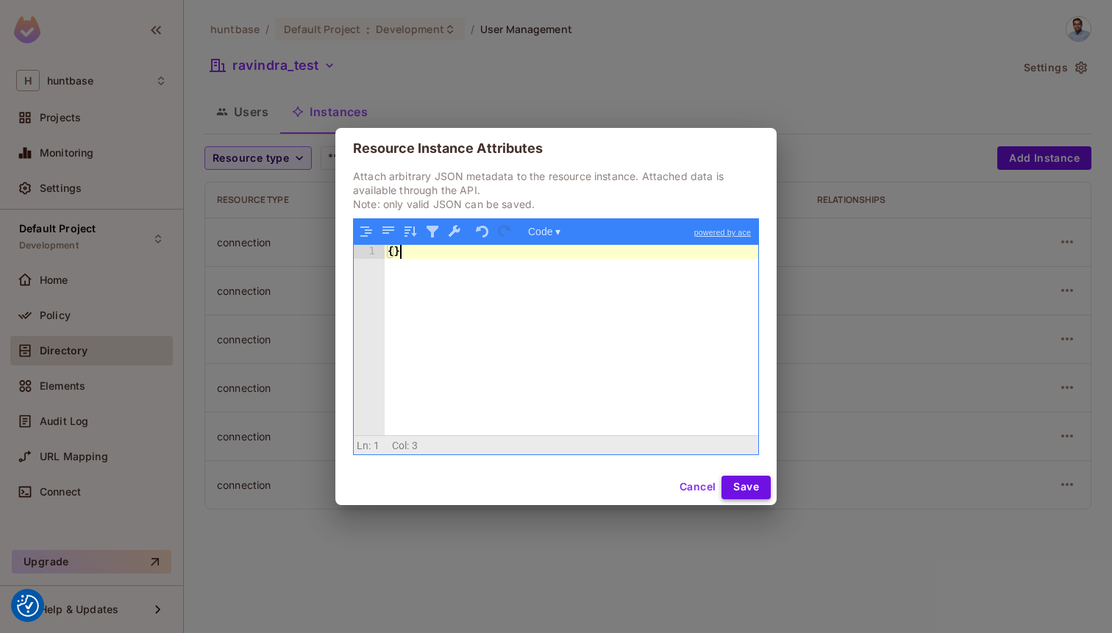
click at [745, 485] on button "Save" at bounding box center [745, 488] width 49 height 24
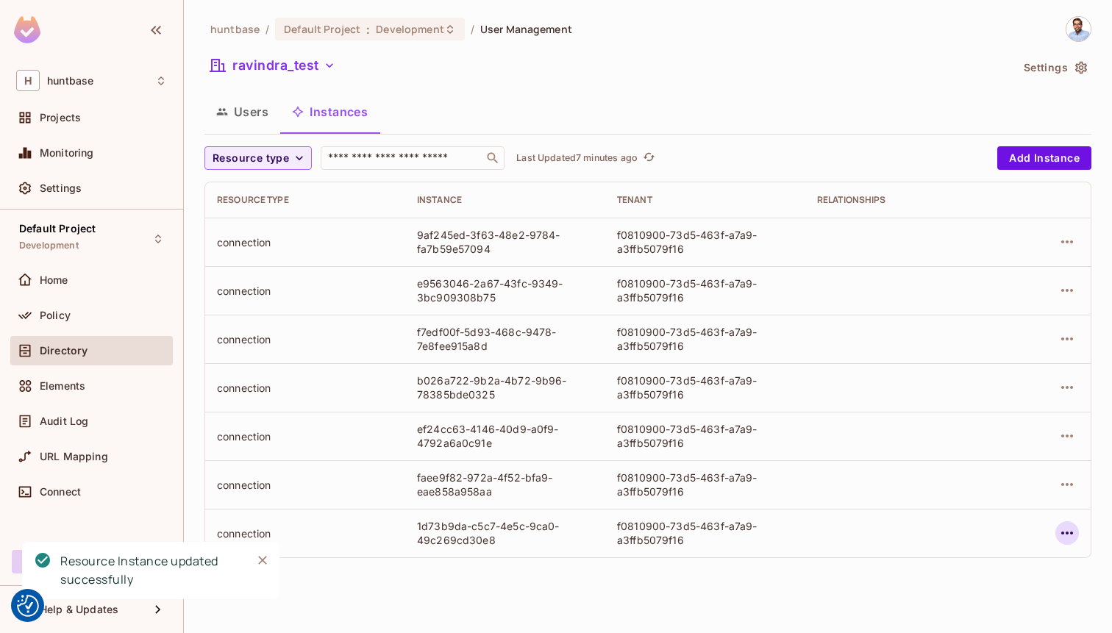
click at [1075, 533] on icon "button" at bounding box center [1067, 533] width 18 height 18
click at [995, 562] on span "Edit Attributes" at bounding box center [960, 567] width 82 height 24
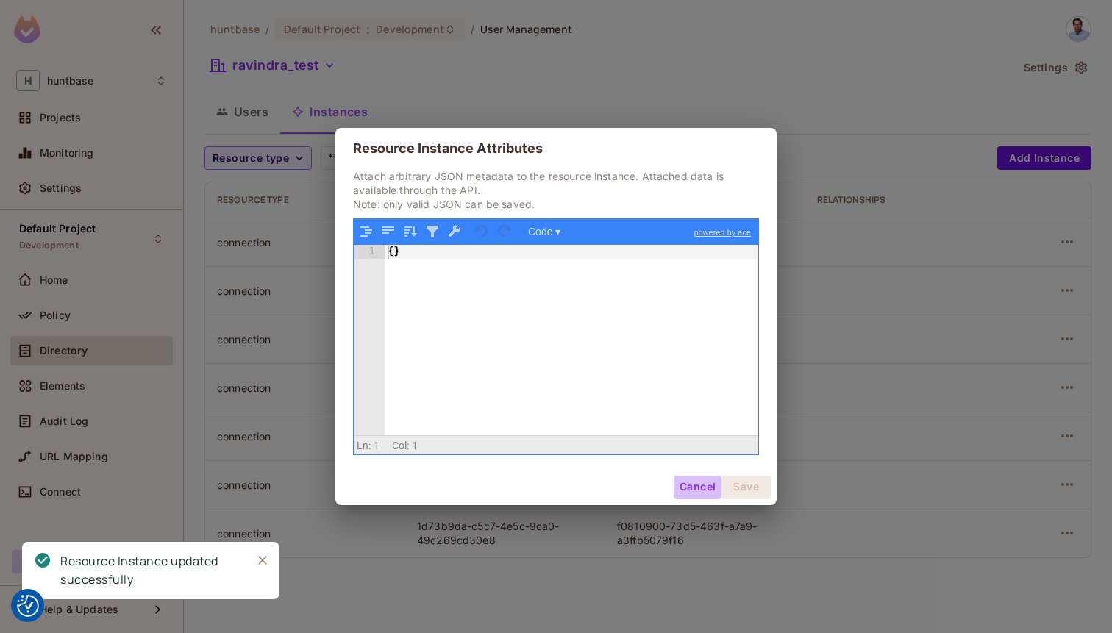
click at [699, 488] on button "Cancel" at bounding box center [698, 488] width 48 height 24
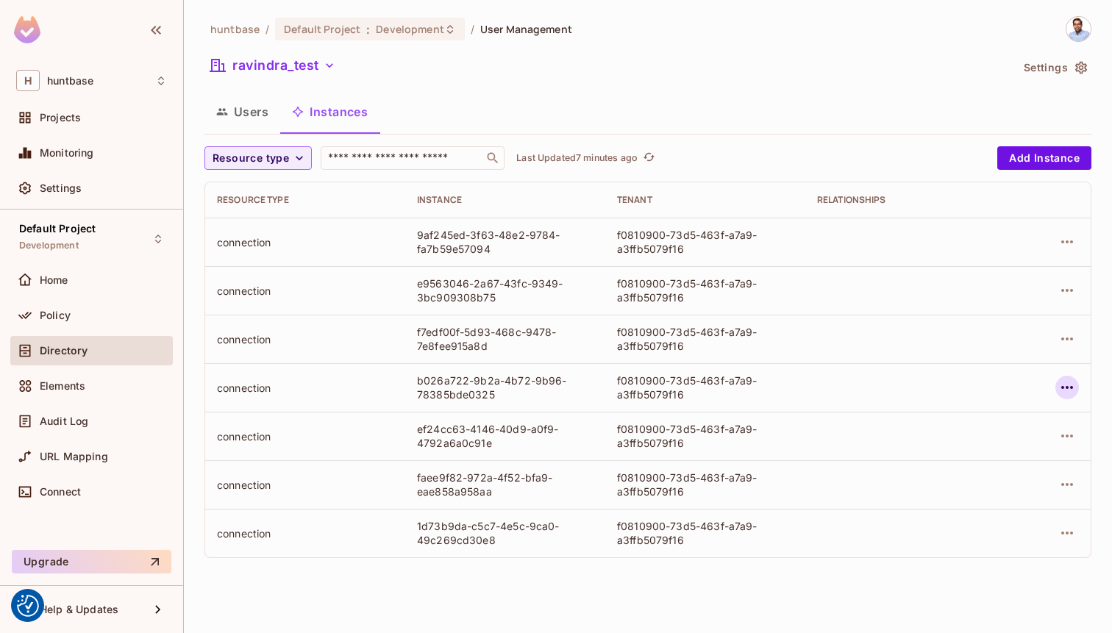
click at [1077, 388] on button "button" at bounding box center [1067, 388] width 24 height 24
click at [997, 449] on span "Edit Attributes" at bounding box center [960, 454] width 82 height 24
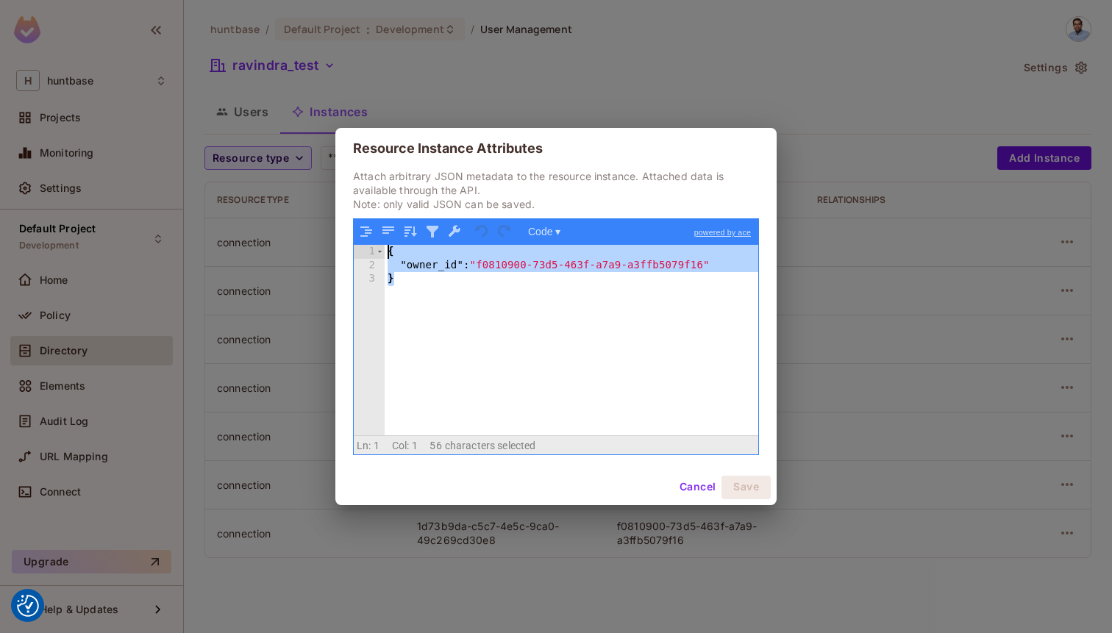
drag, startPoint x: 465, startPoint y: 288, endPoint x: 354, endPoint y: 238, distance: 121.1
click at [354, 238] on div "1 2 3 { "owner_id" : "f0810900-73d5-463f-a7a9-a3ffb5079f16" } XXXXXXXXXXXXXXXXX…" at bounding box center [556, 336] width 404 height 235
click at [650, 263] on div "{ "owner_id" : "f0810900-73d5-463f-a7a9-a3ffb5079f16" }" at bounding box center [572, 353] width 374 height 217
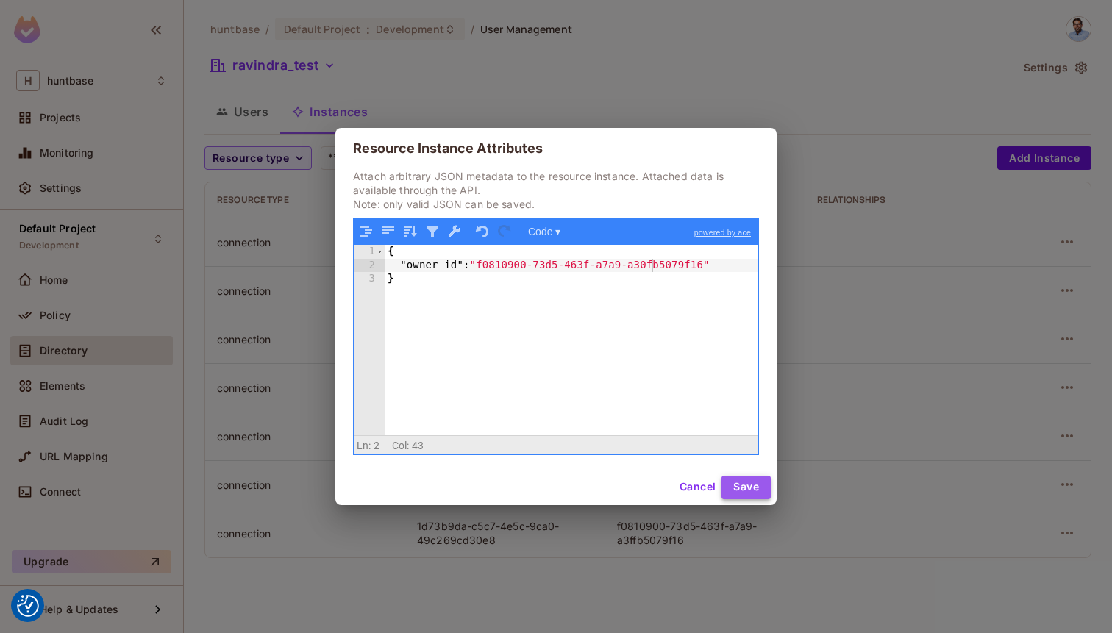
click at [750, 488] on button "Save" at bounding box center [745, 488] width 49 height 24
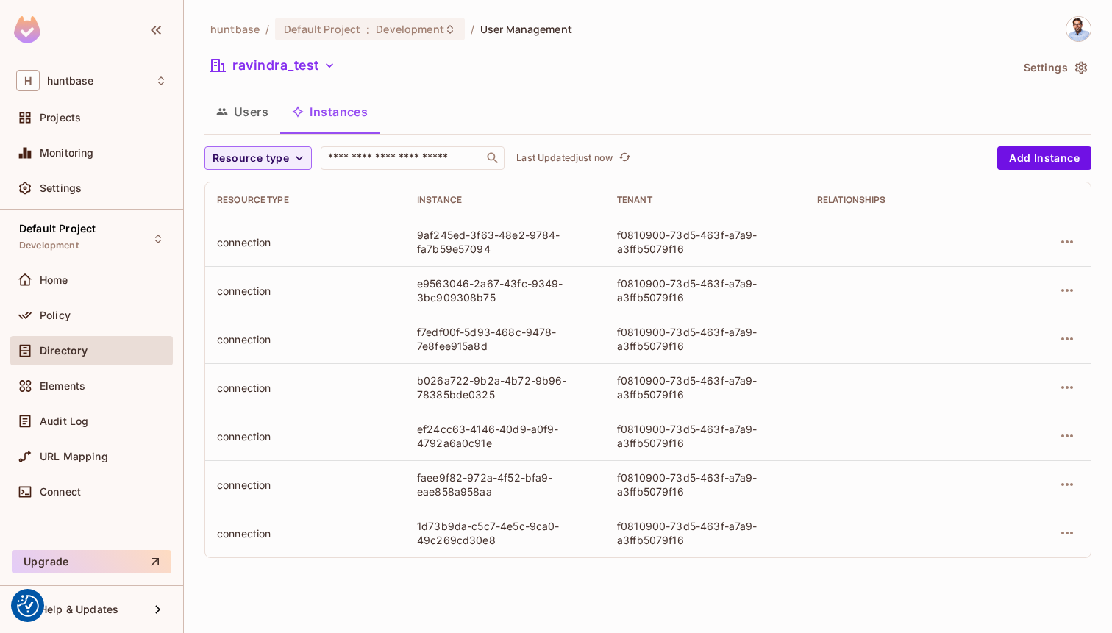
click at [243, 122] on button "Users" at bounding box center [242, 111] width 76 height 37
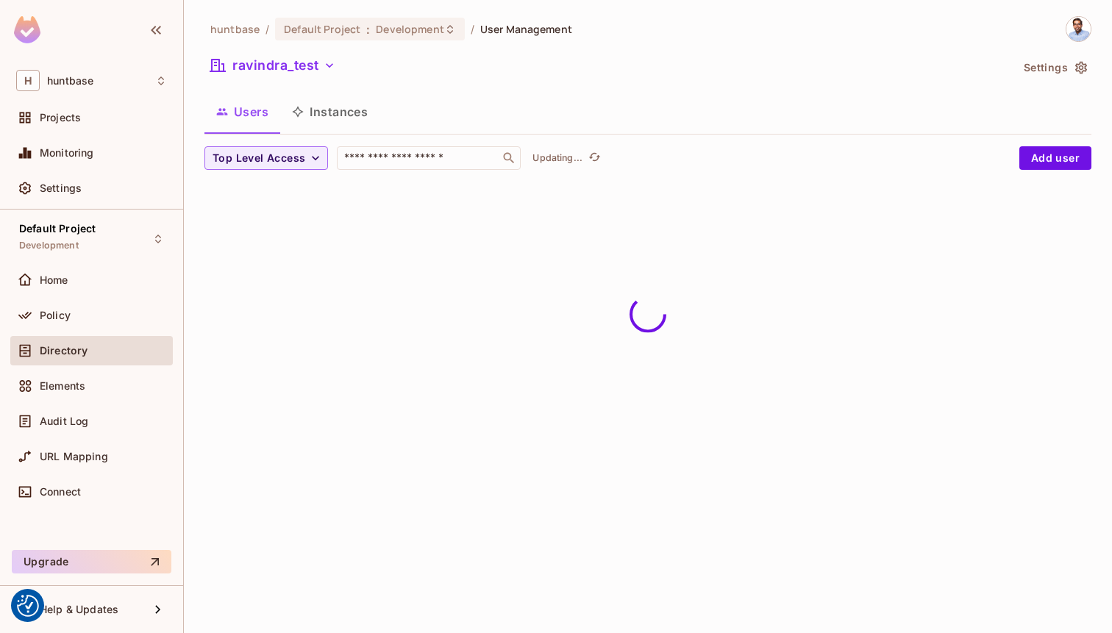
click at [311, 118] on button "Instances" at bounding box center [329, 111] width 99 height 37
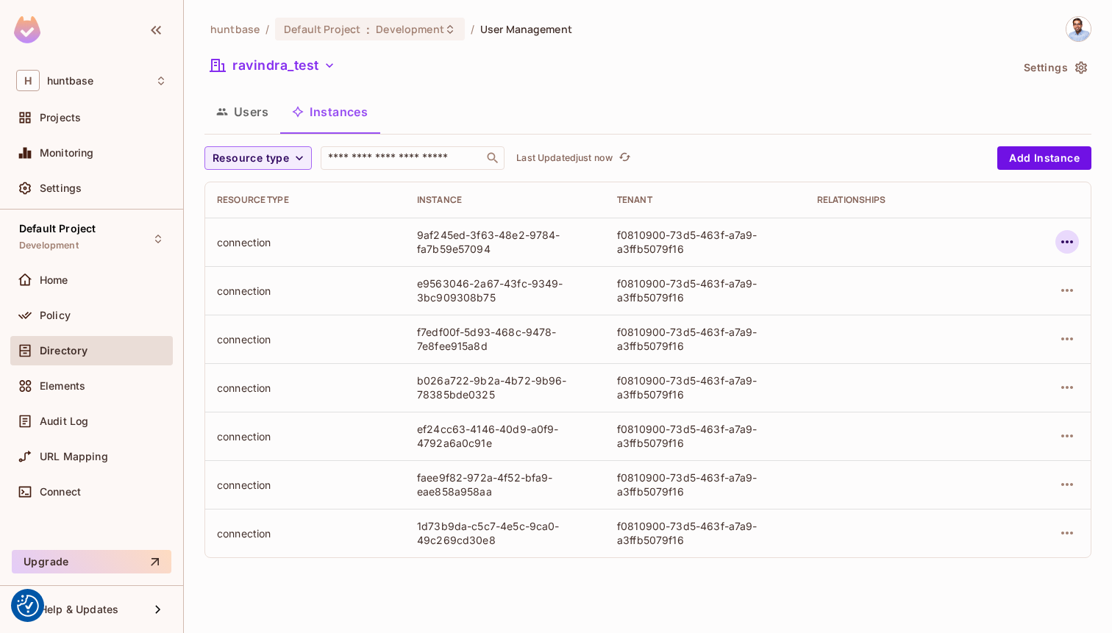
click at [1071, 236] on icon "button" at bounding box center [1067, 242] width 18 height 18
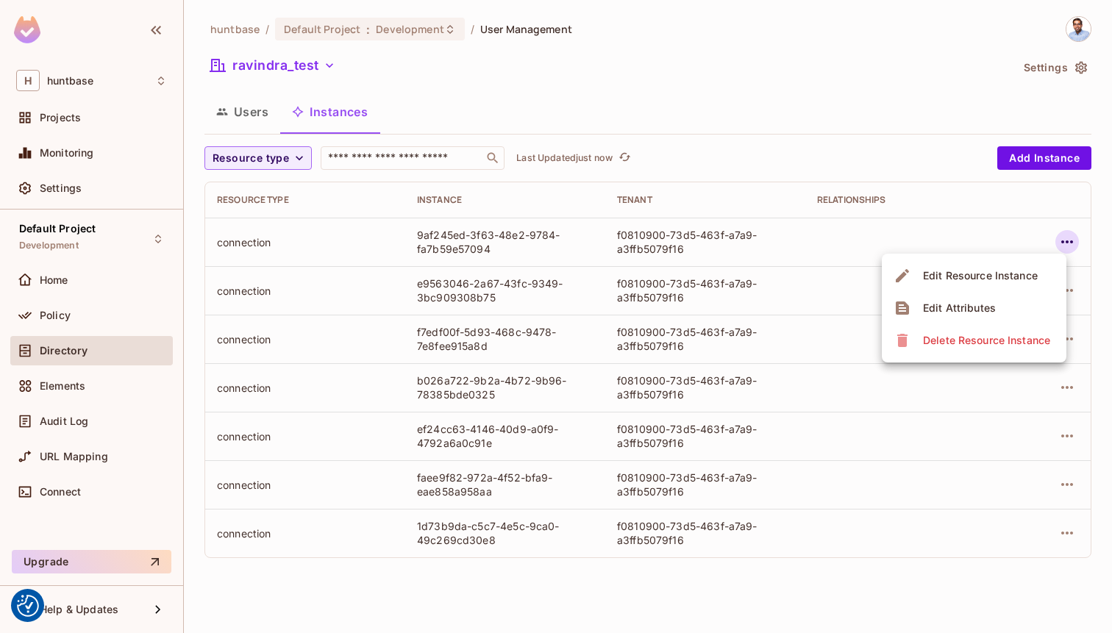
click at [760, 71] on div at bounding box center [556, 316] width 1112 height 633
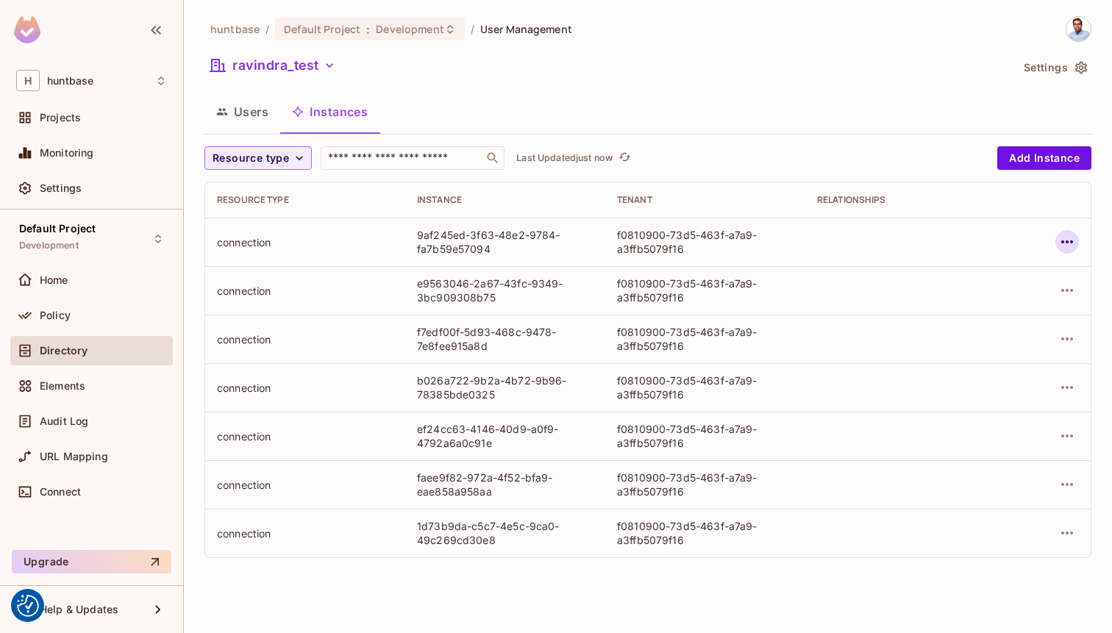
click at [1066, 244] on icon "button" at bounding box center [1067, 242] width 18 height 18
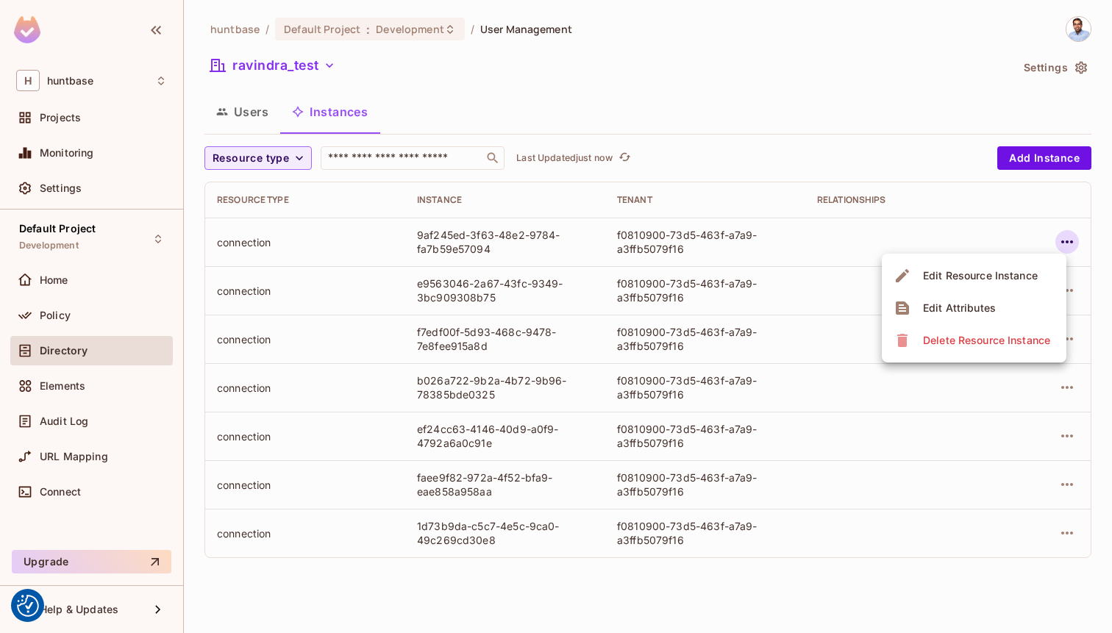
click at [834, 79] on div at bounding box center [556, 316] width 1112 height 633
